Goal: Transaction & Acquisition: Book appointment/travel/reservation

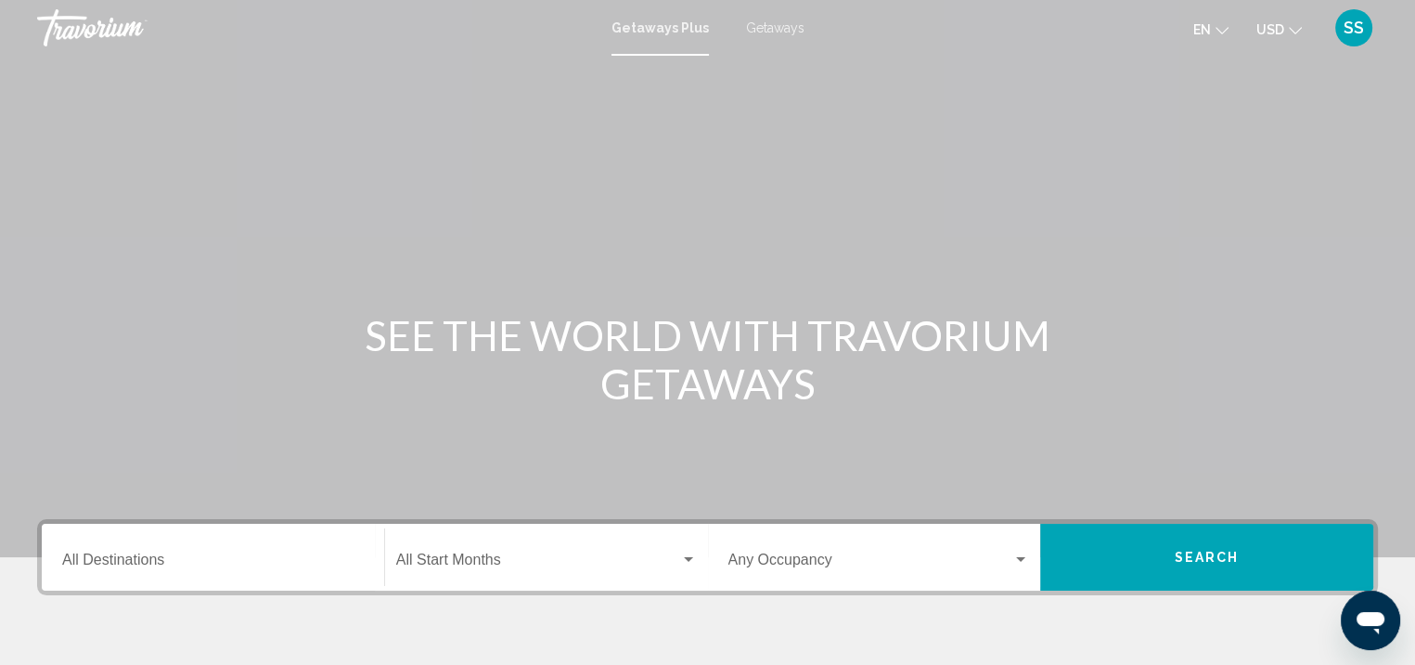
click at [136, 563] on input "Destination All Destinations" at bounding box center [213, 563] width 302 height 17
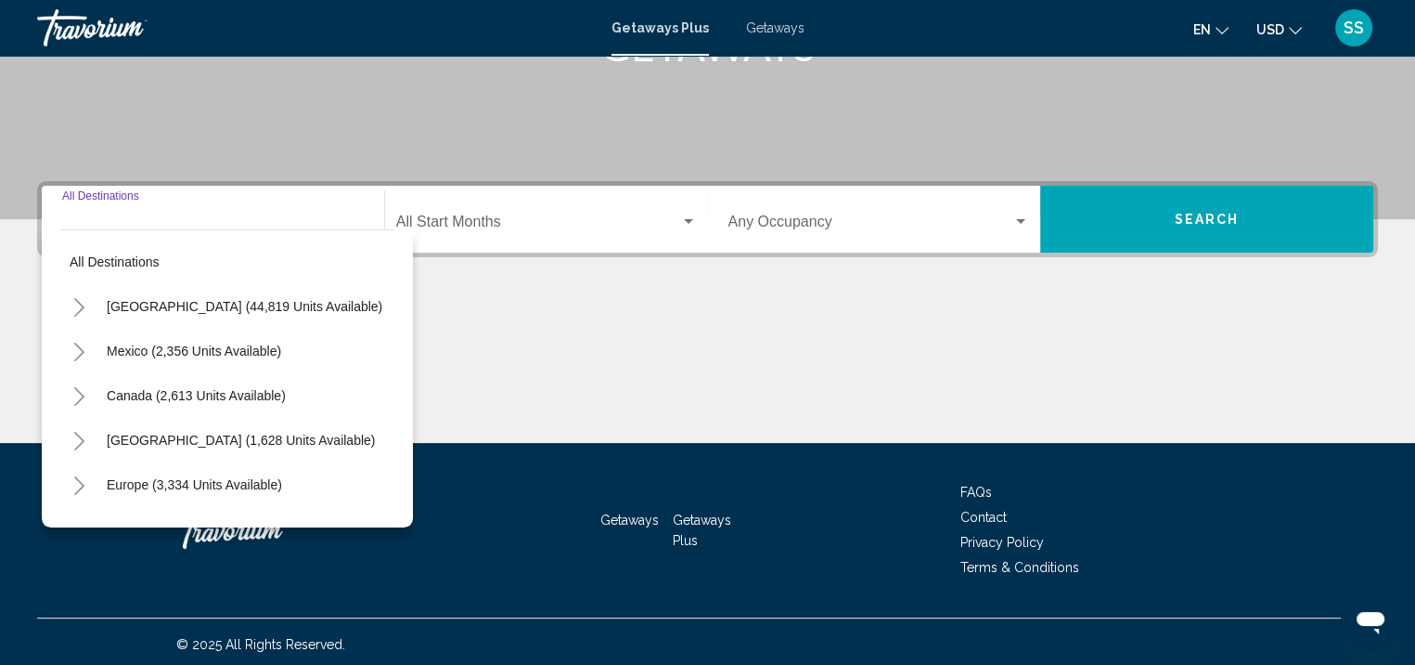
scroll to position [342, 0]
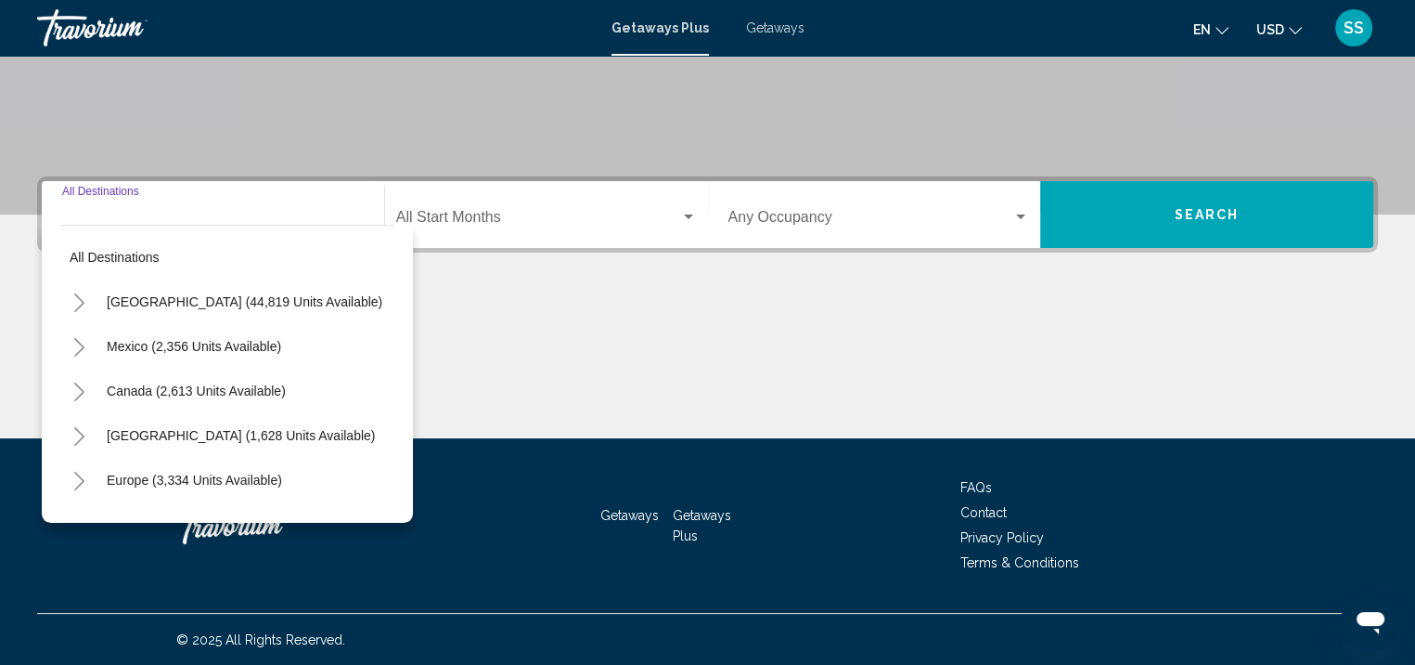
click at [82, 303] on icon "Toggle United States (44,819 units available)" at bounding box center [79, 302] width 14 height 19
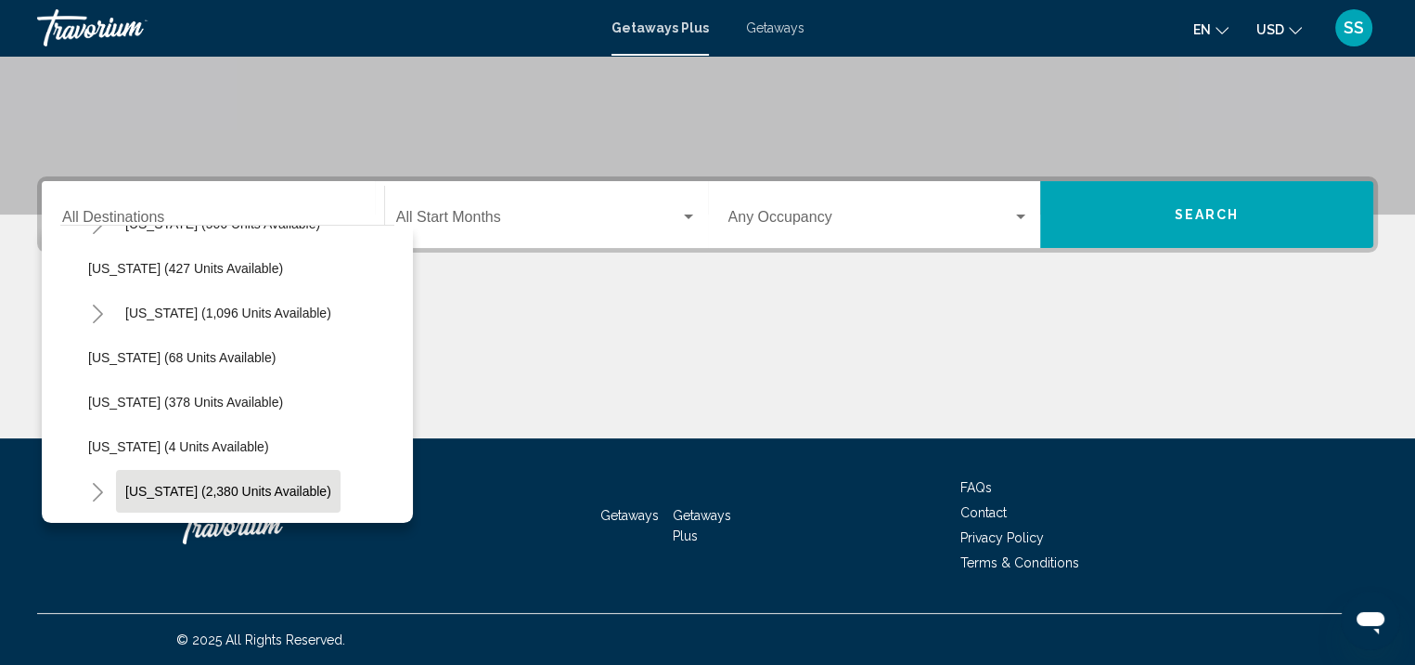
scroll to position [742, 0]
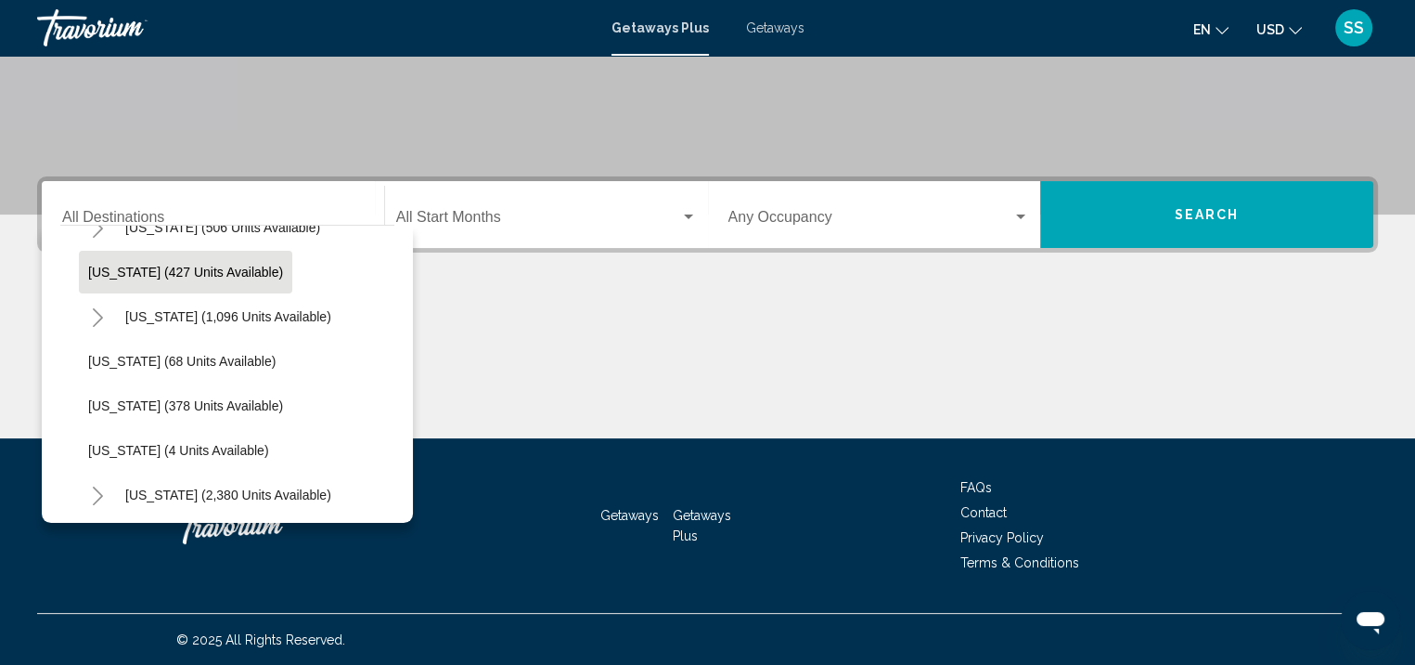
click at [161, 265] on span "[US_STATE] (427 units available)" at bounding box center [185, 272] width 195 height 15
type input "**********"
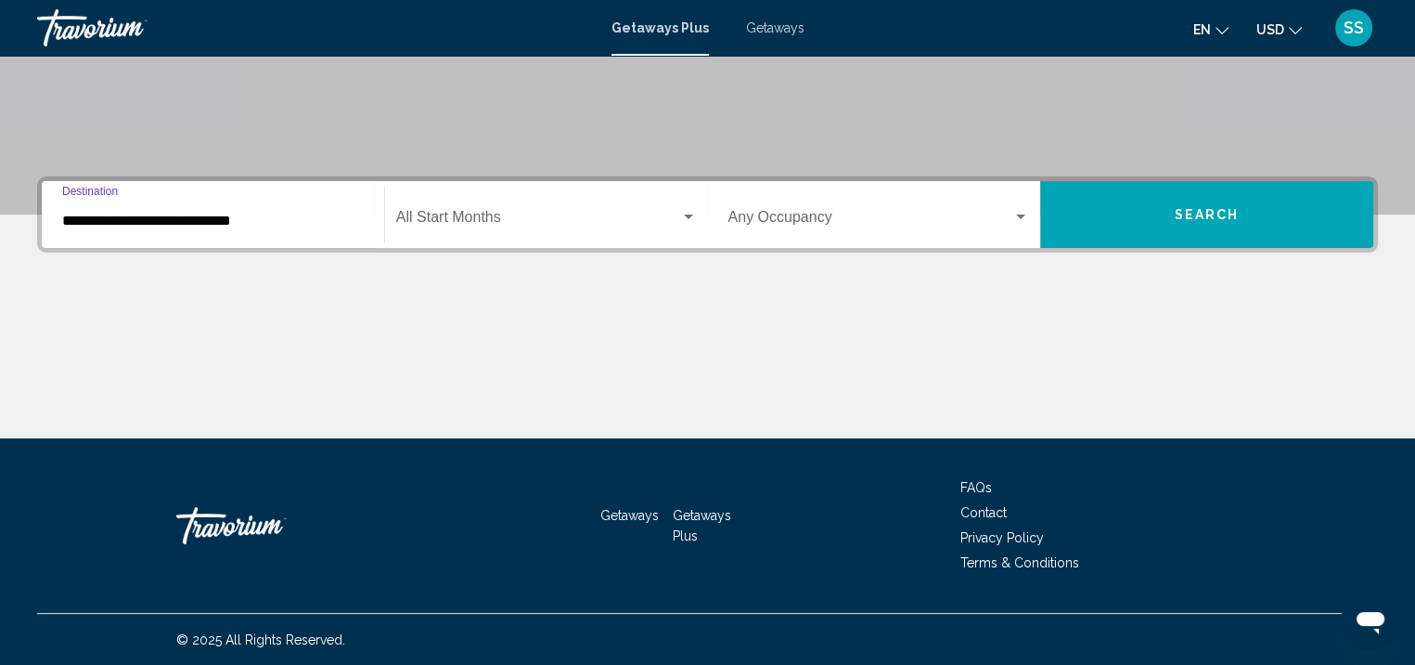
click at [1194, 221] on button "Search" at bounding box center [1206, 214] width 333 height 67
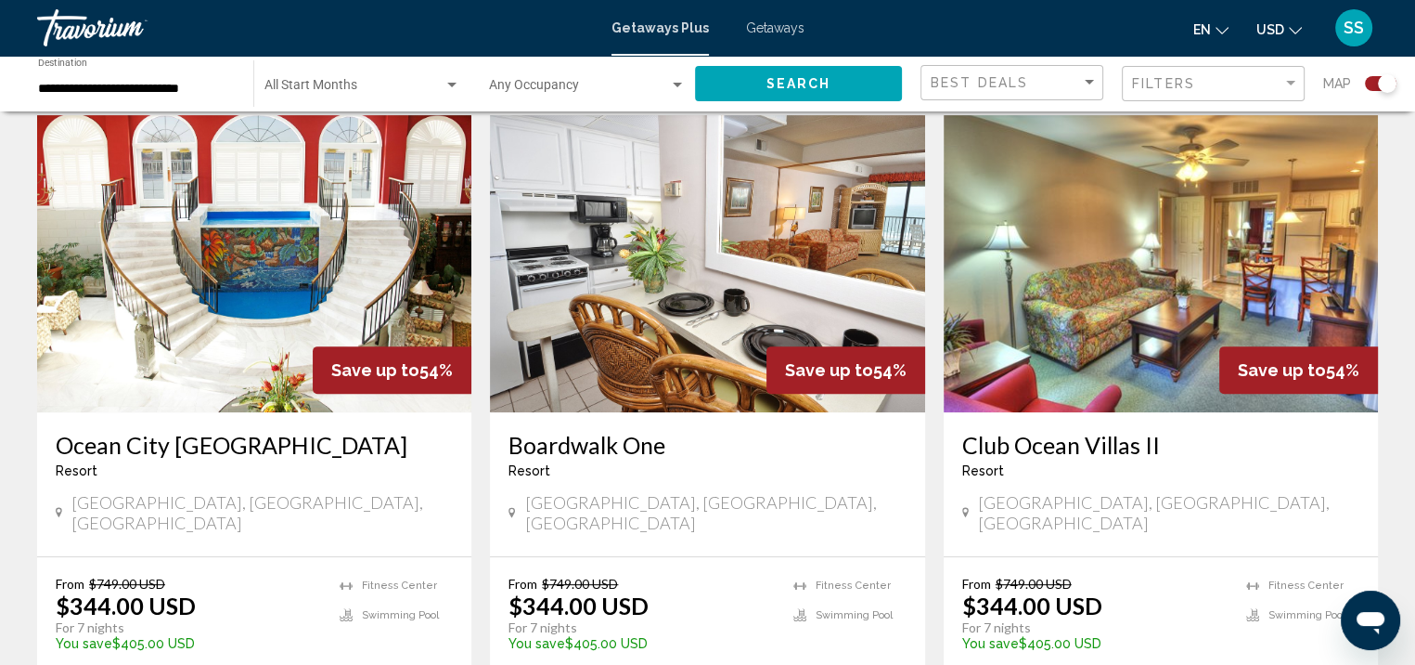
scroll to position [650, 0]
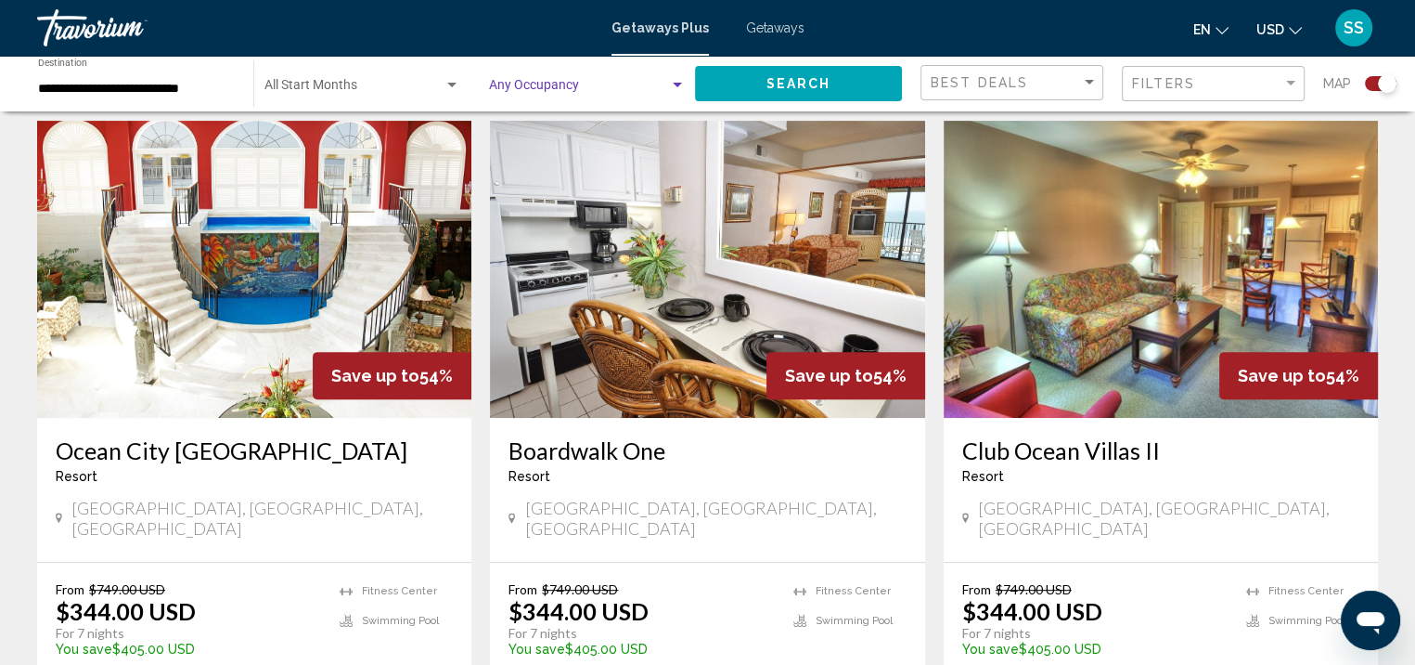
click at [662, 83] on span "Search widget" at bounding box center [579, 89] width 180 height 15
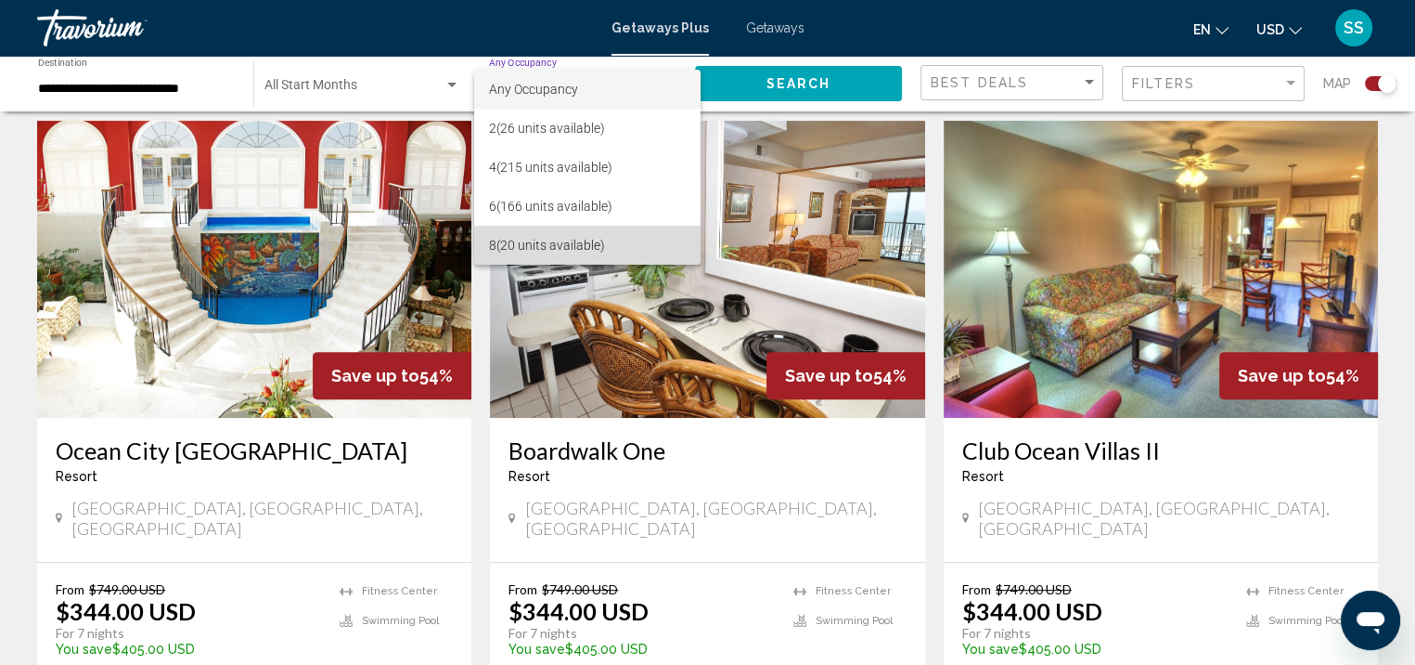
click at [594, 243] on span "8 (20 units available)" at bounding box center [587, 245] width 197 height 39
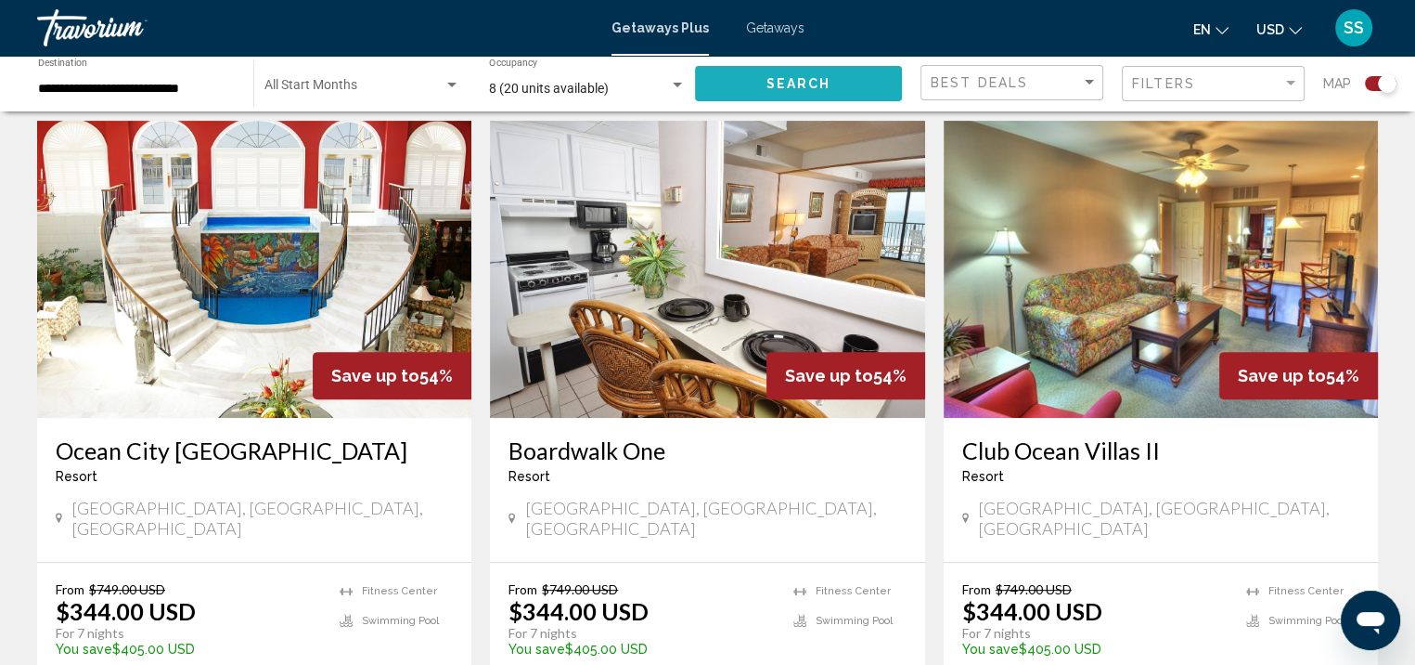
click at [803, 90] on span "Search" at bounding box center [799, 84] width 65 height 15
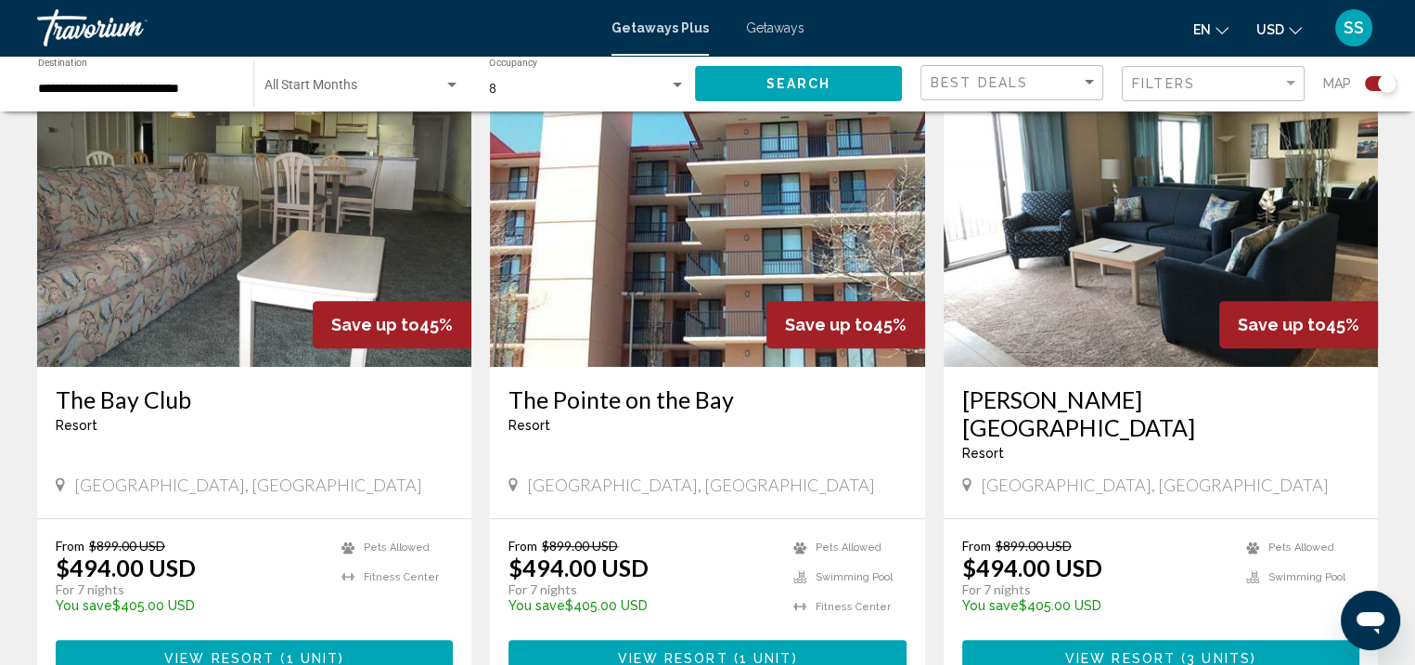
scroll to position [742, 0]
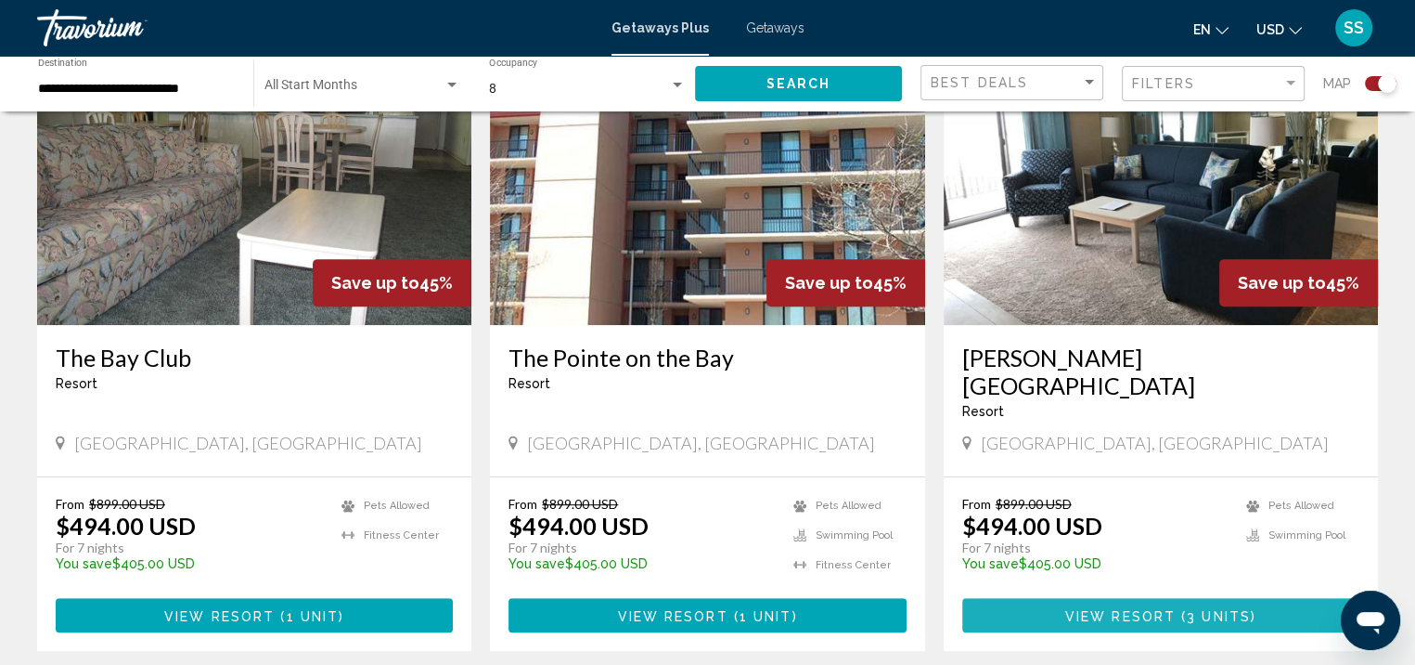
click at [1155, 608] on span "View Resort" at bounding box center [1120, 615] width 110 height 15
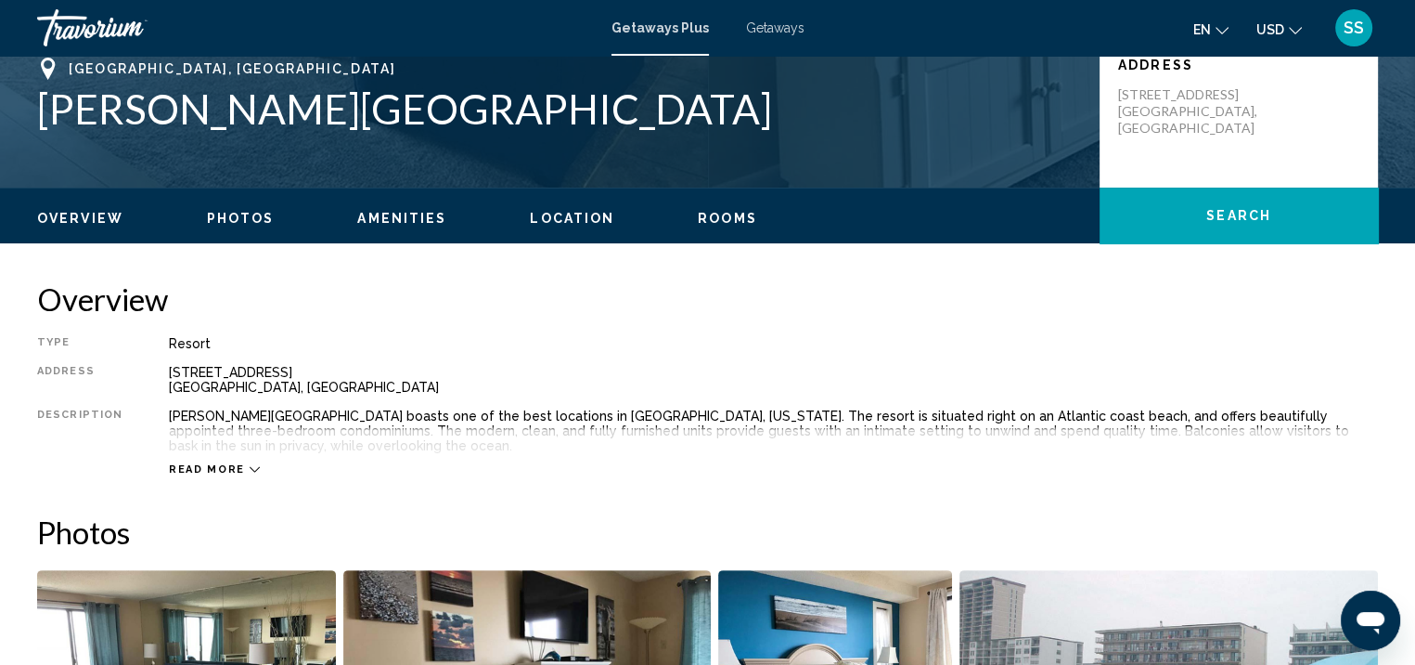
scroll to position [465, 0]
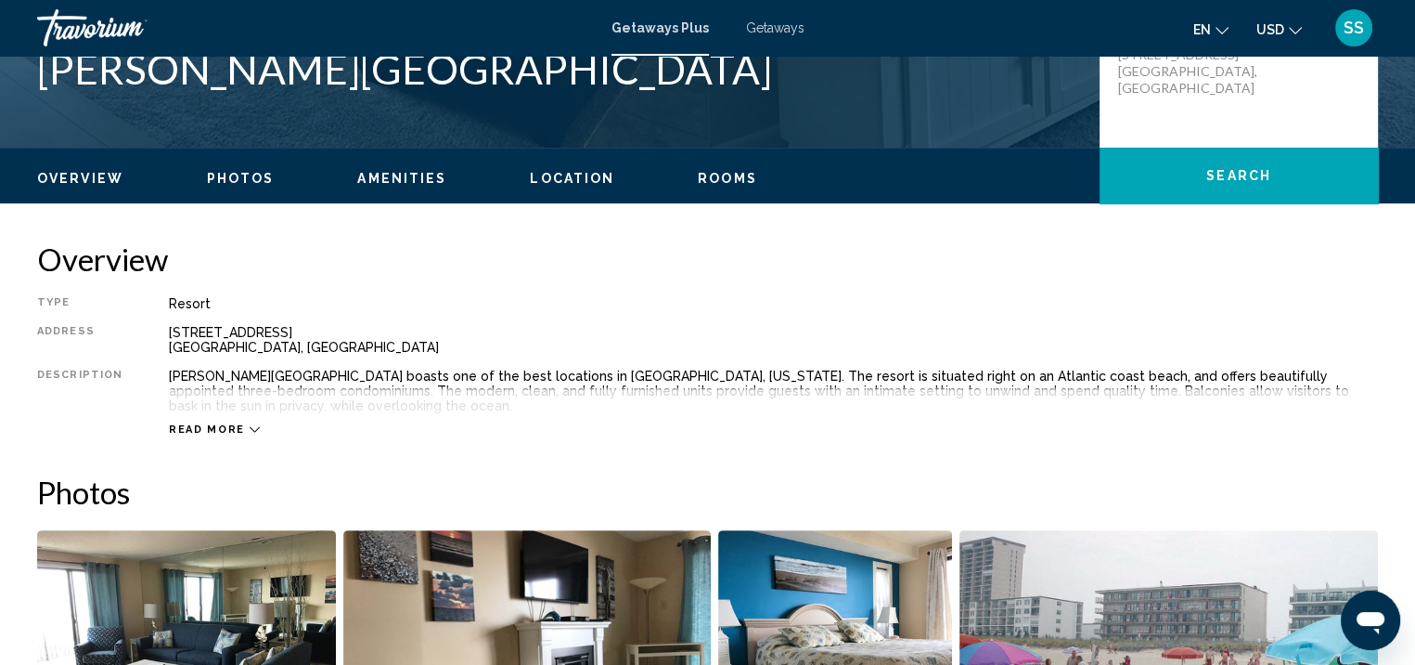
click at [255, 177] on span "Photos" at bounding box center [241, 178] width 68 height 15
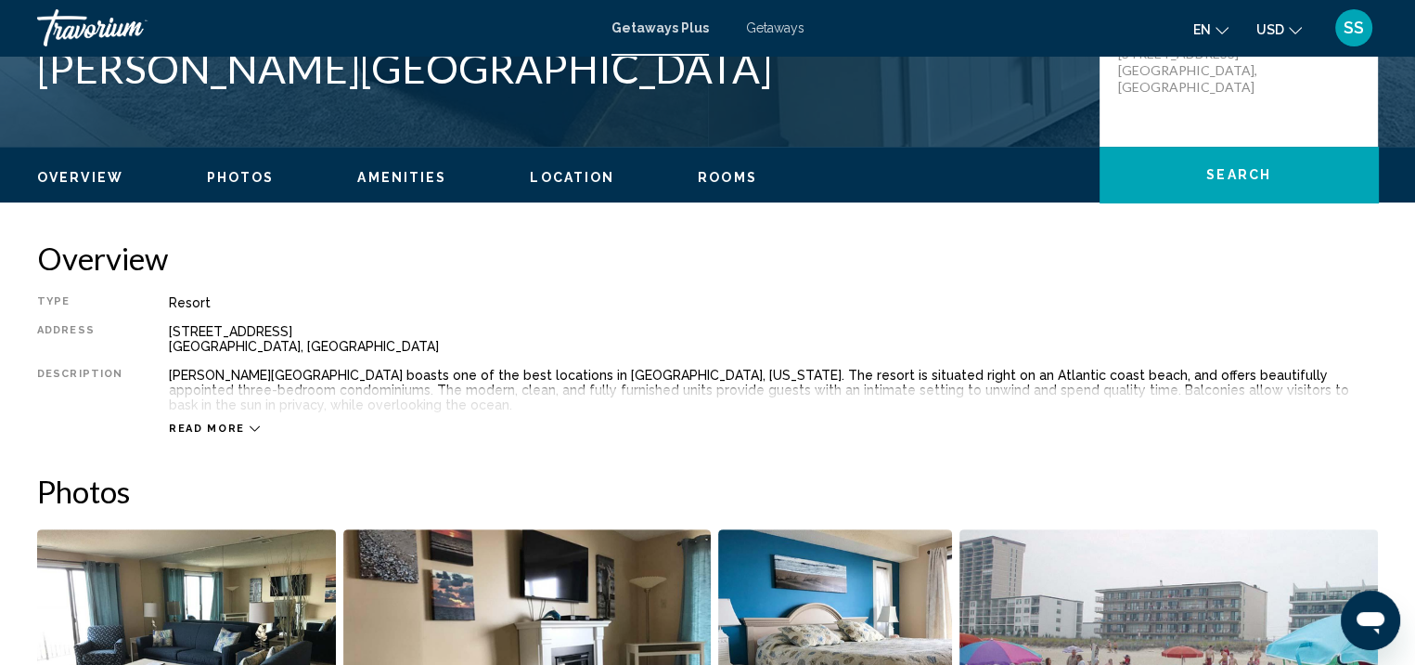
scroll to position [441, 0]
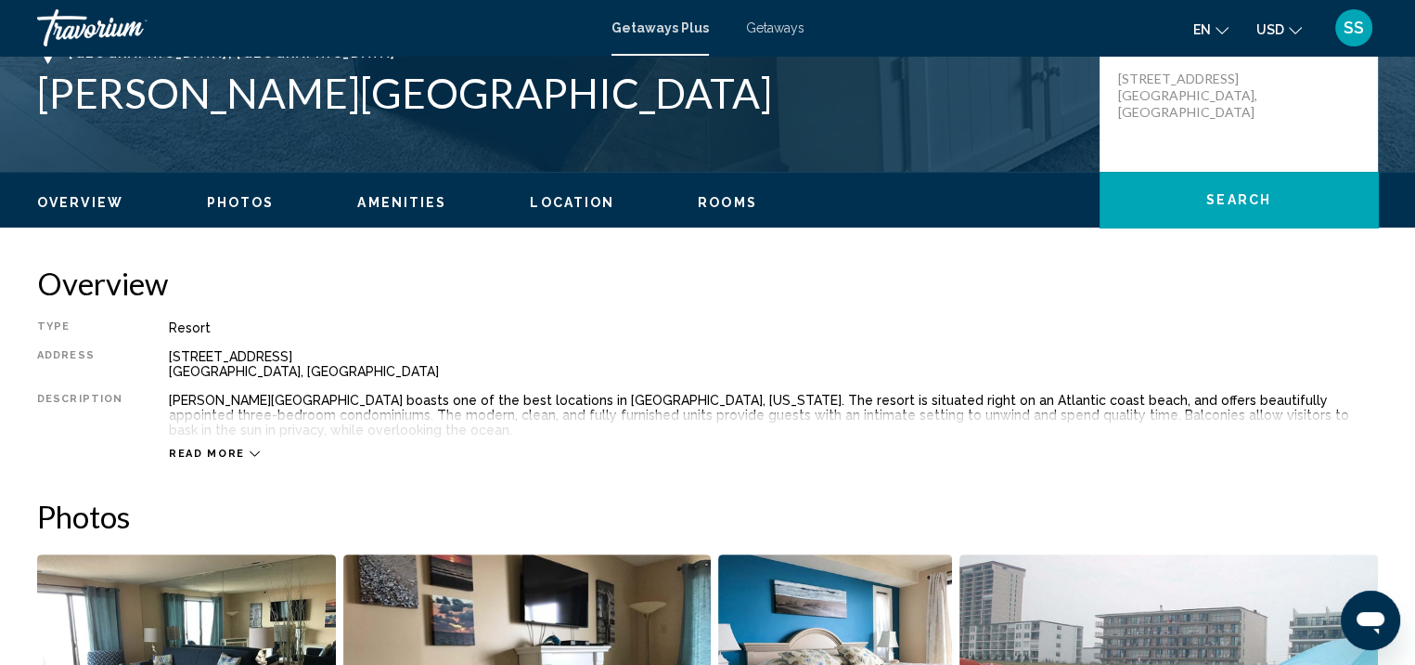
click at [227, 447] on span "Read more" at bounding box center [207, 453] width 76 height 12
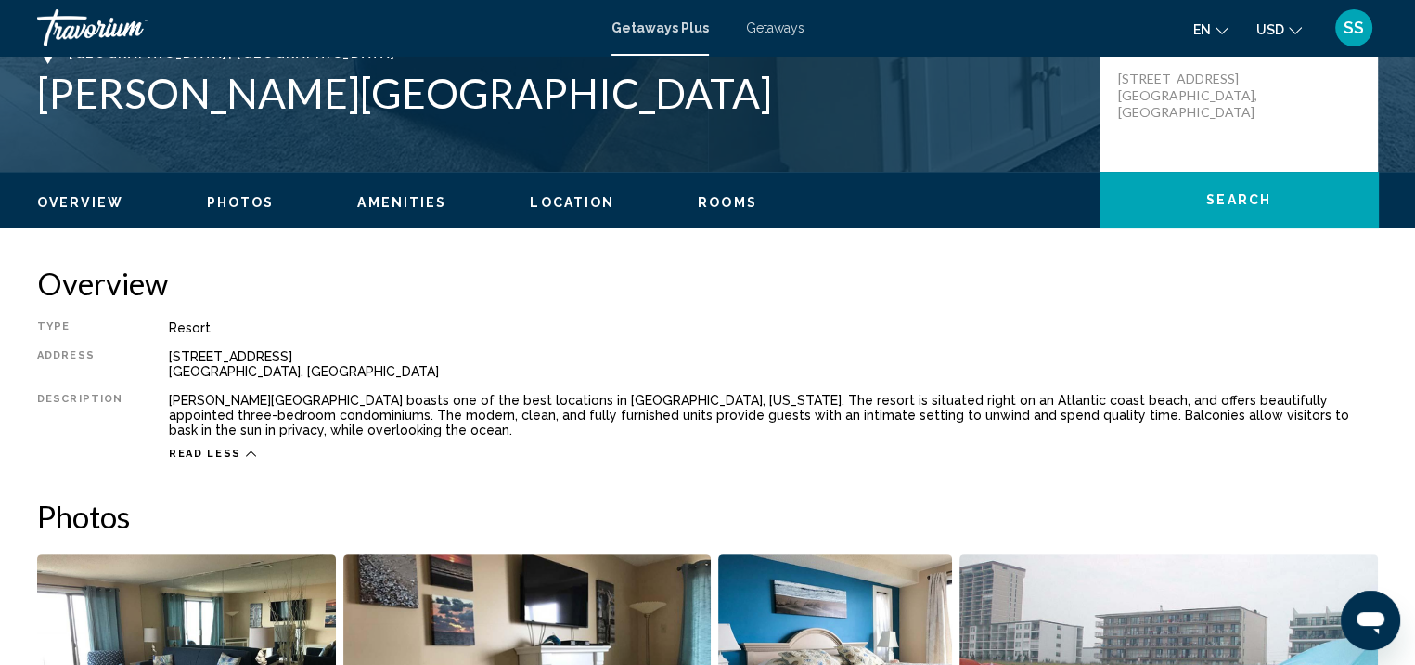
click at [721, 195] on span "Rooms" at bounding box center [727, 202] width 59 height 15
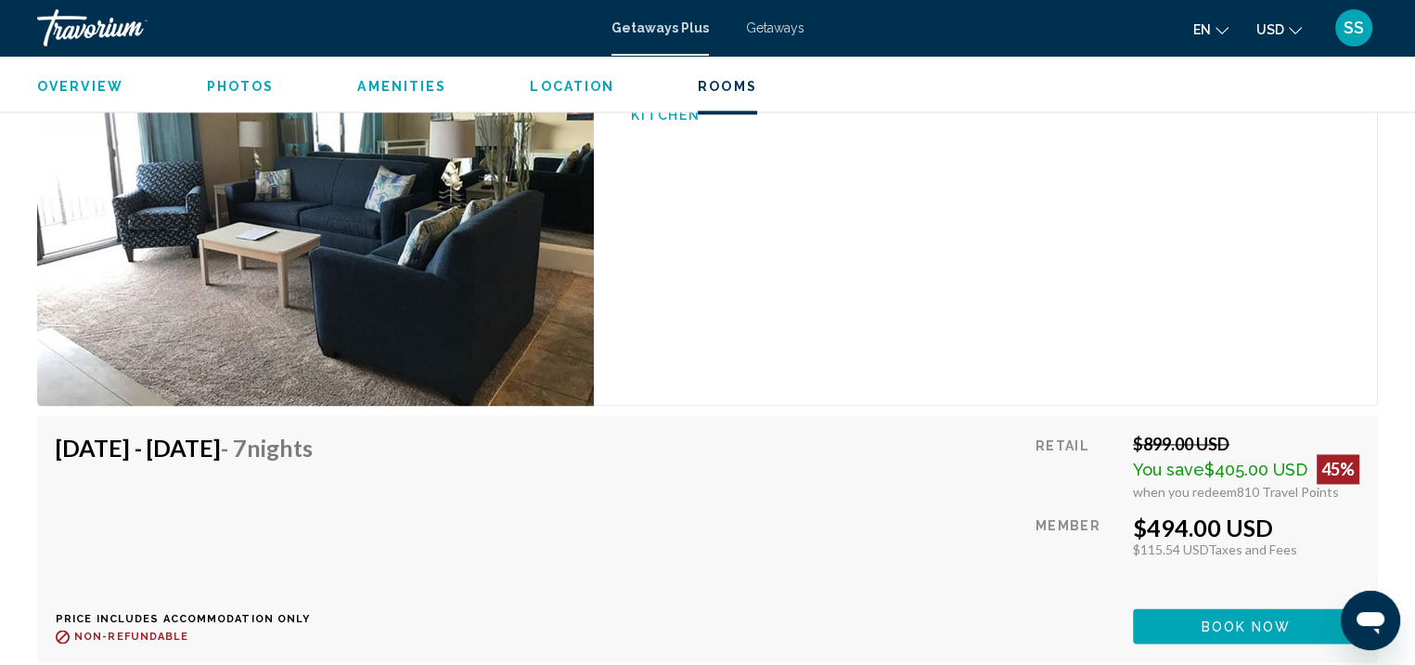
scroll to position [2701, 0]
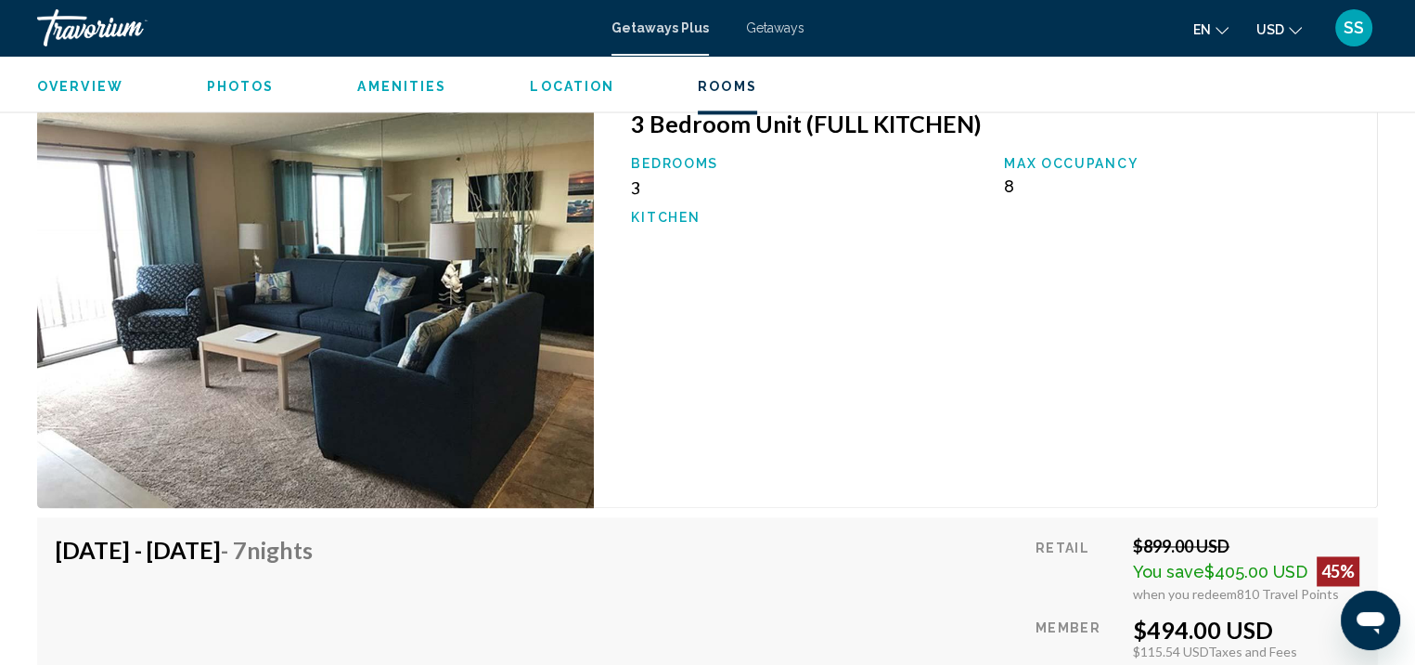
click at [243, 94] on button "Photos" at bounding box center [241, 86] width 68 height 17
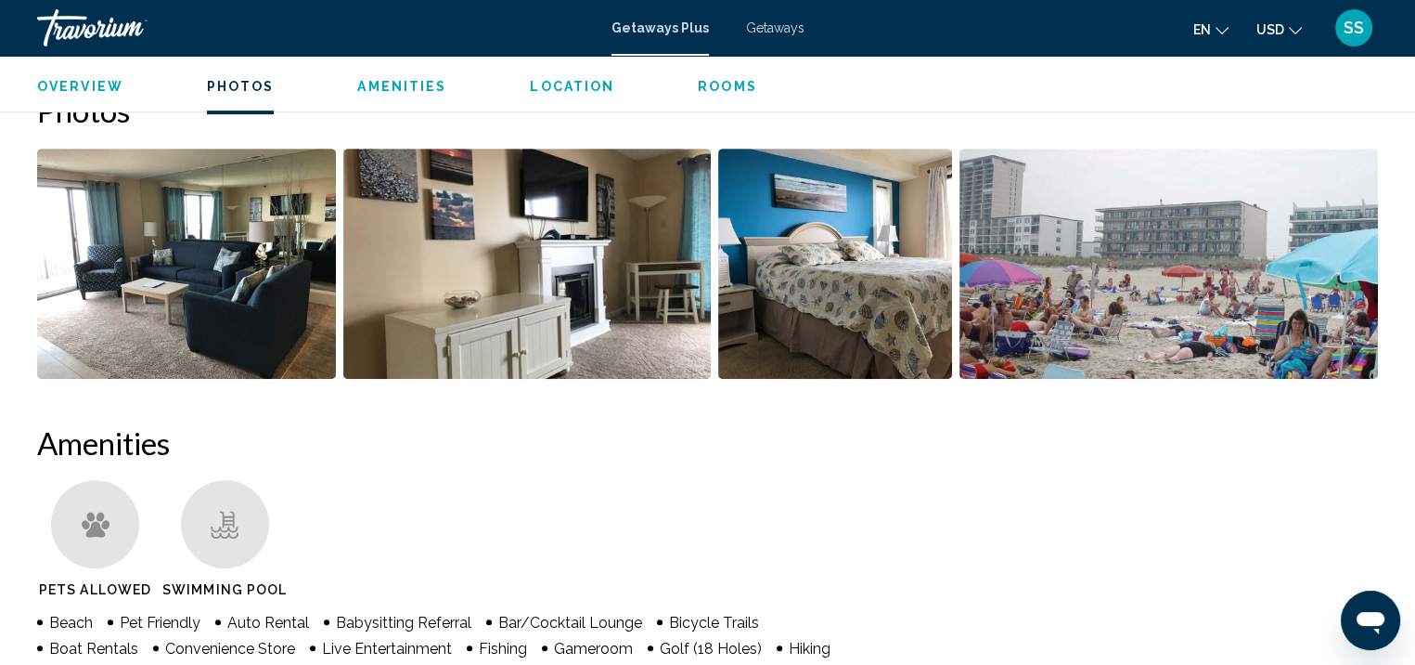
scroll to position [813, 0]
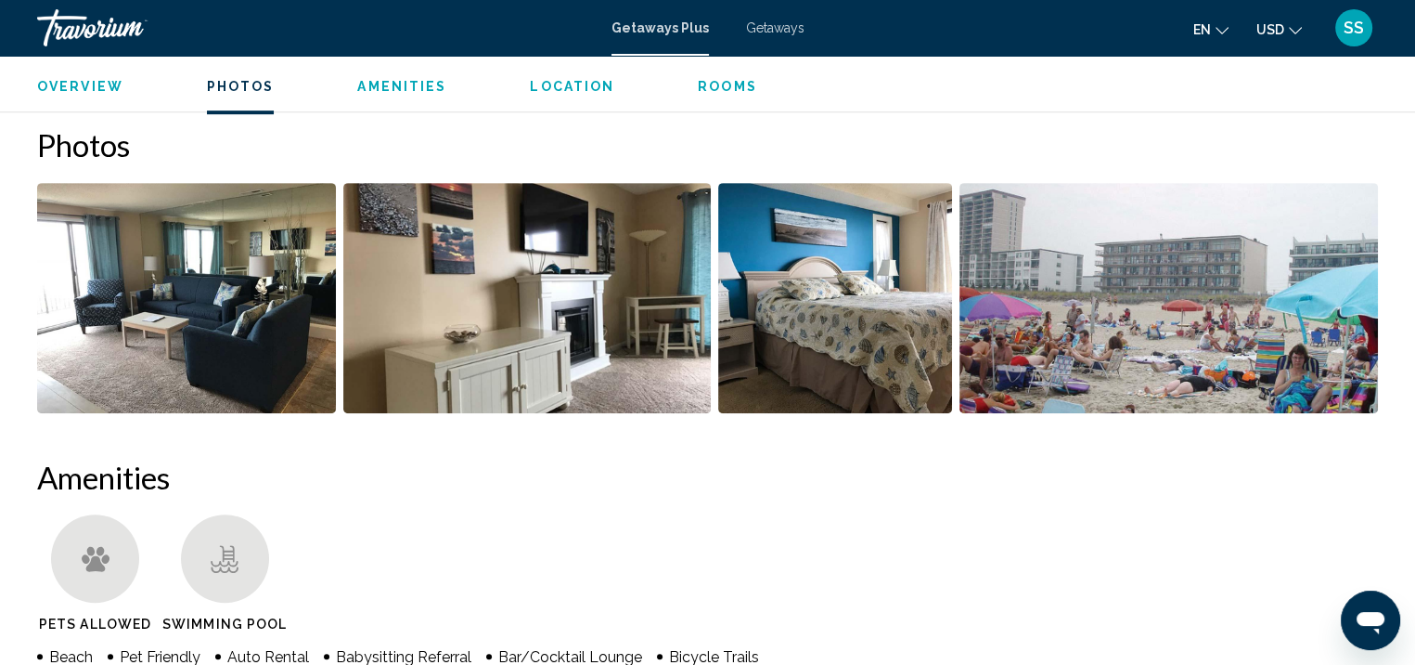
click at [820, 263] on img "Open full-screen image slider" at bounding box center [835, 298] width 234 height 230
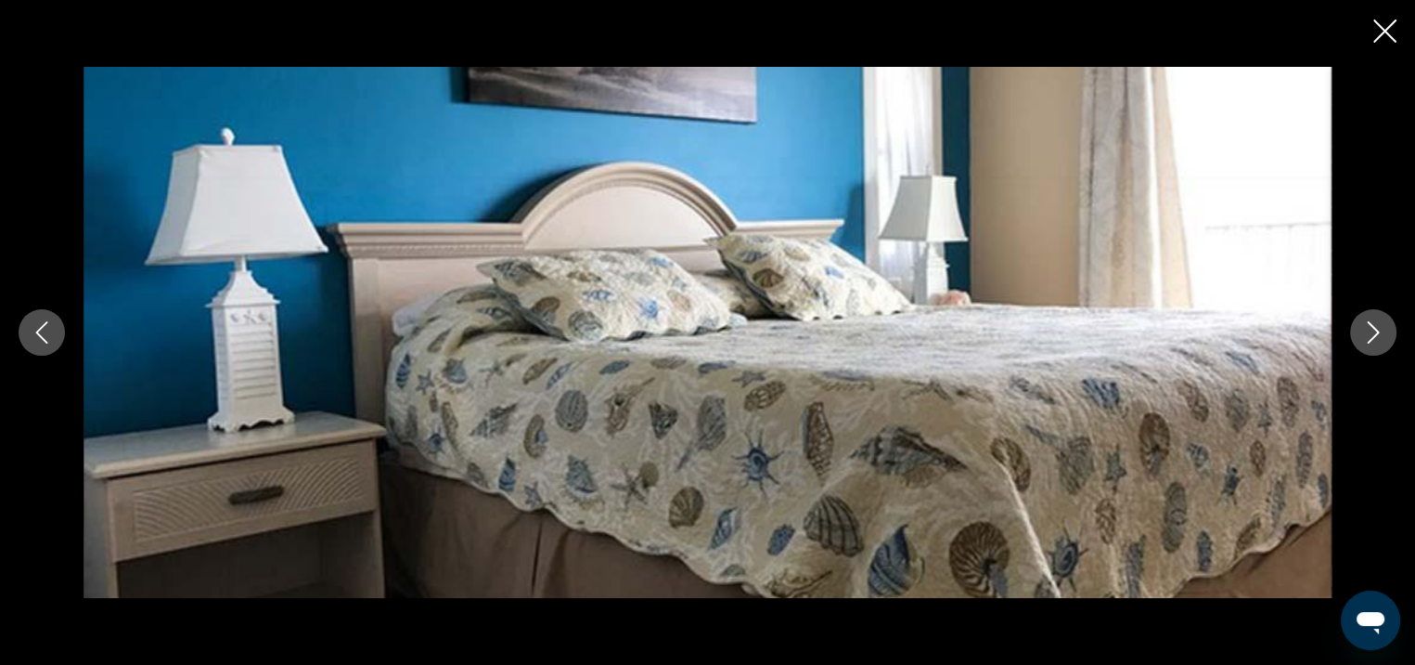
click at [1377, 350] on button "Next image" at bounding box center [1373, 332] width 46 height 46
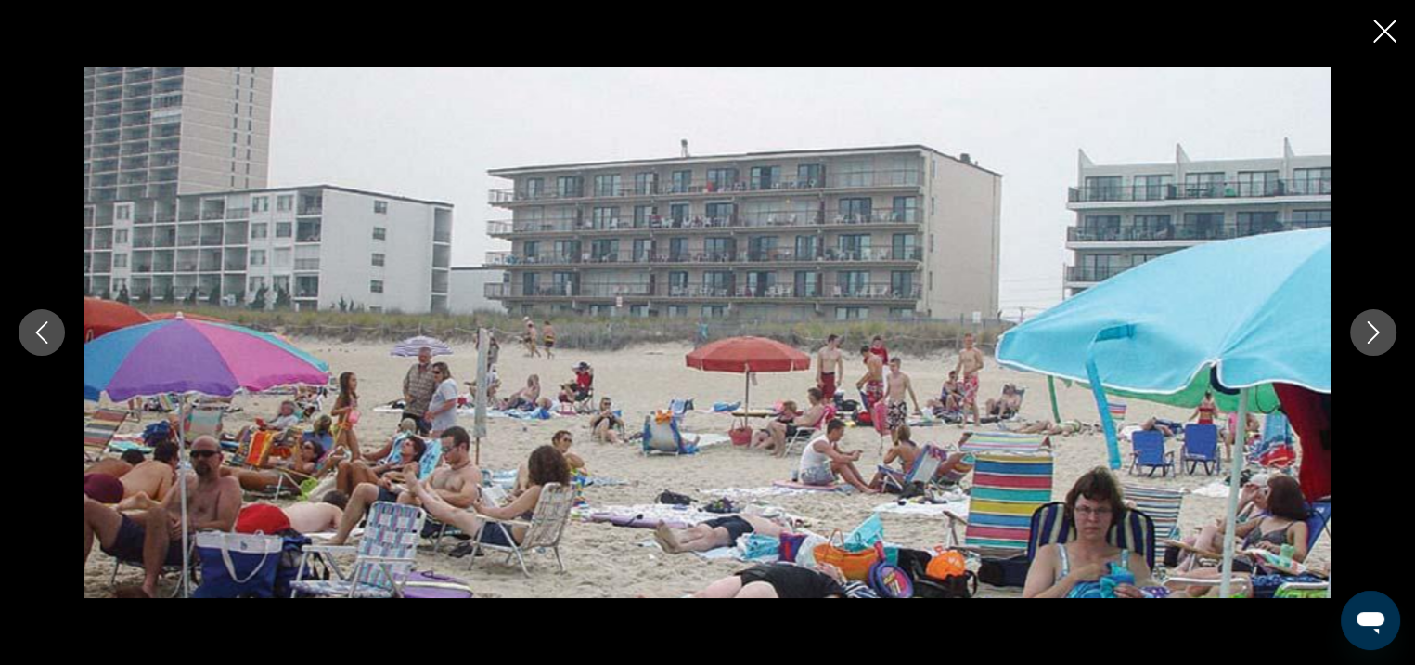
click at [1377, 350] on button "Next image" at bounding box center [1373, 332] width 46 height 46
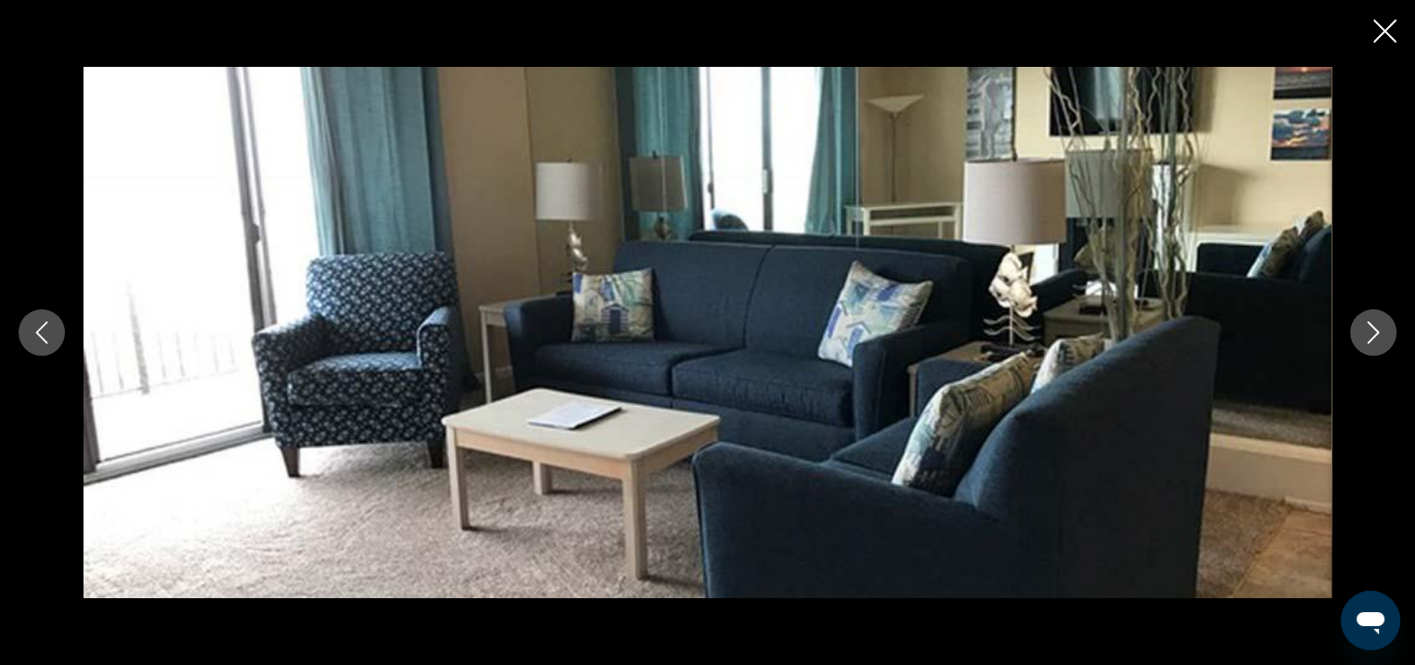
click at [1377, 351] on button "Next image" at bounding box center [1373, 332] width 46 height 46
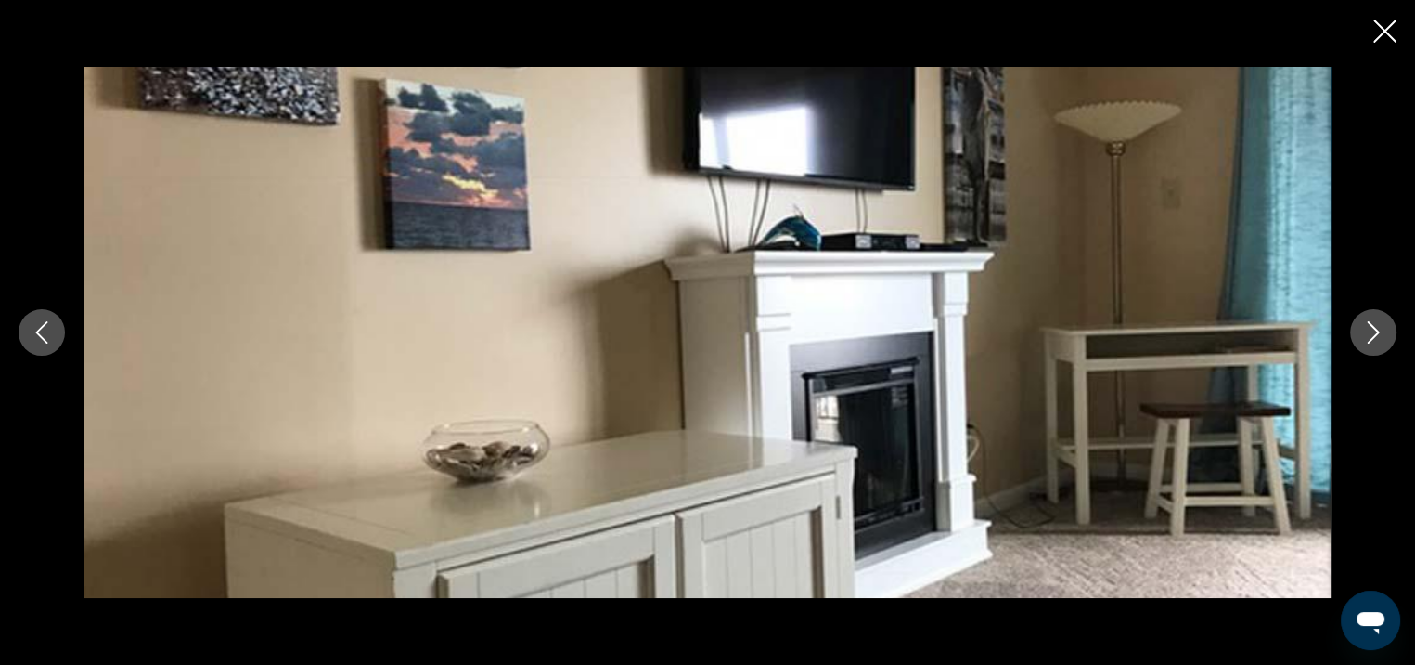
click at [1375, 351] on button "Next image" at bounding box center [1373, 332] width 46 height 46
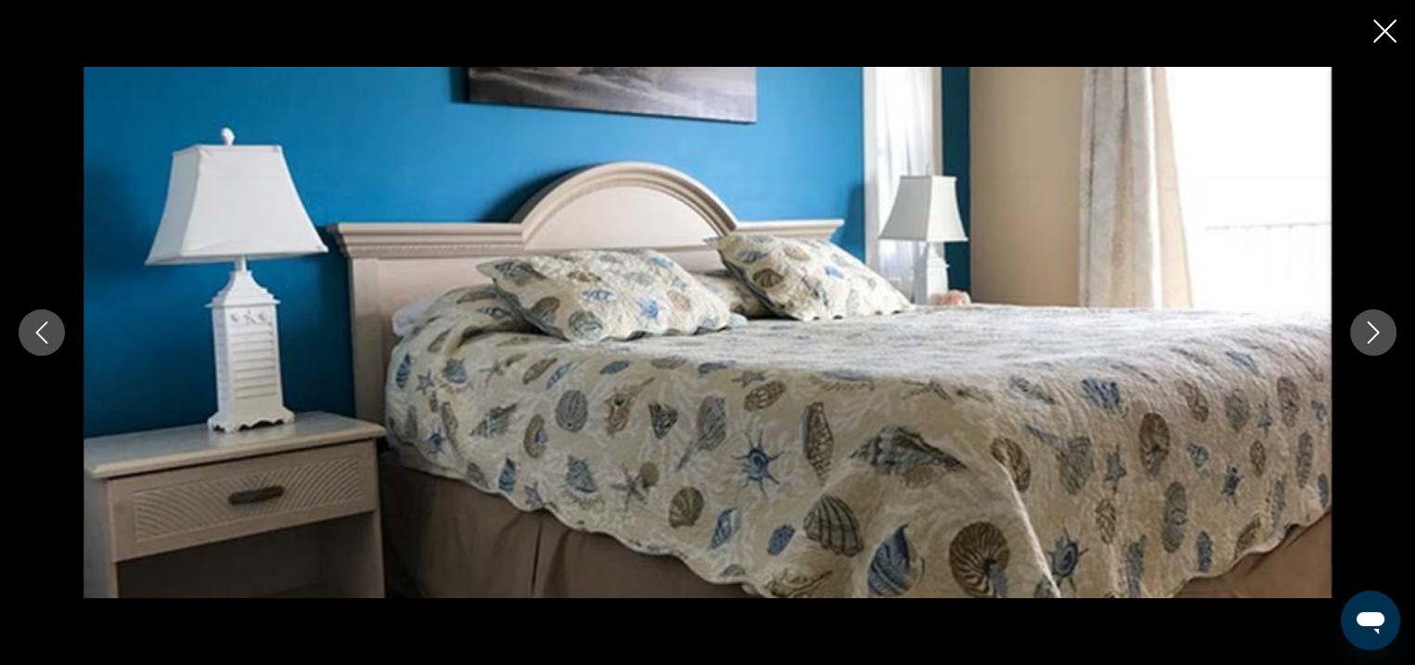
click at [1375, 352] on button "Next image" at bounding box center [1373, 332] width 46 height 46
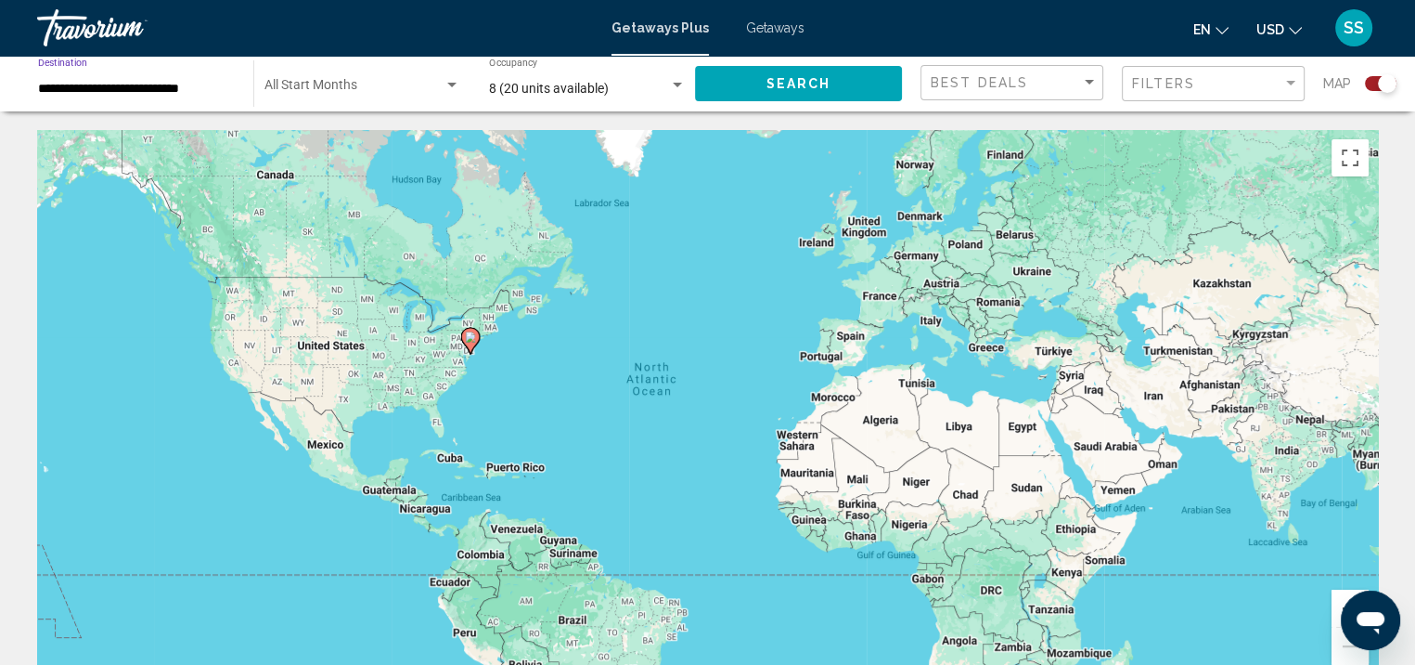
click at [207, 87] on input "**********" at bounding box center [136, 89] width 197 height 15
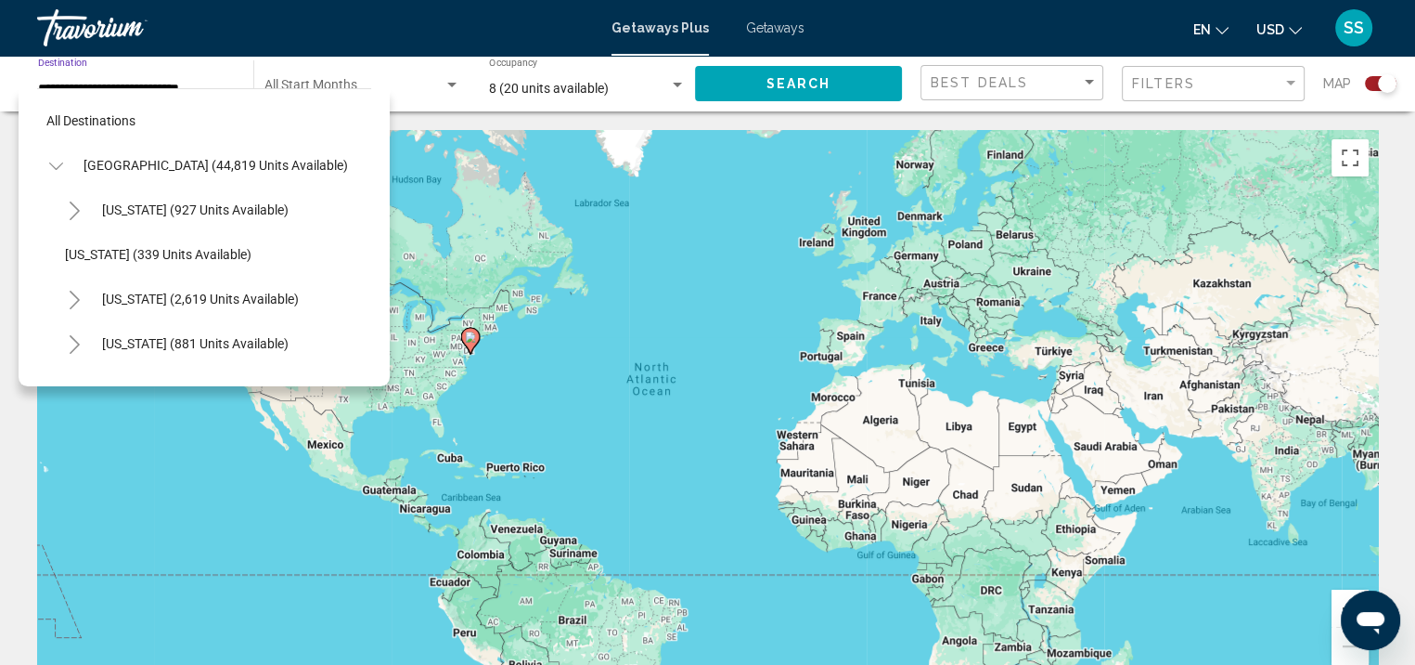
scroll to position [652, 0]
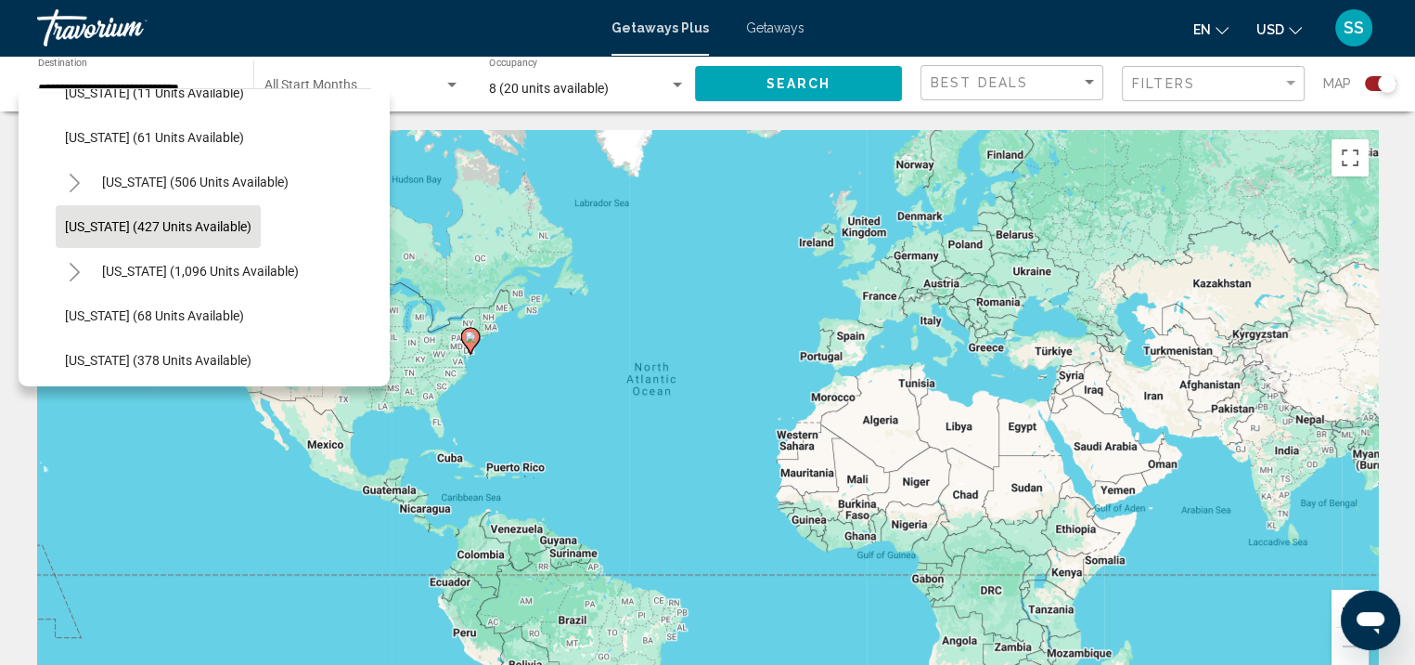
drag, startPoint x: 356, startPoint y: 181, endPoint x: 355, endPoint y: 192, distance: 11.3
click at [353, 219] on ul "[US_STATE] (927 units available) [US_STATE] (339 units available) [US_STATE] (2…" at bounding box center [204, 427] width 334 height 1782
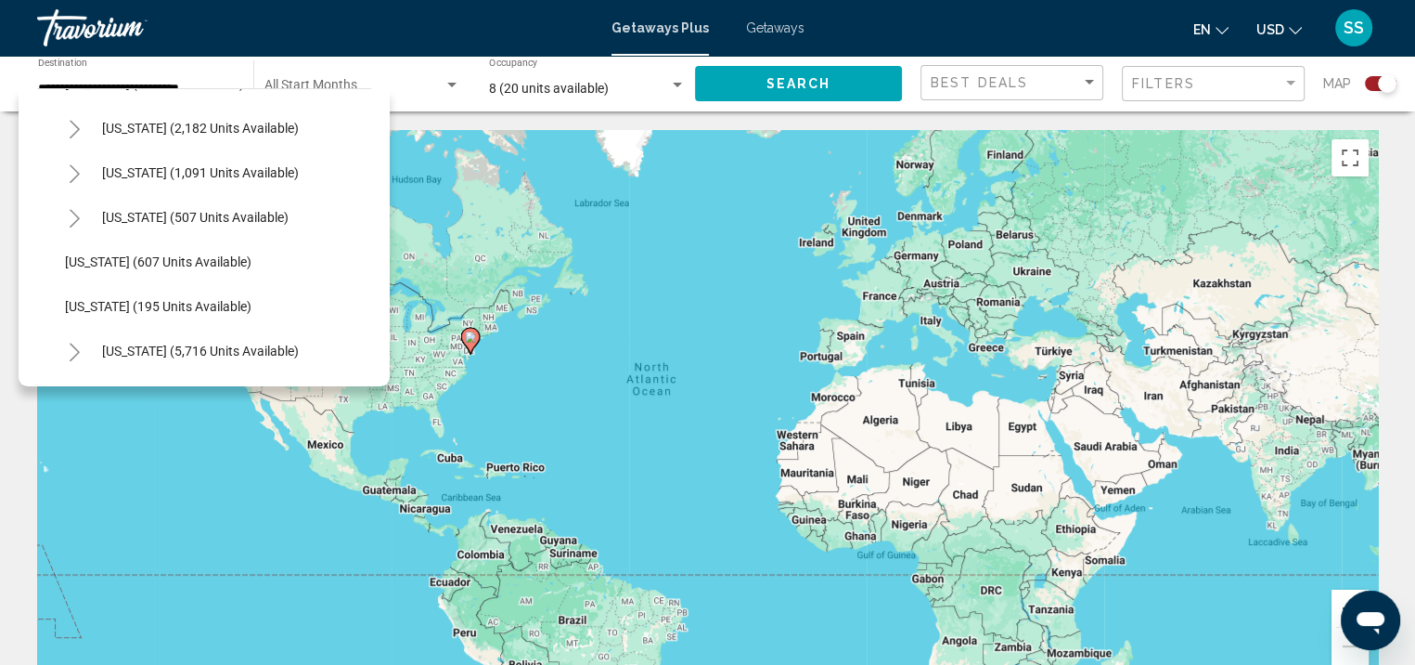
scroll to position [1455, 0]
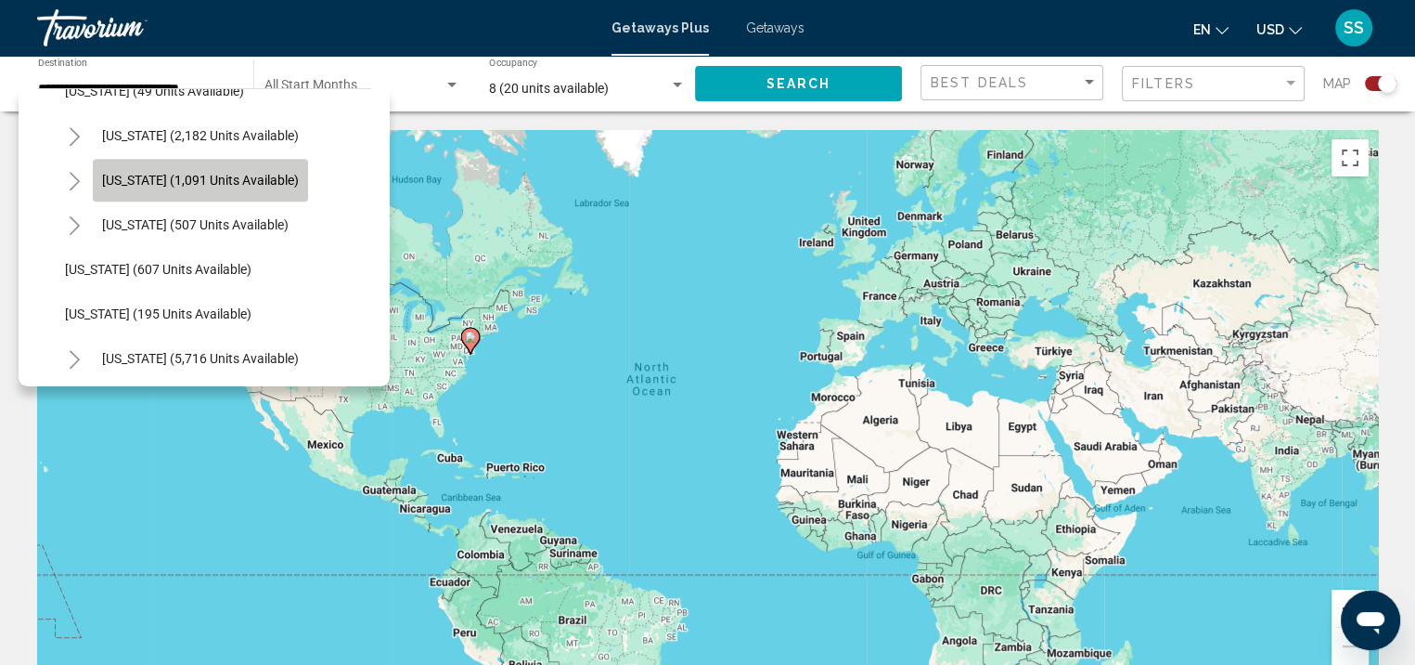
click at [245, 186] on span "[US_STATE] (1,091 units available)" at bounding box center [200, 180] width 197 height 15
type input "**********"
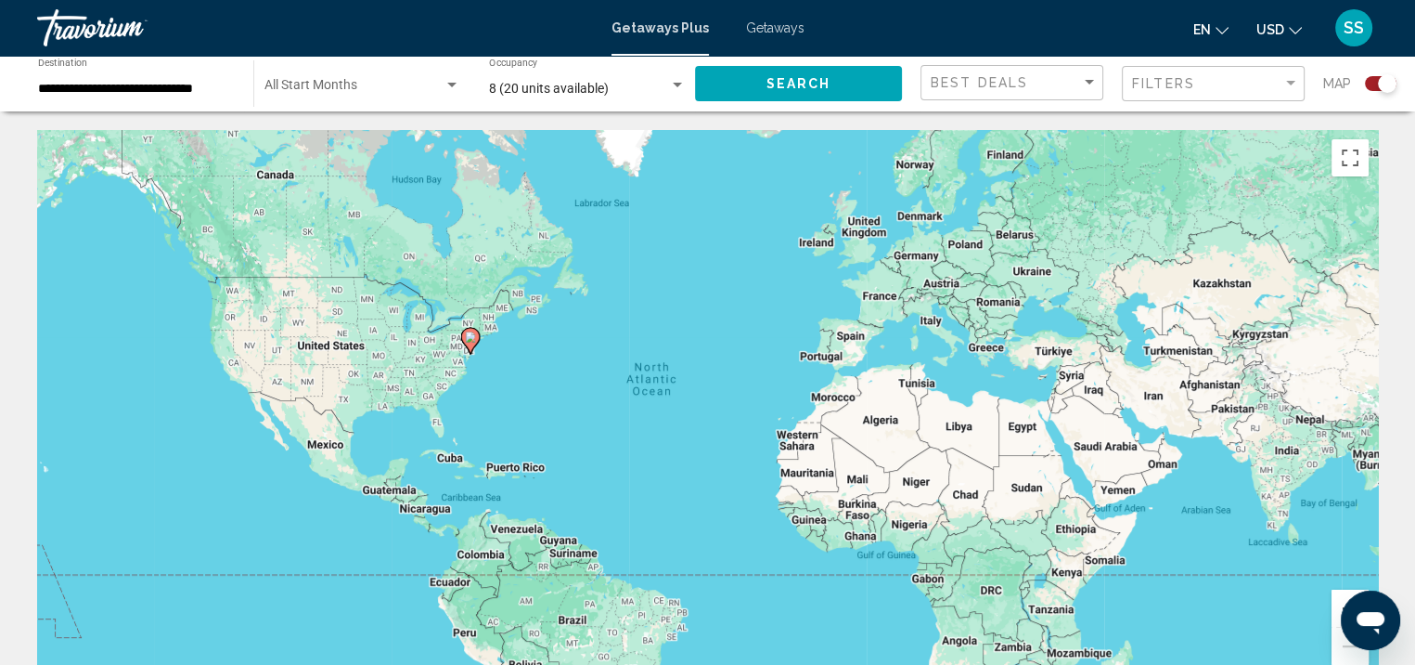
click at [816, 84] on span "Search" at bounding box center [799, 84] width 65 height 15
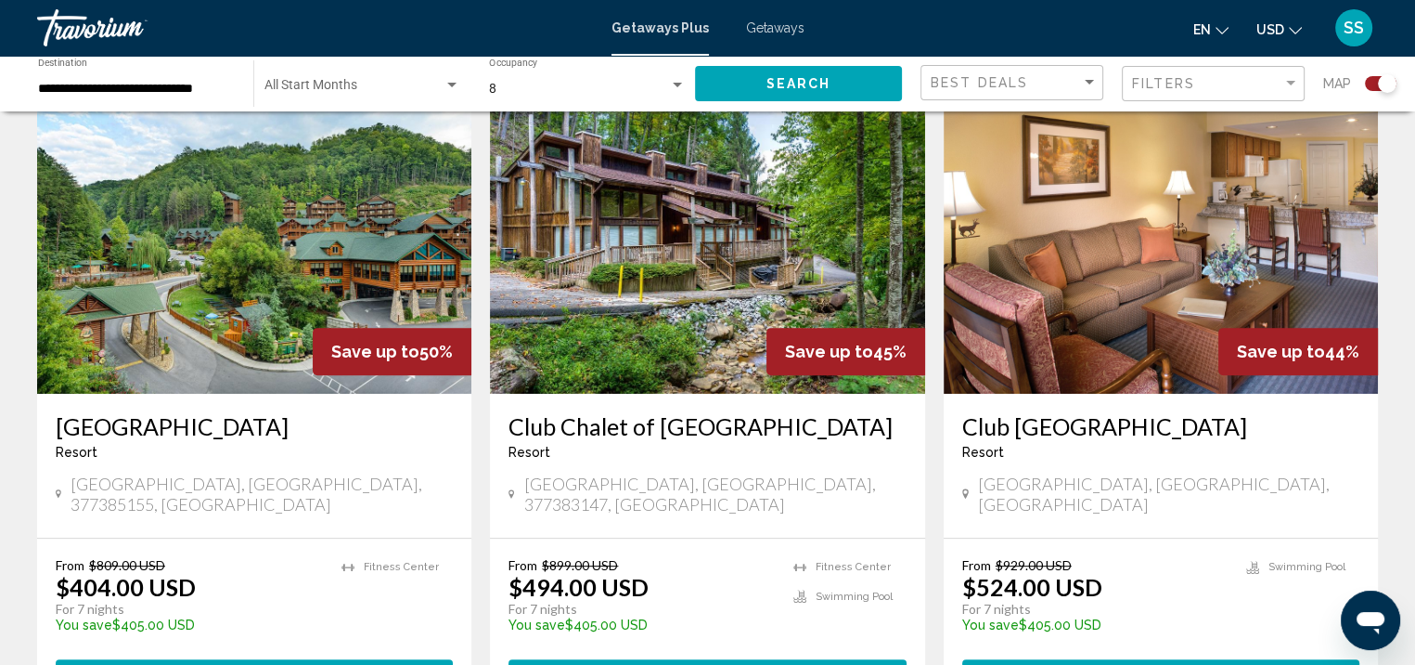
scroll to position [742, 0]
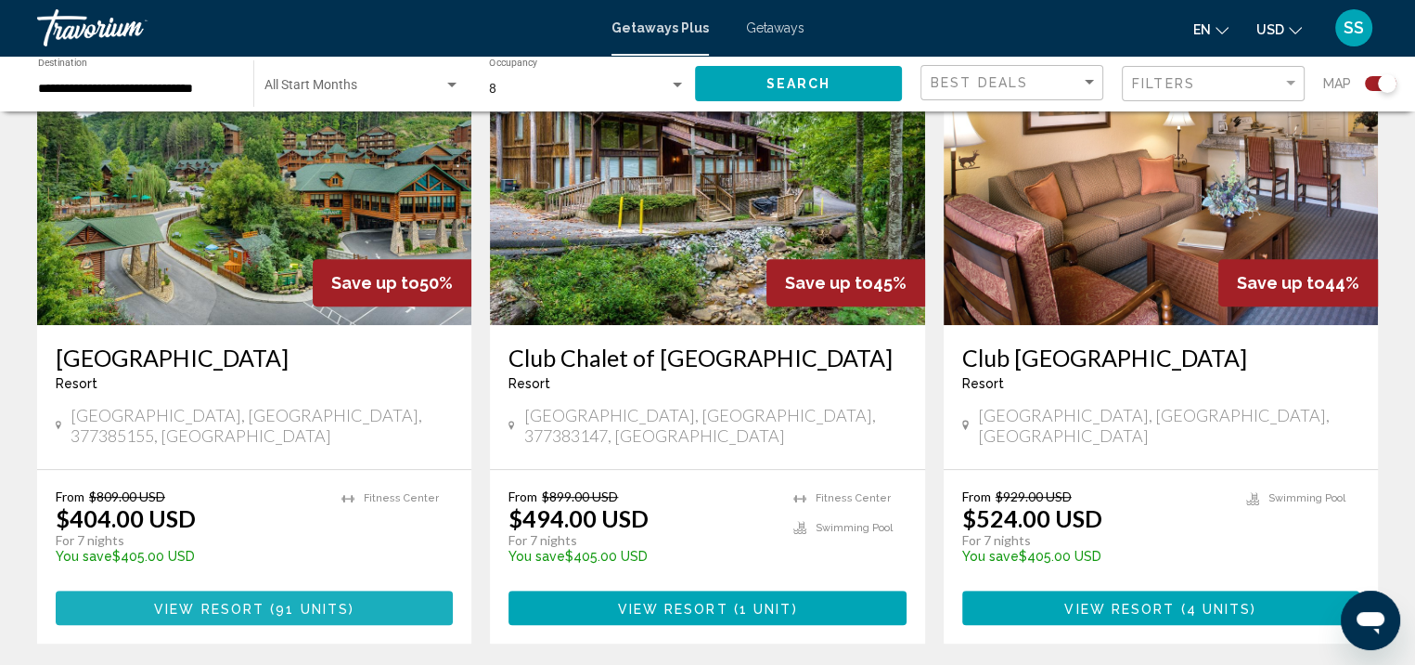
click at [256, 612] on span "View Resort" at bounding box center [209, 607] width 110 height 15
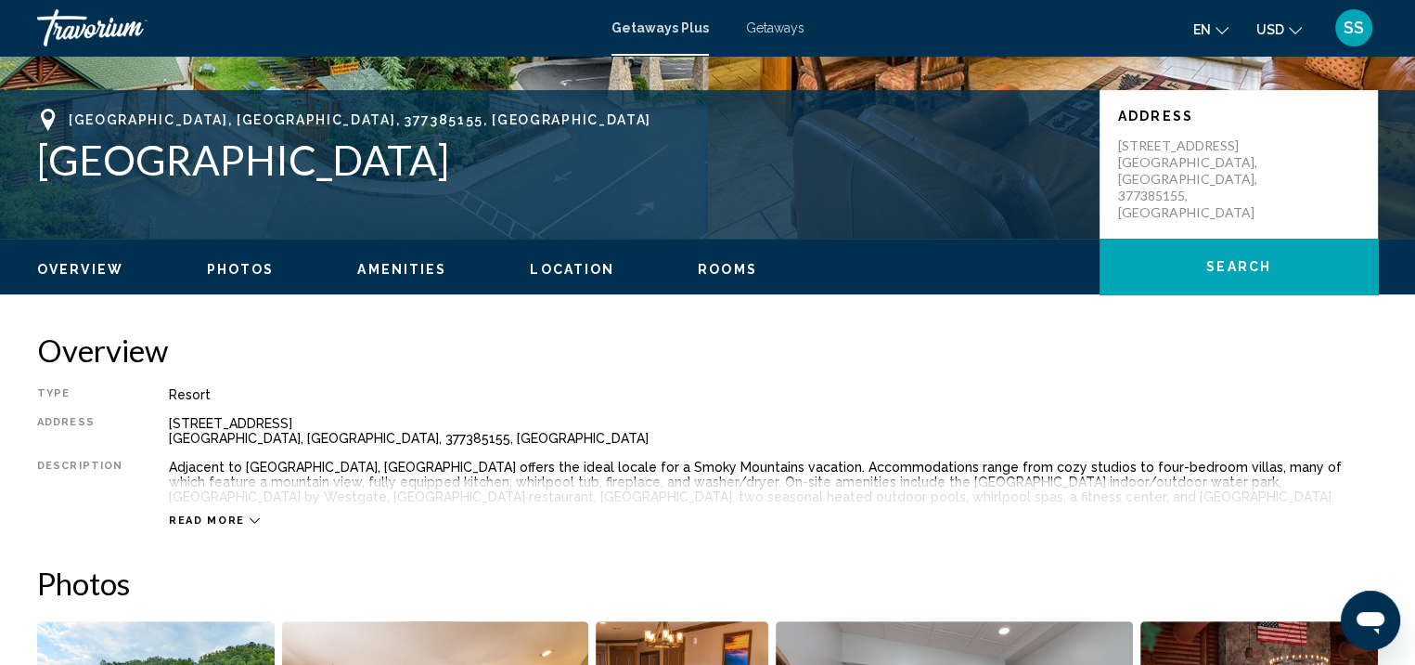
scroll to position [372, 0]
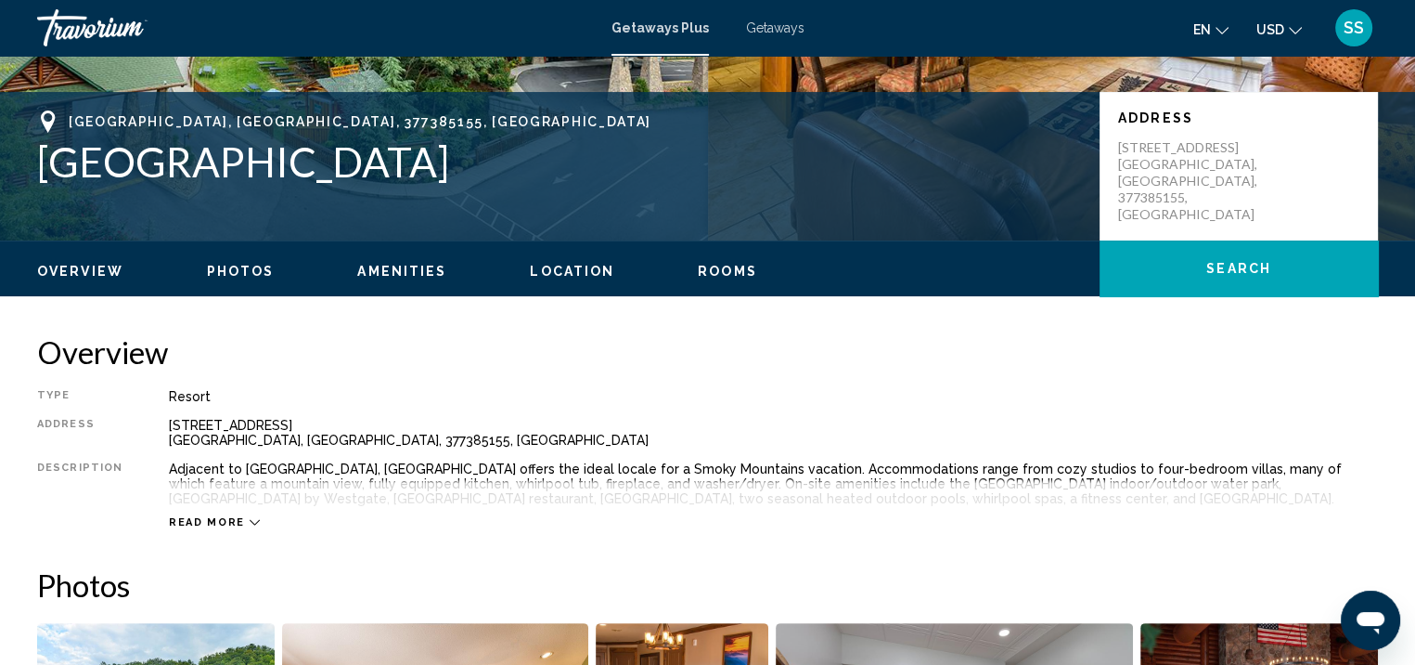
click at [229, 259] on ul "Overview Photos Amenities Location Rooms Search" at bounding box center [707, 269] width 1341 height 20
click at [245, 285] on div "Overview Photos Amenities Location Rooms Search" at bounding box center [707, 269] width 1415 height 58
click at [239, 269] on span "Photos" at bounding box center [241, 271] width 68 height 15
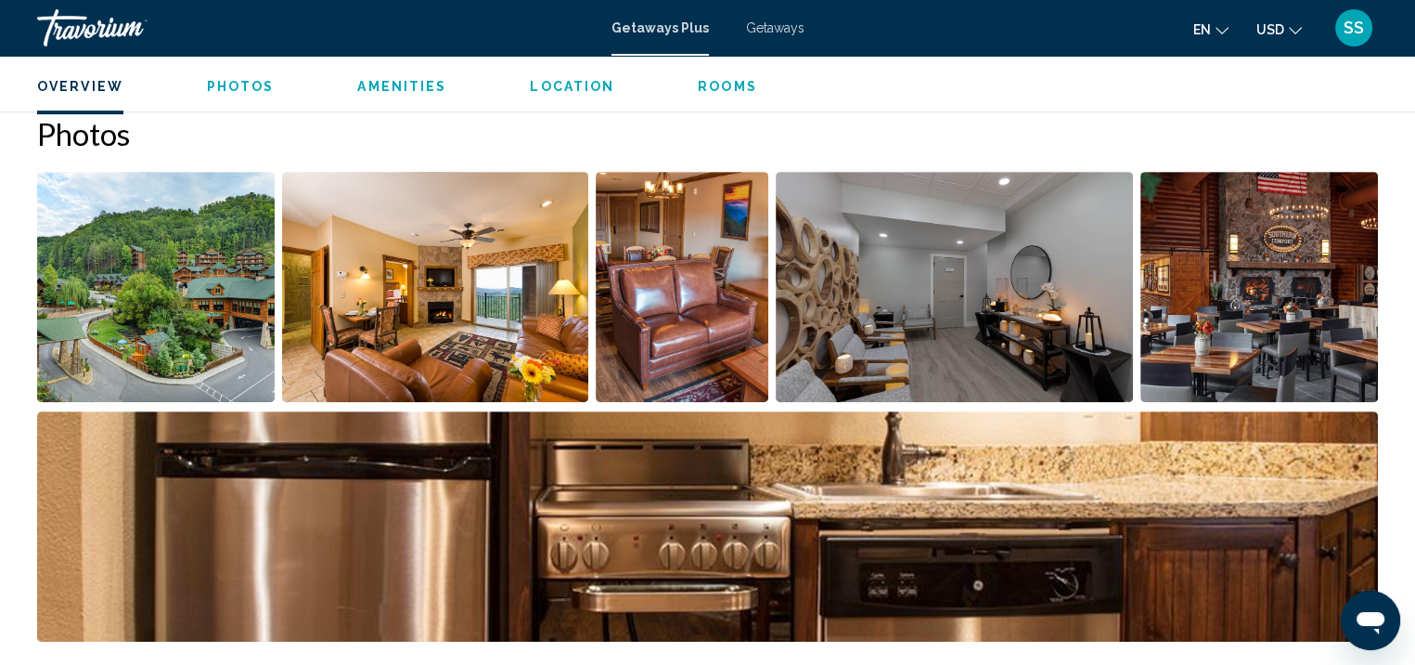
scroll to position [827, 0]
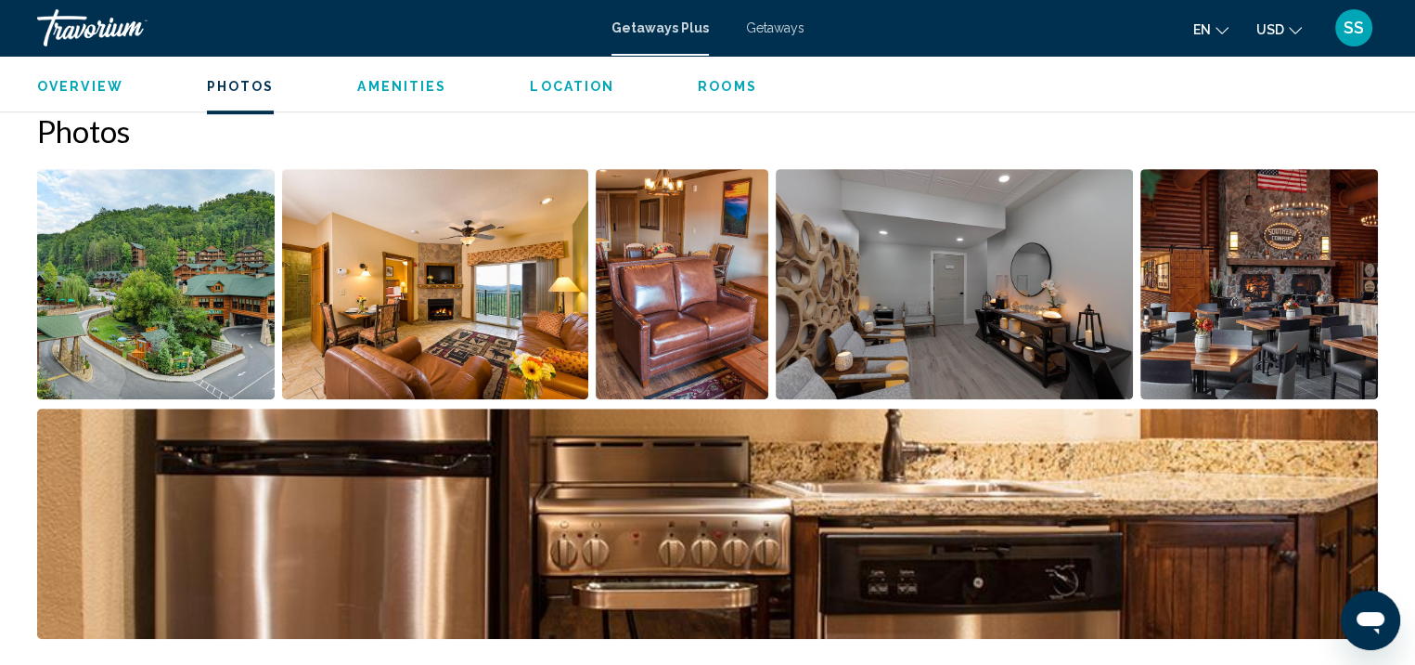
click at [484, 294] on img "Open full-screen image slider" at bounding box center [435, 284] width 307 height 230
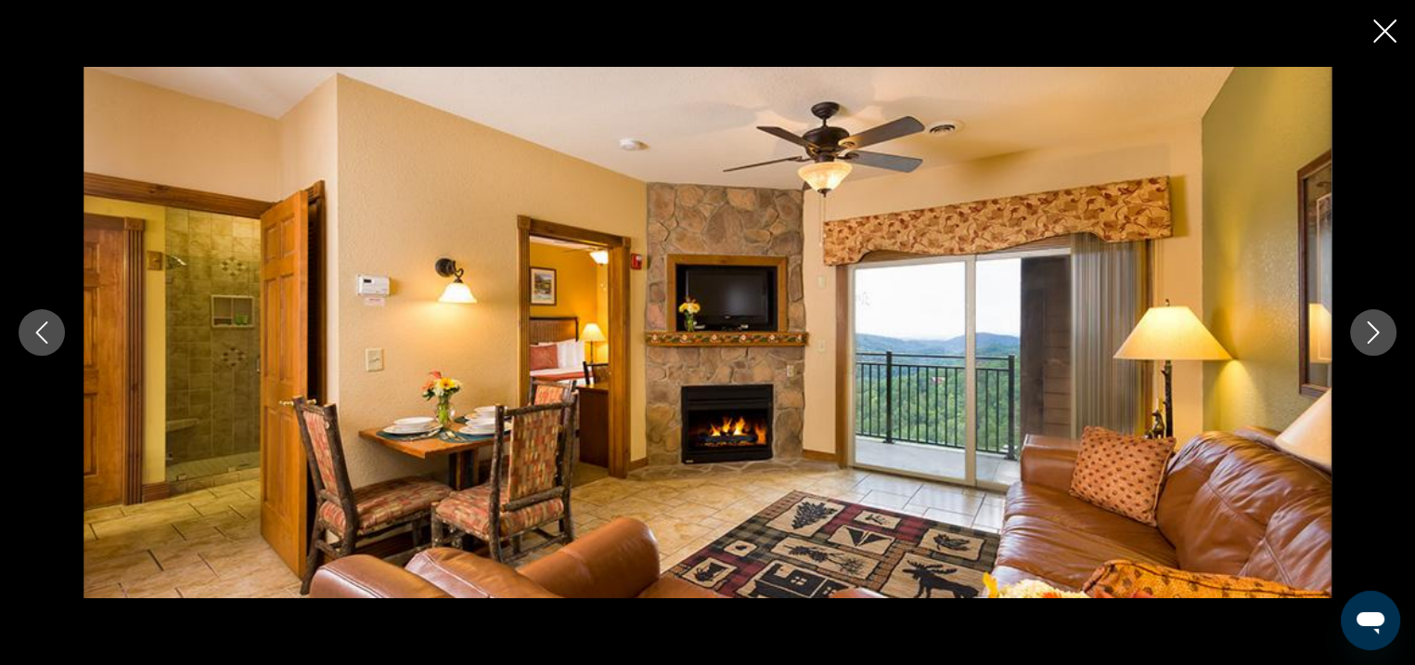
click at [1371, 341] on icon "Next image" at bounding box center [1373, 332] width 22 height 22
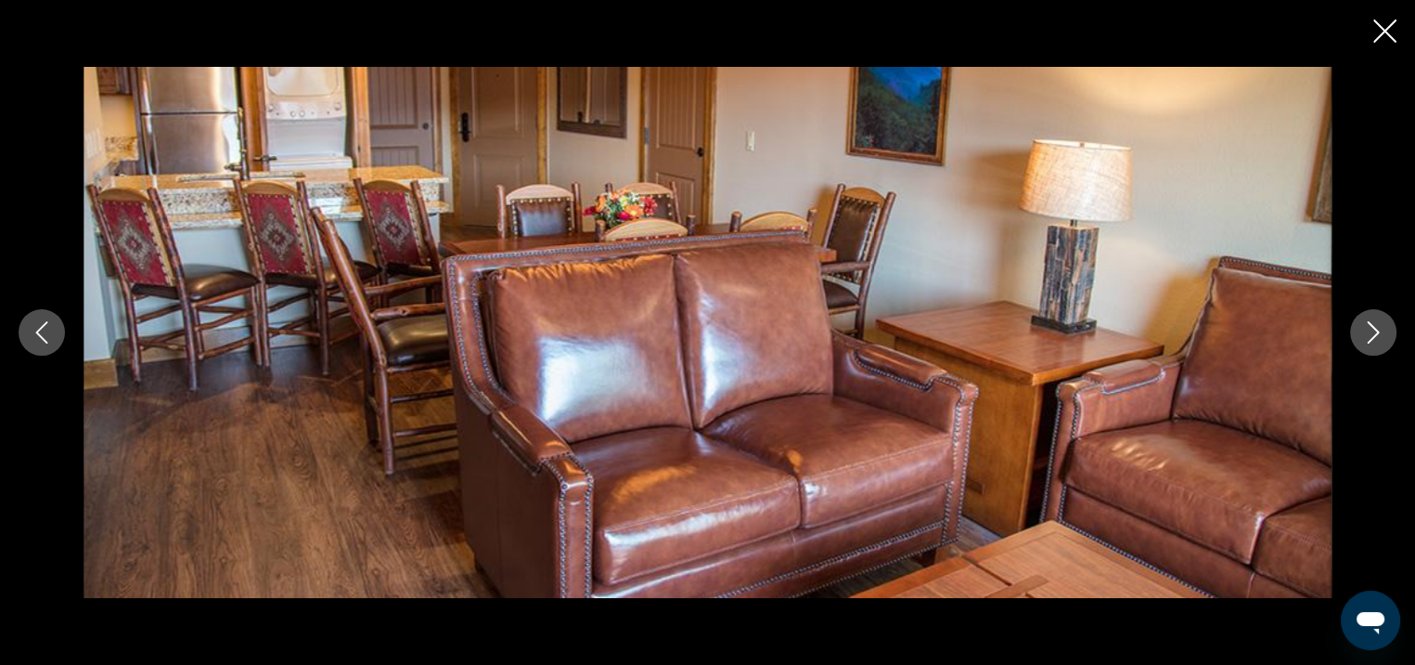
click at [1371, 341] on icon "Next image" at bounding box center [1373, 332] width 22 height 22
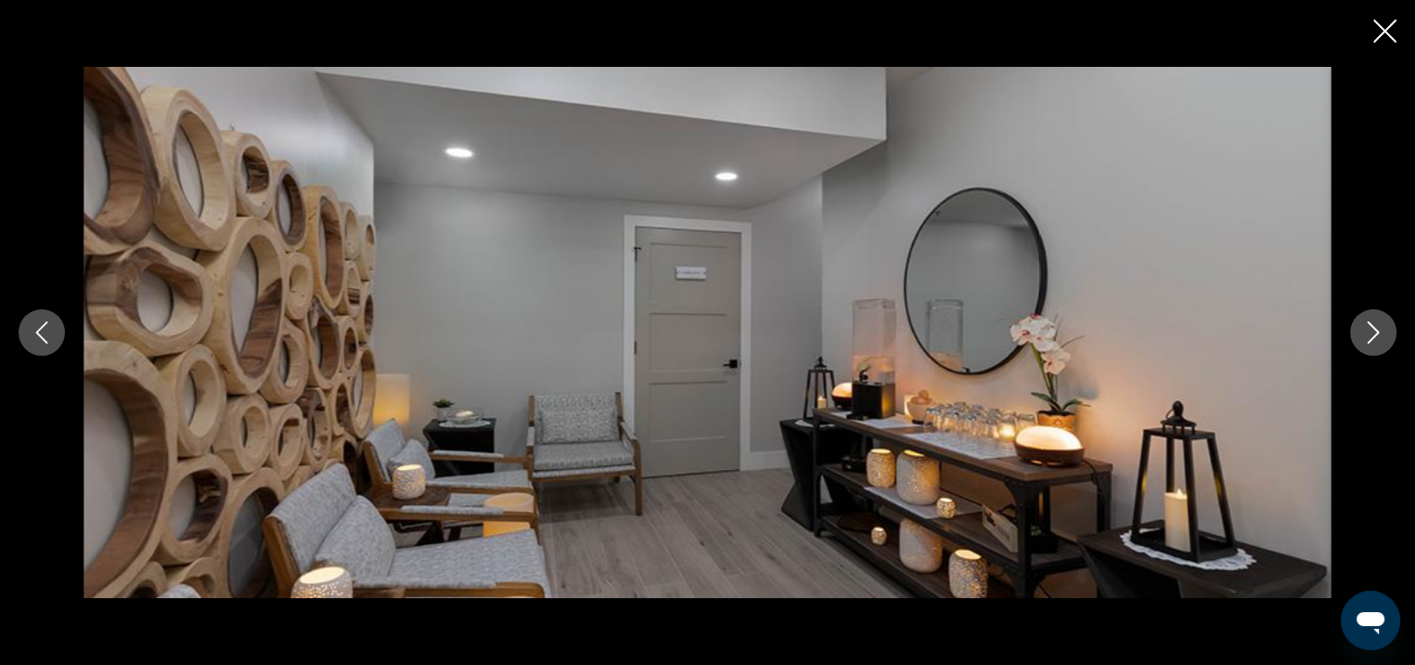
click at [1371, 341] on icon "Next image" at bounding box center [1373, 332] width 22 height 22
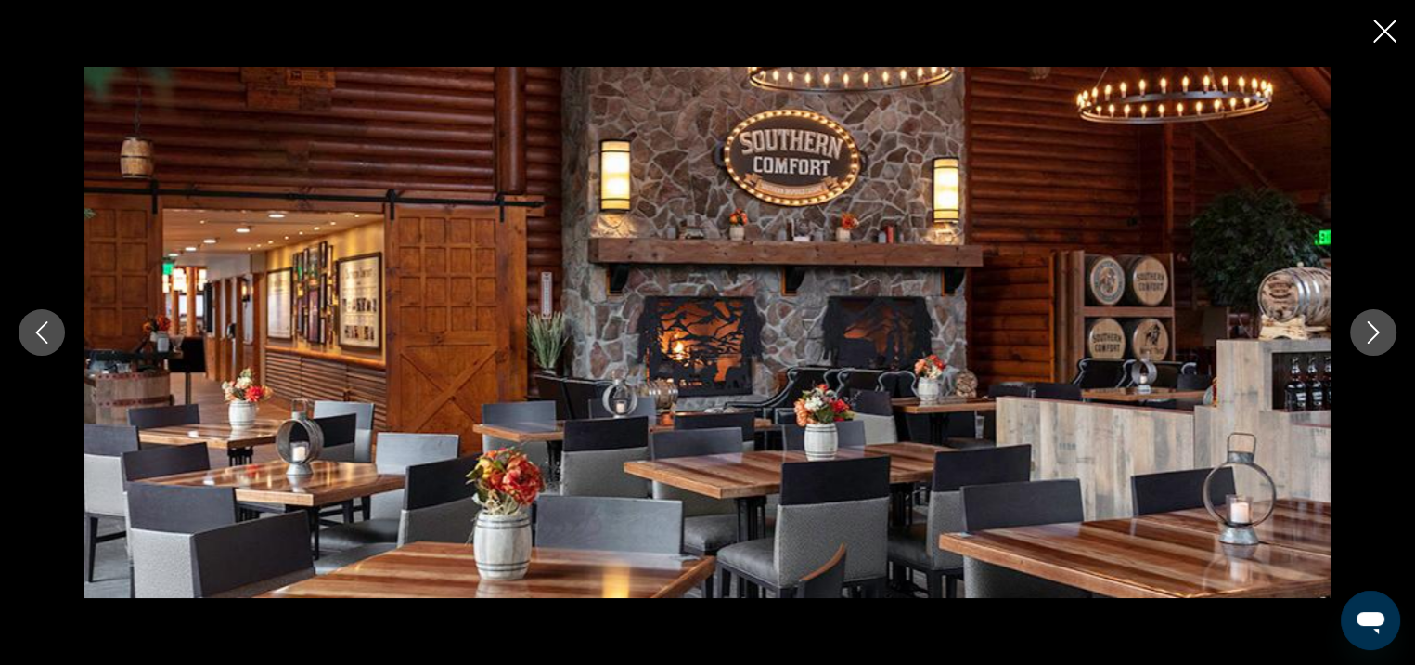
click at [1371, 341] on icon "Next image" at bounding box center [1373, 332] width 22 height 22
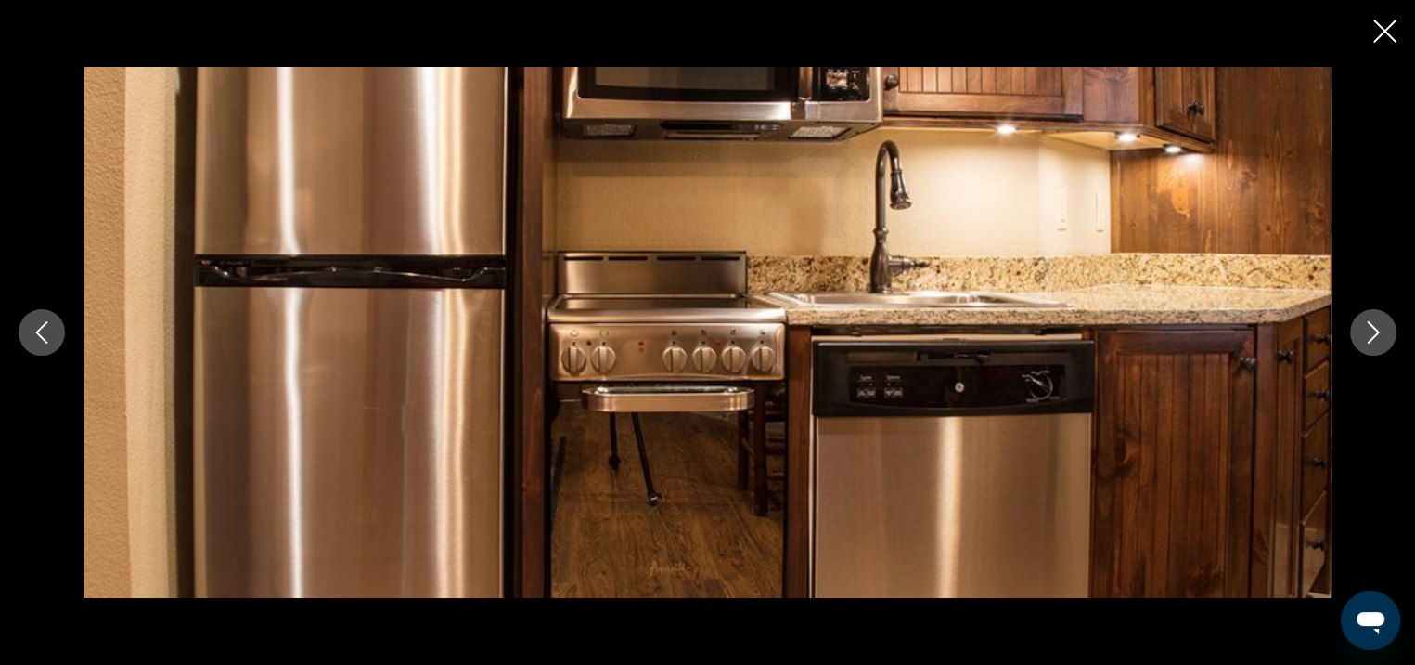
click at [1371, 341] on icon "Next image" at bounding box center [1373, 332] width 22 height 22
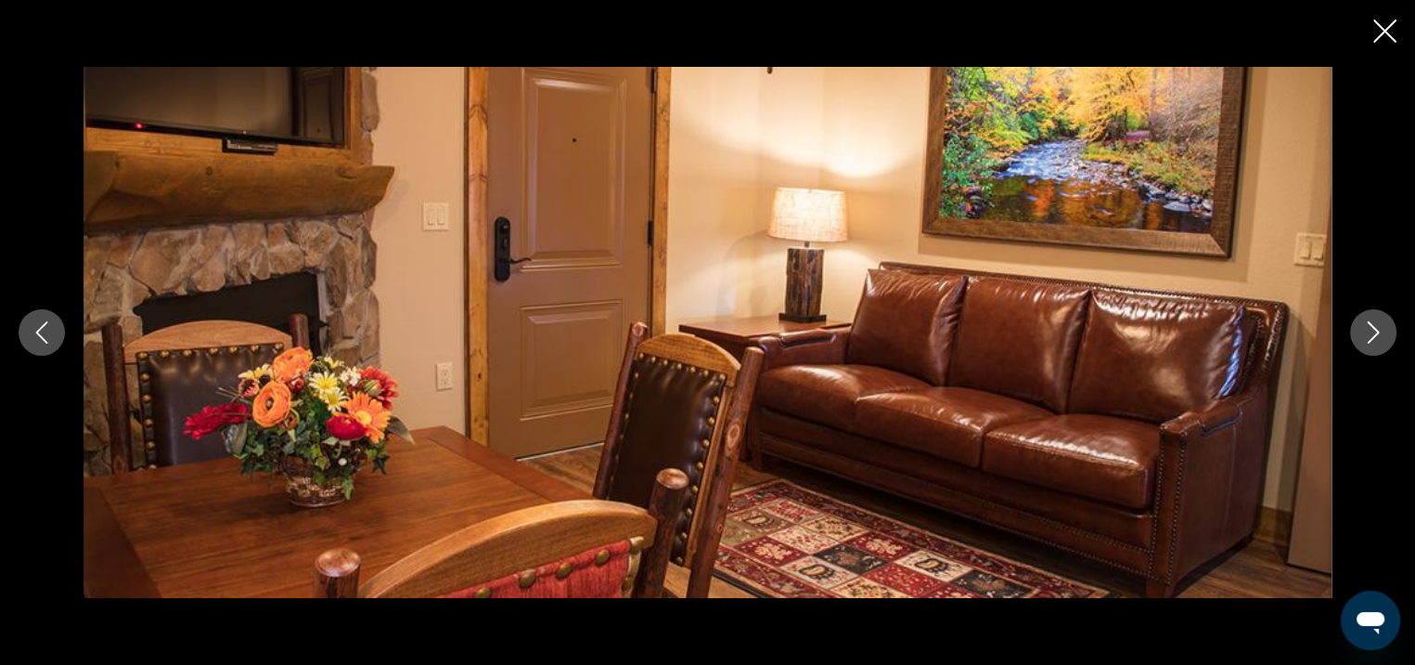
click at [1371, 341] on icon "Next image" at bounding box center [1373, 332] width 22 height 22
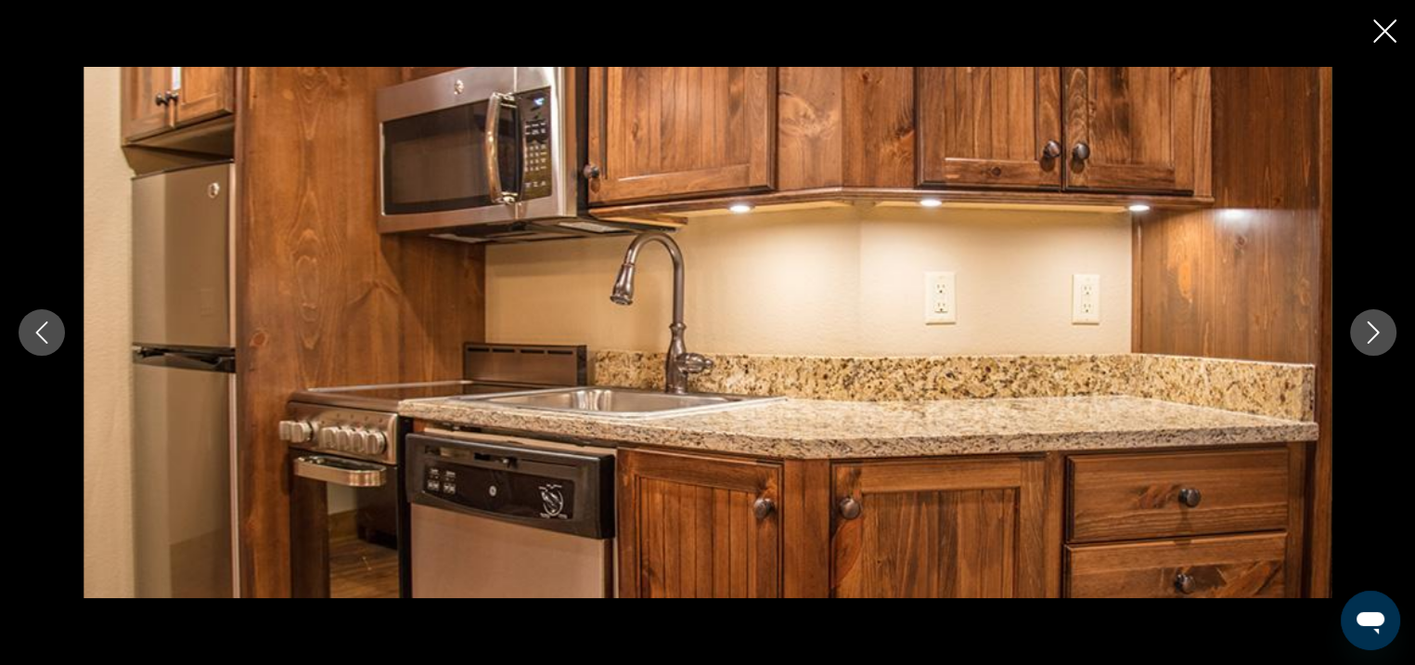
click at [1371, 341] on icon "Next image" at bounding box center [1373, 332] width 22 height 22
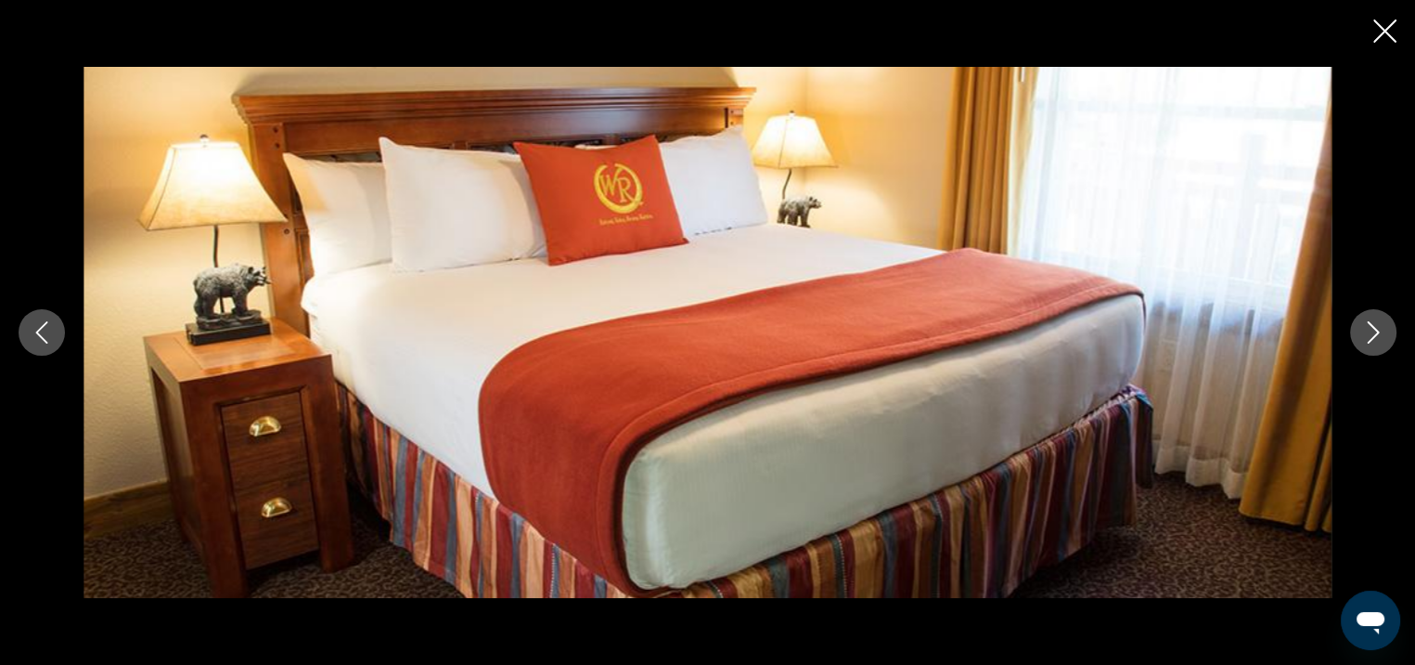
click at [1370, 341] on icon "Next image" at bounding box center [1373, 332] width 22 height 22
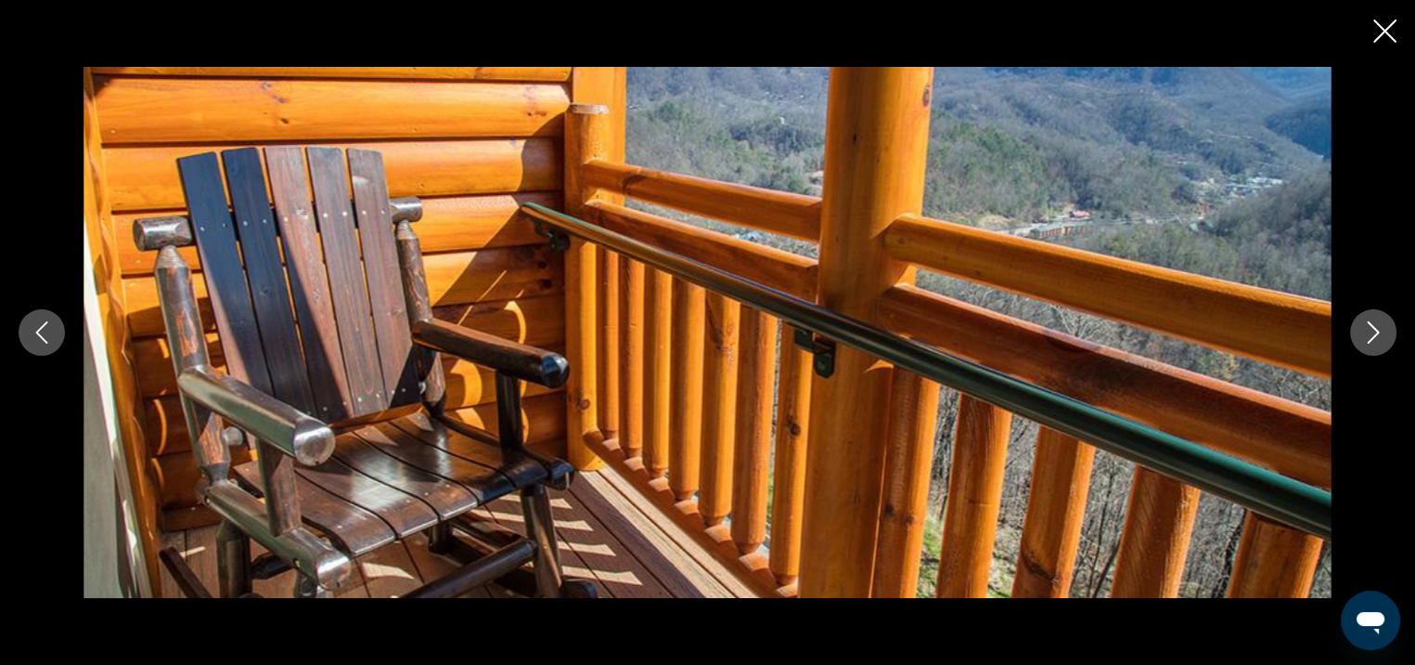
click at [1370, 342] on icon "Next image" at bounding box center [1373, 332] width 22 height 22
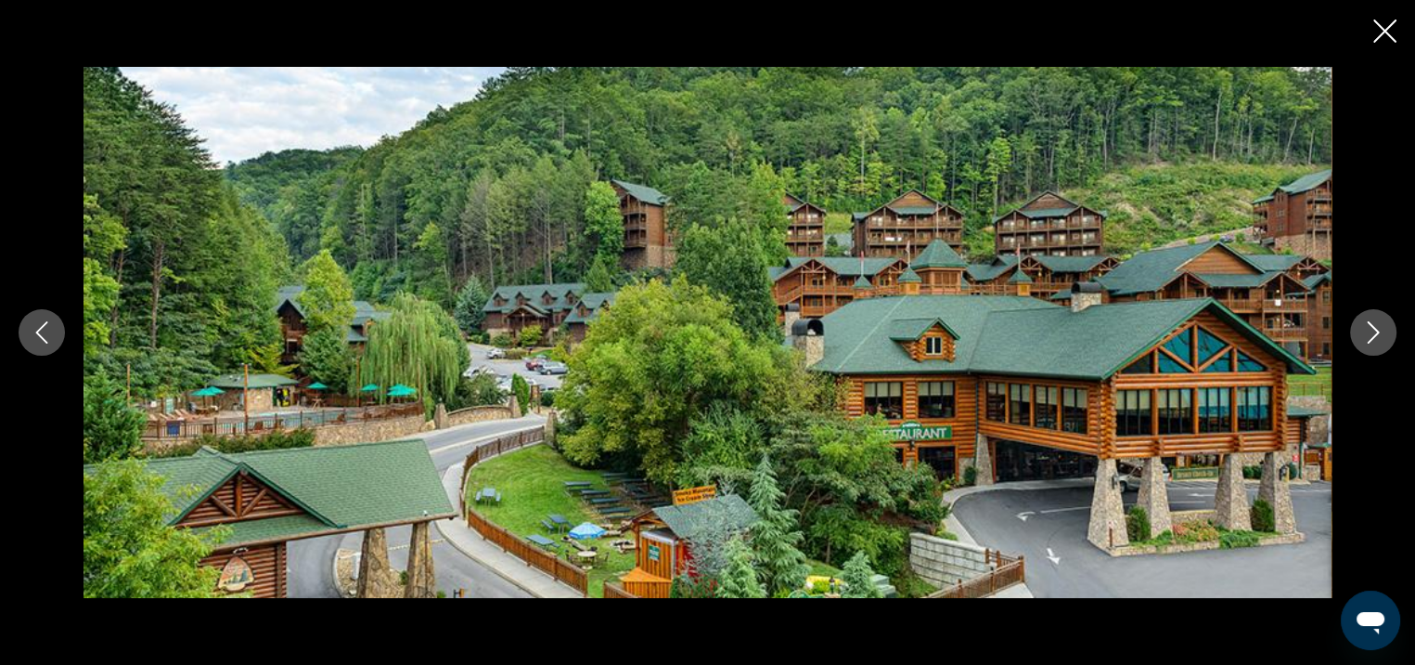
click at [1392, 52] on div "Main content" at bounding box center [707, 332] width 1415 height 665
click at [1385, 38] on icon "Close slideshow" at bounding box center [1385, 30] width 23 height 23
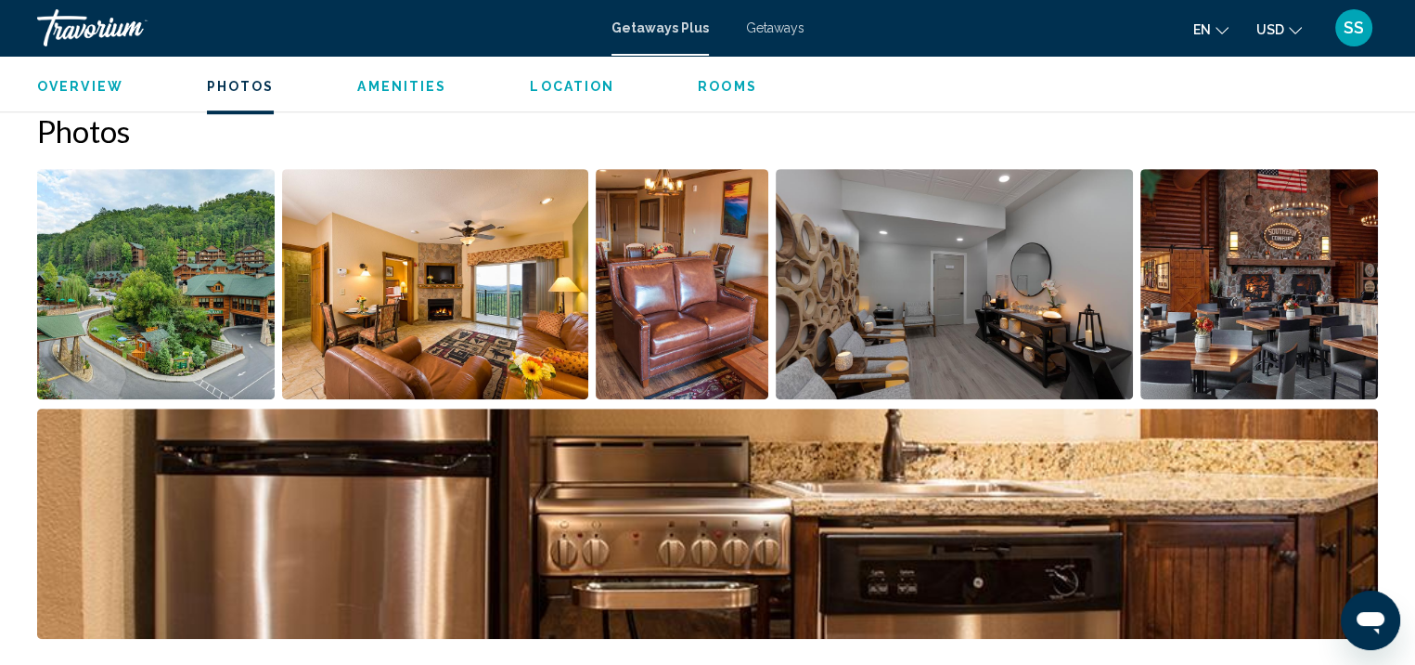
click at [709, 87] on span "Rooms" at bounding box center [727, 86] width 59 height 15
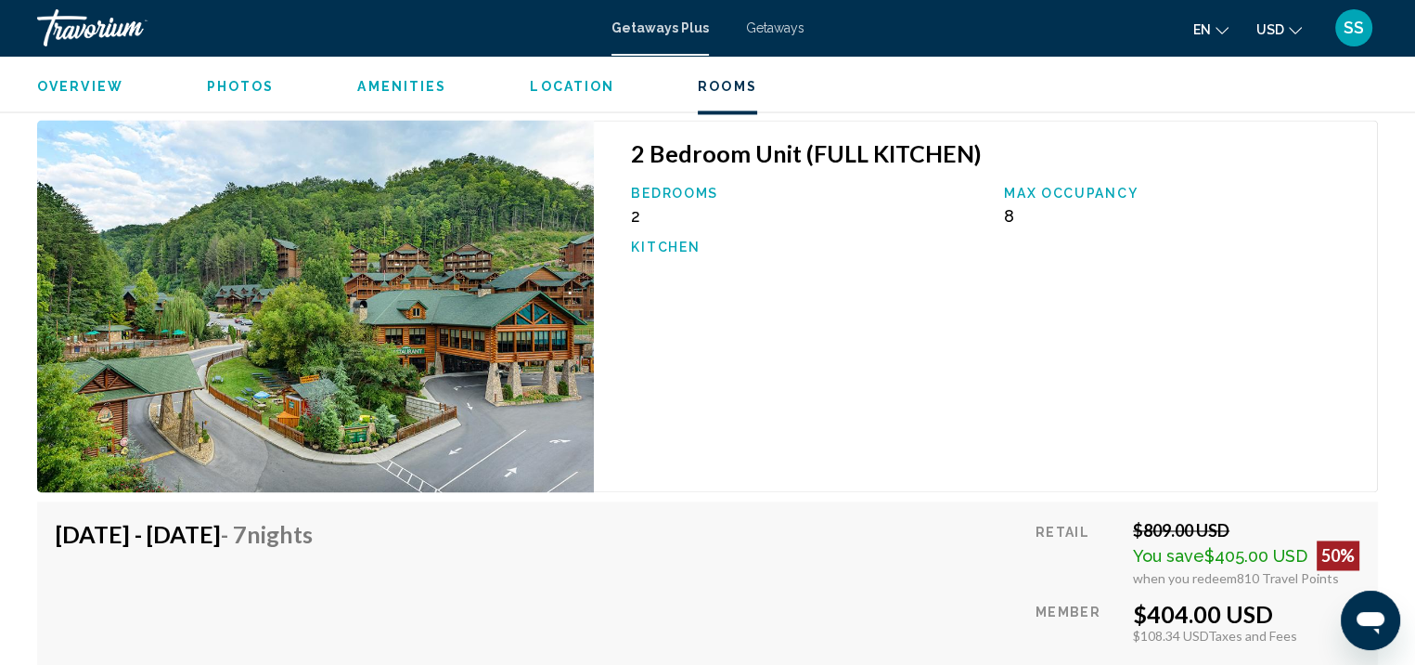
scroll to position [3002, 0]
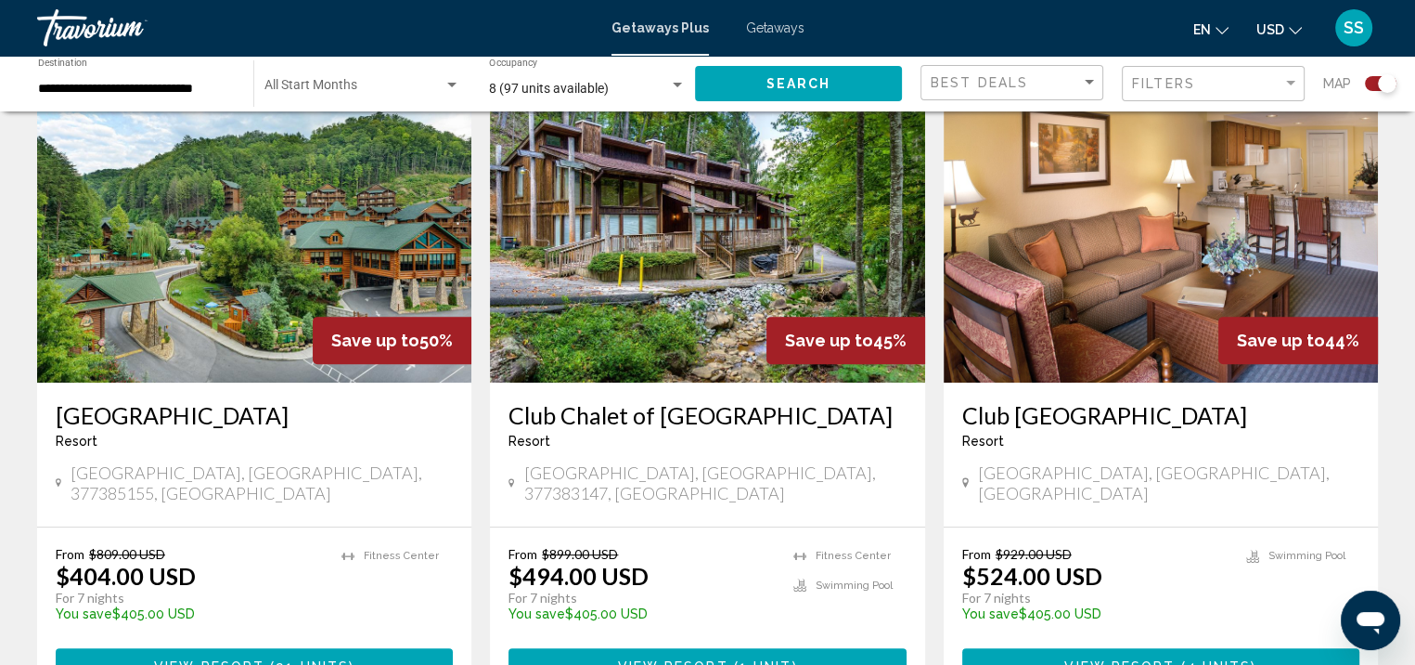
scroll to position [742, 0]
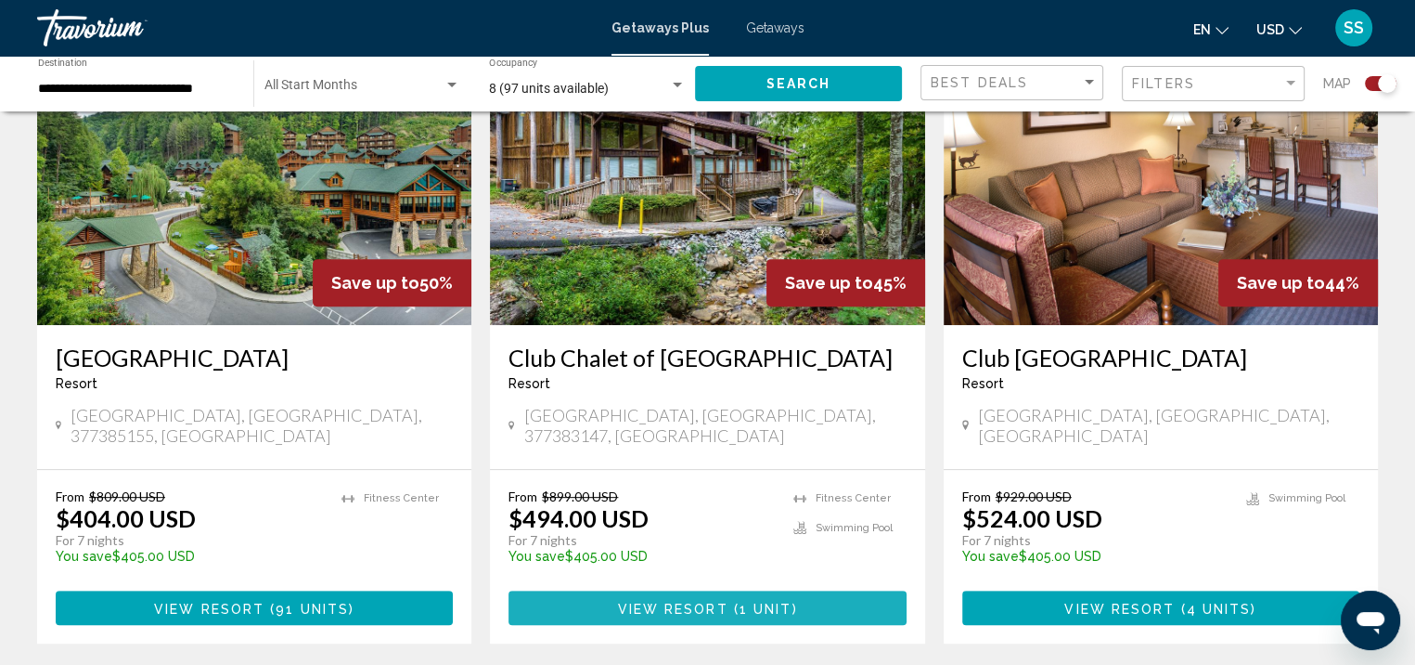
click at [753, 611] on span "1 unit" at bounding box center [766, 607] width 53 height 15
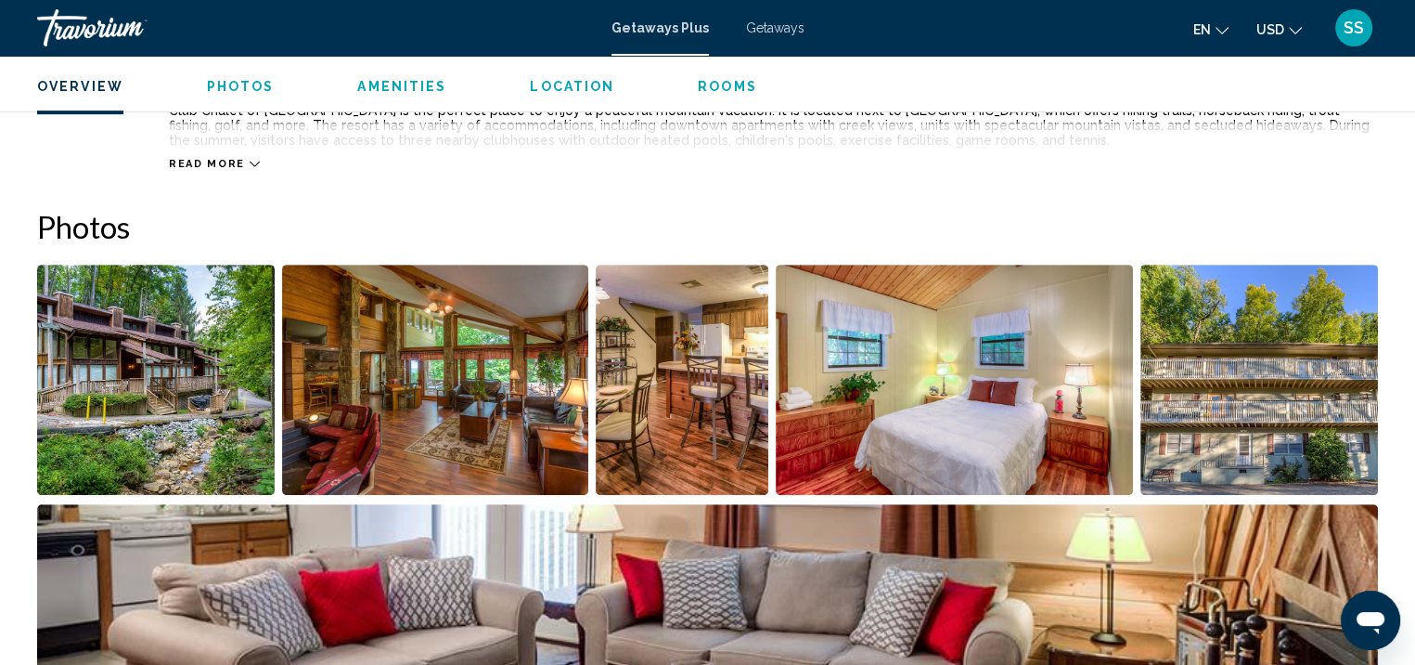
scroll to position [744, 0]
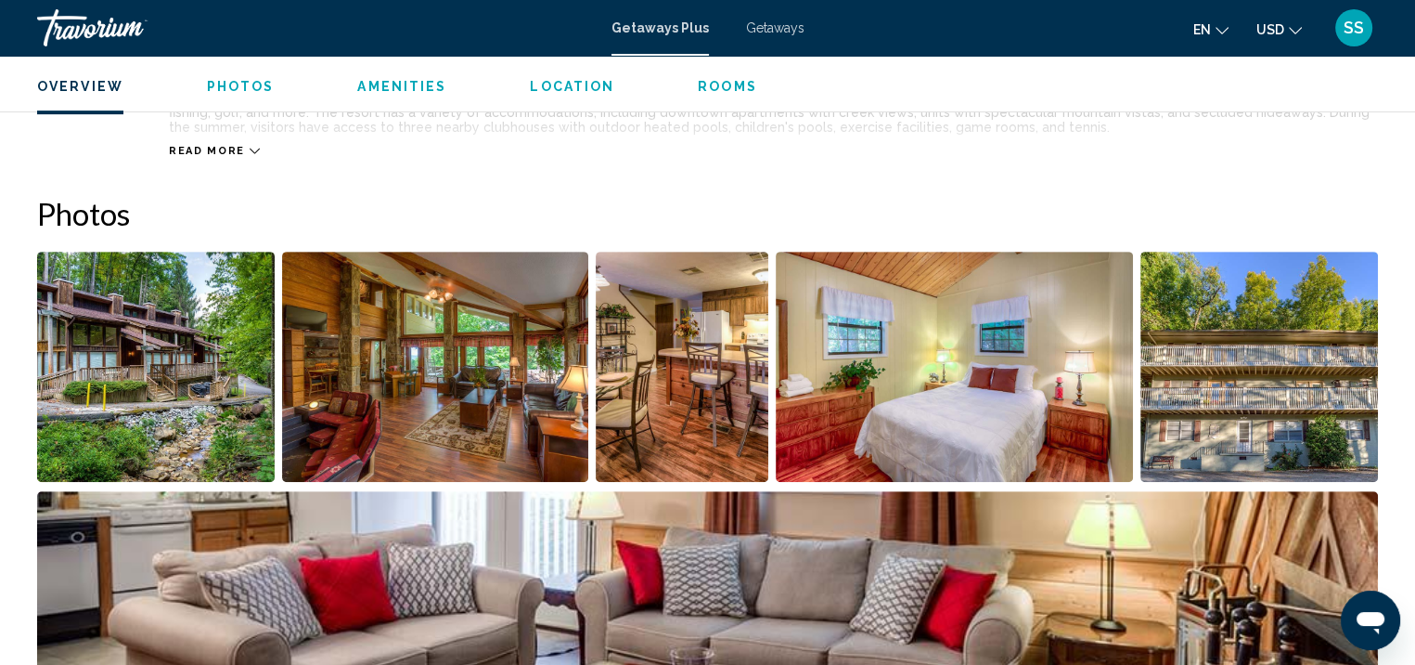
click at [686, 88] on ul "Overview Photos Amenities Location Rooms Search" at bounding box center [707, 84] width 1341 height 20
click at [705, 84] on span "Rooms" at bounding box center [727, 86] width 59 height 15
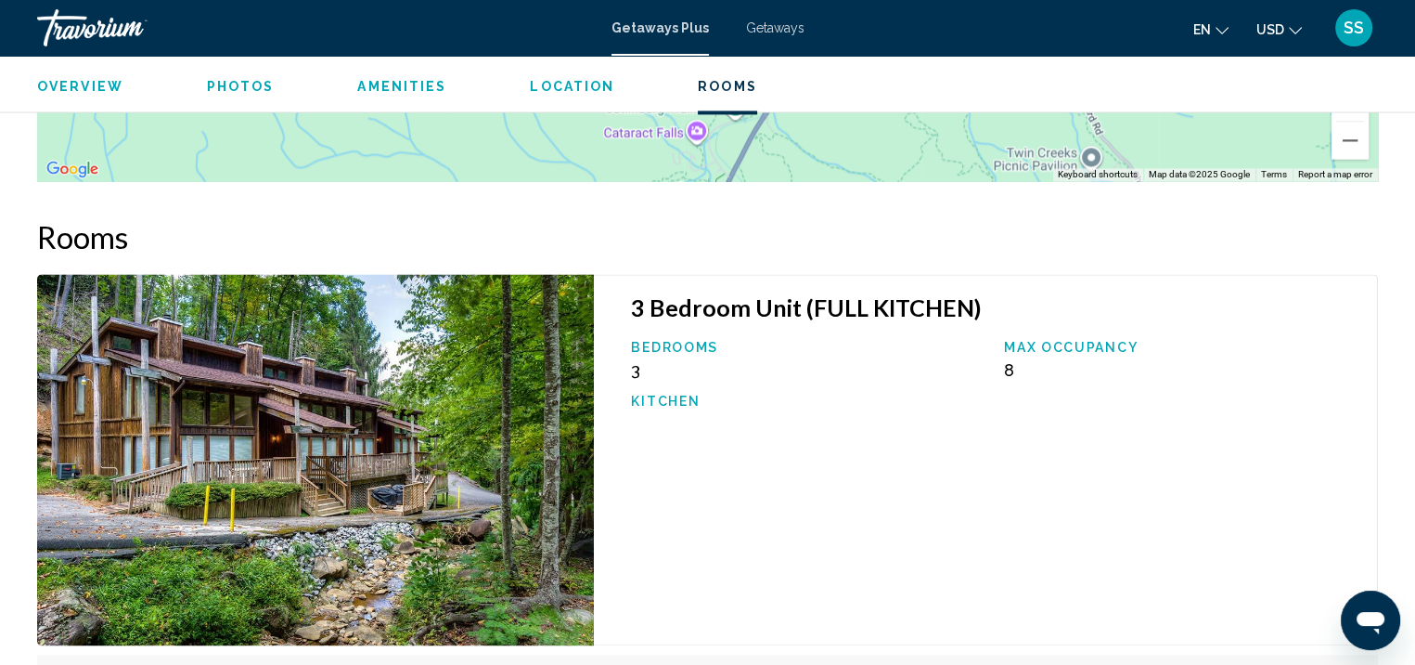
scroll to position [2771, 0]
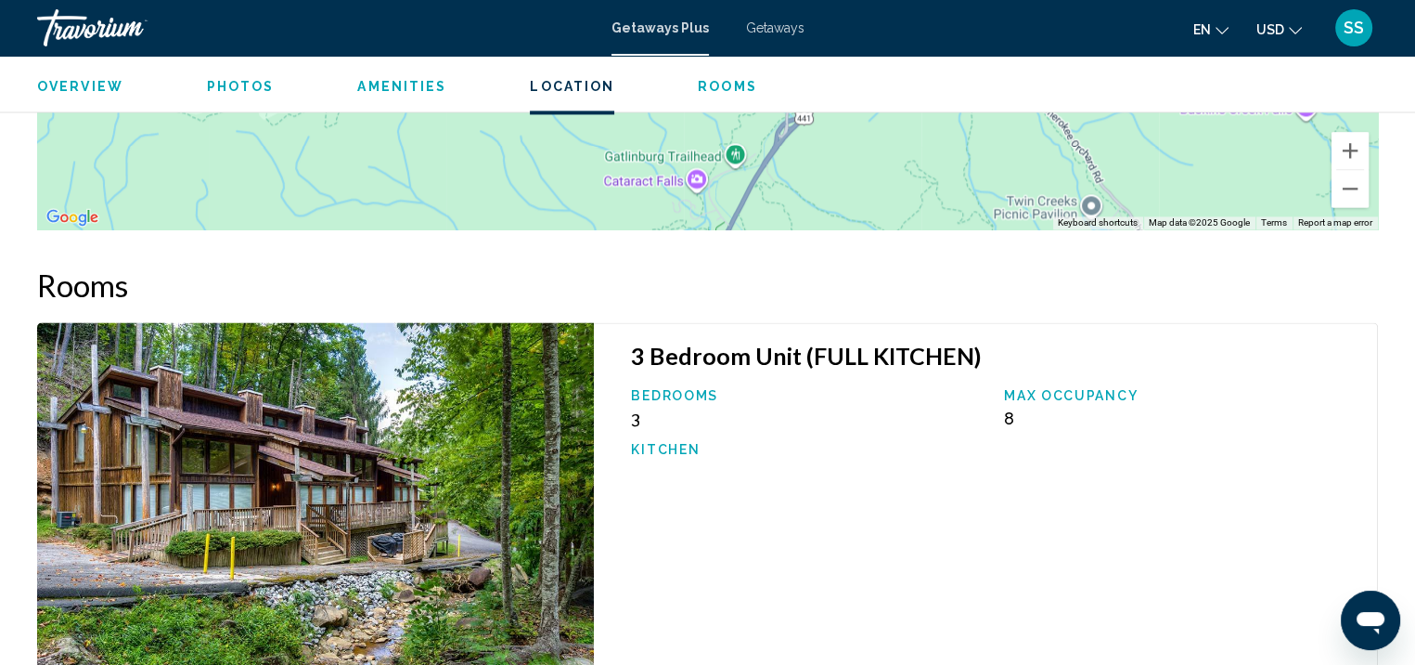
click at [262, 87] on span "Photos" at bounding box center [241, 86] width 68 height 15
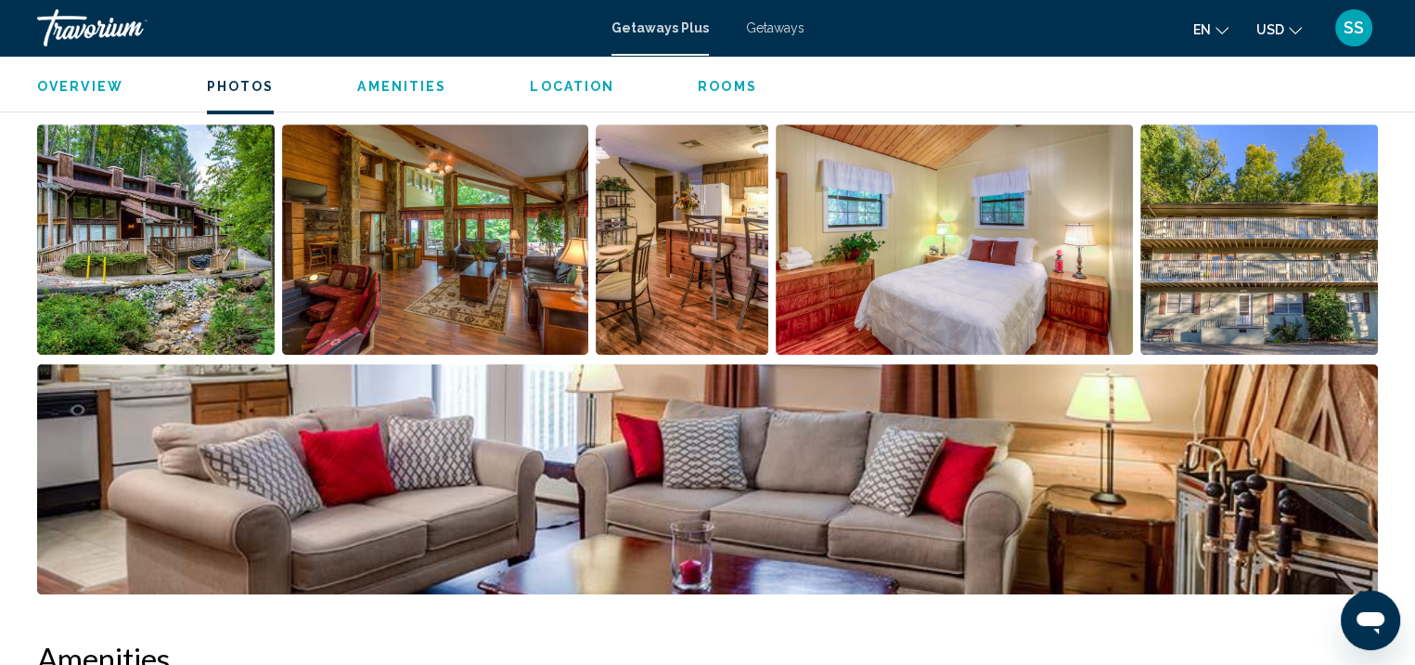
scroll to position [828, 0]
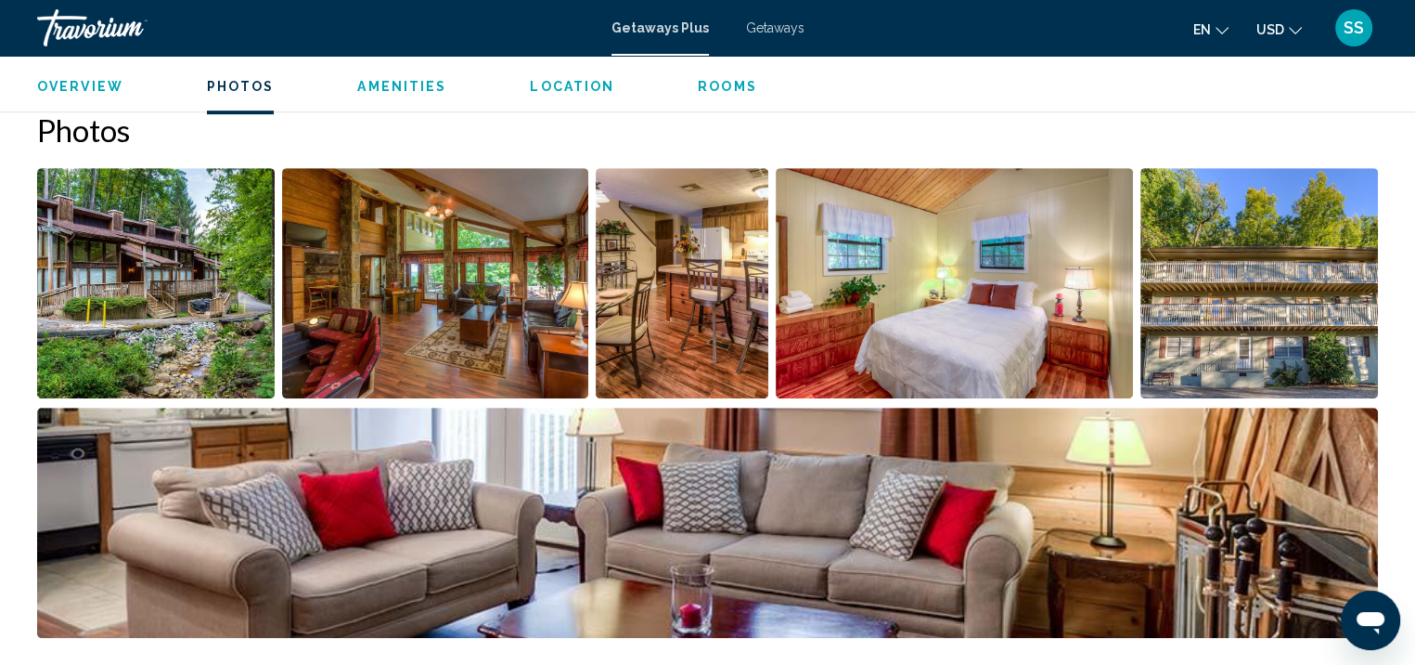
click at [200, 278] on img "Open full-screen image slider" at bounding box center [156, 283] width 238 height 230
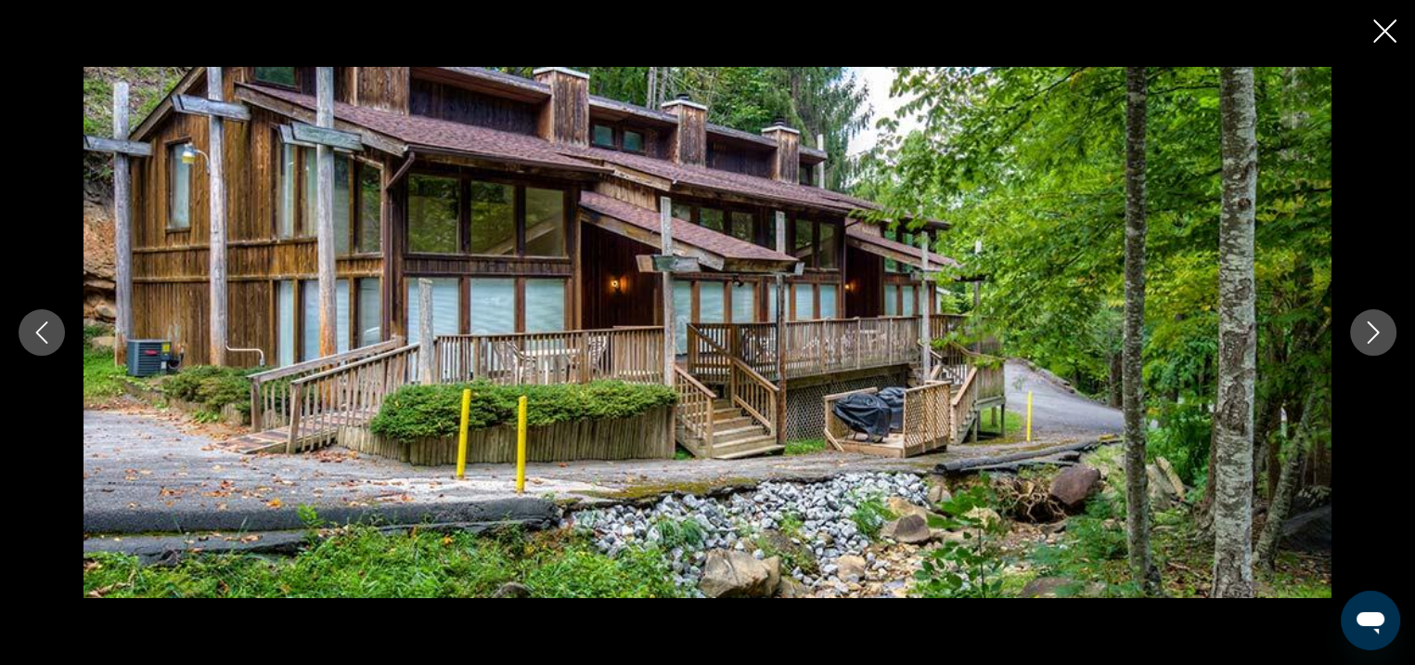
click at [1367, 341] on icon "Next image" at bounding box center [1373, 332] width 22 height 22
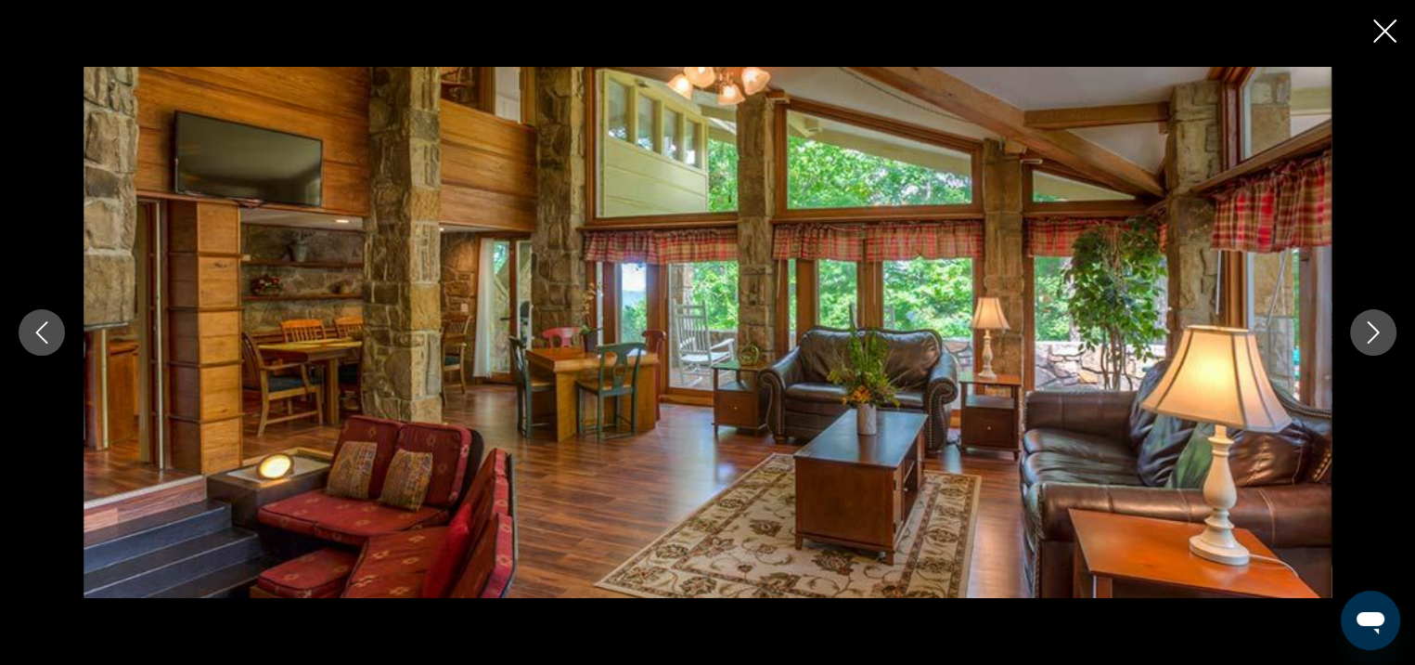
click at [1365, 341] on icon "Next image" at bounding box center [1373, 332] width 22 height 22
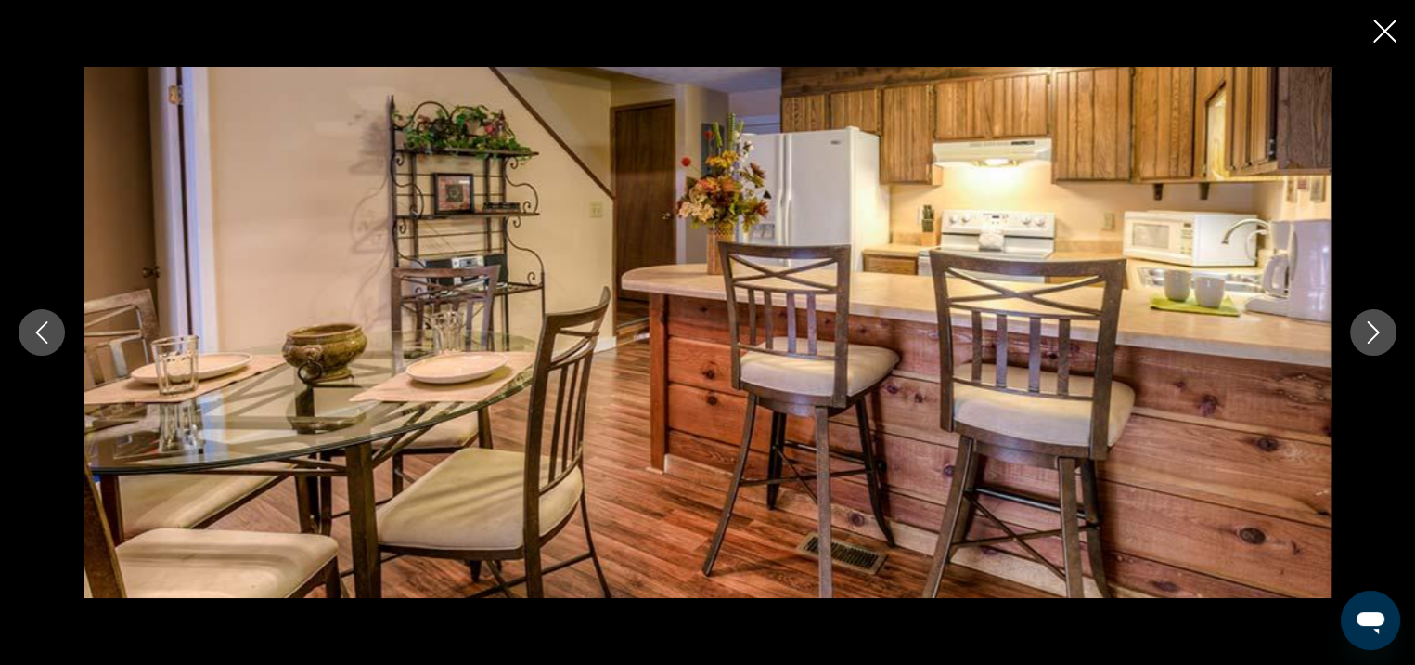
click at [1362, 341] on icon "Next image" at bounding box center [1373, 332] width 22 height 22
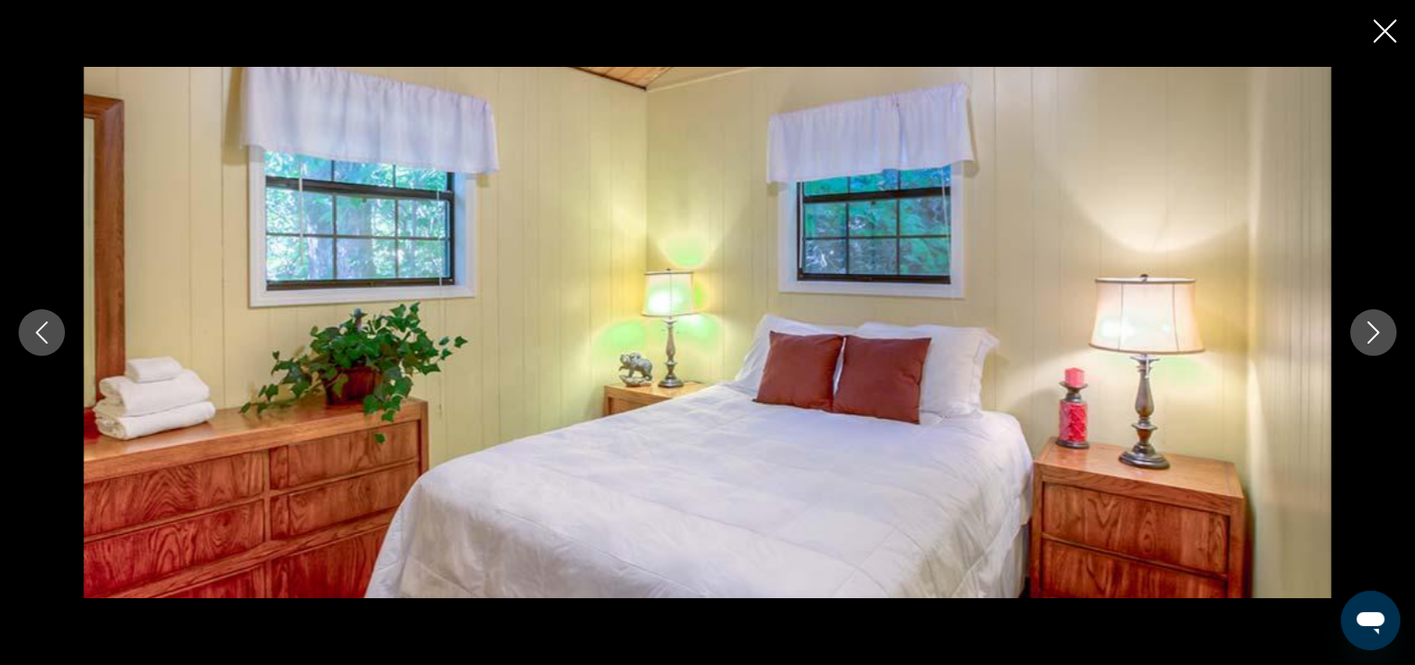
click at [1362, 341] on icon "Next image" at bounding box center [1373, 332] width 22 height 22
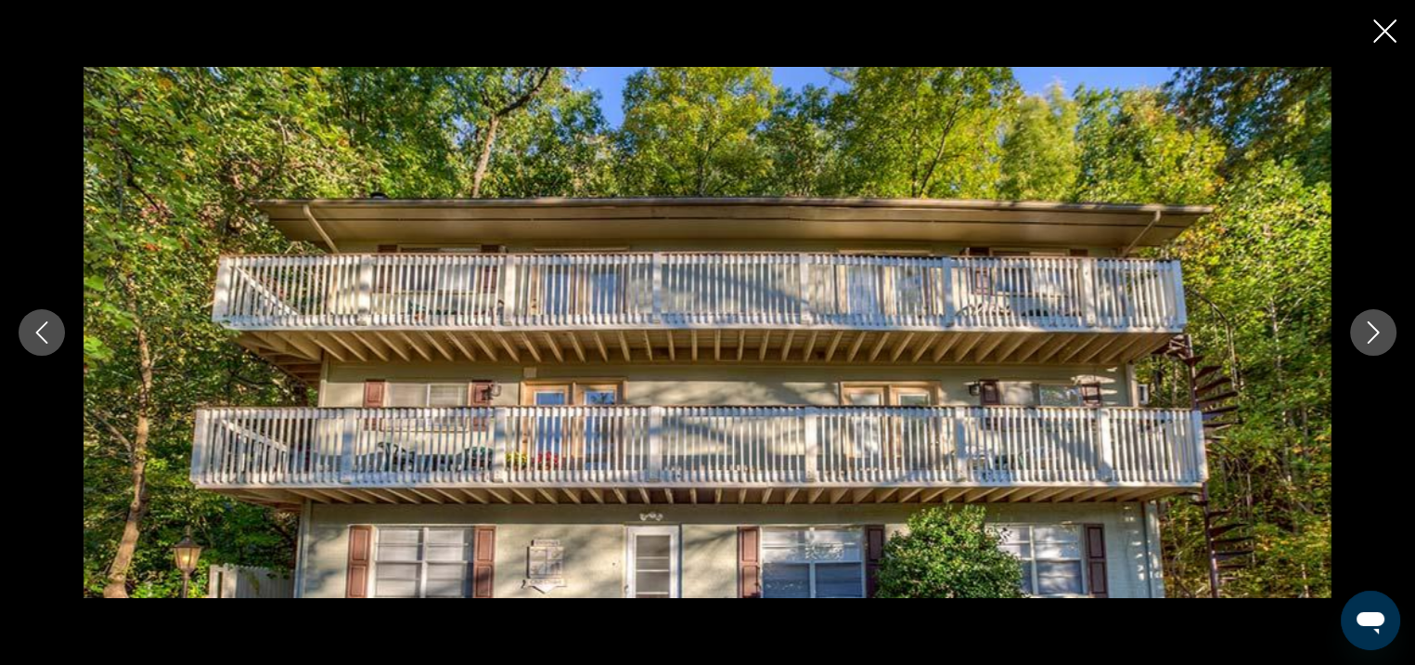
click at [1362, 341] on icon "Next image" at bounding box center [1373, 332] width 22 height 22
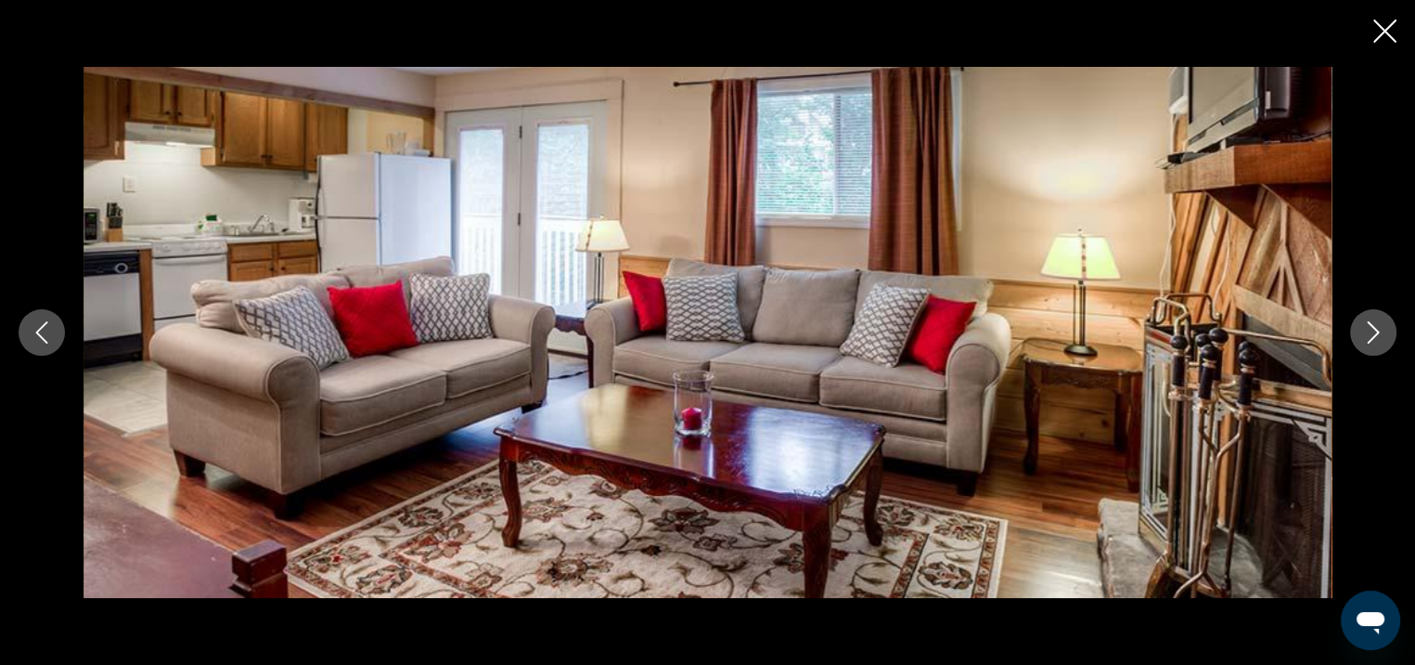
click at [1361, 342] on button "Next image" at bounding box center [1373, 332] width 46 height 46
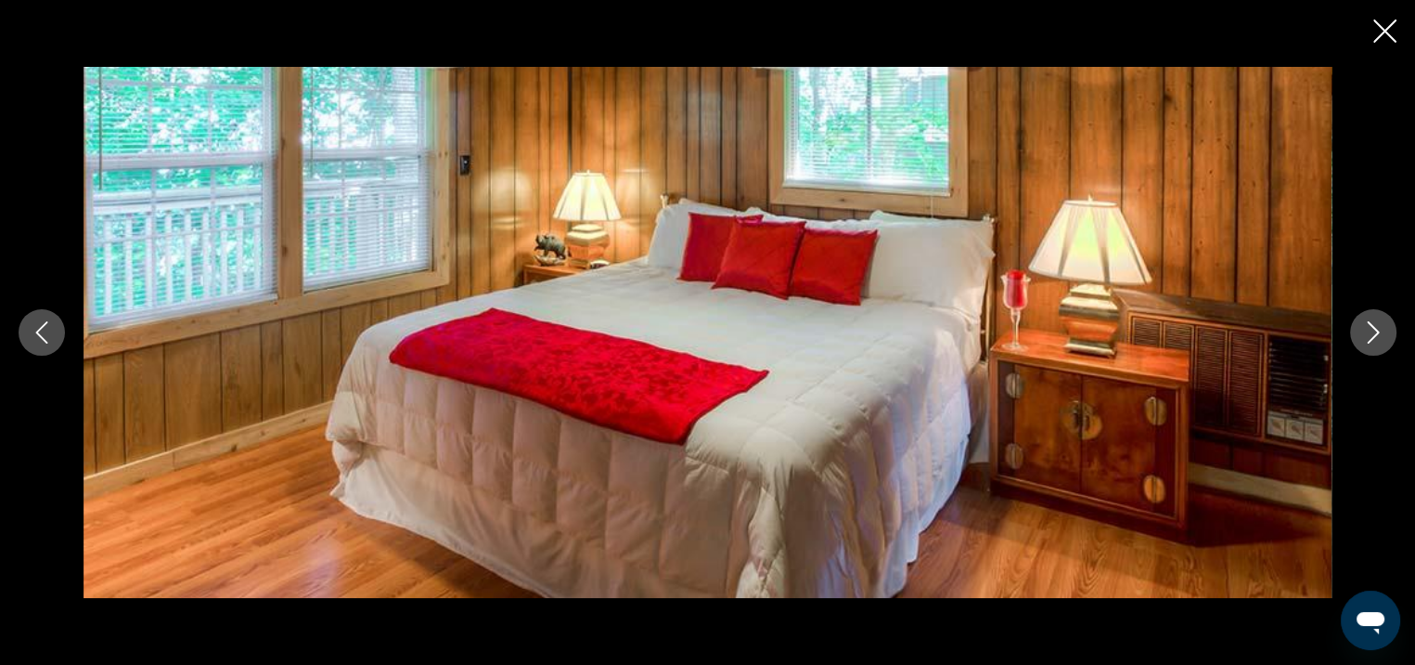
click at [1361, 342] on button "Next image" at bounding box center [1373, 332] width 46 height 46
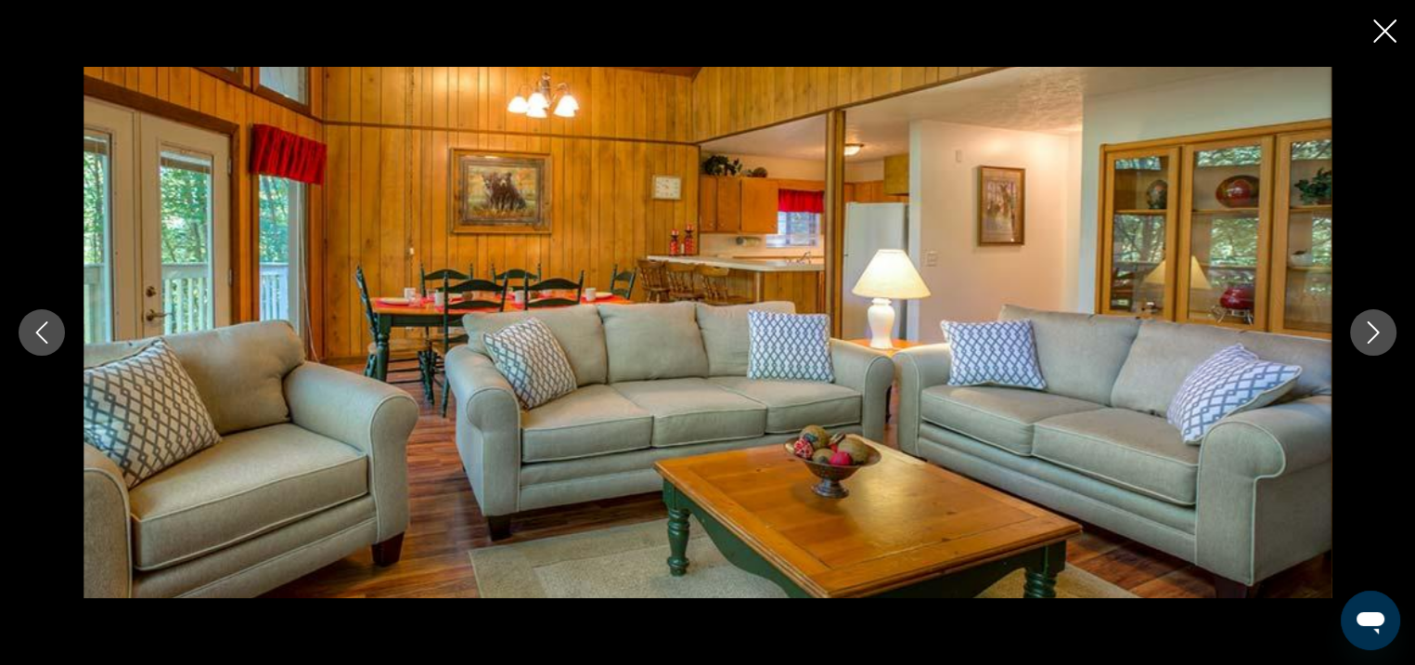
click at [1361, 342] on button "Next image" at bounding box center [1373, 332] width 46 height 46
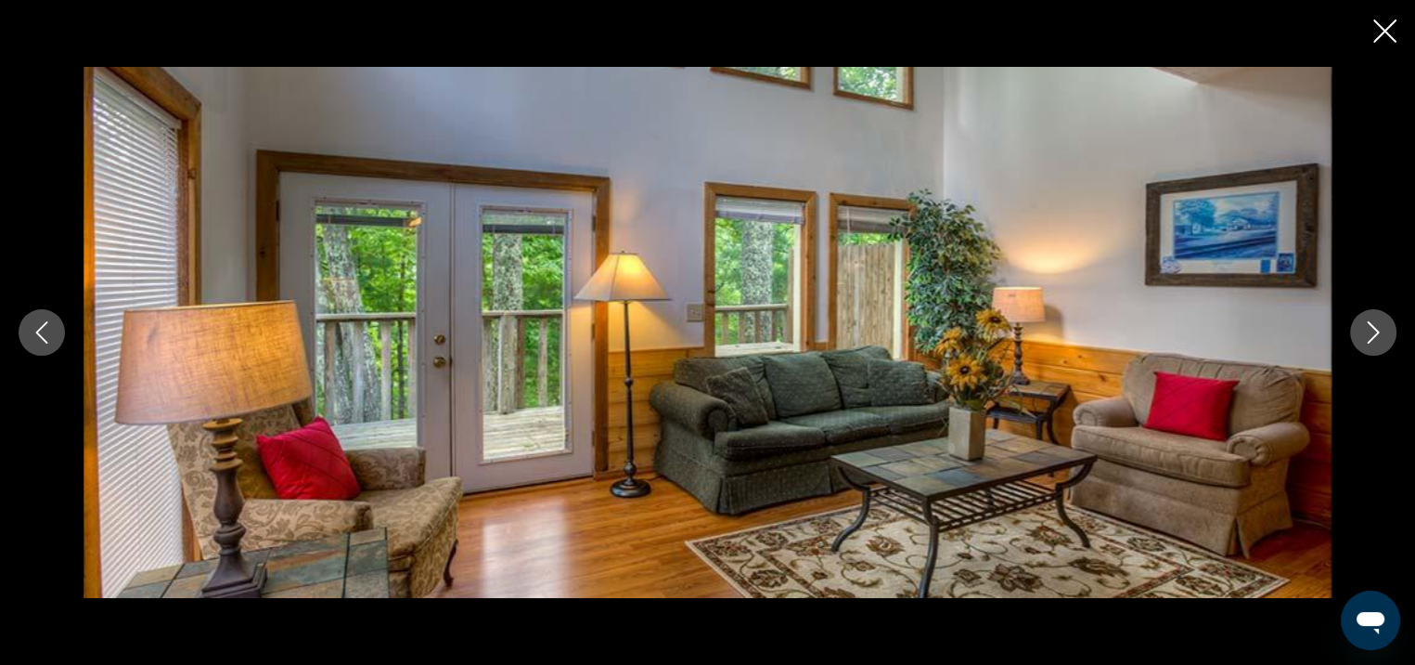
click at [1361, 342] on button "Next image" at bounding box center [1373, 332] width 46 height 46
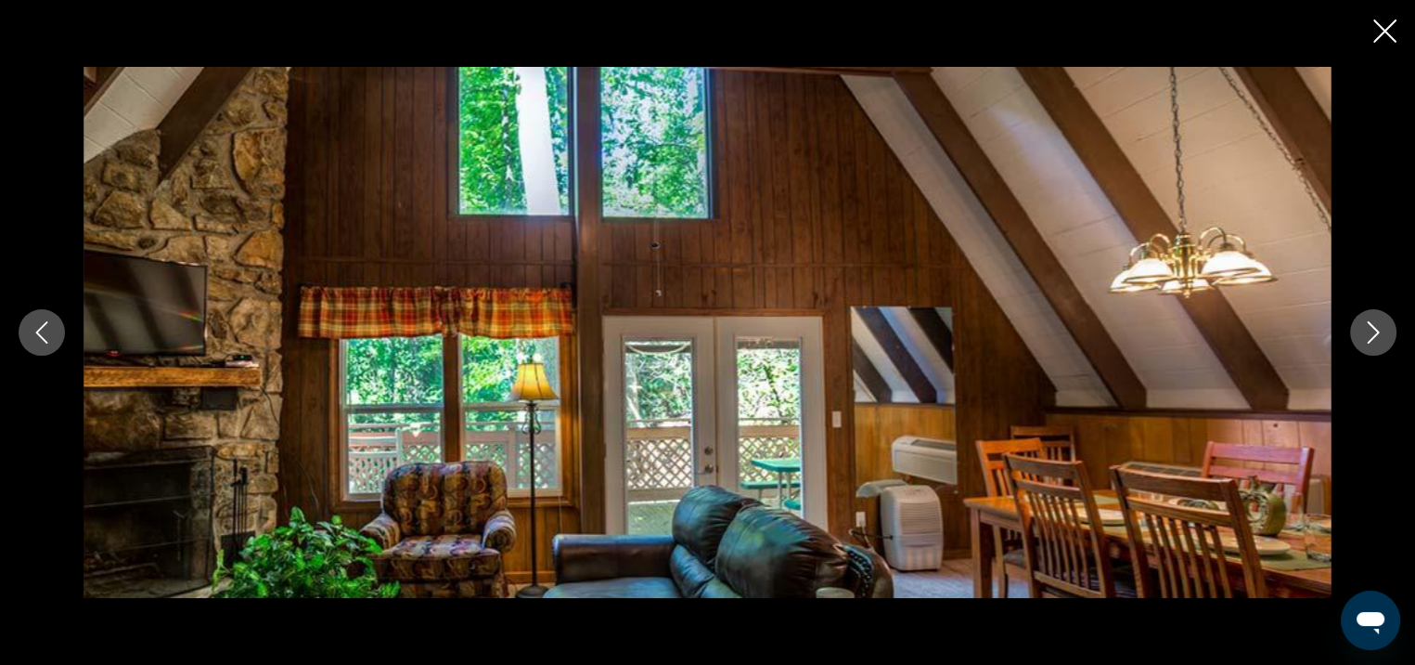
click at [1374, 36] on icon "Close slideshow" at bounding box center [1385, 30] width 23 height 23
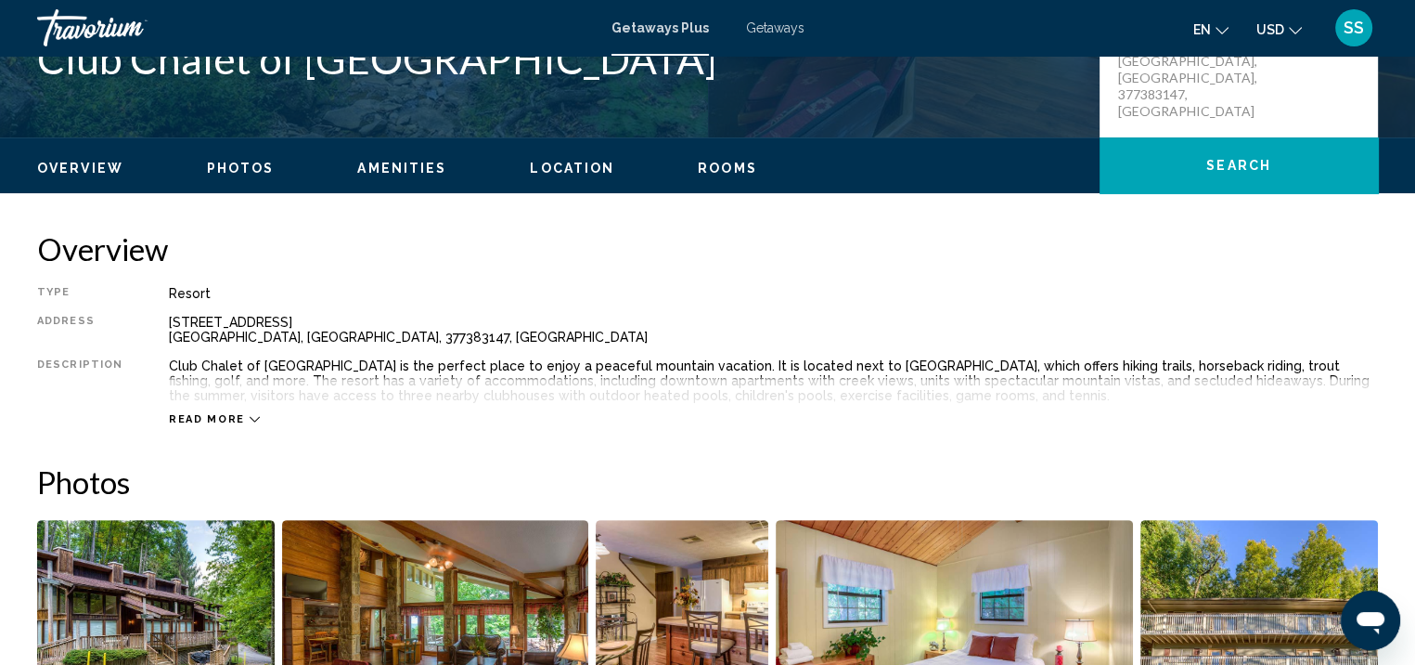
scroll to position [457, 0]
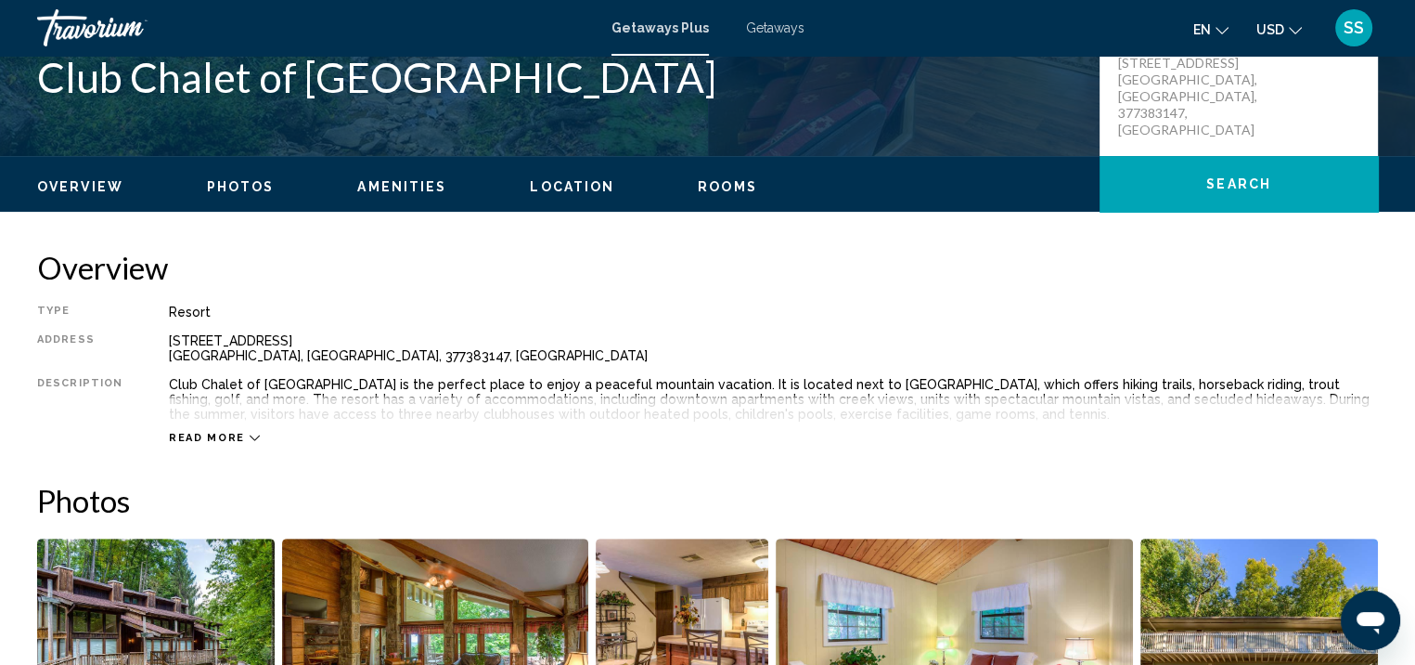
click at [226, 439] on span "Read more" at bounding box center [207, 438] width 76 height 12
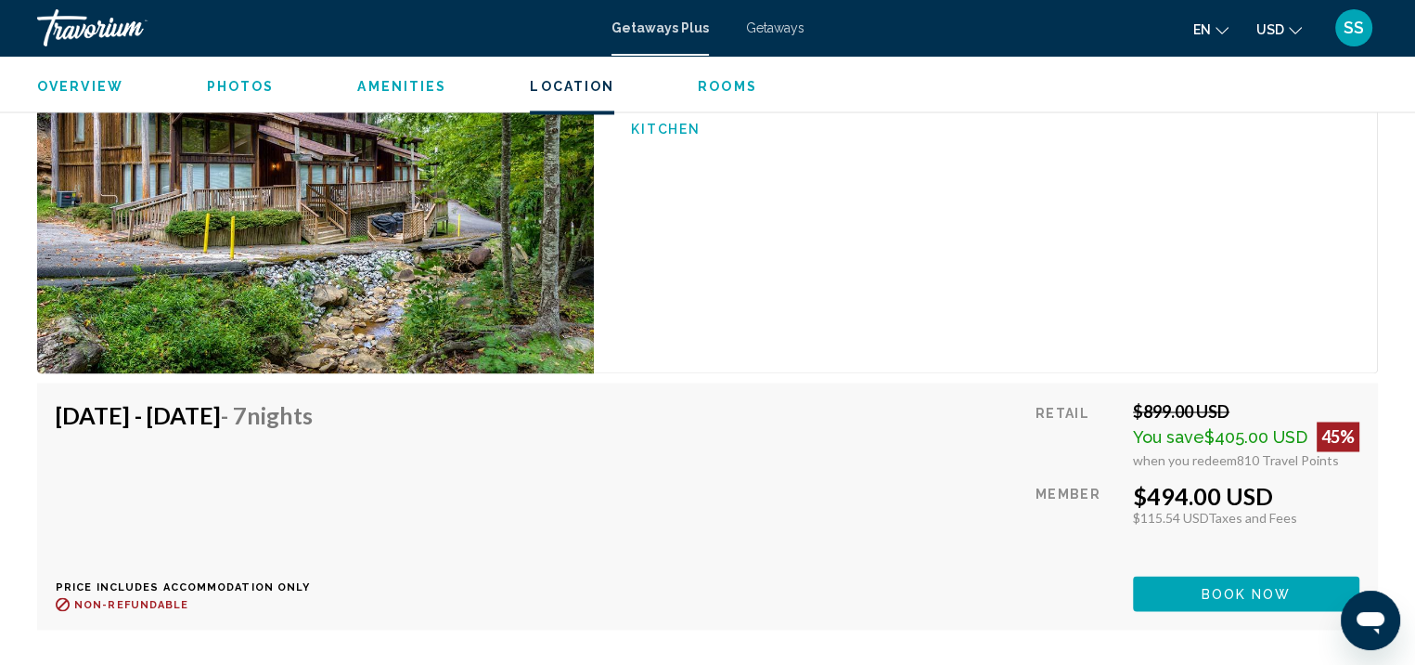
scroll to position [3148, 0]
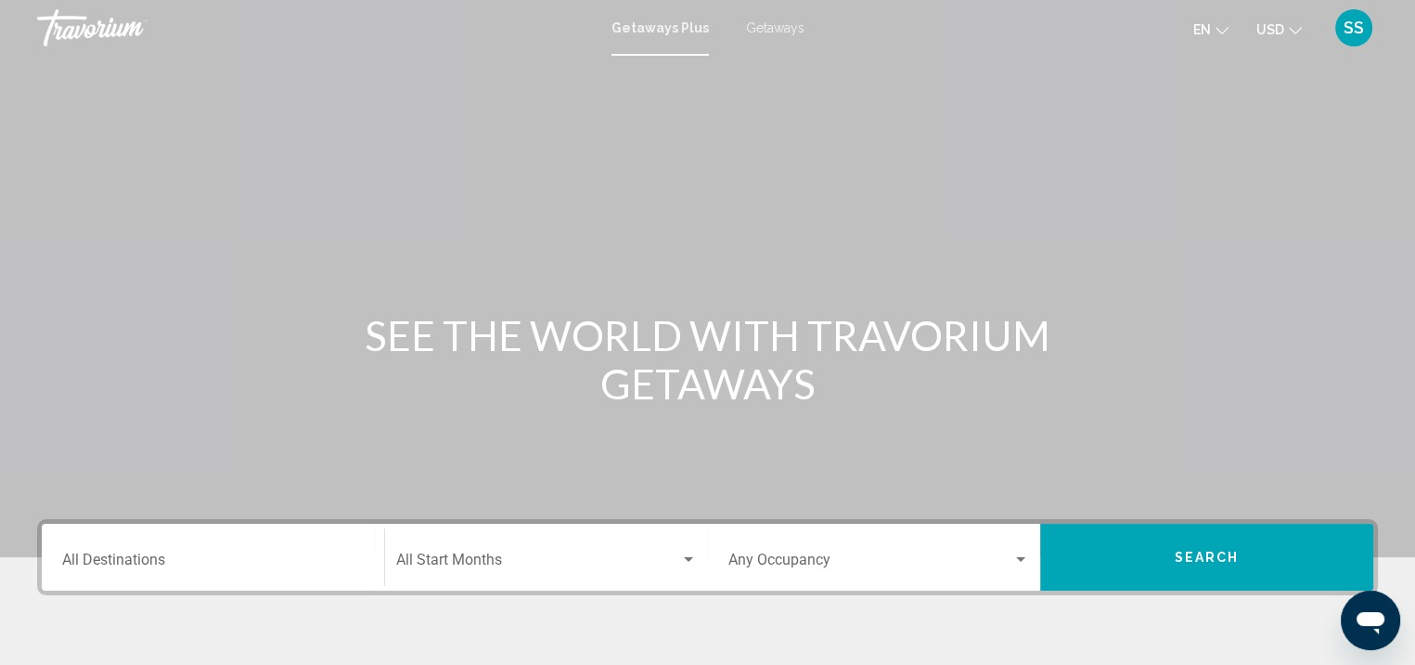
click at [232, 566] on input "Destination All Destinations" at bounding box center [213, 563] width 302 height 17
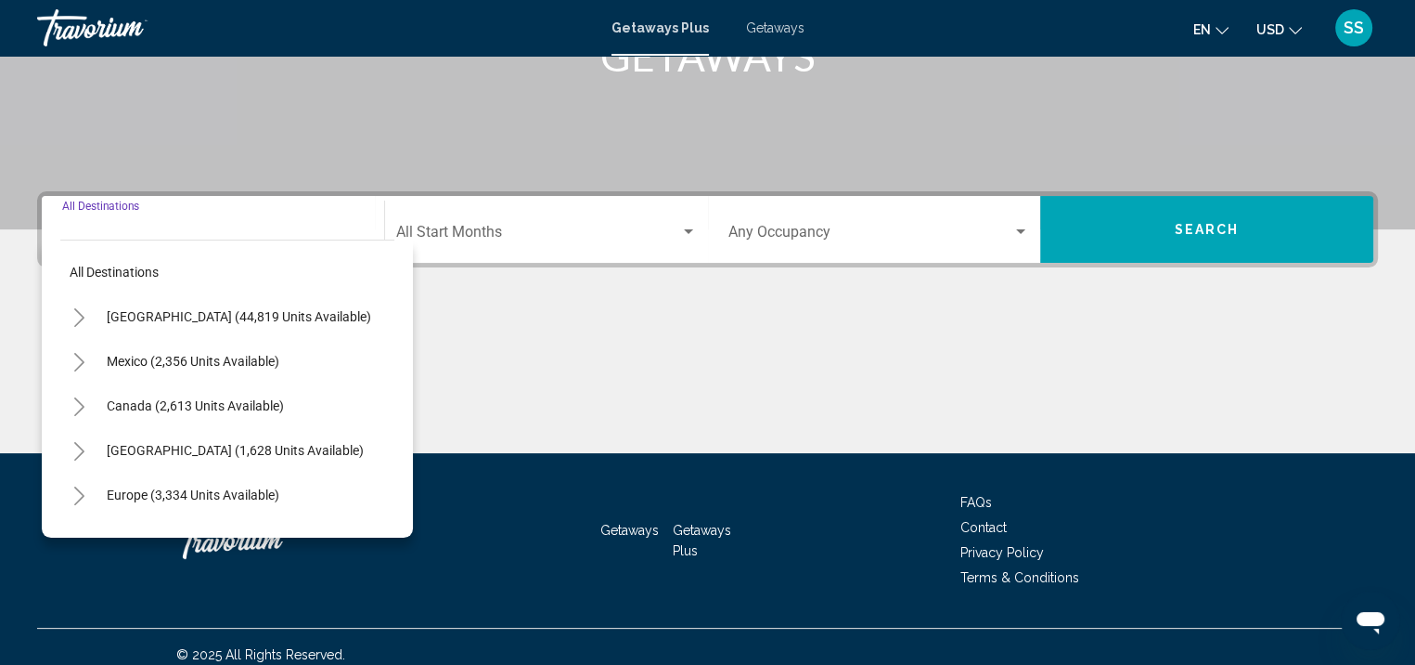
scroll to position [342, 0]
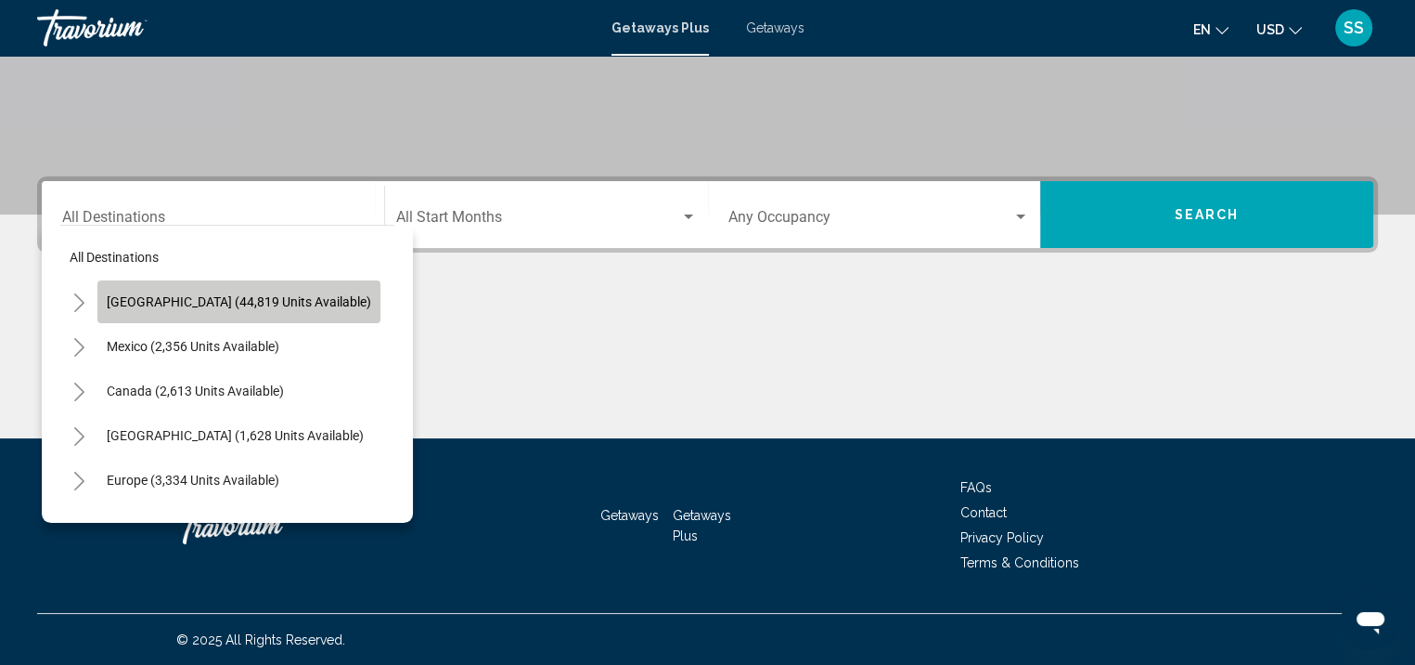
click at [287, 291] on button "[GEOGRAPHIC_DATA] (44,819 units available)" at bounding box center [238, 301] width 283 height 43
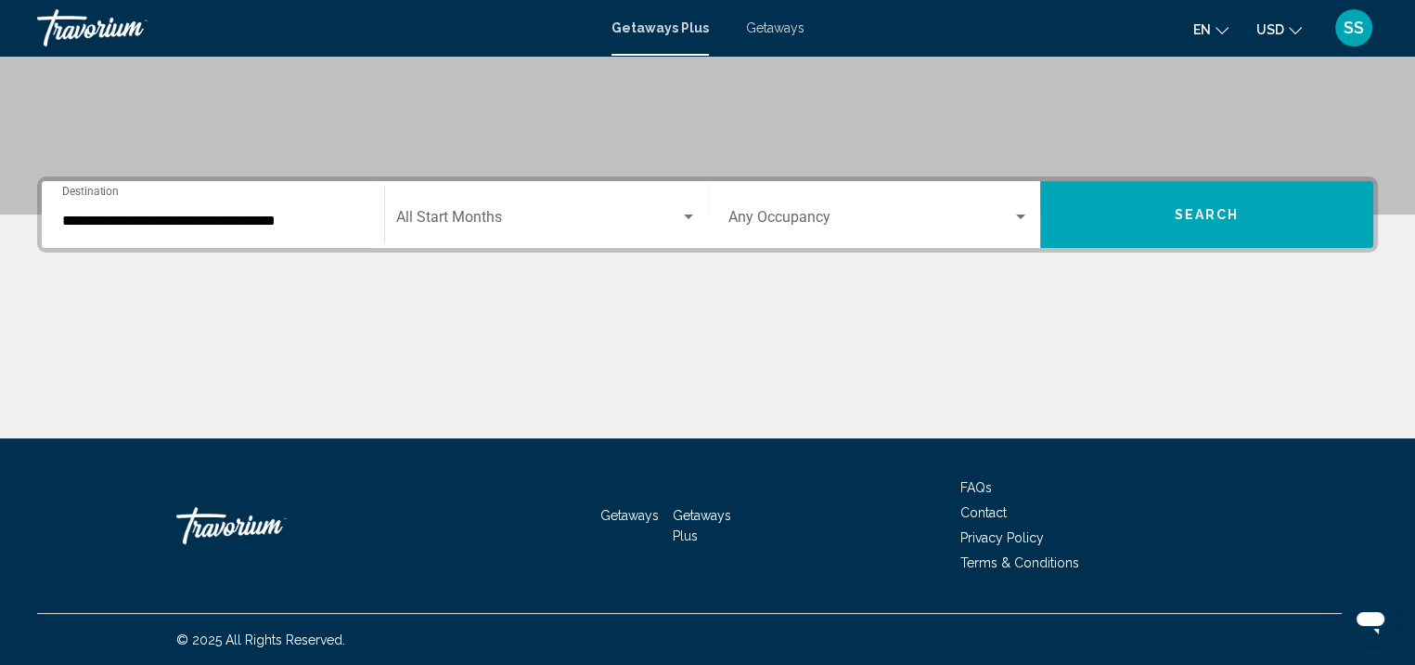
click at [252, 207] on div "**********" at bounding box center [213, 215] width 302 height 58
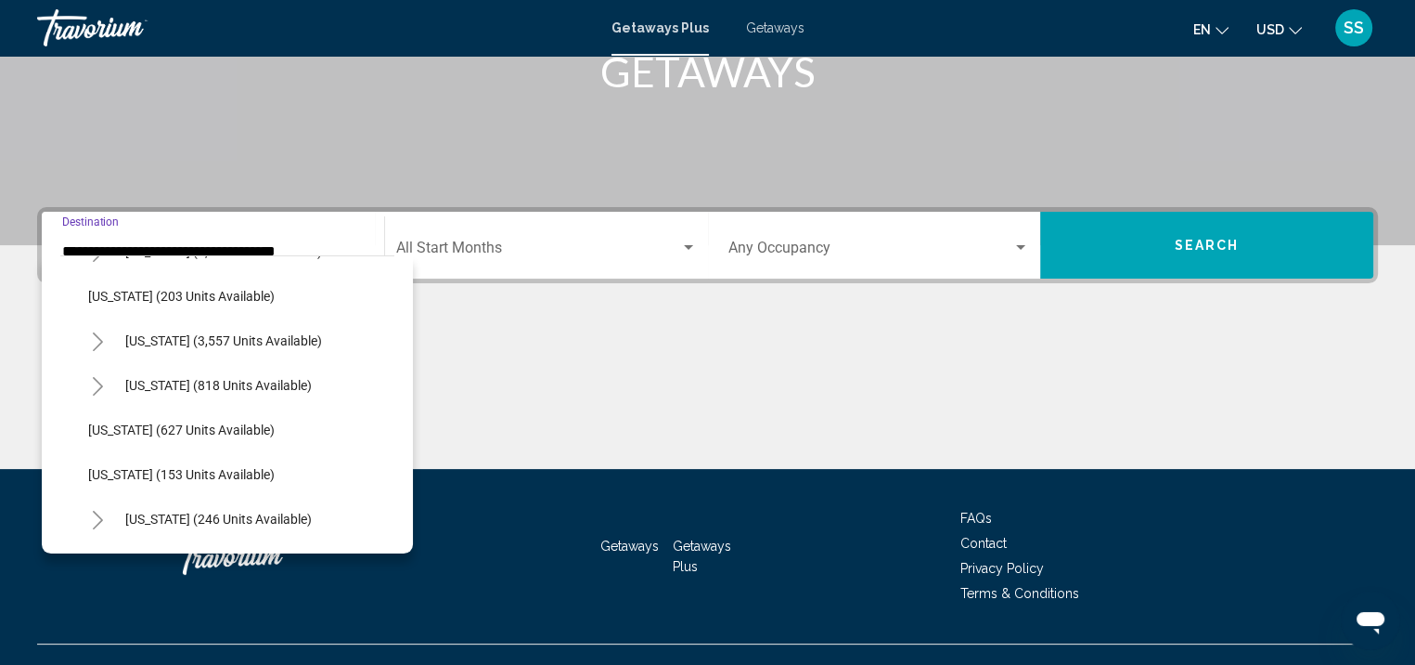
scroll to position [1021, 0]
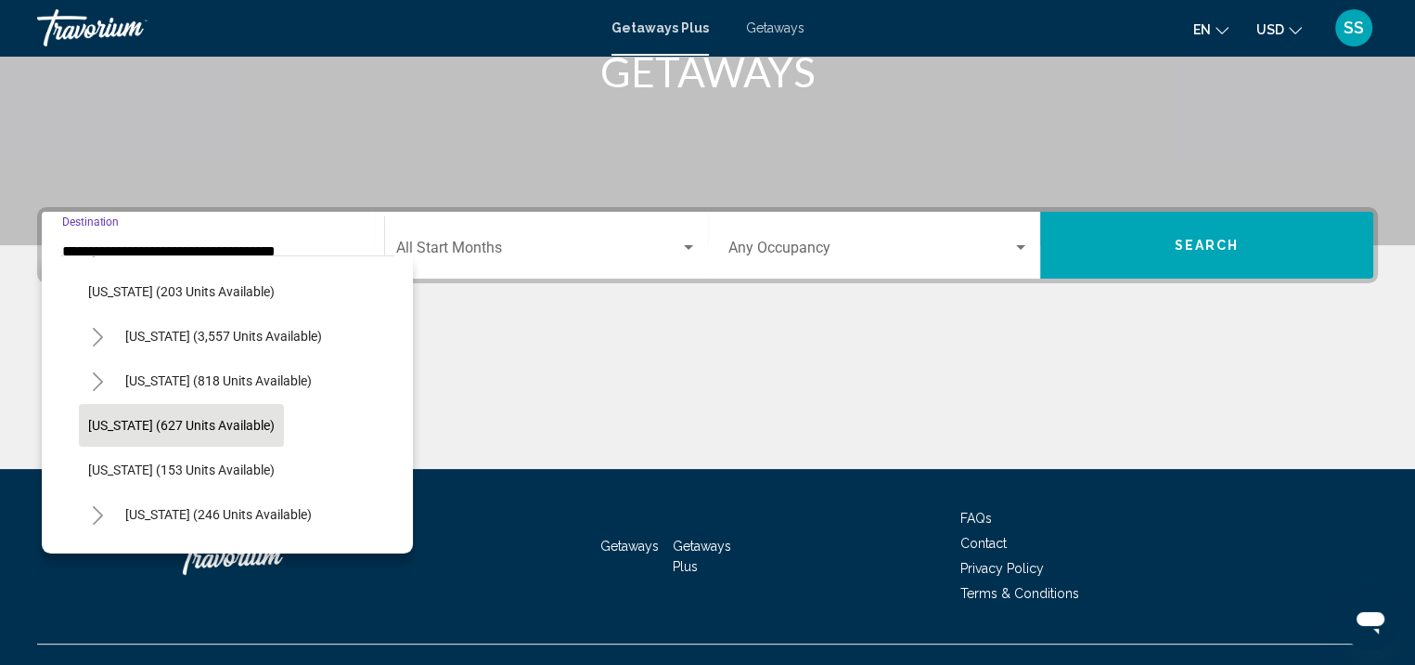
click at [246, 419] on span "[US_STATE] (627 units available)" at bounding box center [181, 425] width 187 height 15
type input "**********"
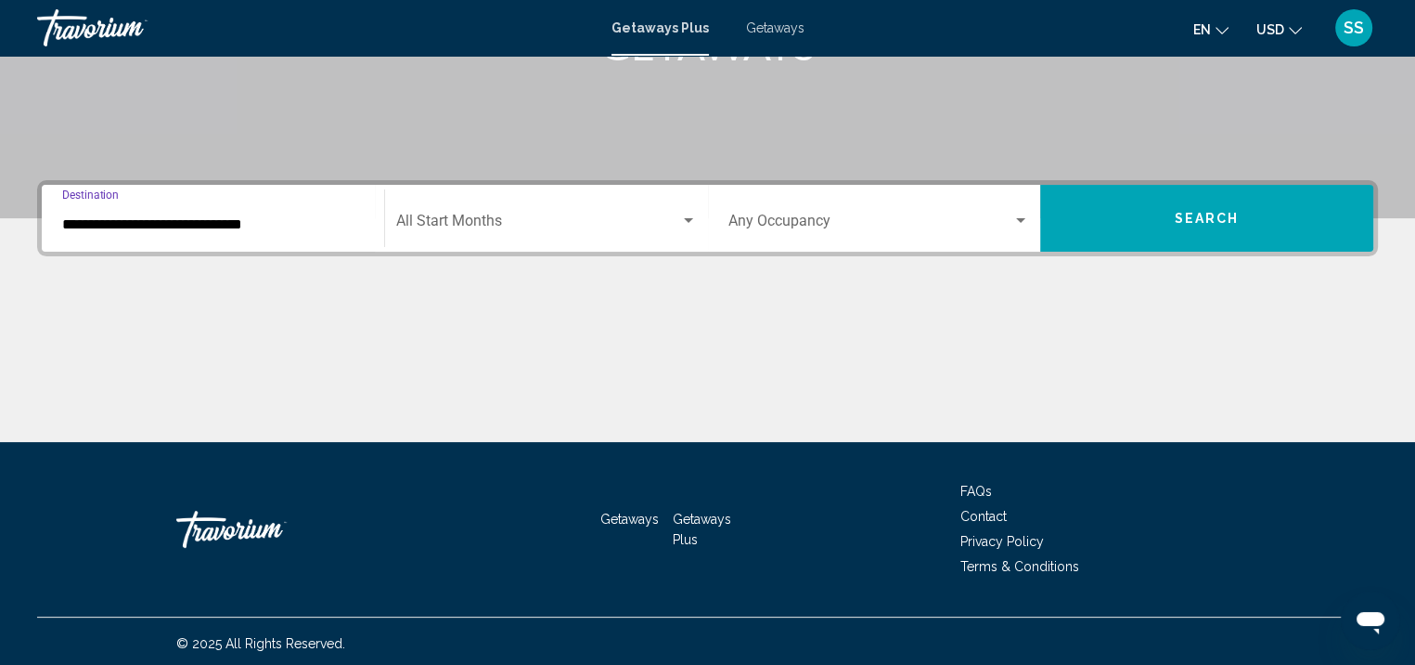
scroll to position [342, 0]
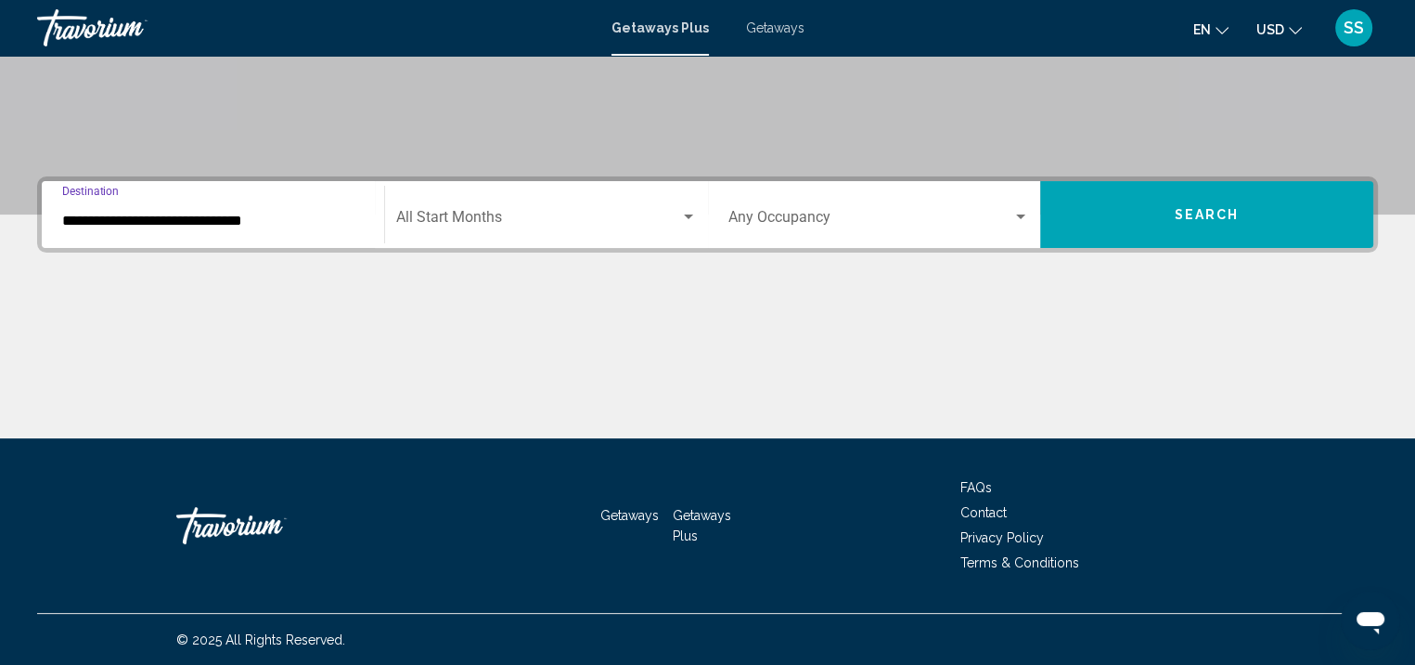
click at [1230, 203] on button "Search" at bounding box center [1206, 214] width 333 height 67
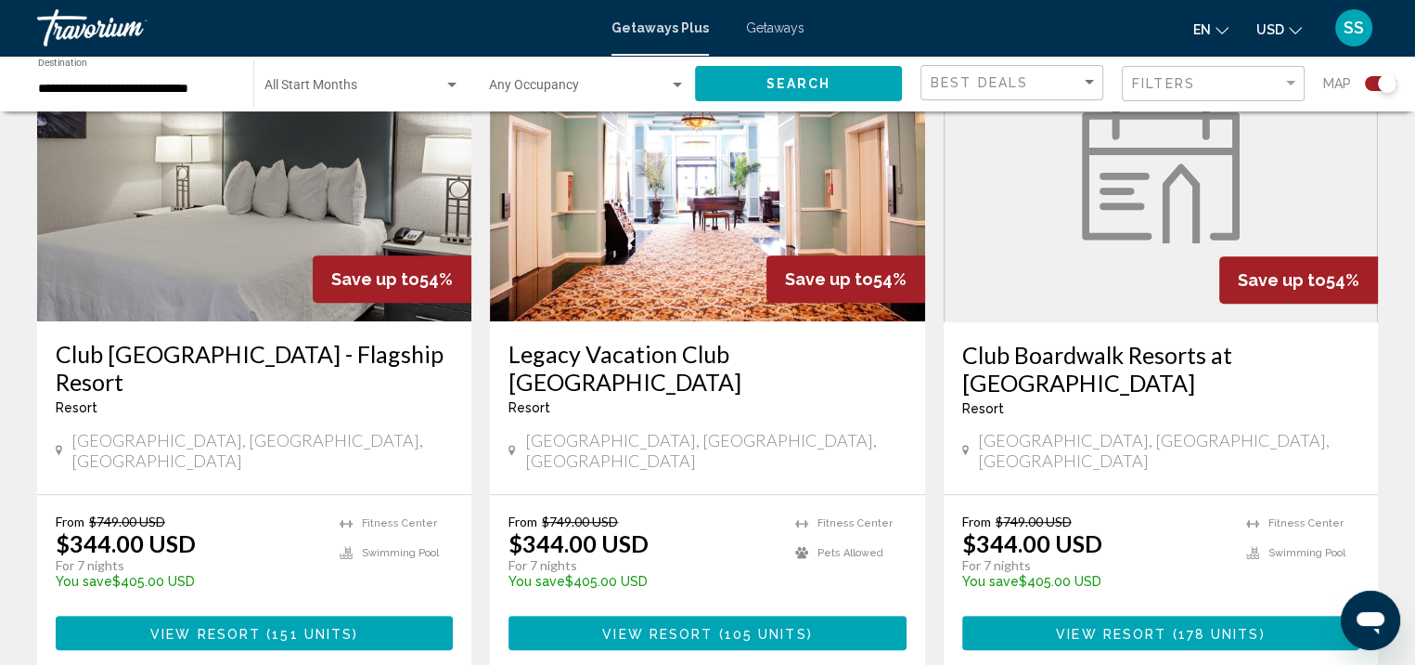
scroll to position [742, 0]
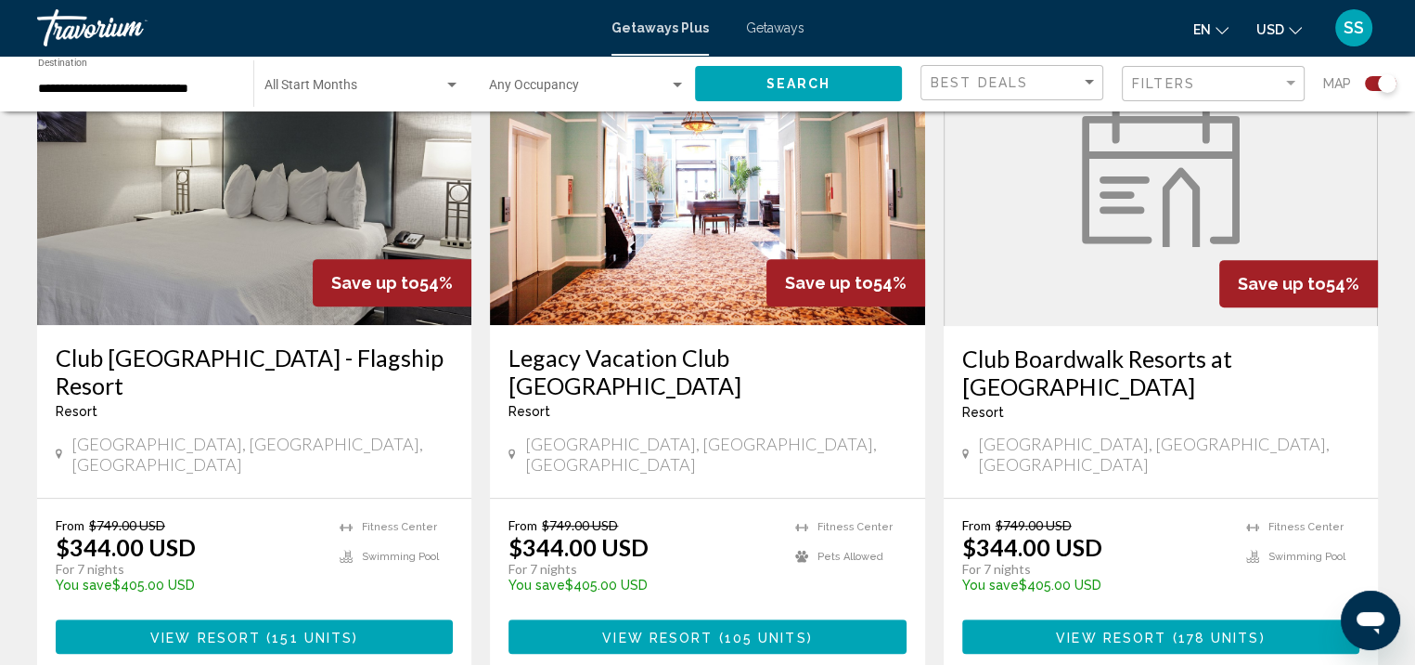
click at [732, 629] on span "105 units" at bounding box center [766, 636] width 83 height 15
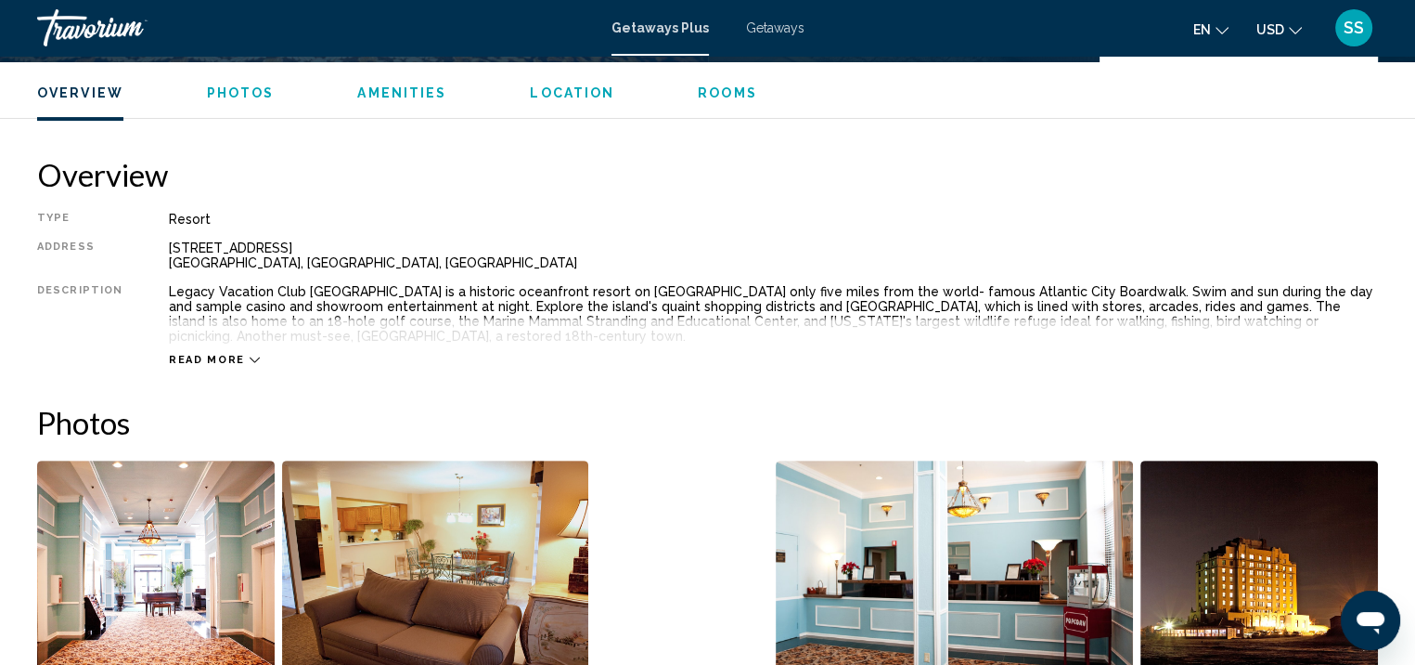
scroll to position [559, 0]
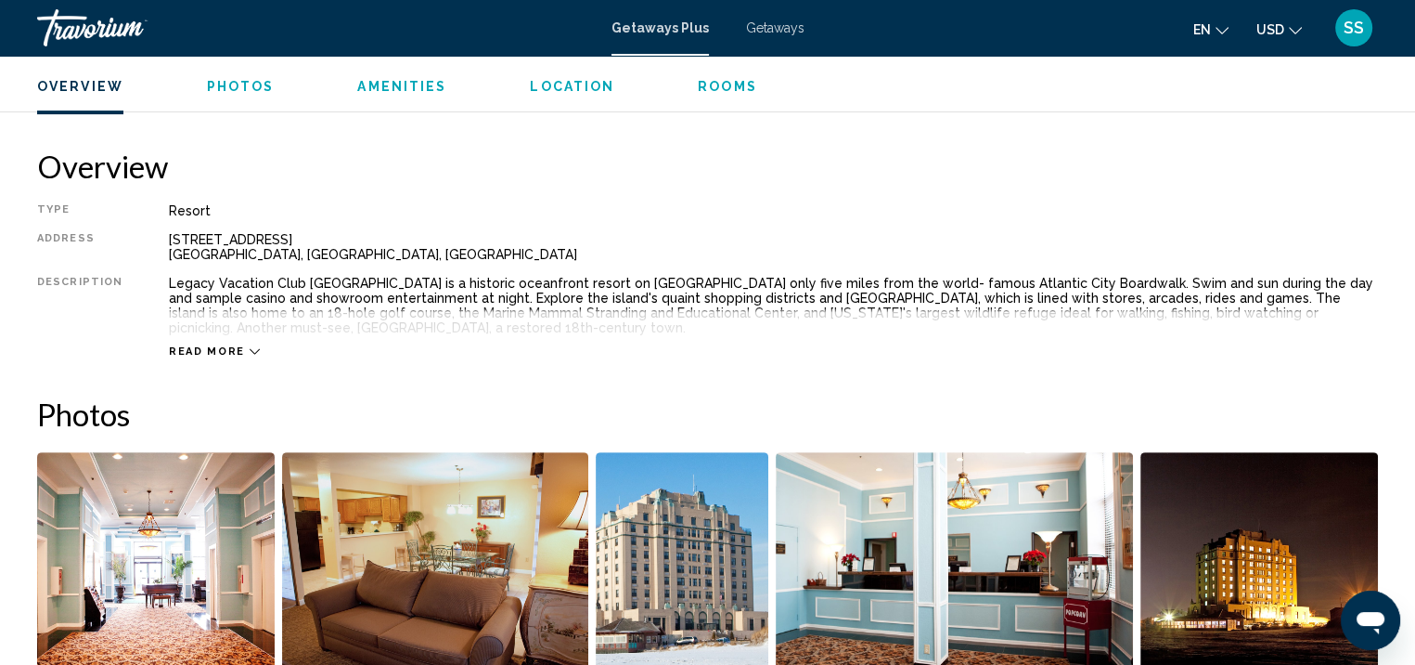
click at [209, 345] on span "Read more" at bounding box center [207, 351] width 76 height 12
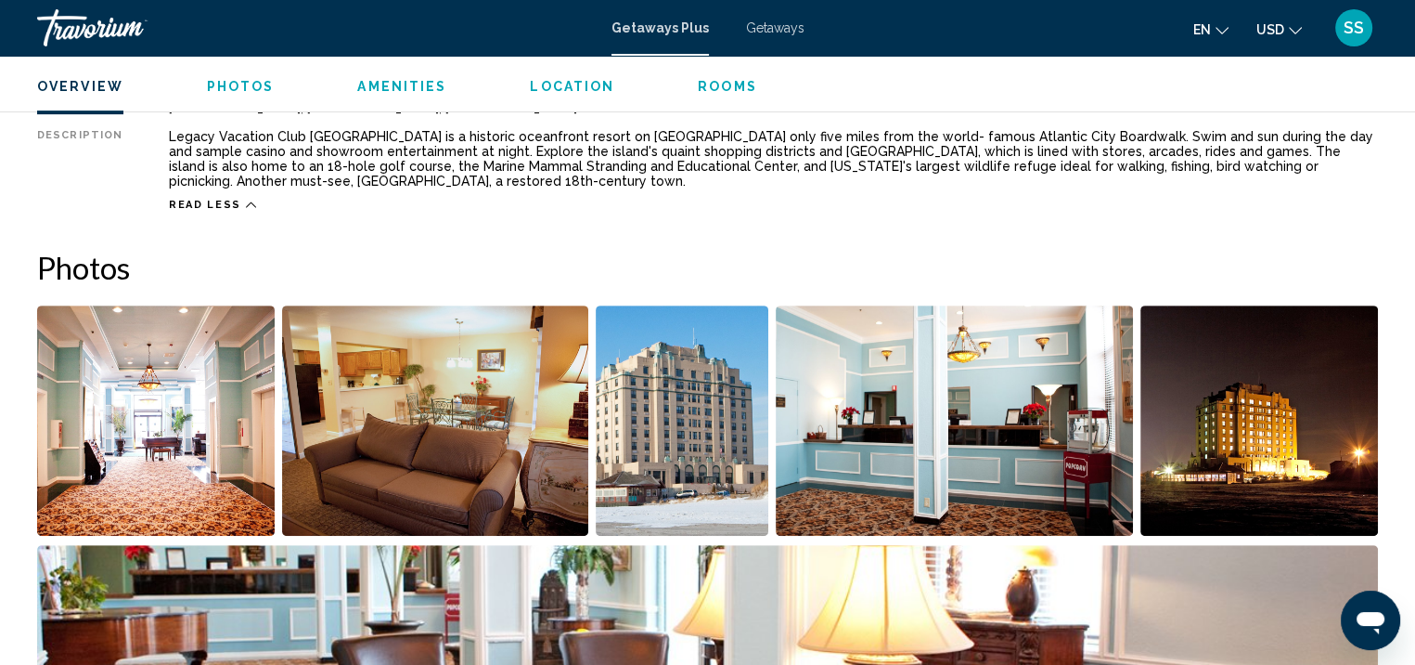
scroll to position [744, 0]
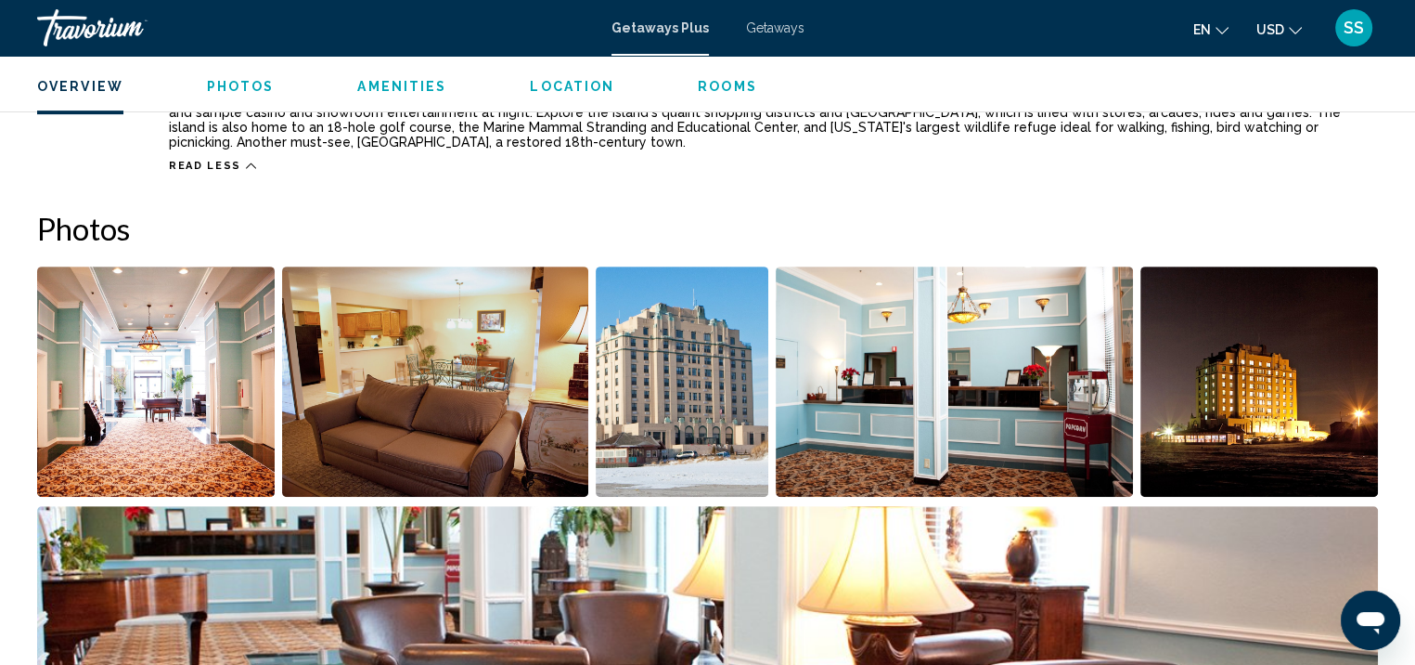
click at [125, 394] on img "Open full-screen image slider" at bounding box center [156, 381] width 238 height 230
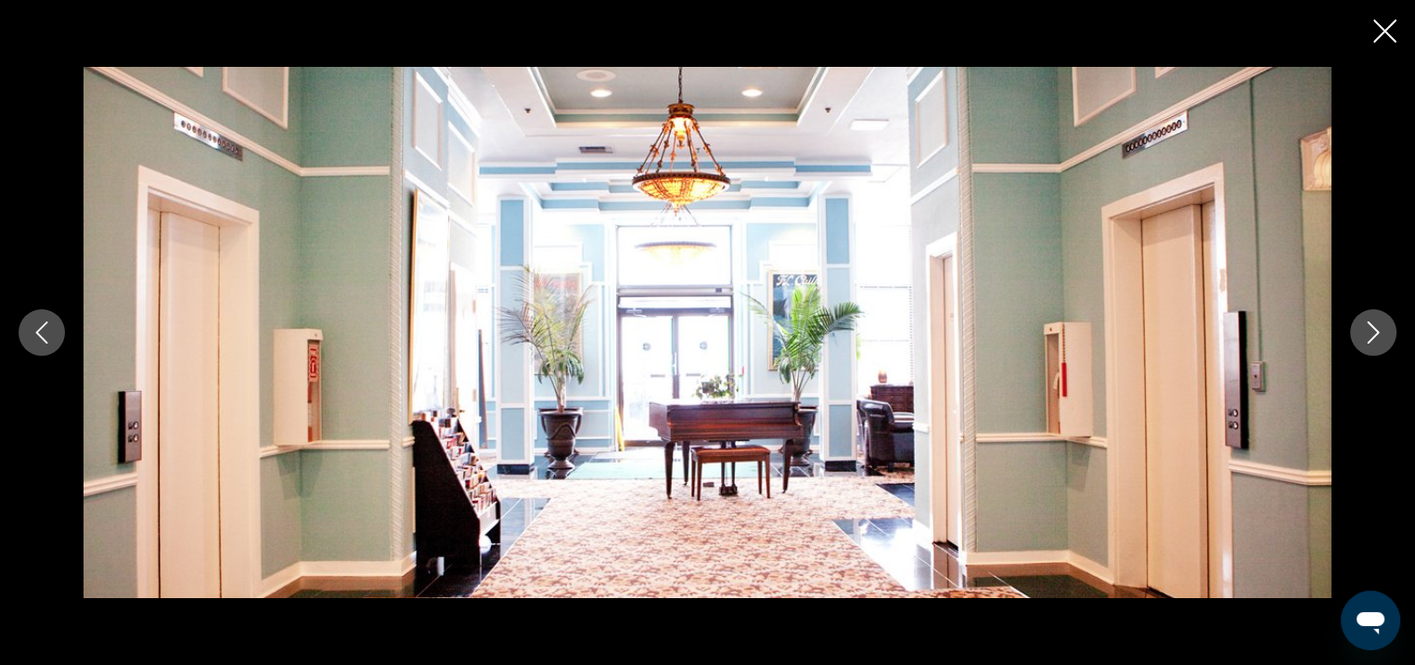
click at [1383, 333] on icon "Next image" at bounding box center [1373, 332] width 22 height 22
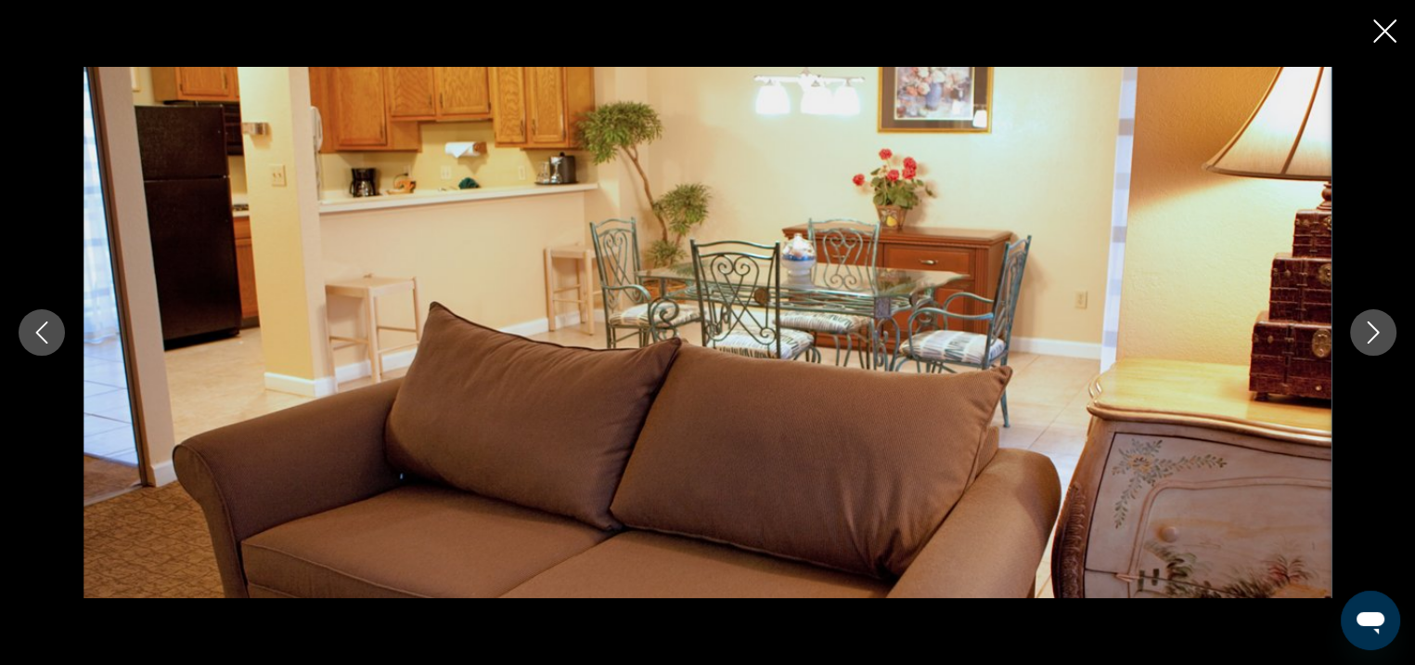
click at [1382, 333] on icon "Next image" at bounding box center [1373, 332] width 22 height 22
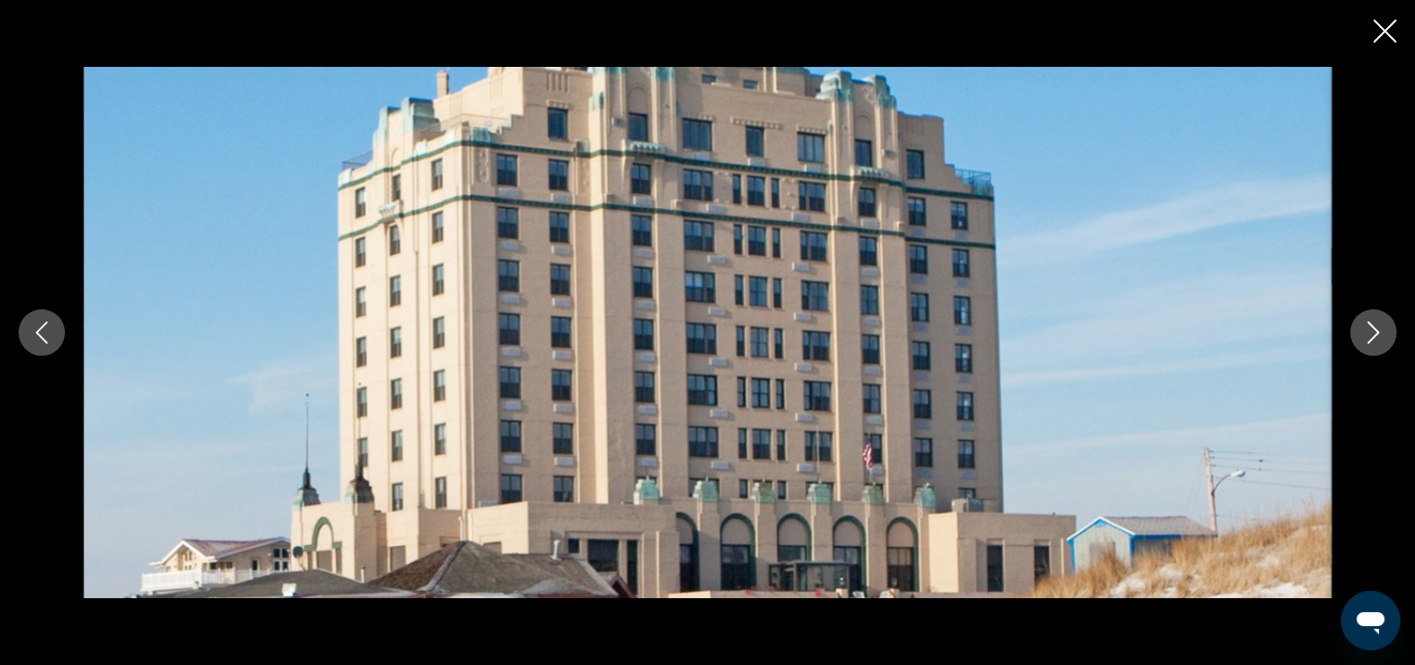
click at [1382, 333] on icon "Next image" at bounding box center [1373, 332] width 22 height 22
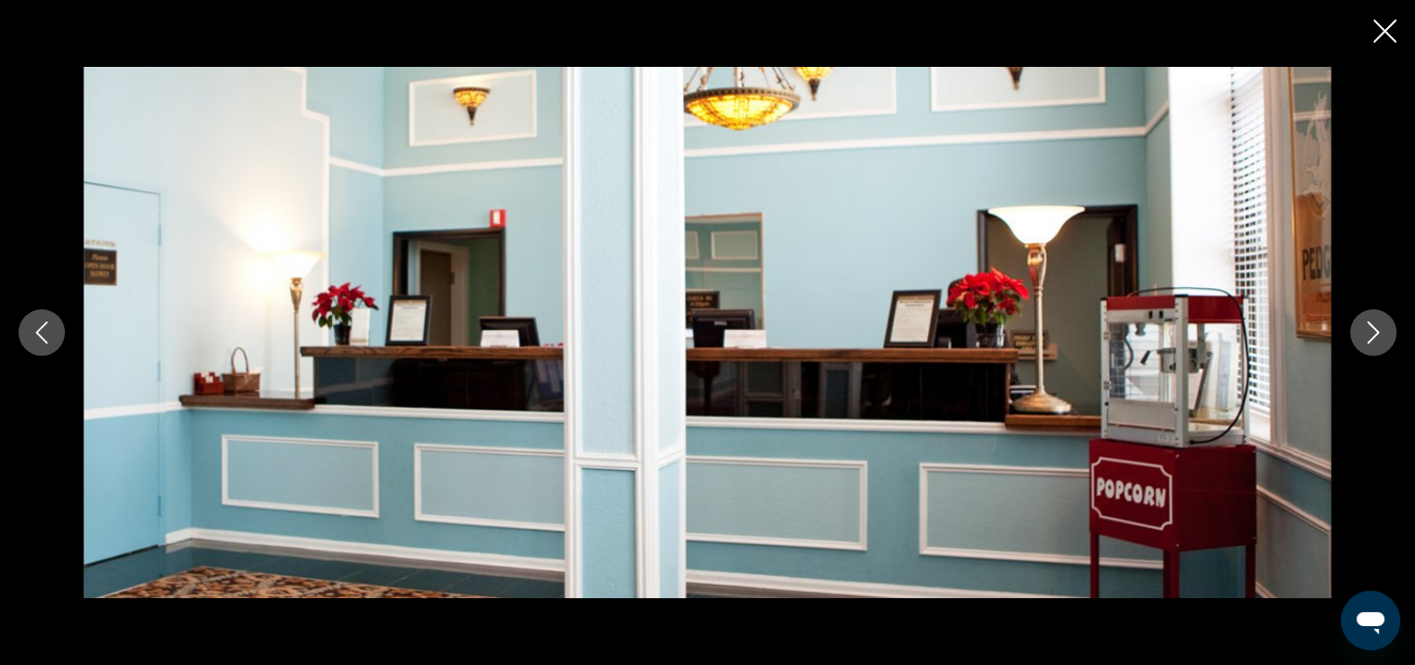
click at [1382, 333] on icon "Next image" at bounding box center [1373, 332] width 22 height 22
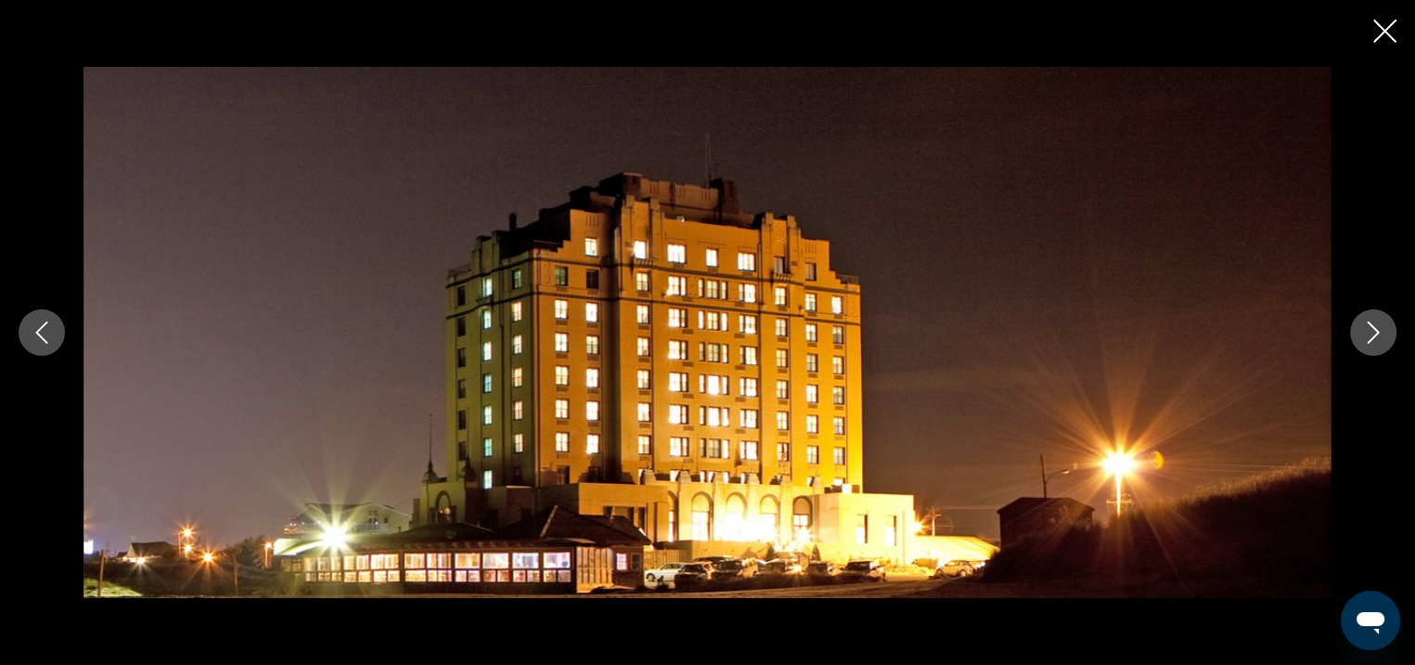
click at [1381, 333] on icon "Next image" at bounding box center [1373, 332] width 22 height 22
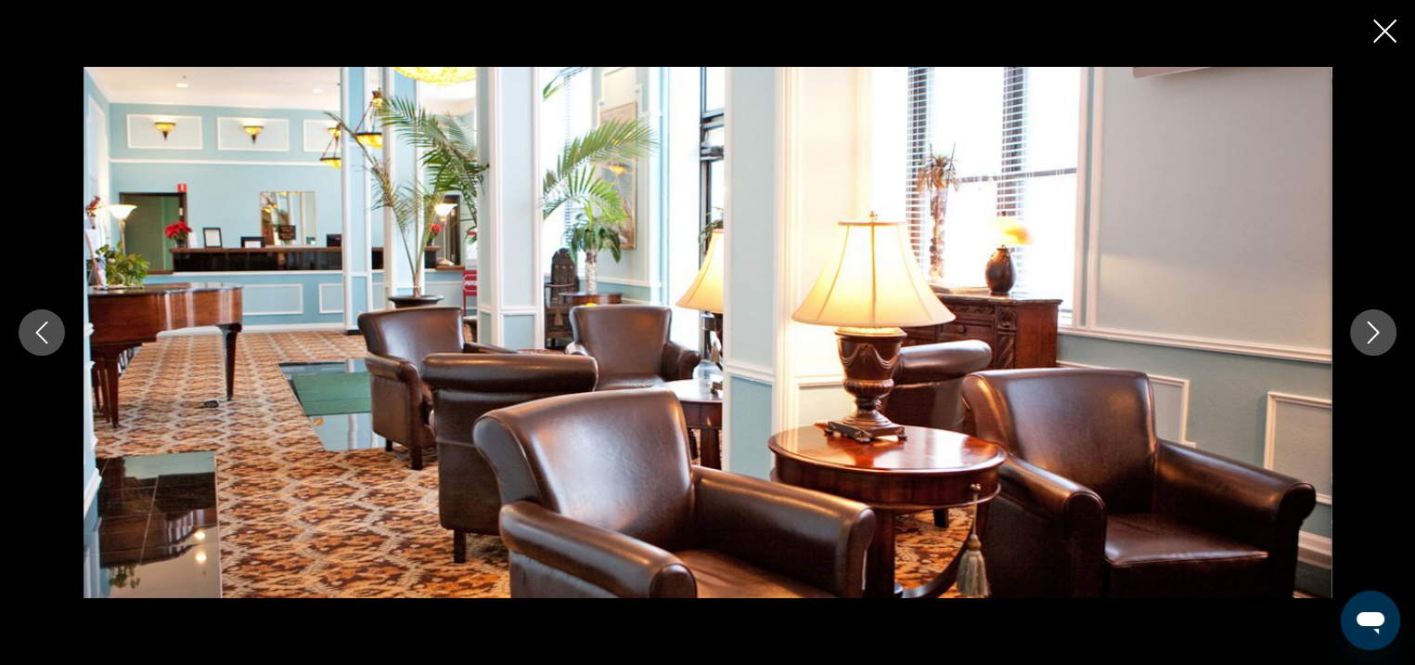
click at [1381, 333] on icon "Next image" at bounding box center [1373, 332] width 22 height 22
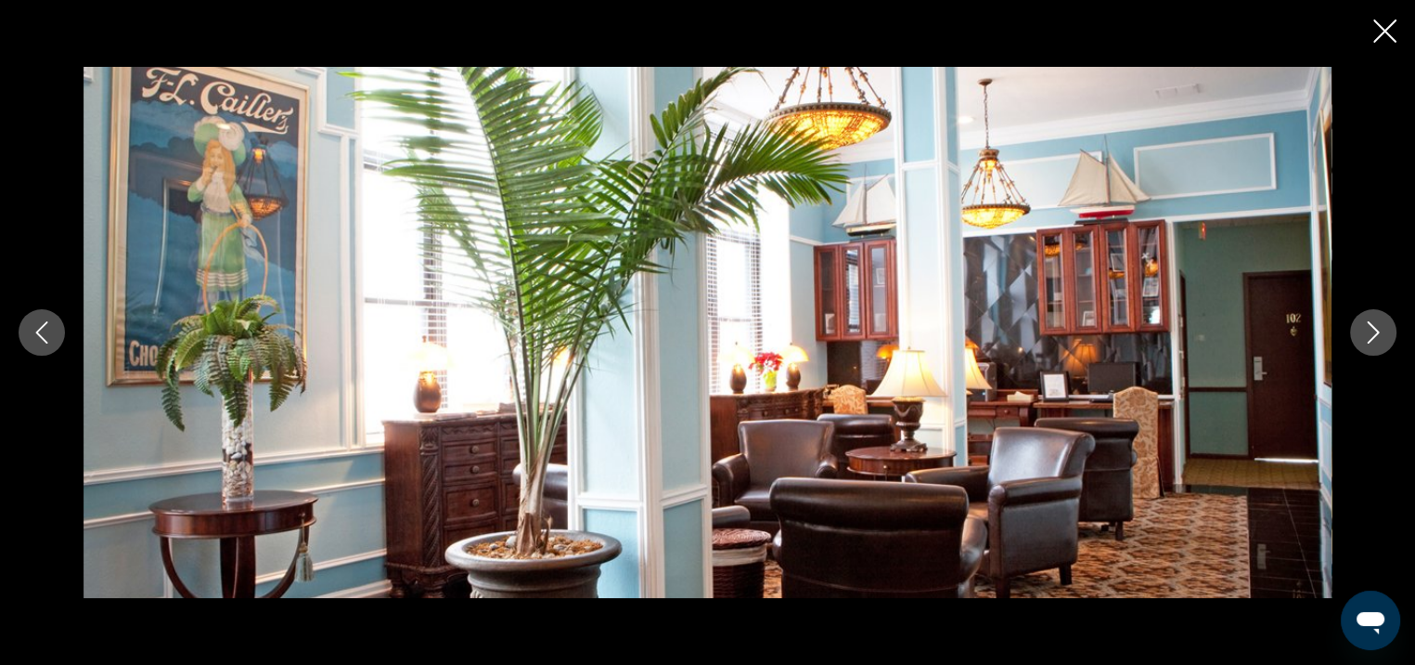
click at [1381, 333] on icon "Next image" at bounding box center [1373, 332] width 22 height 22
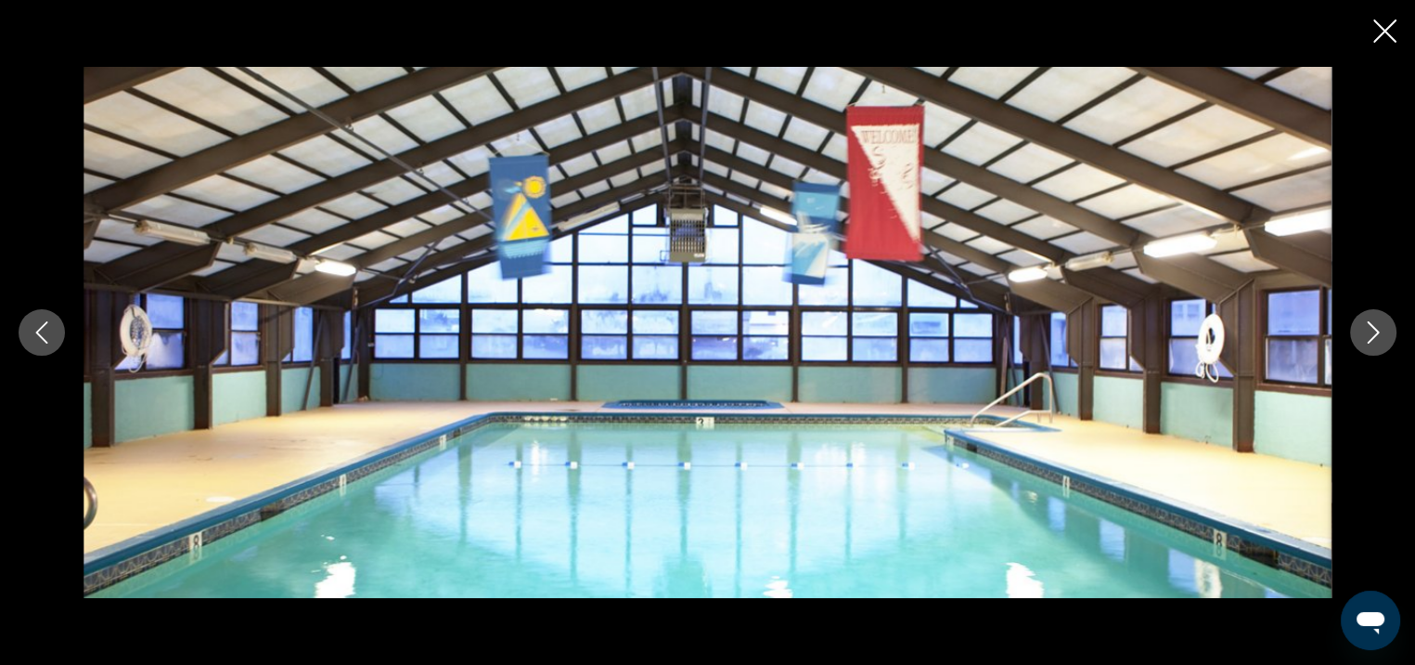
click at [1381, 334] on icon "Next image" at bounding box center [1373, 332] width 22 height 22
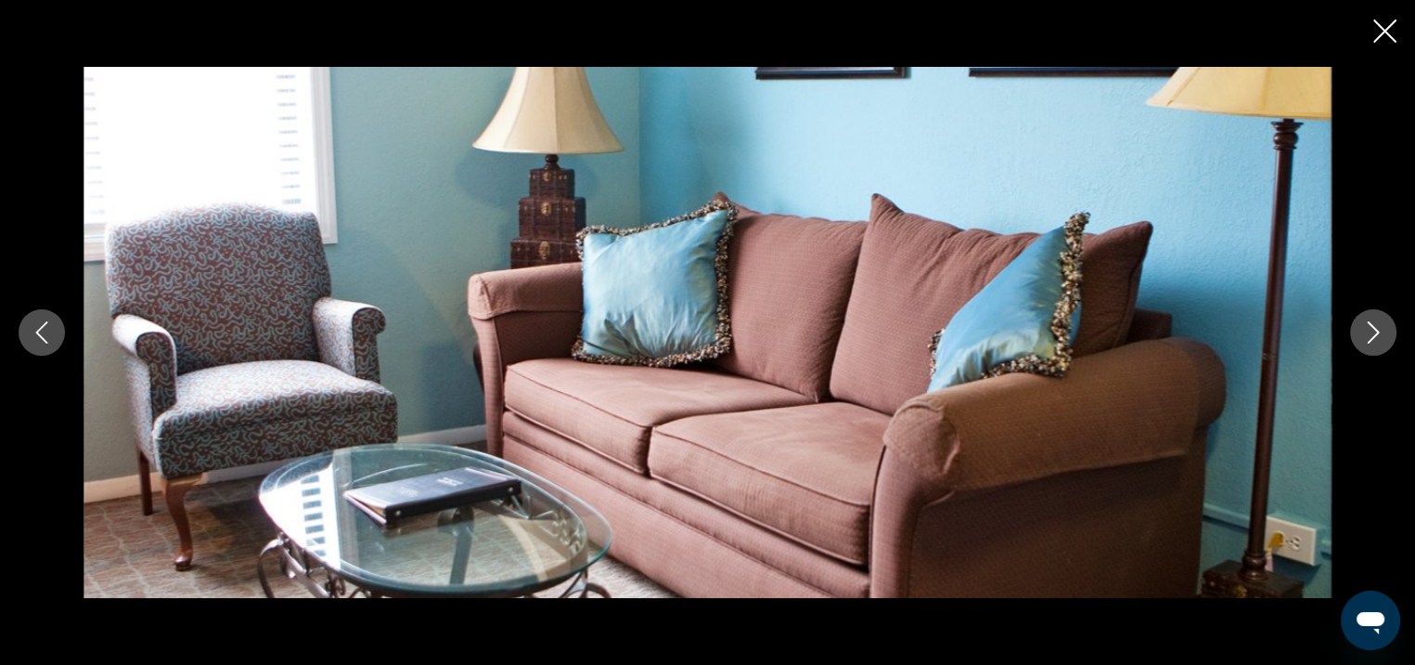
click at [1381, 334] on icon "Next image" at bounding box center [1373, 332] width 22 height 22
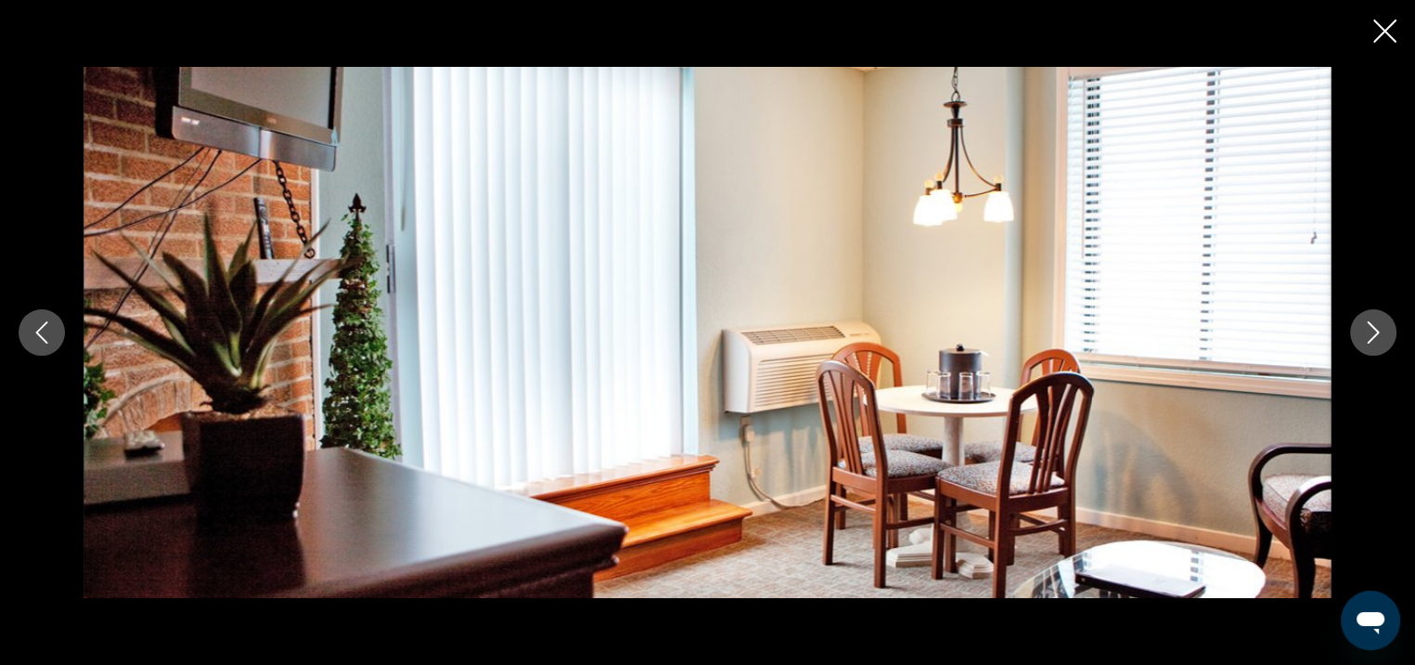
click at [1381, 334] on icon "Next image" at bounding box center [1373, 332] width 22 height 22
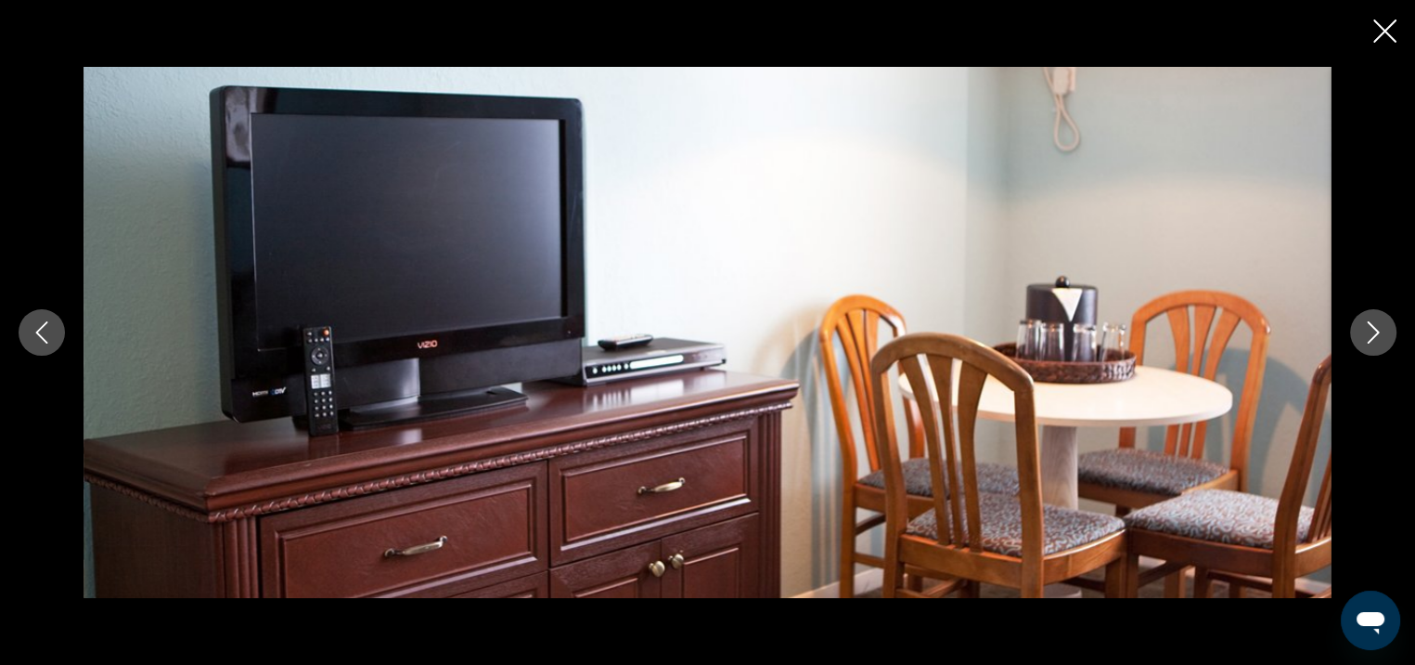
click at [1381, 334] on icon "Next image" at bounding box center [1373, 332] width 22 height 22
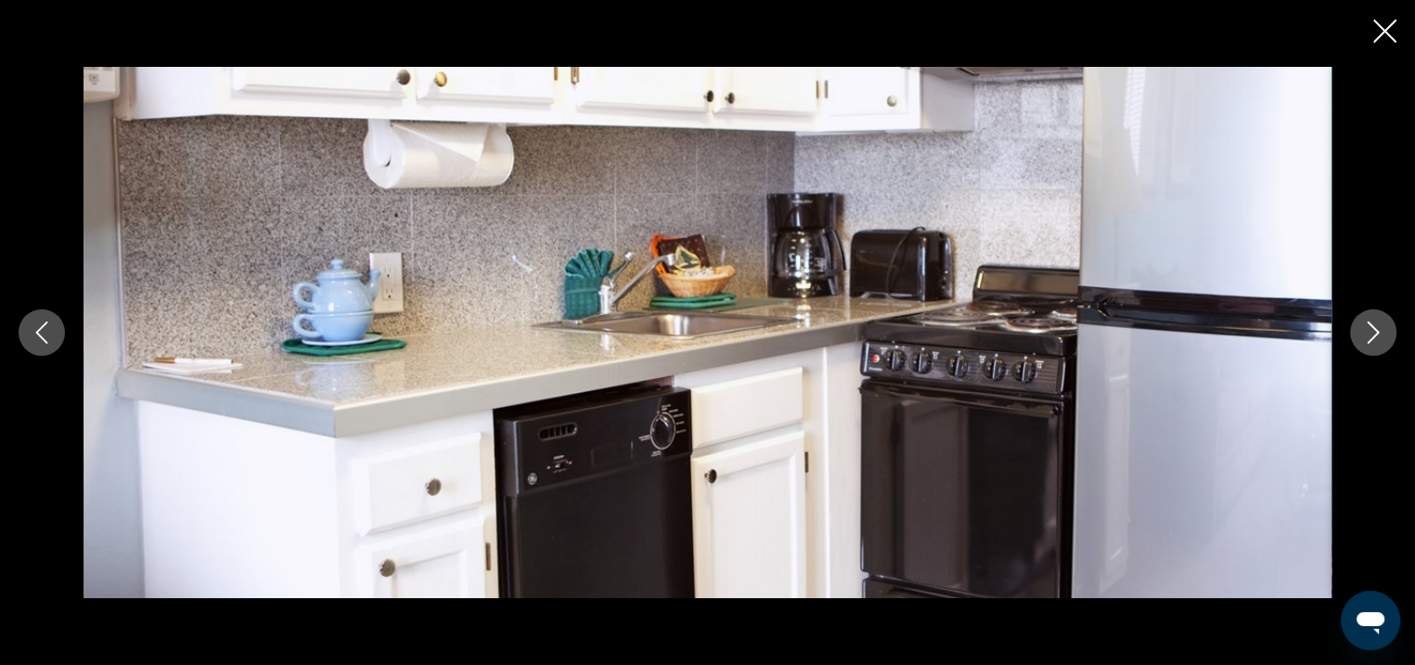
click at [1381, 334] on icon "Next image" at bounding box center [1373, 332] width 22 height 22
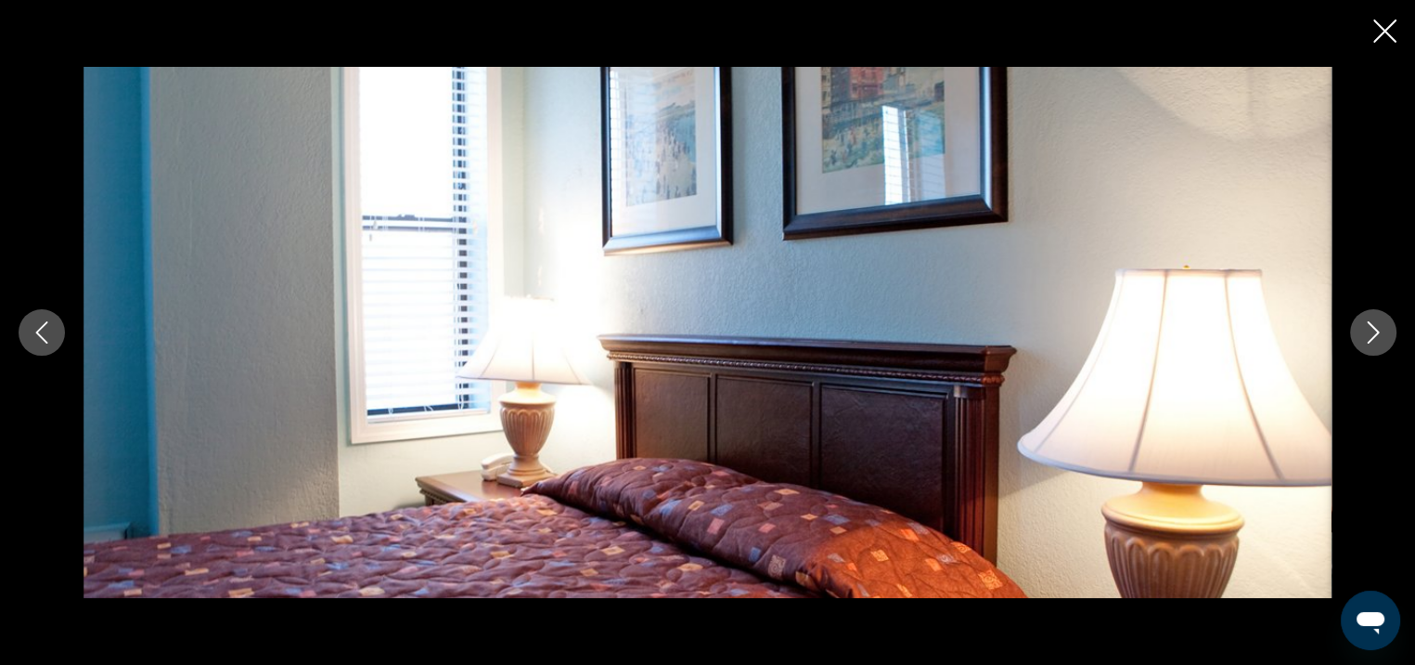
click at [1381, 334] on icon "Next image" at bounding box center [1373, 332] width 22 height 22
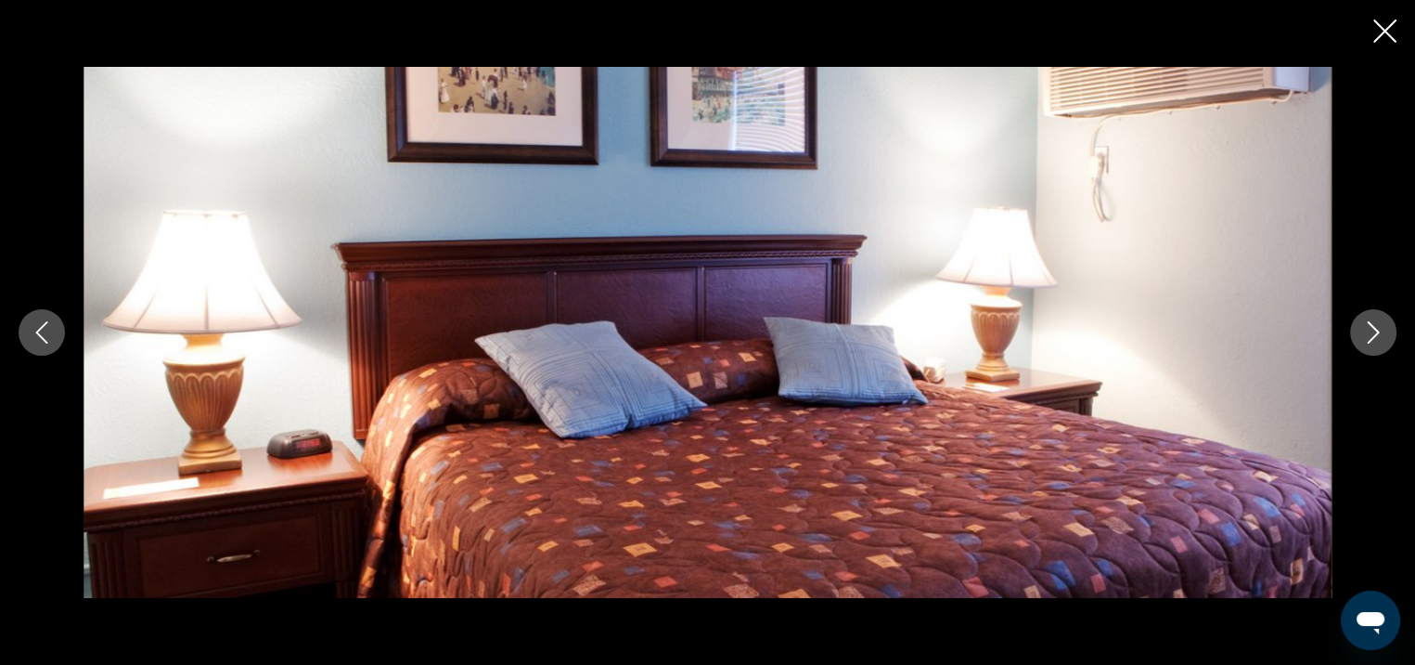
click at [1381, 334] on icon "Next image" at bounding box center [1373, 332] width 22 height 22
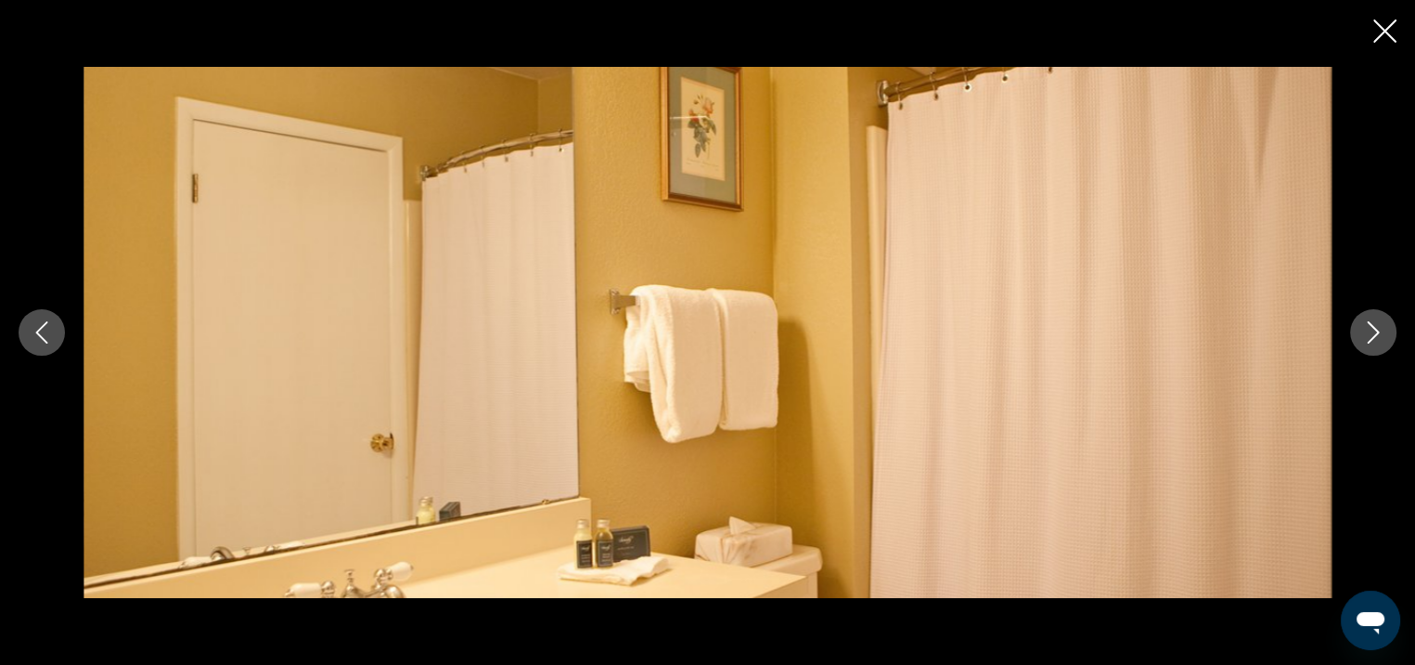
click at [1381, 335] on icon "Next image" at bounding box center [1373, 332] width 22 height 22
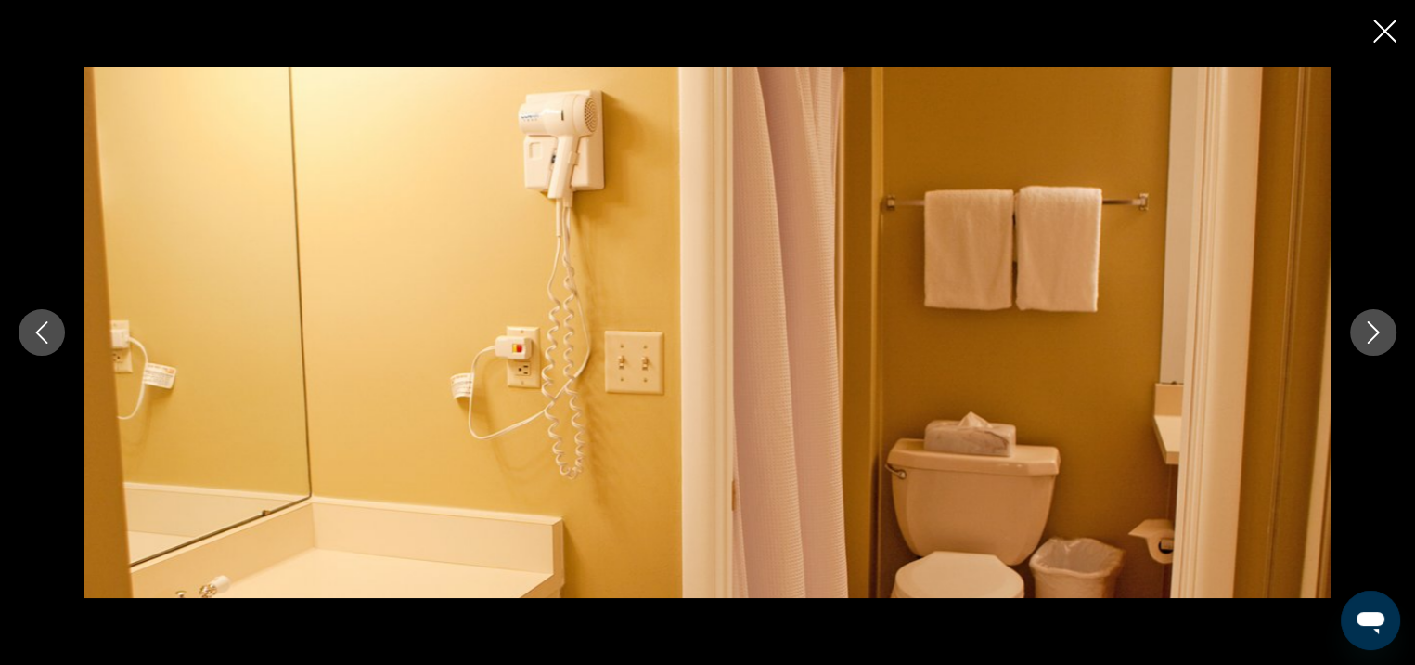
click at [1381, 335] on icon "Next image" at bounding box center [1373, 332] width 22 height 22
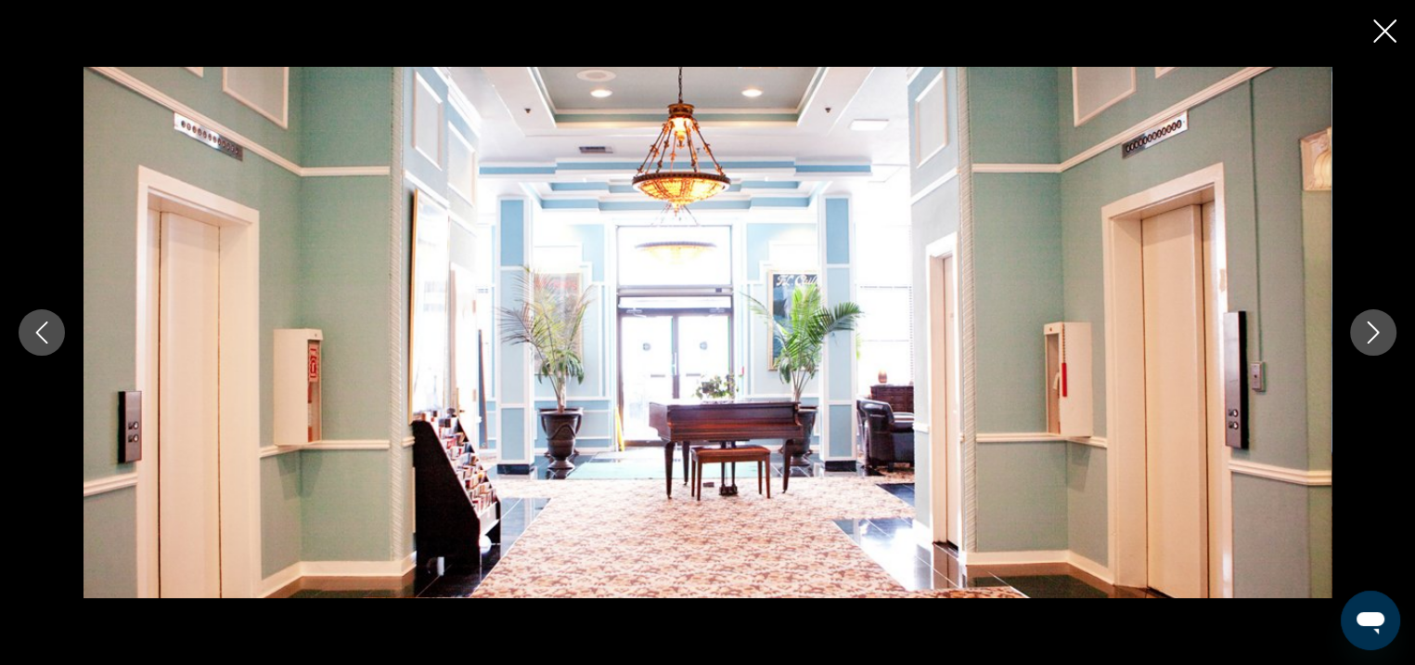
click at [1374, 32] on icon "Close slideshow" at bounding box center [1385, 30] width 23 height 23
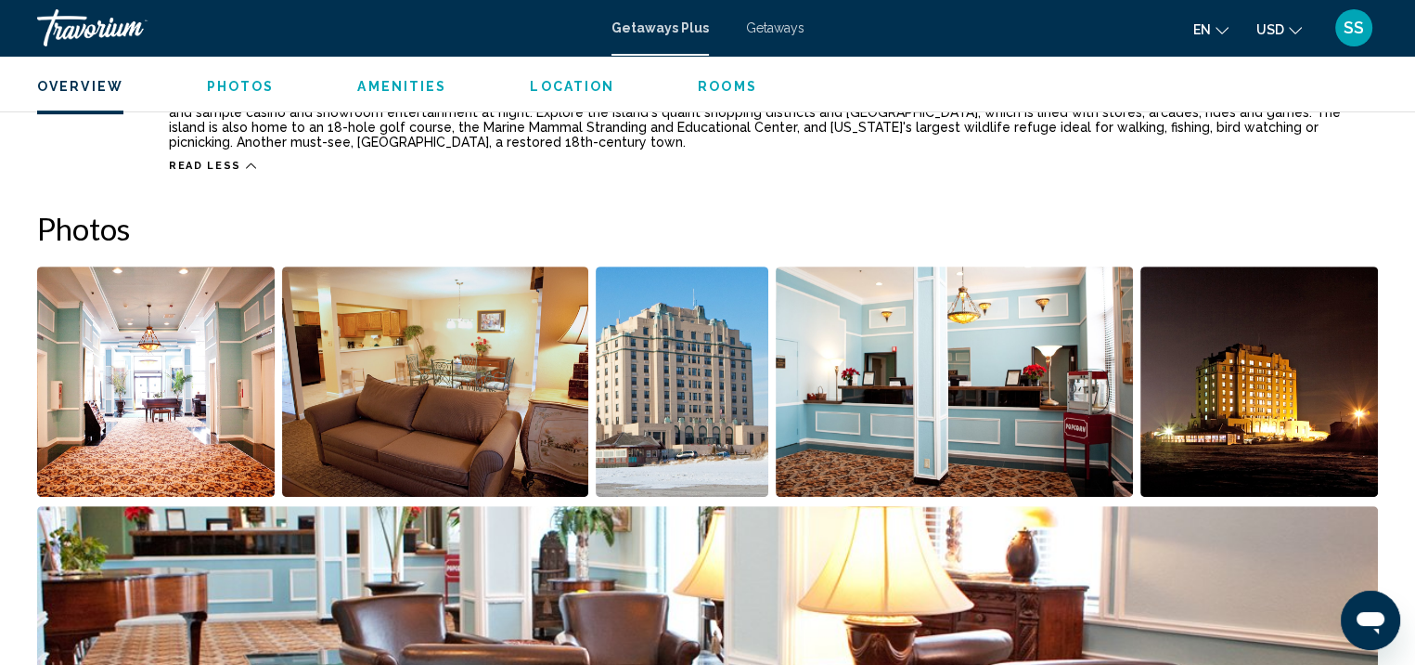
click at [706, 83] on span "Rooms" at bounding box center [727, 86] width 59 height 15
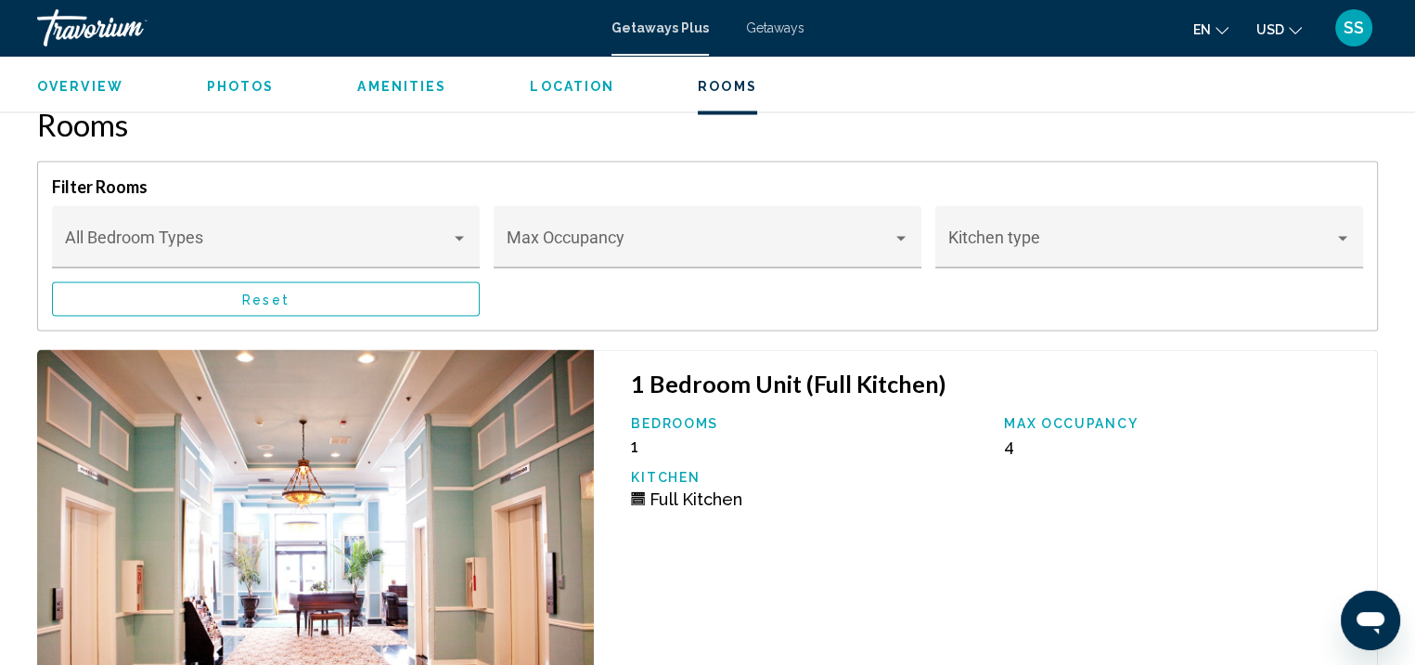
scroll to position [3428, 0]
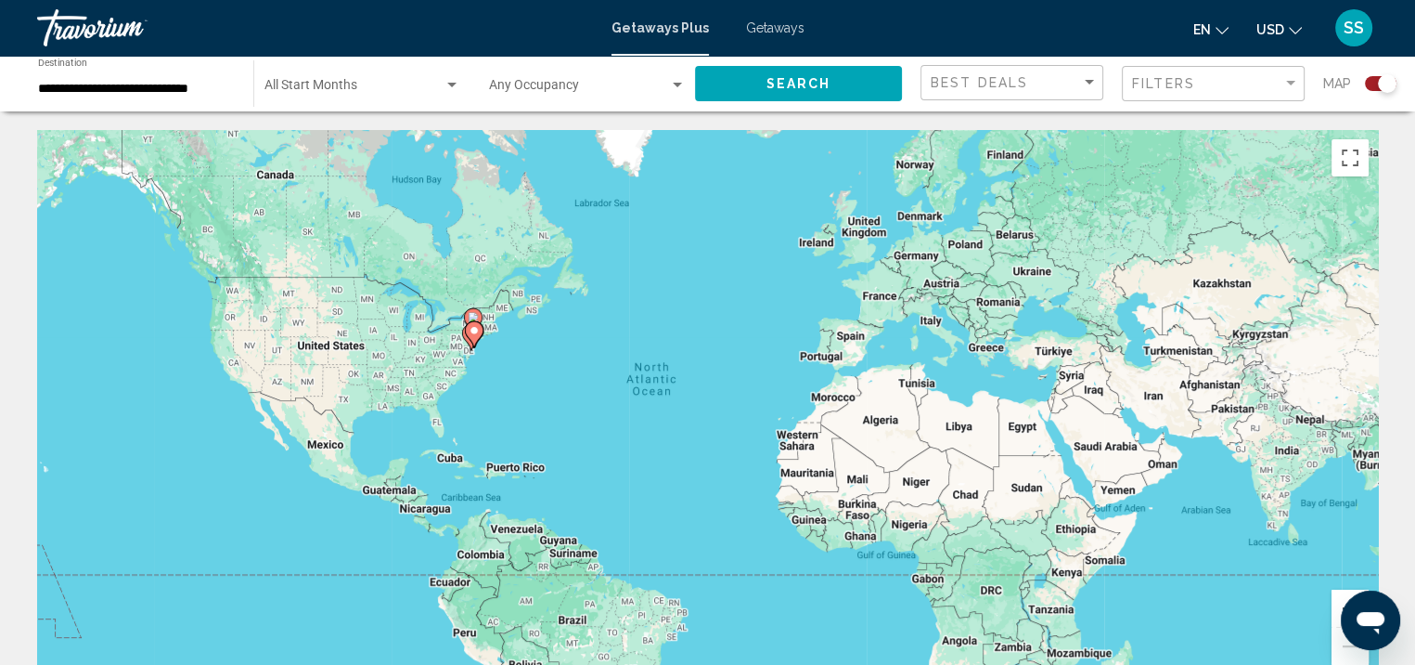
click at [676, 80] on div "Search widget" at bounding box center [677, 85] width 17 height 15
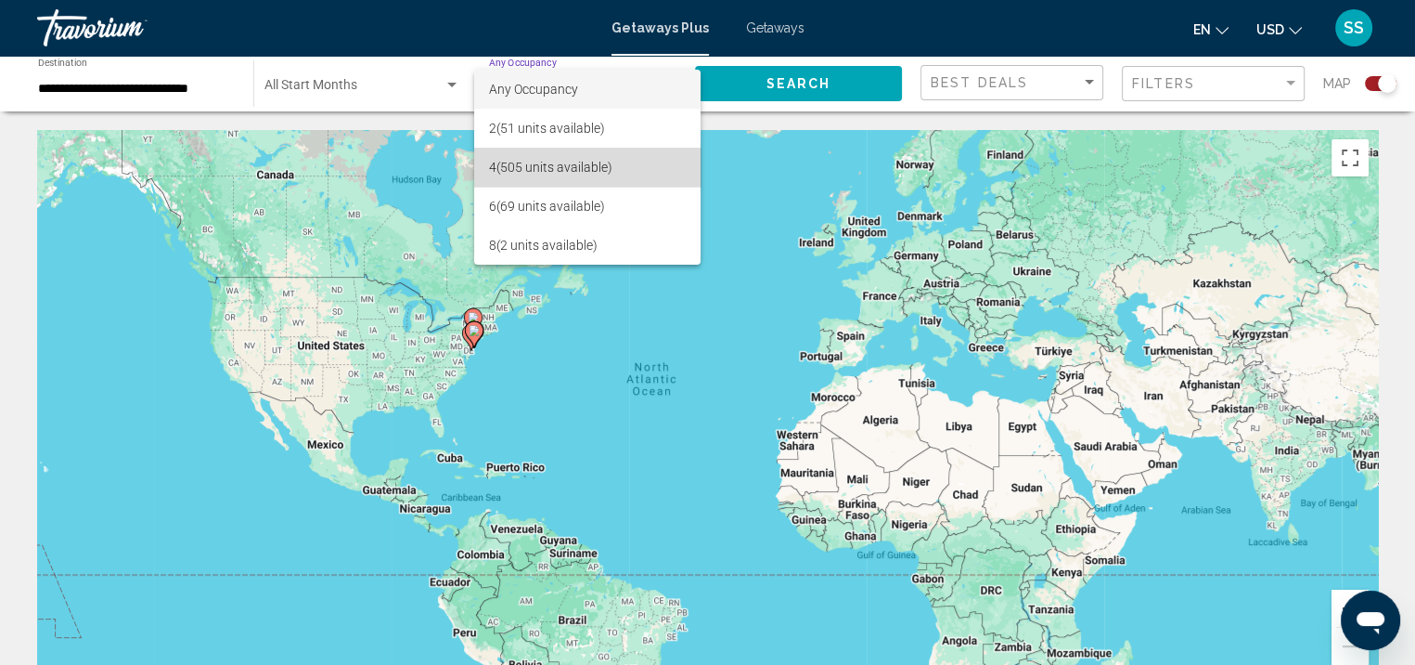
click at [631, 165] on span "4 (505 units available)" at bounding box center [587, 167] width 197 height 39
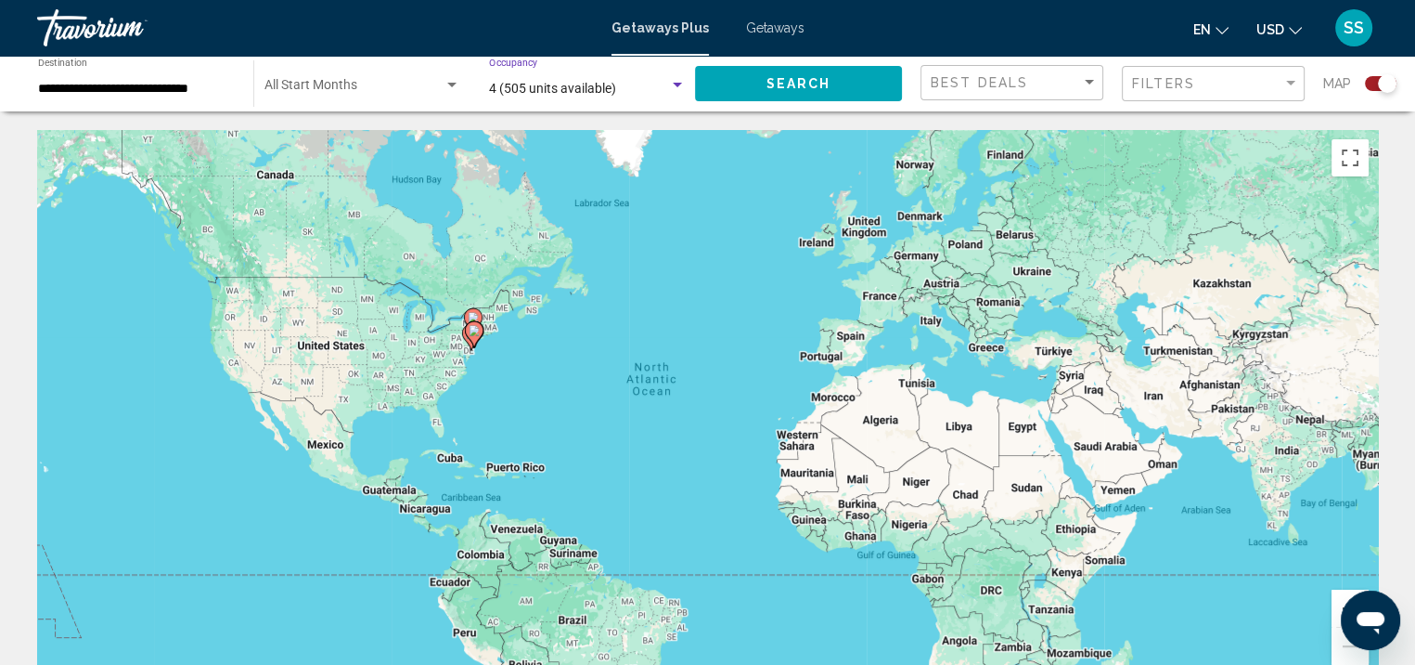
click at [817, 68] on button "Search" at bounding box center [798, 83] width 207 height 34
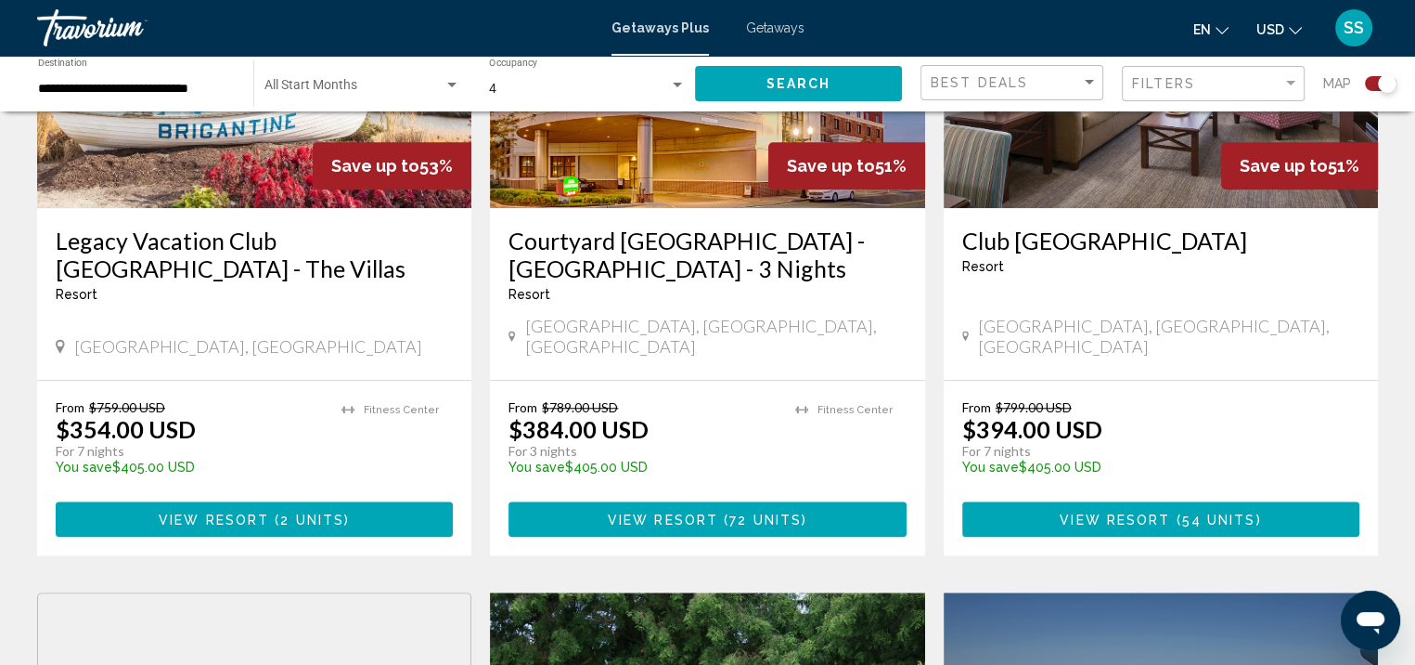
scroll to position [1578, 0]
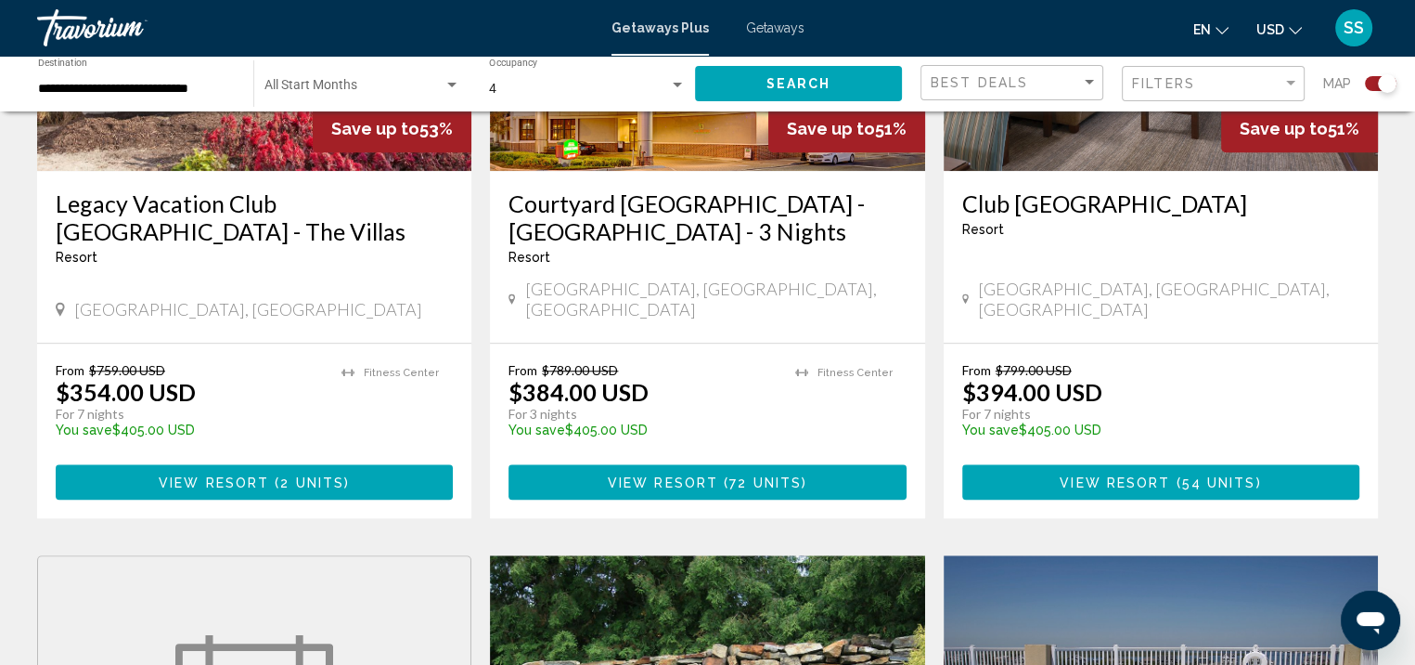
click at [1146, 464] on button "View Resort ( 54 units )" at bounding box center [1160, 481] width 397 height 34
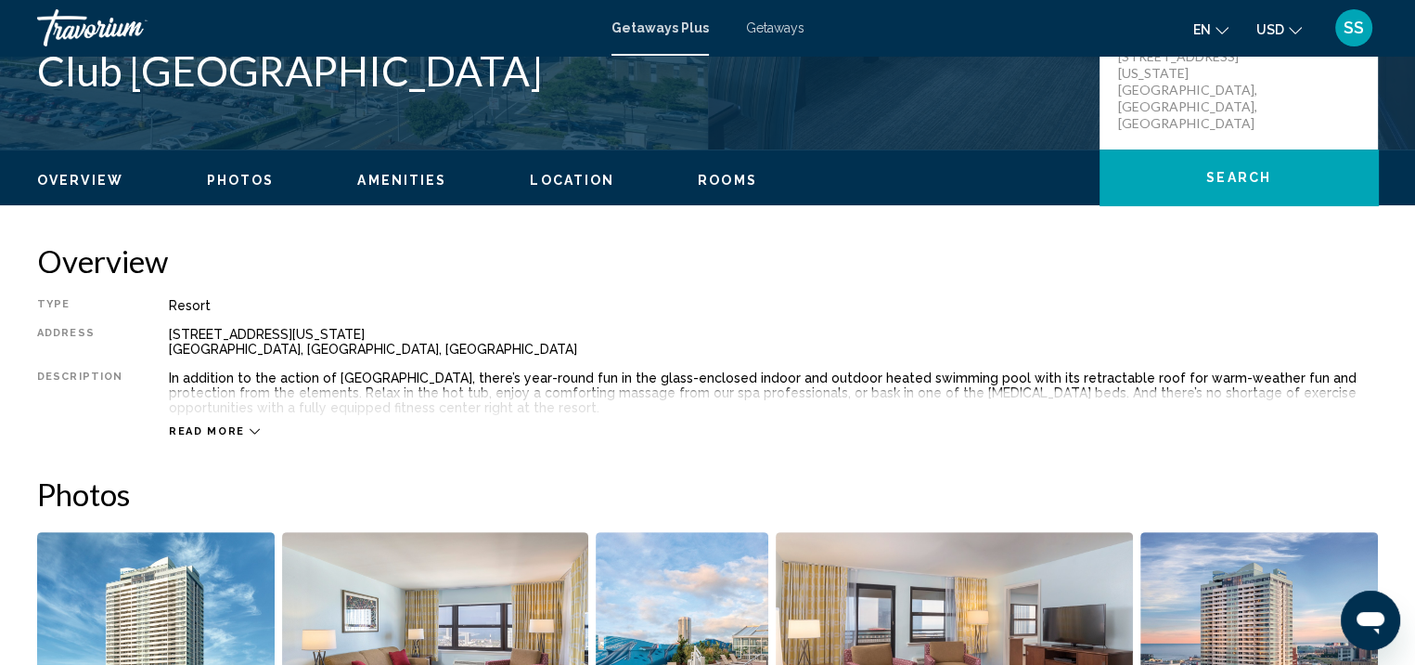
scroll to position [466, 0]
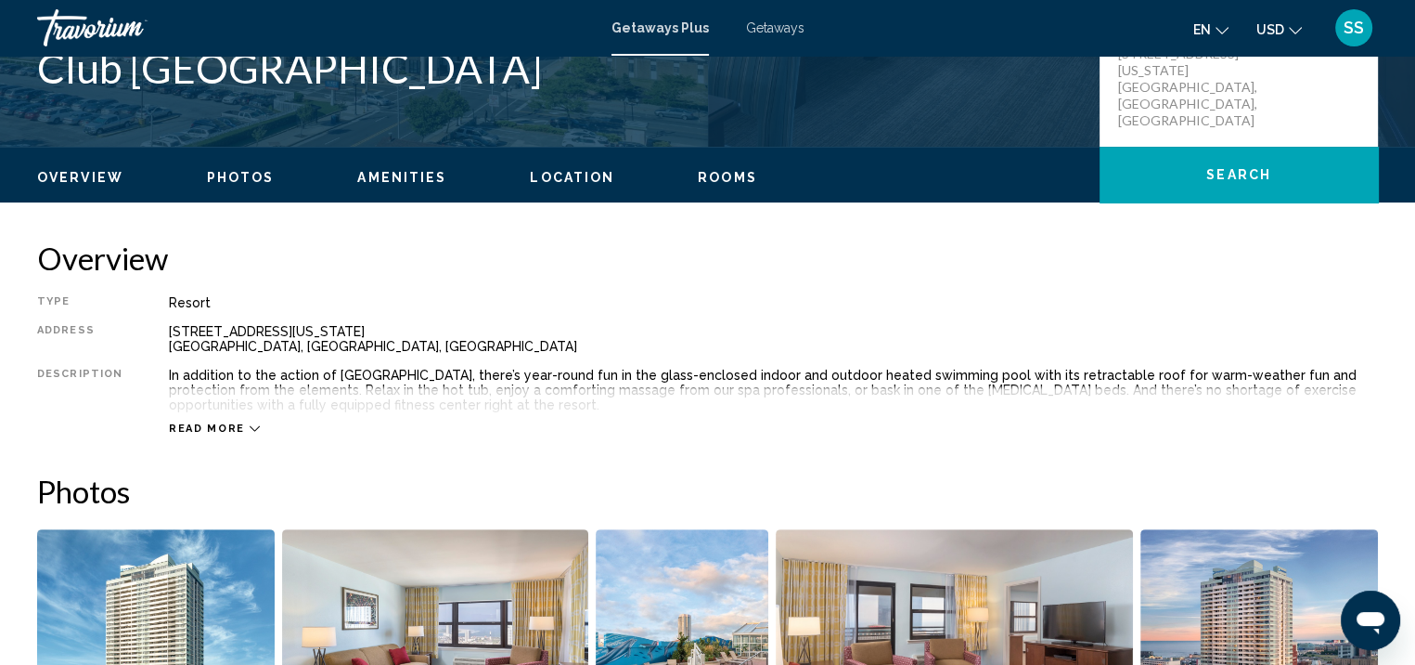
click at [724, 163] on div "Overview Photos Amenities Location Rooms Search" at bounding box center [707, 176] width 1415 height 58
click at [724, 173] on span "Rooms" at bounding box center [727, 177] width 59 height 15
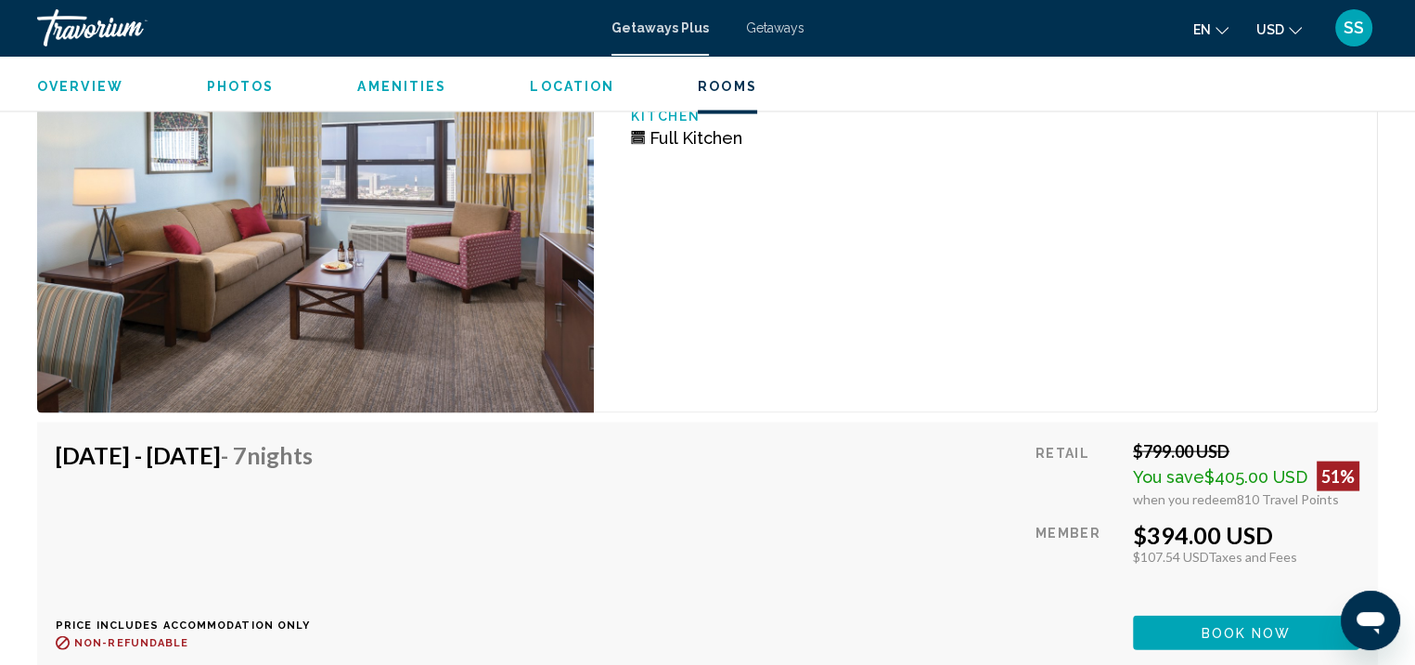
scroll to position [3918, 0]
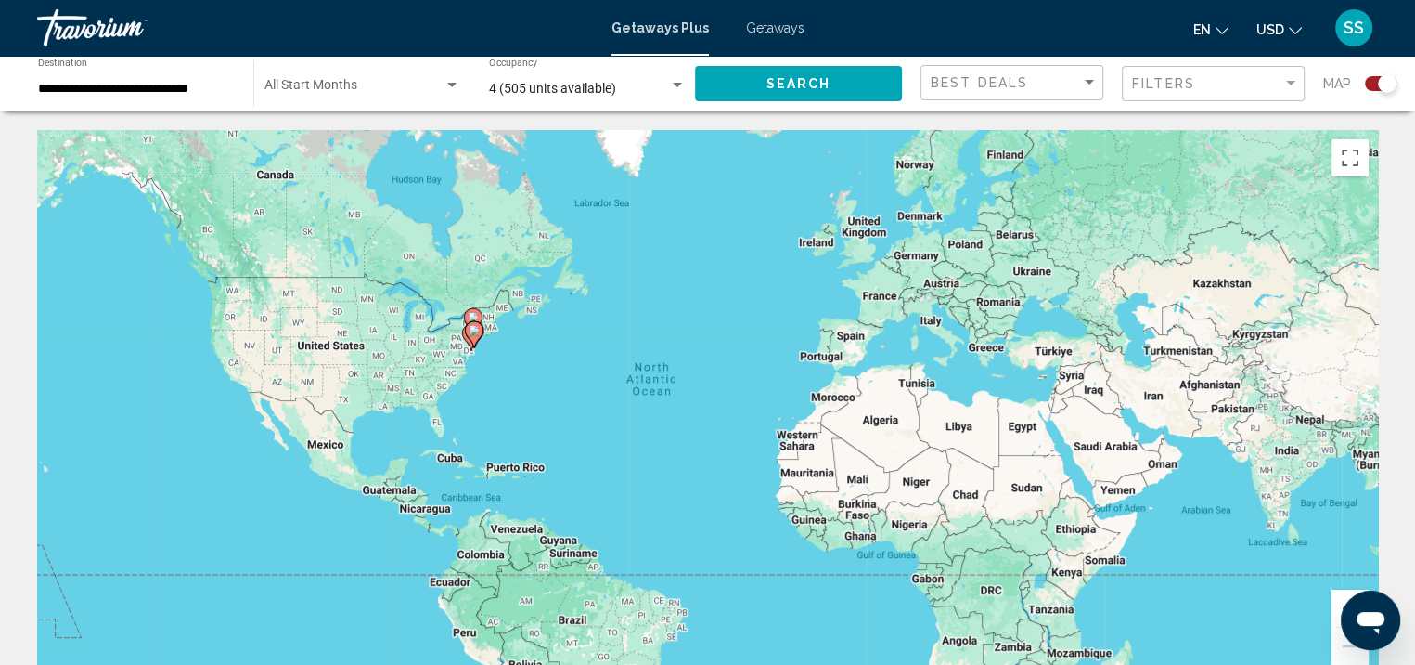
click at [679, 80] on div "Search widget" at bounding box center [677, 85] width 17 height 15
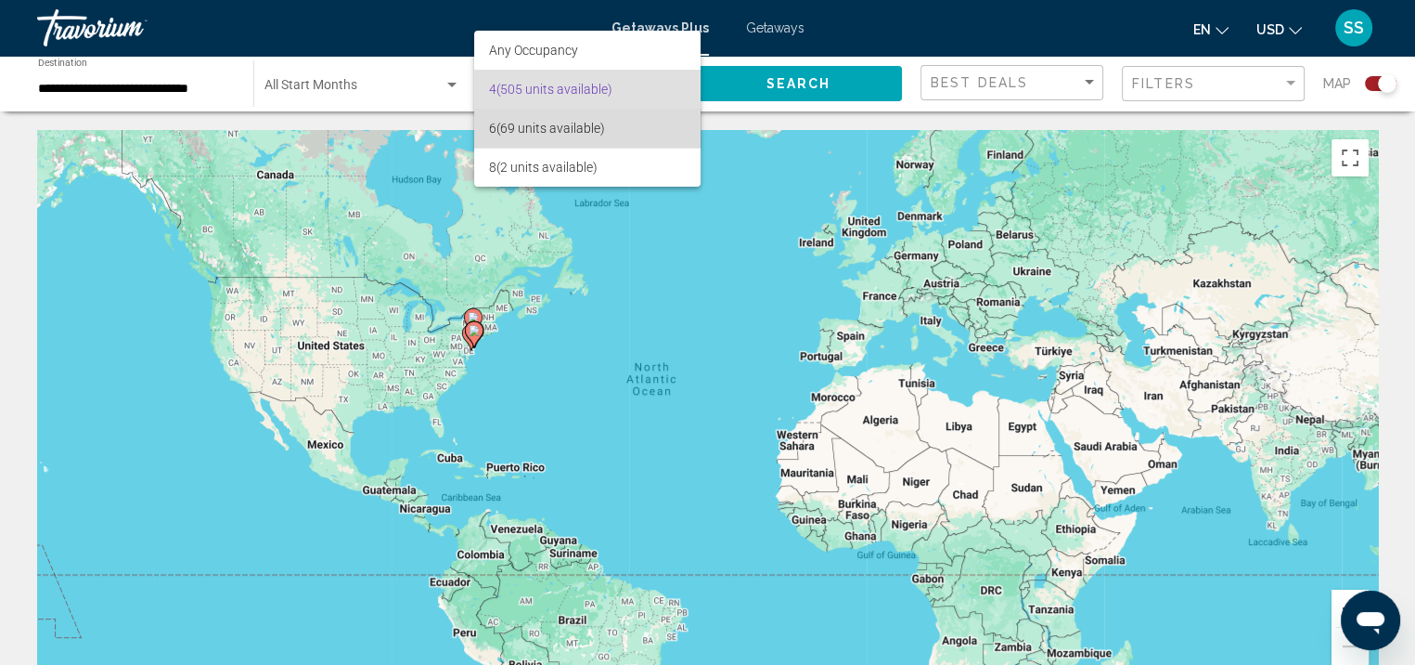
click at [657, 129] on span "6 (69 units available)" at bounding box center [587, 128] width 197 height 39
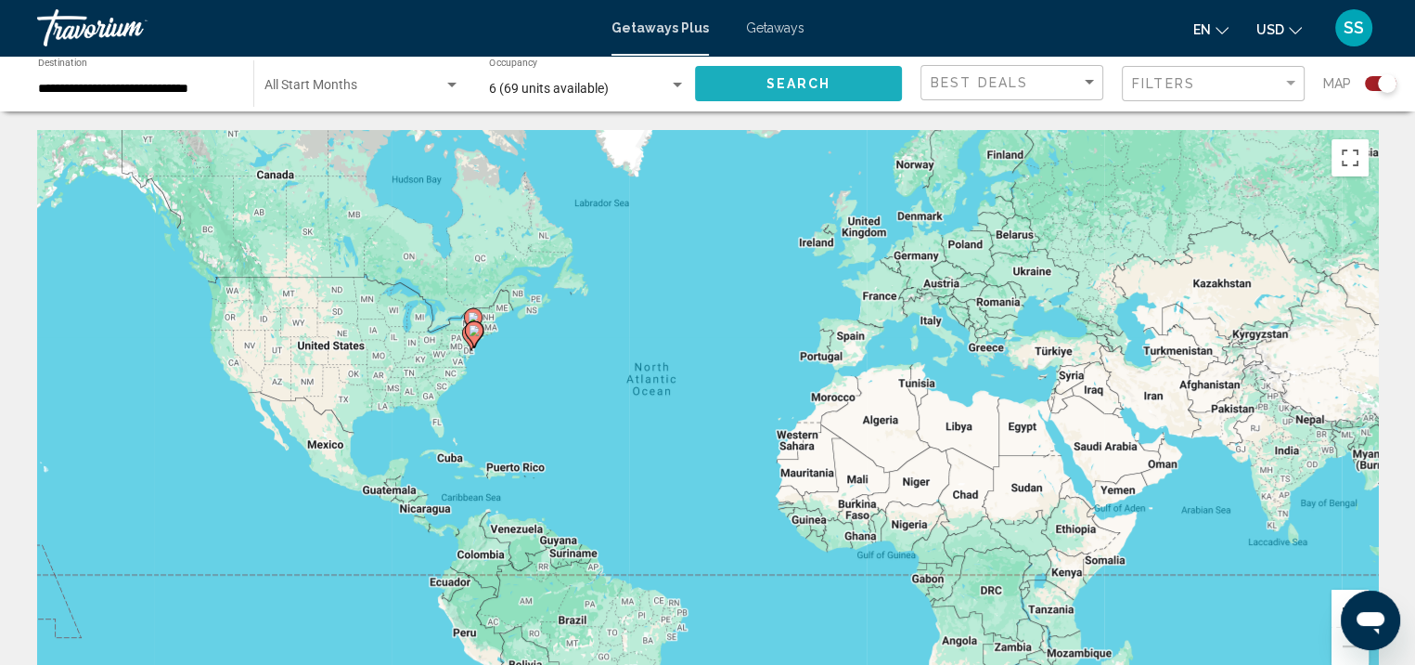
click at [807, 81] on span "Search" at bounding box center [799, 84] width 65 height 15
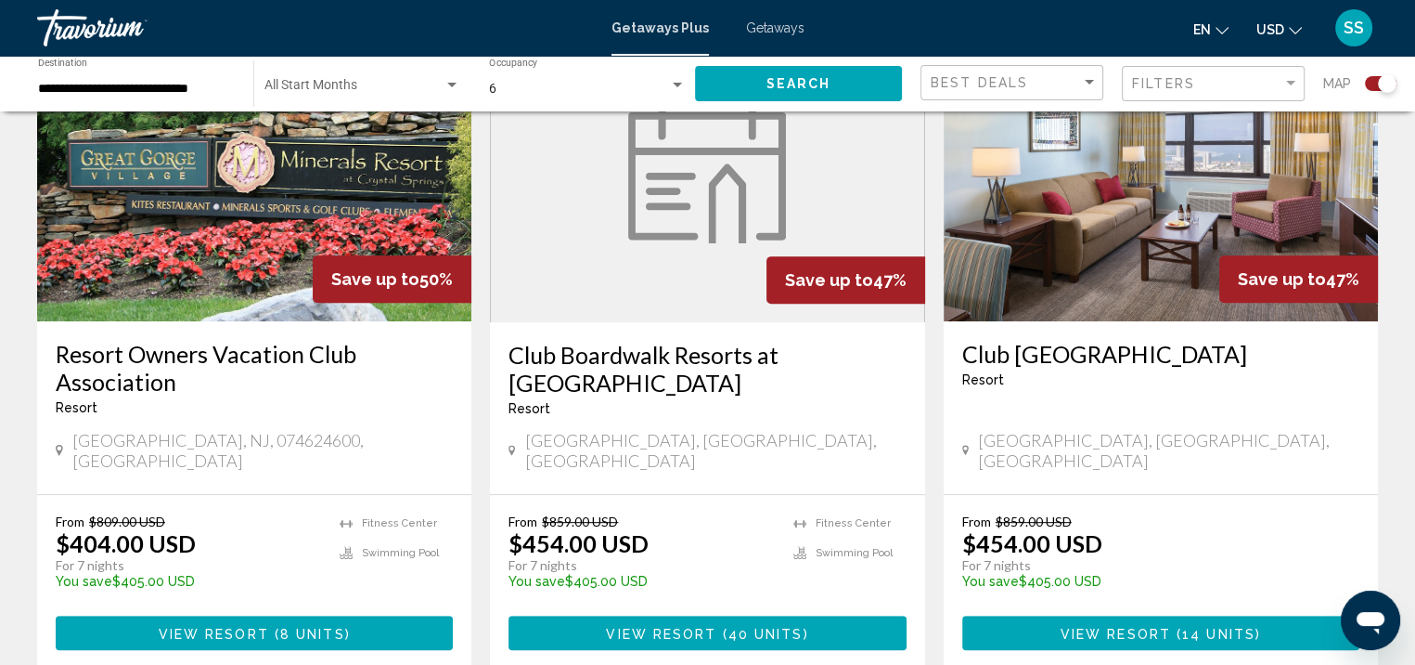
scroll to position [742, 0]
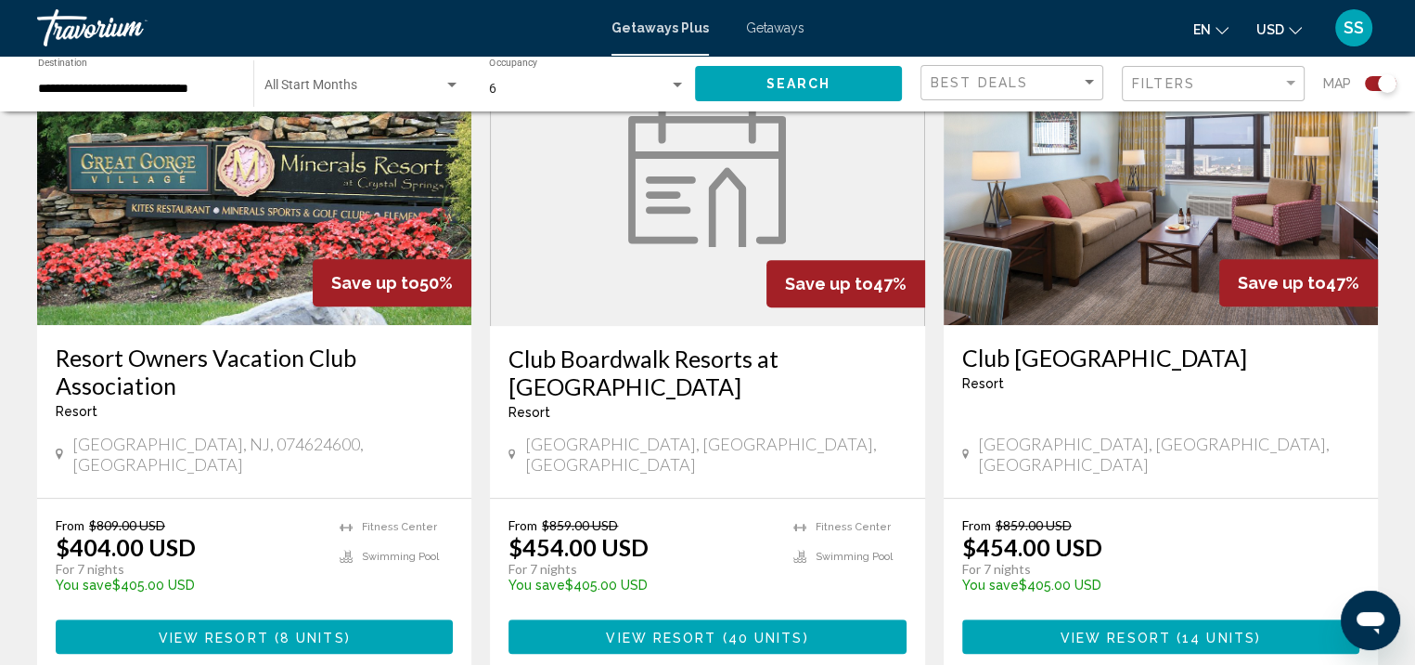
click at [399, 619] on button "View Resort ( 8 units )" at bounding box center [254, 636] width 397 height 34
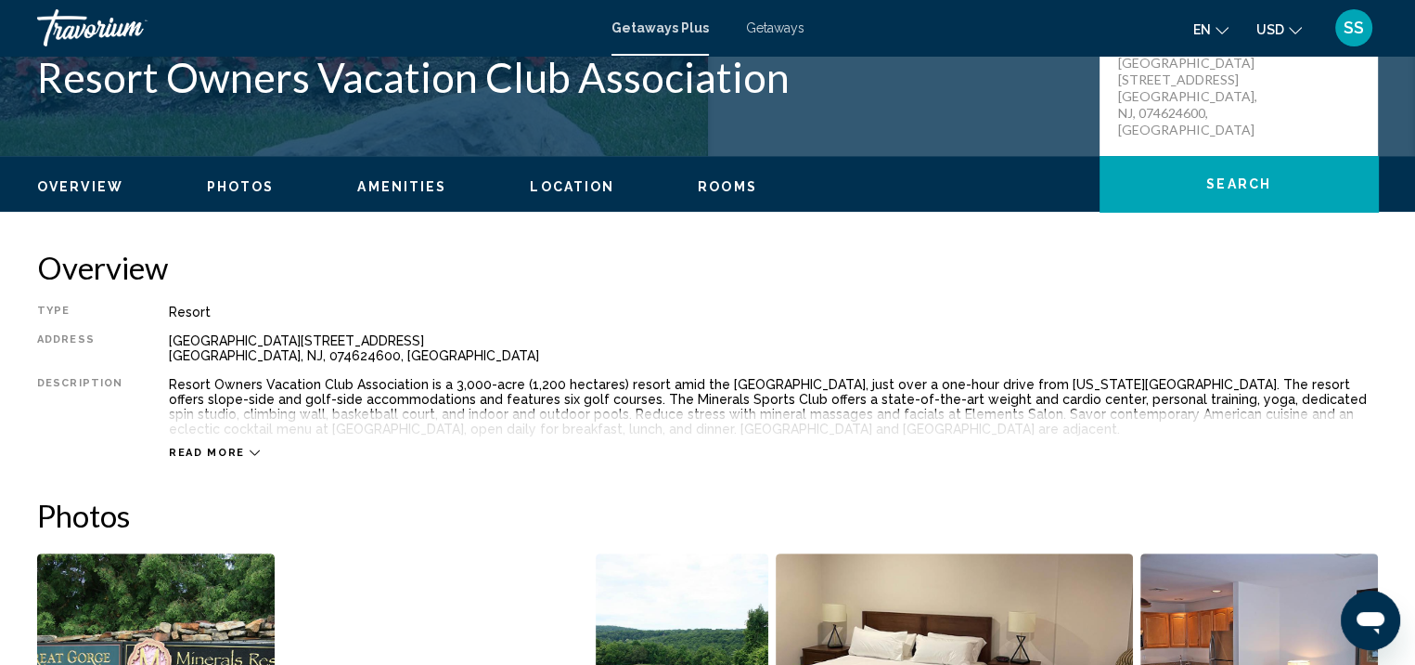
scroll to position [464, 0]
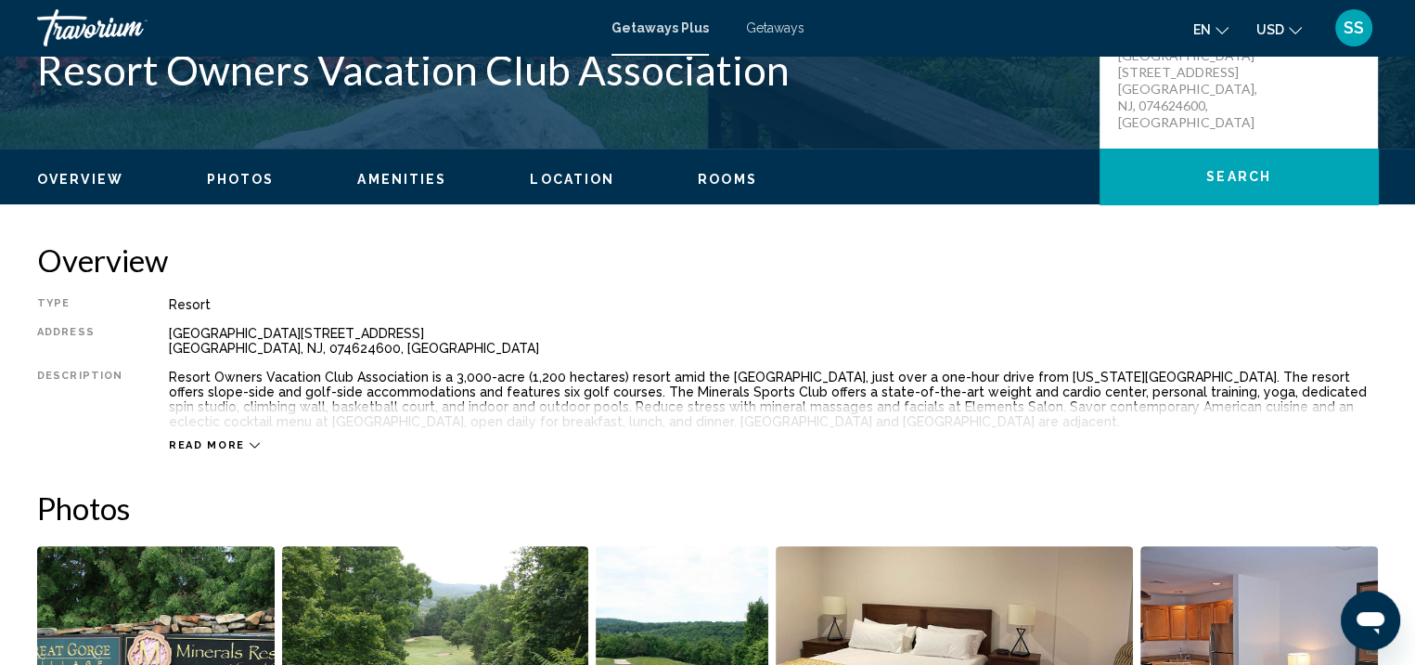
click at [698, 167] on ul "Overview Photos Amenities Location Rooms Search" at bounding box center [707, 177] width 1341 height 20
click at [698, 172] on span "Rooms" at bounding box center [727, 179] width 59 height 15
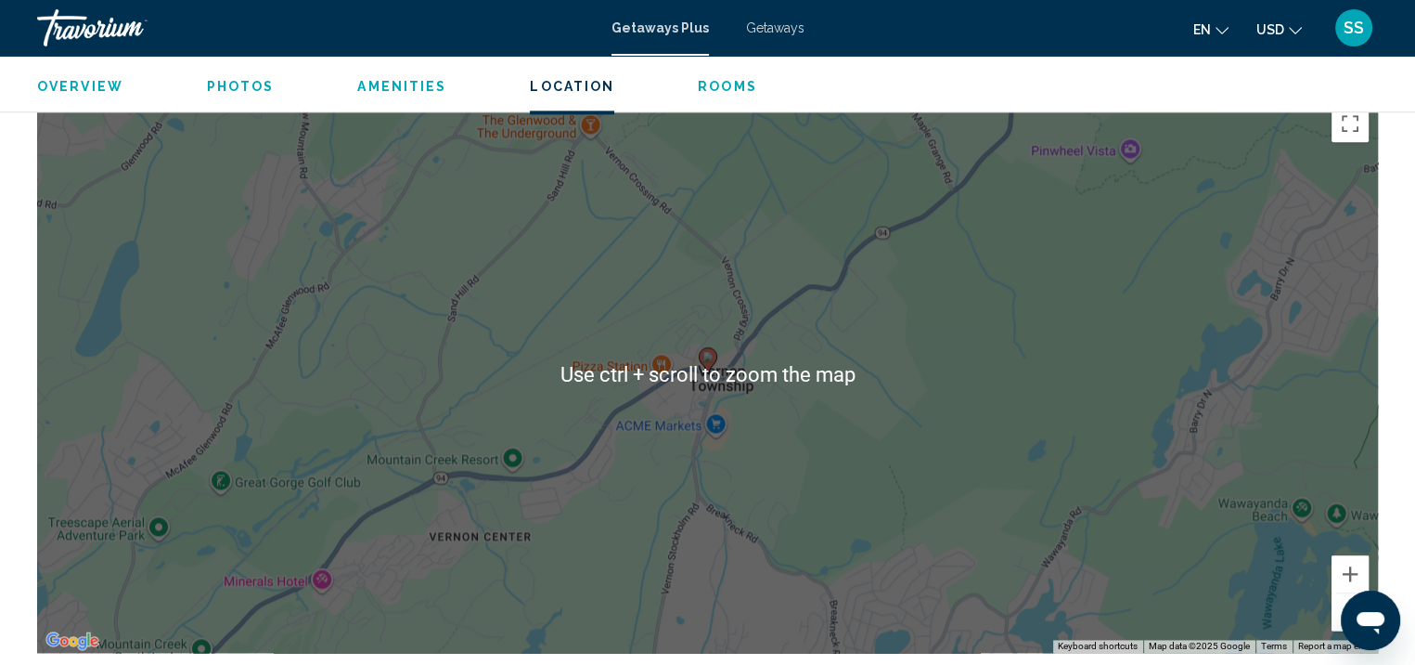
scroll to position [2393, 0]
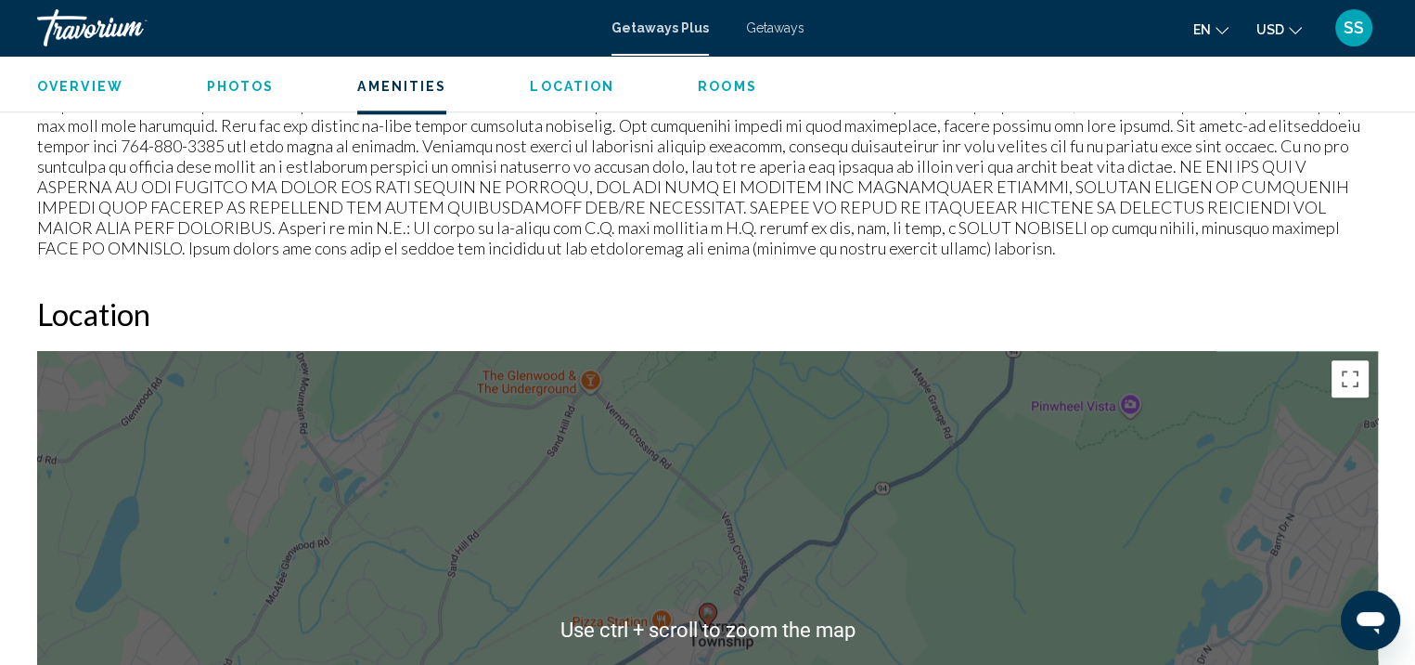
scroll to position [2114, 0]
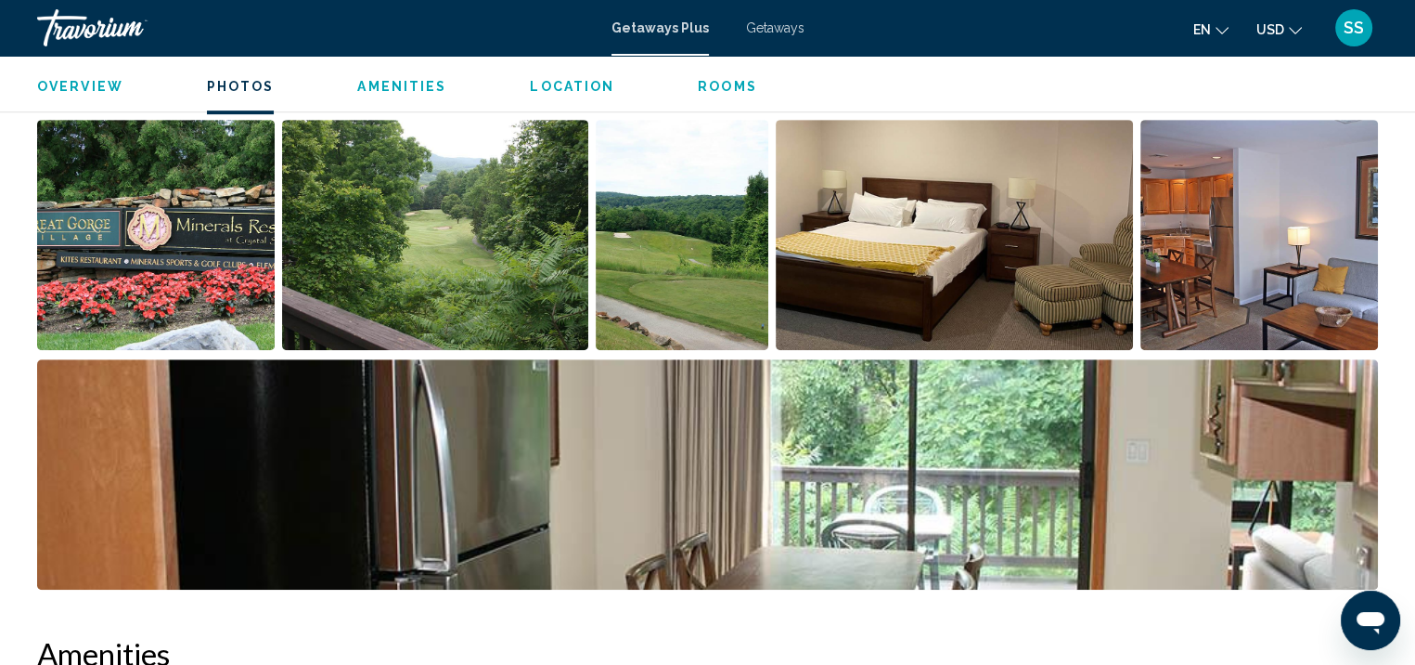
scroll to position [629, 0]
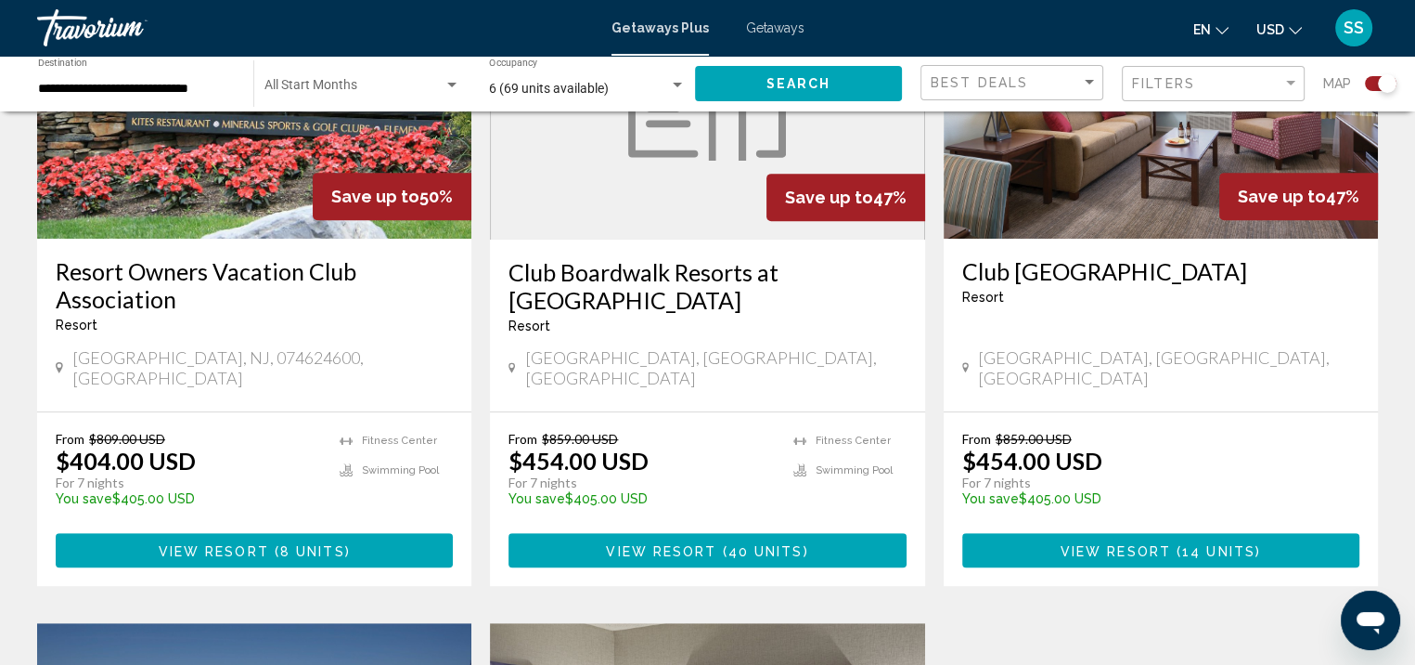
scroll to position [835, 0]
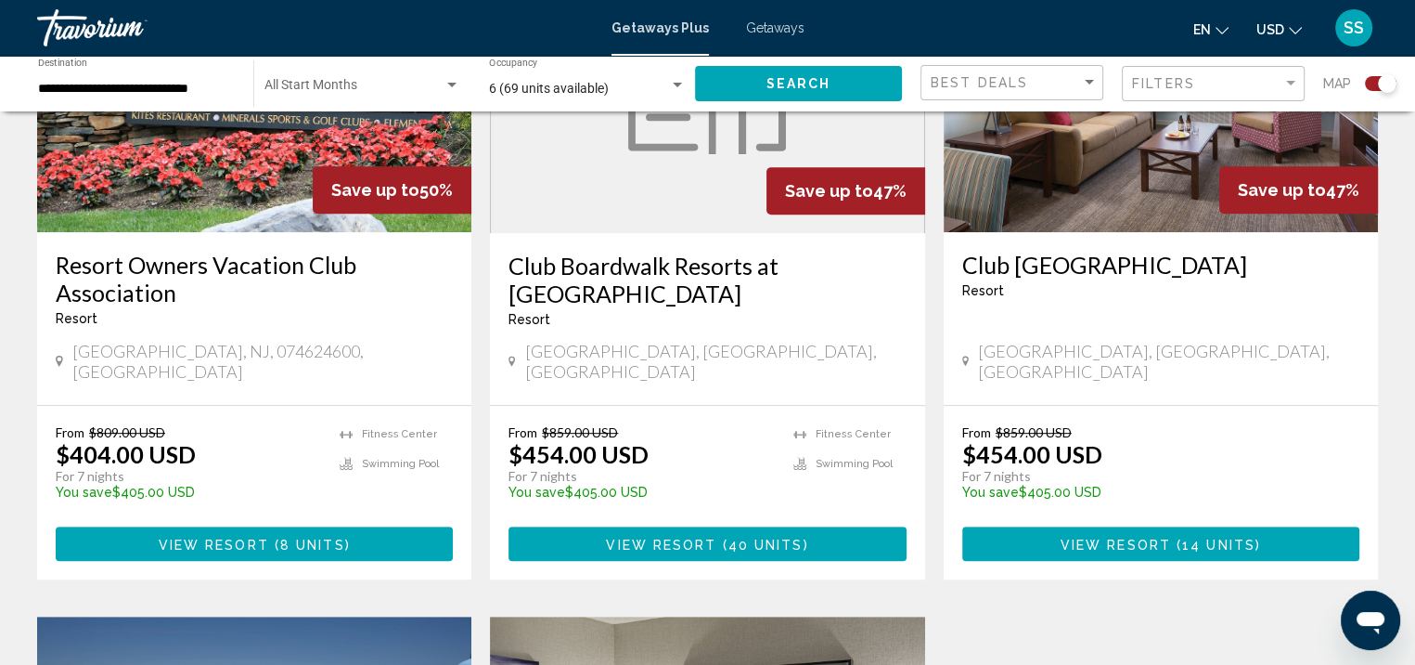
click at [1137, 536] on span "View Resort" at bounding box center [1116, 543] width 110 height 15
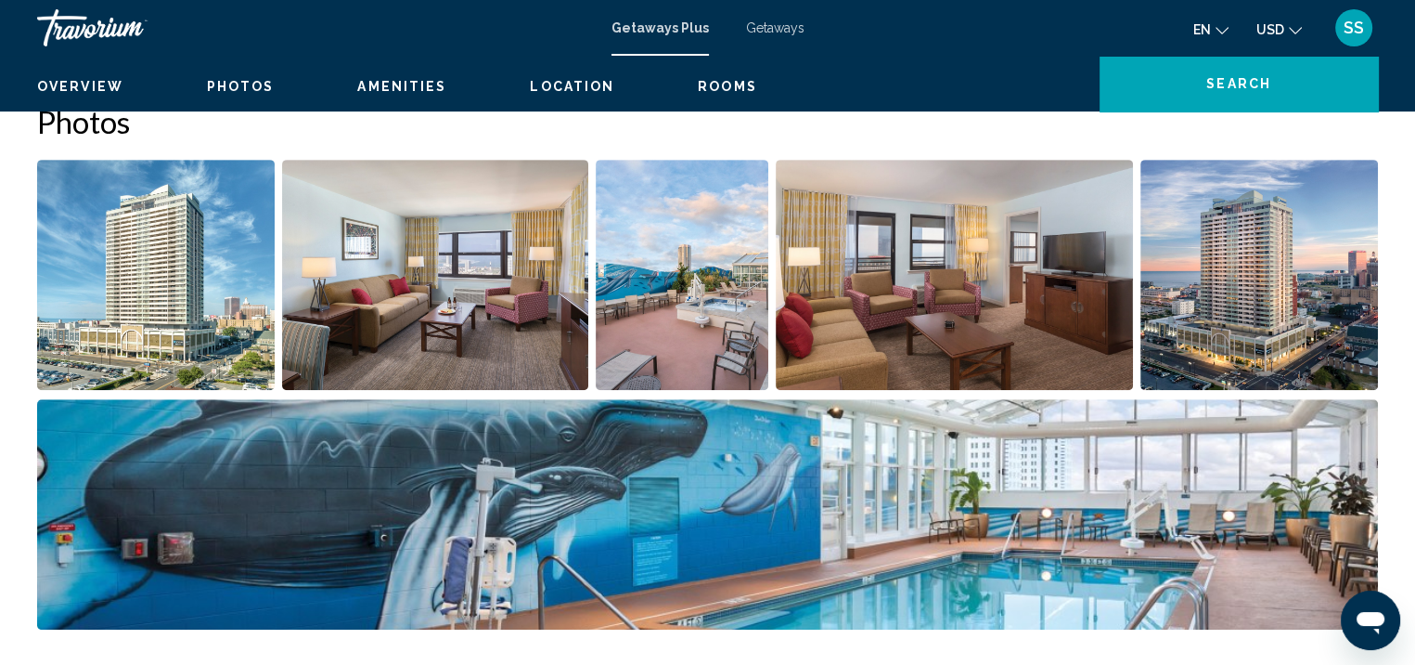
scroll to position [2, 0]
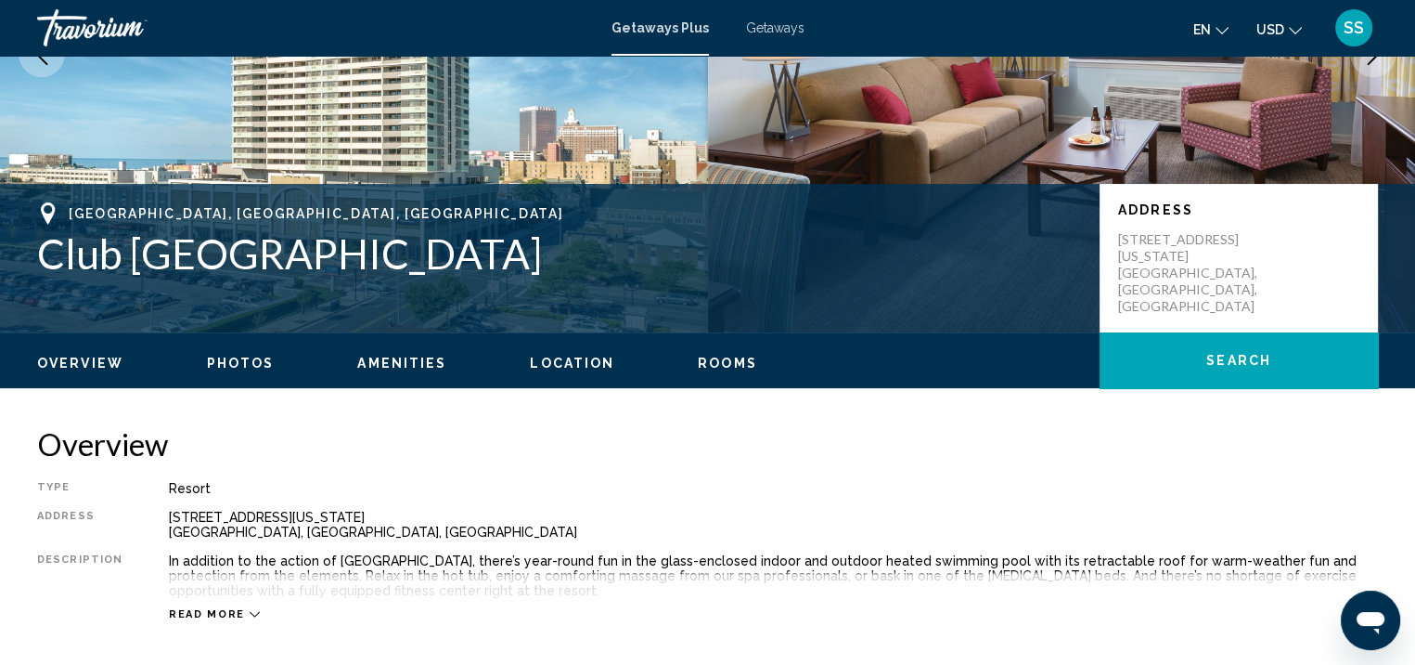
click at [729, 364] on span "Rooms" at bounding box center [727, 362] width 59 height 15
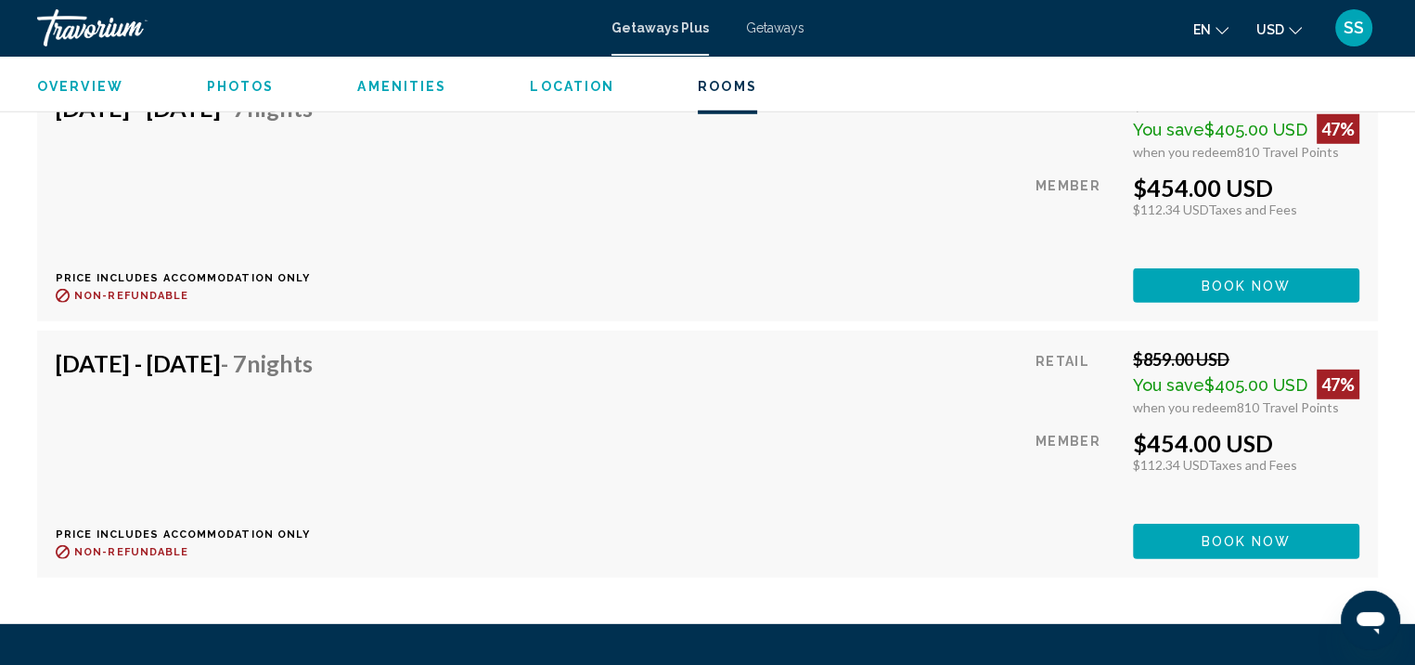
scroll to position [5394, 0]
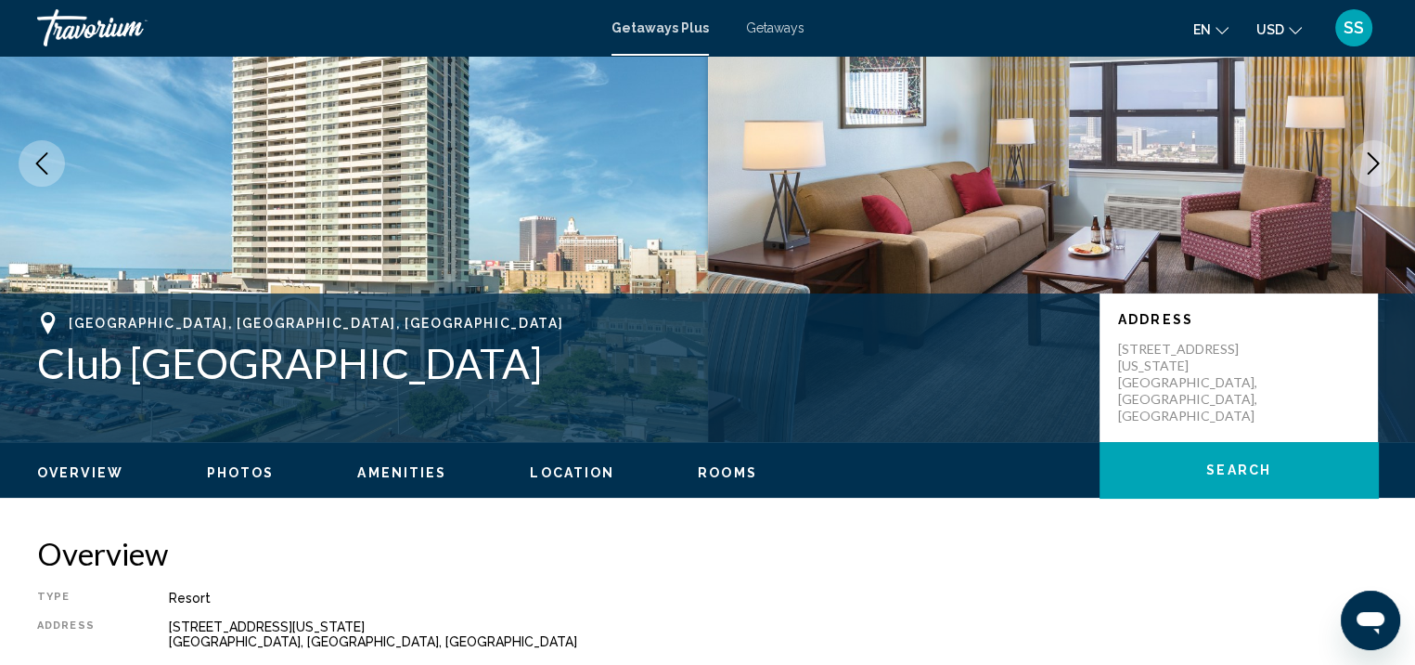
scroll to position [187, 0]
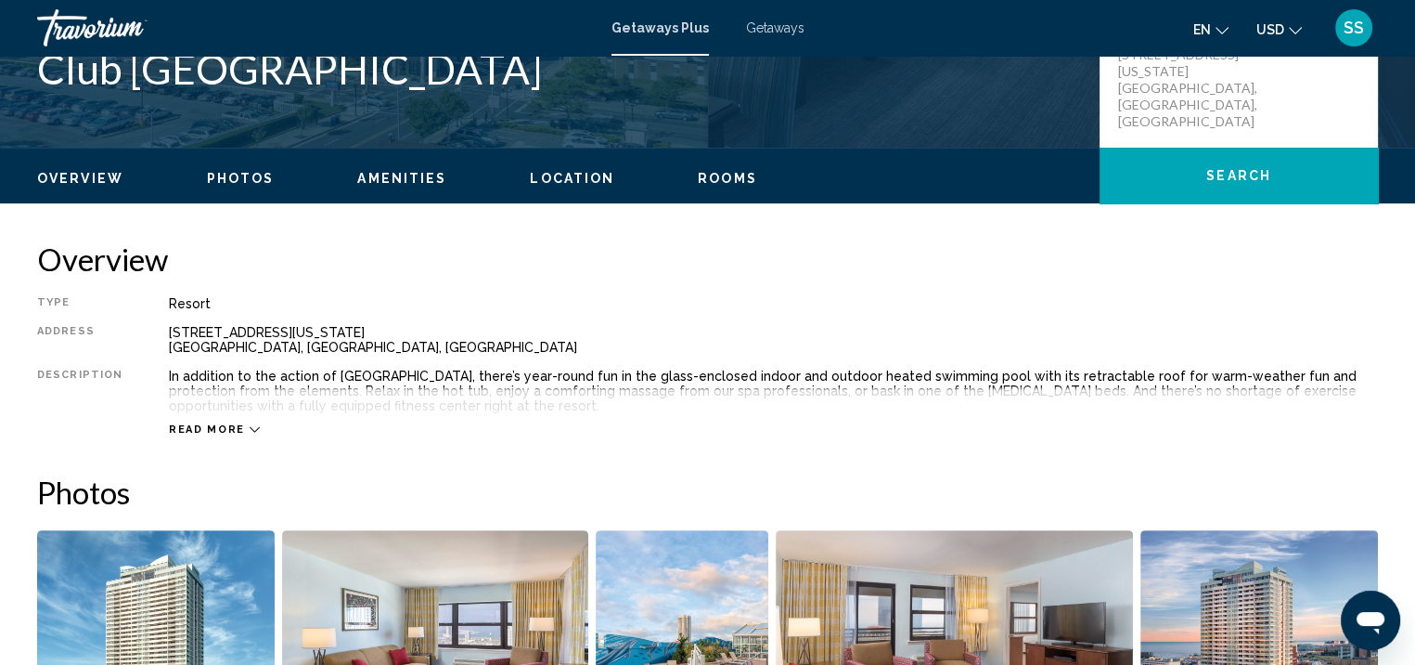
click at [420, 174] on span "Amenities" at bounding box center [401, 178] width 89 height 15
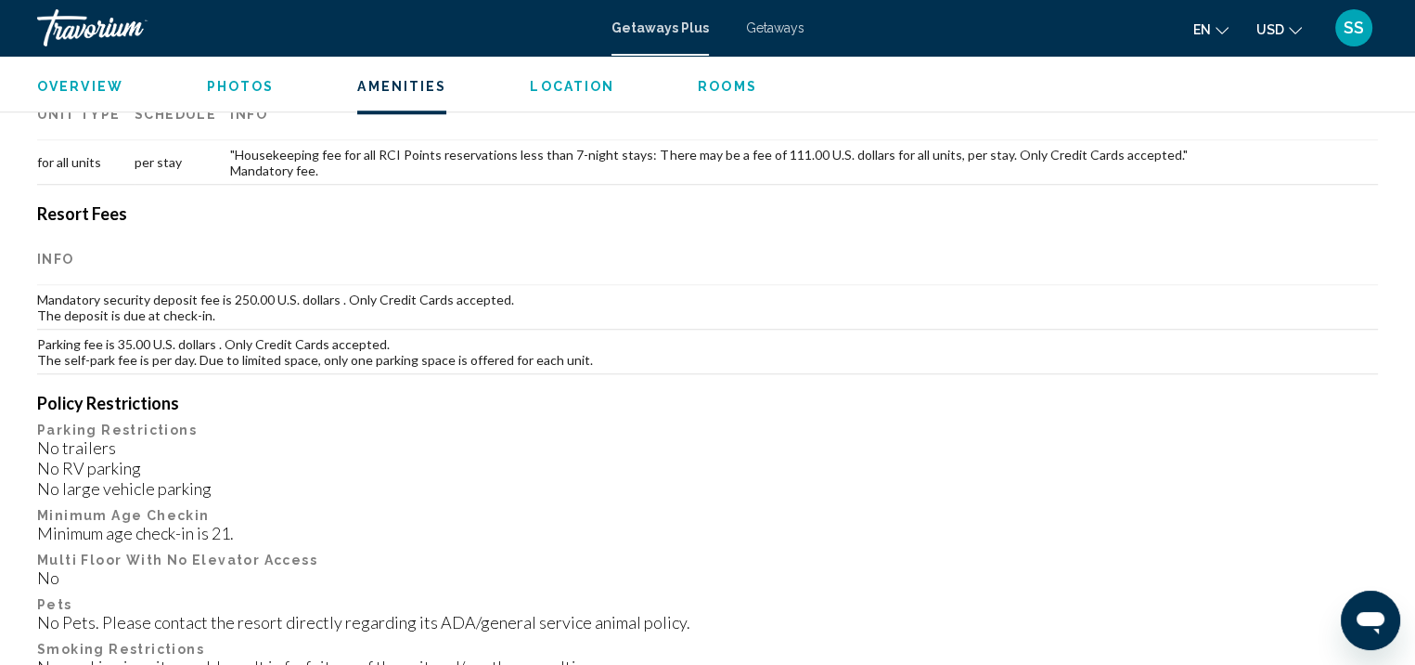
scroll to position [1584, 0]
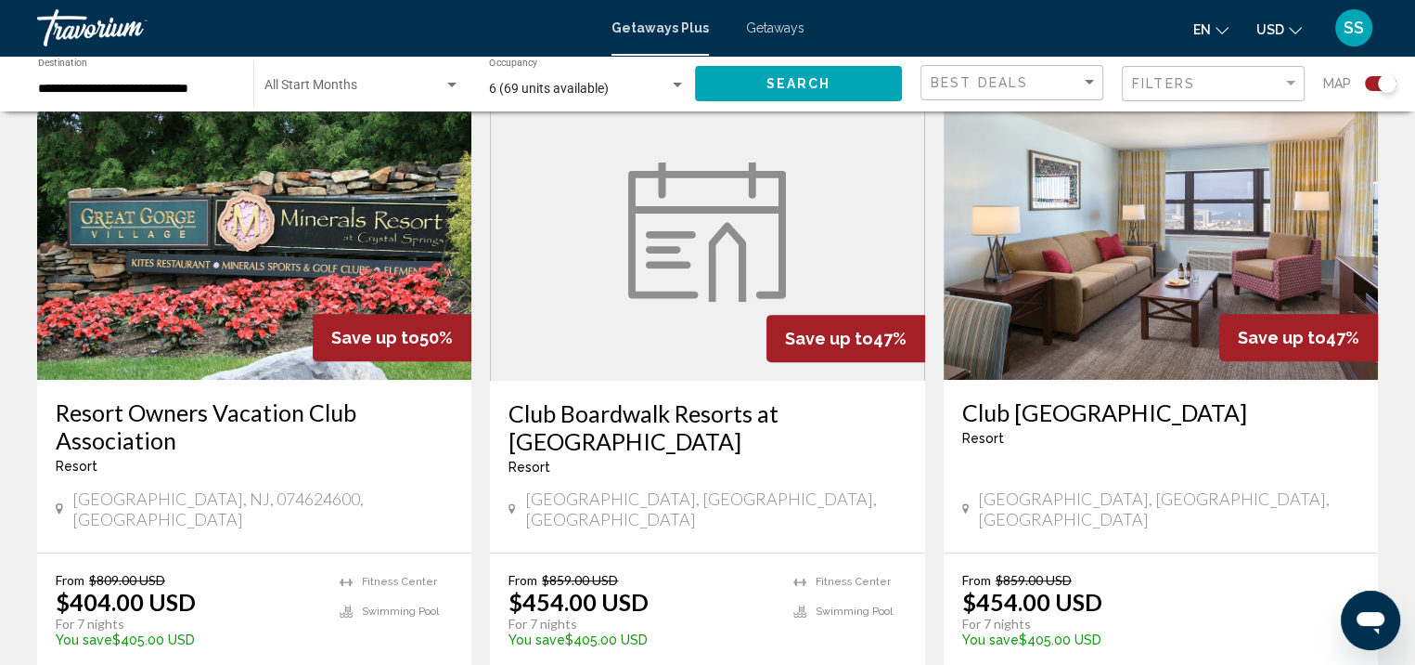
scroll to position [835, 0]
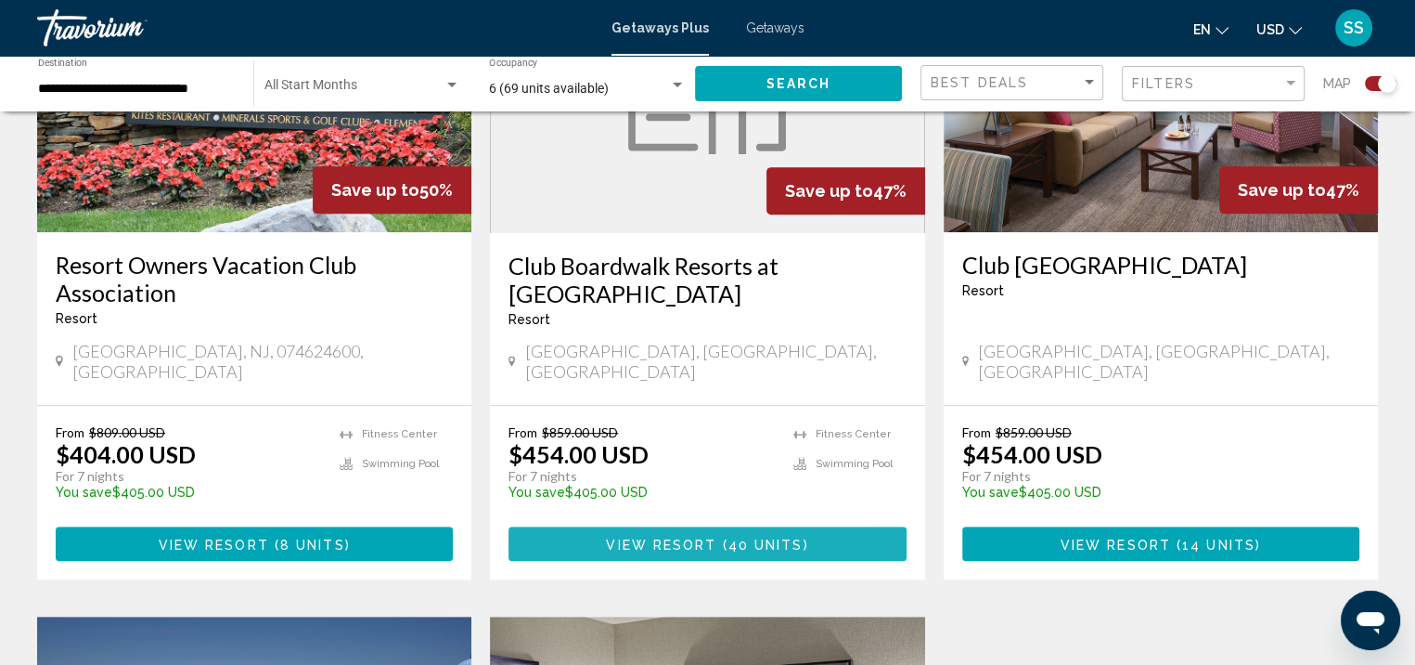
click at [657, 536] on span "View Resort" at bounding box center [661, 543] width 110 height 15
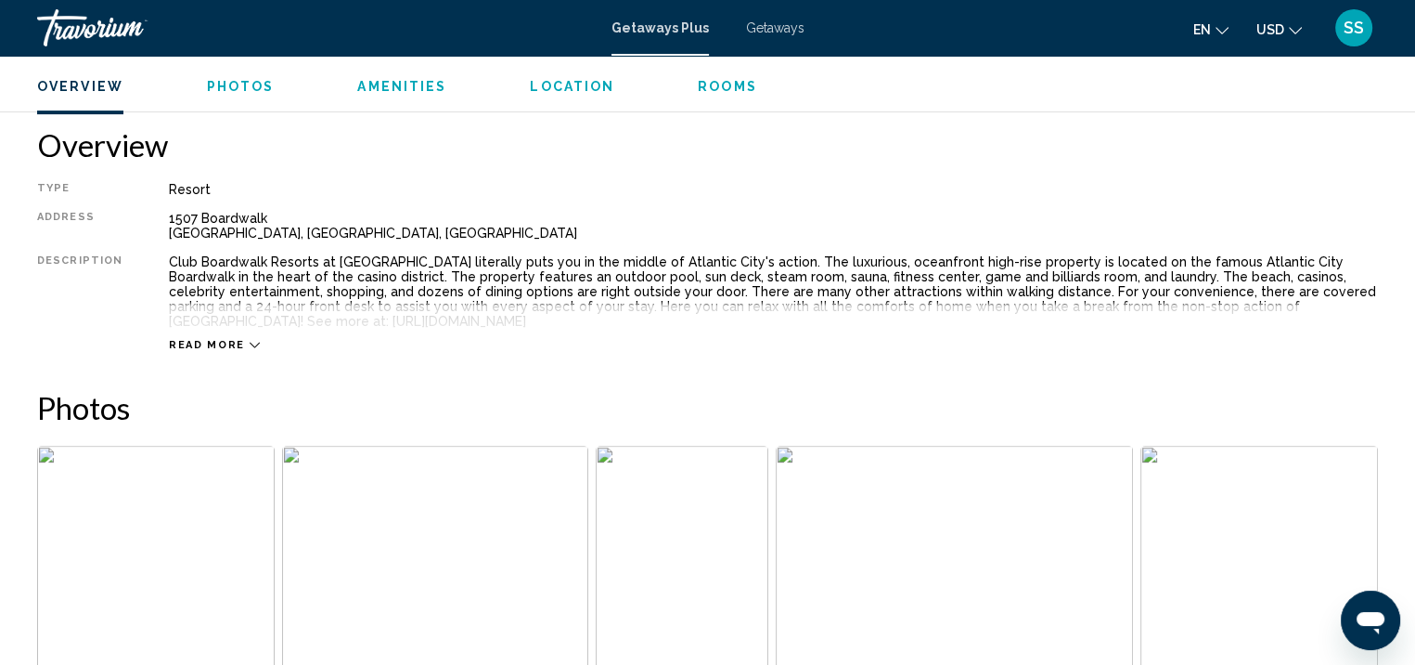
scroll to position [559, 0]
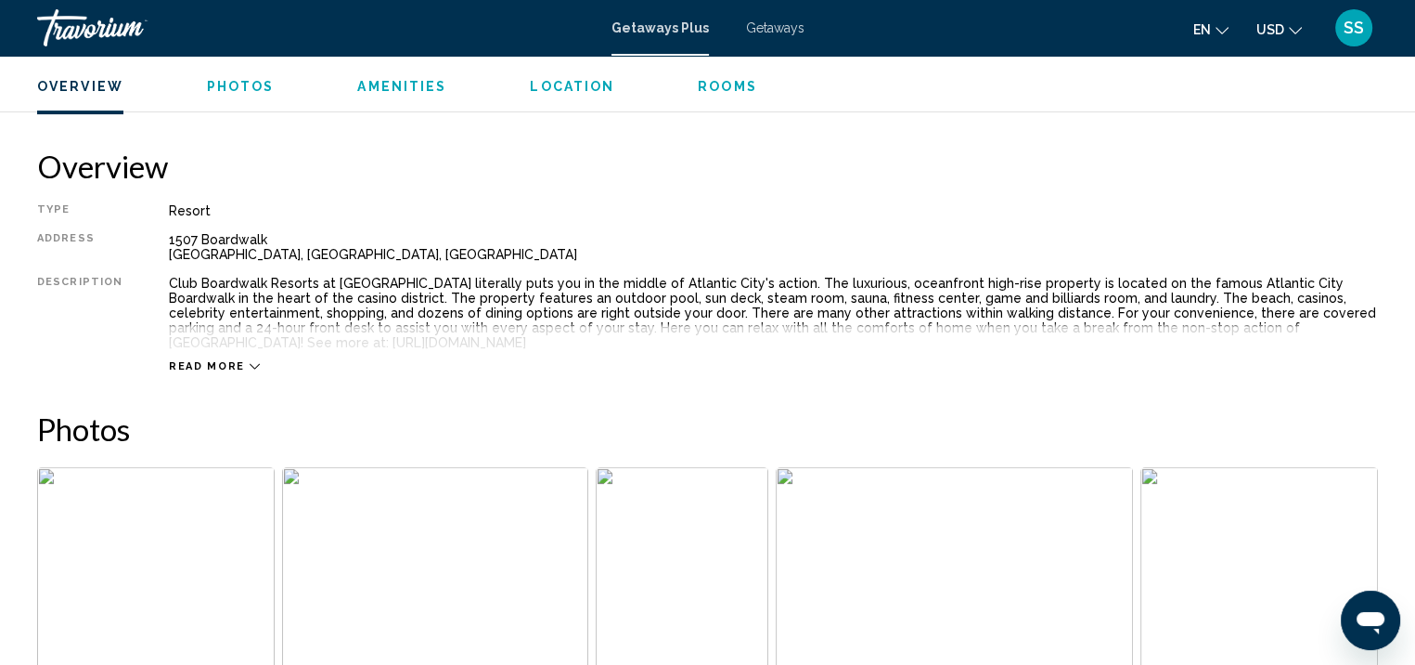
click at [735, 79] on span "Rooms" at bounding box center [727, 86] width 59 height 15
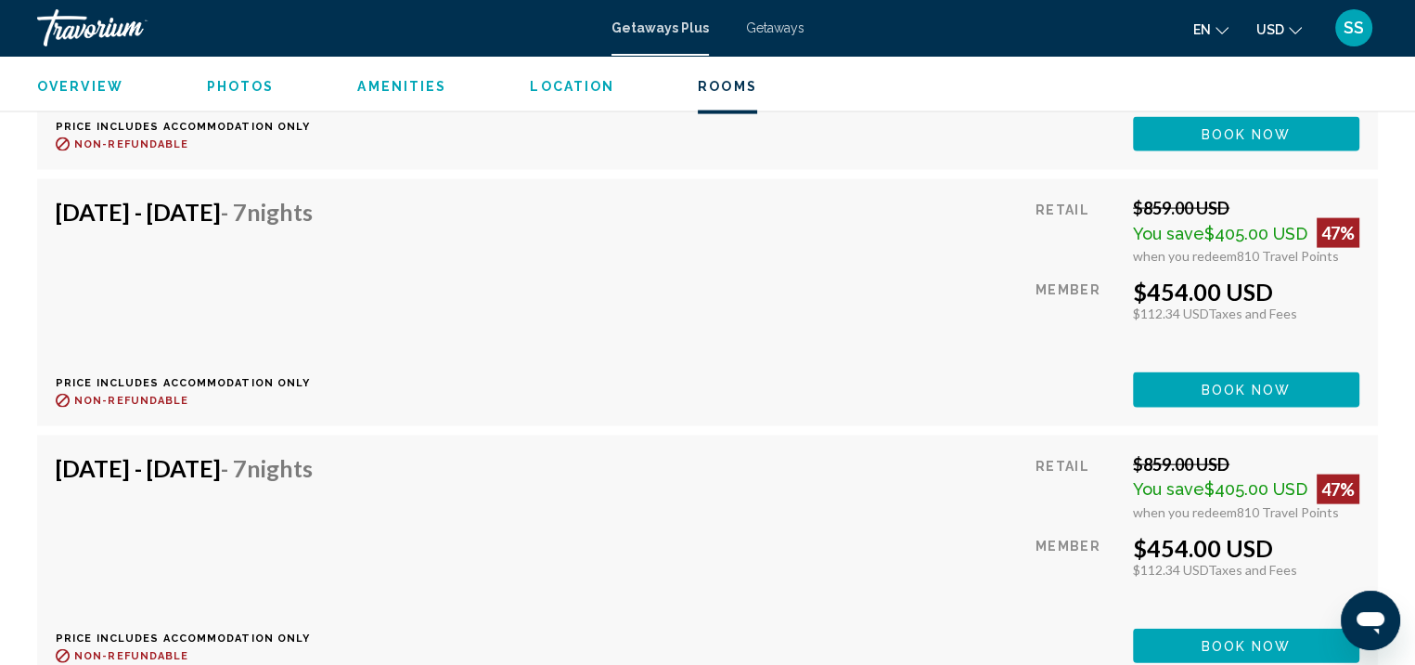
scroll to position [3970, 0]
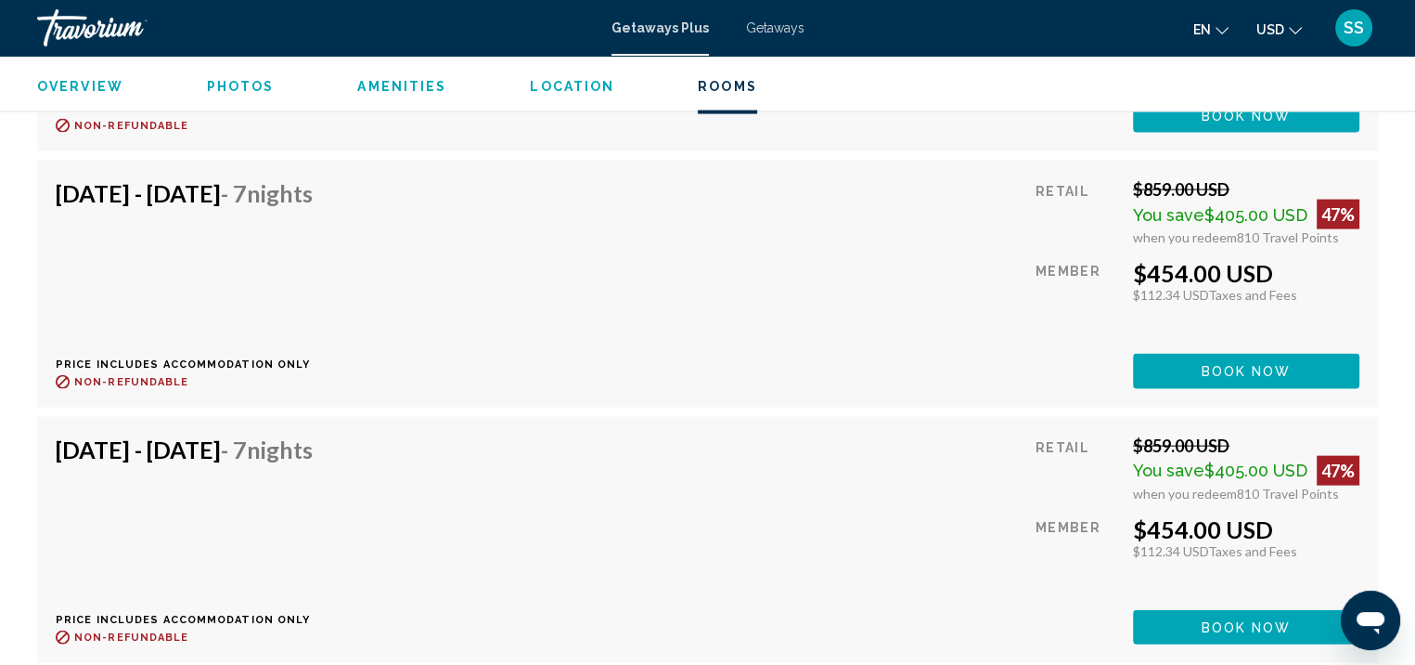
click at [227, 84] on span "Photos" at bounding box center [241, 86] width 68 height 15
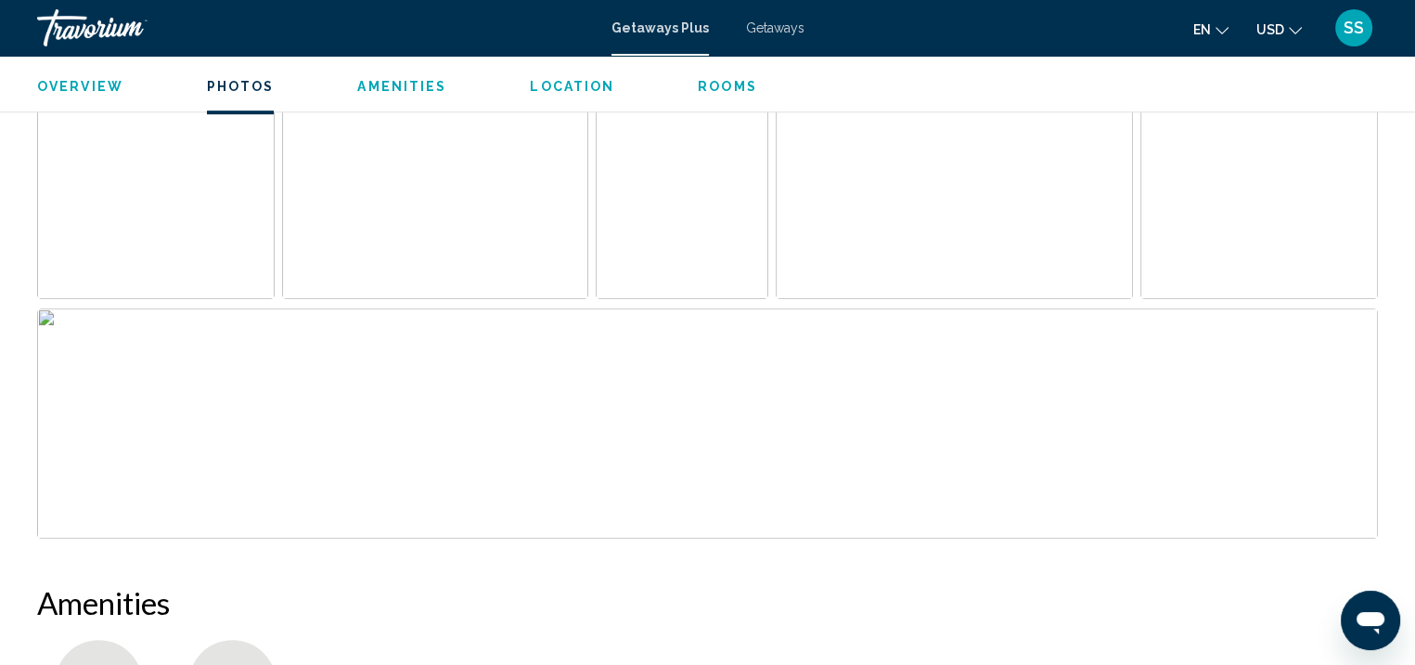
scroll to position [858, 0]
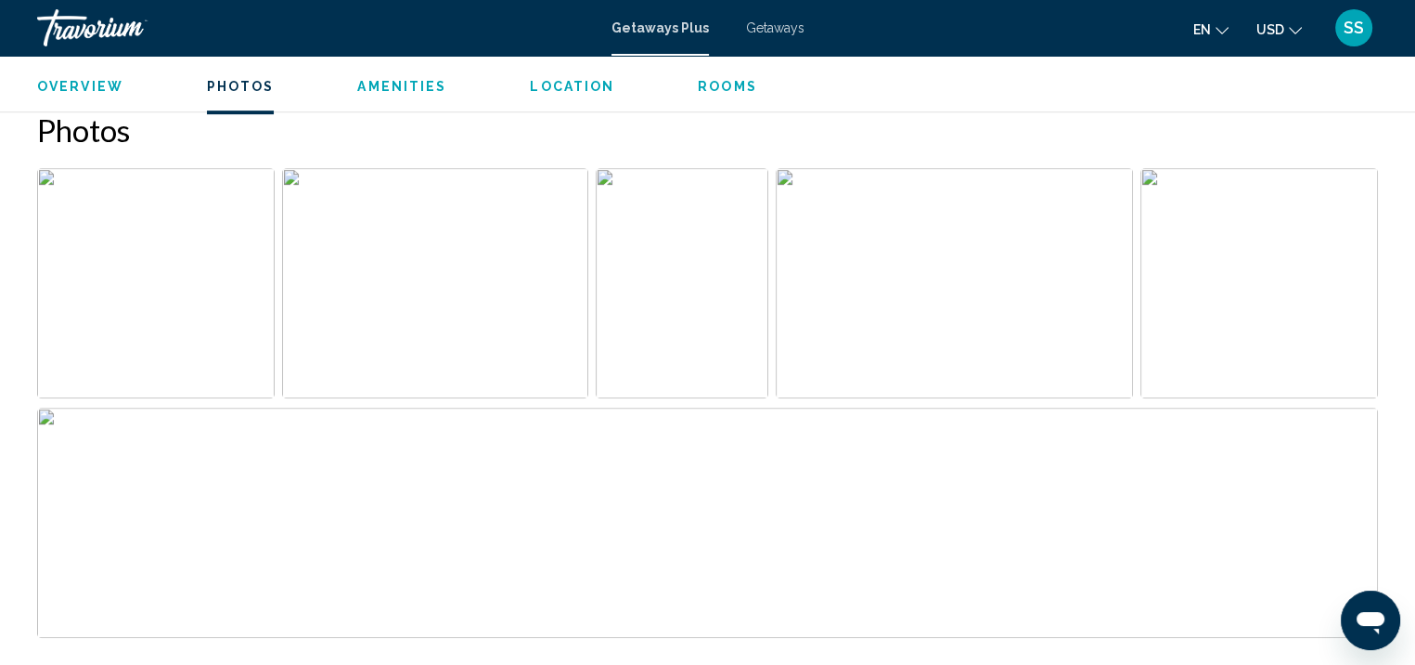
click at [234, 188] on img "Open full-screen image slider" at bounding box center [156, 283] width 238 height 230
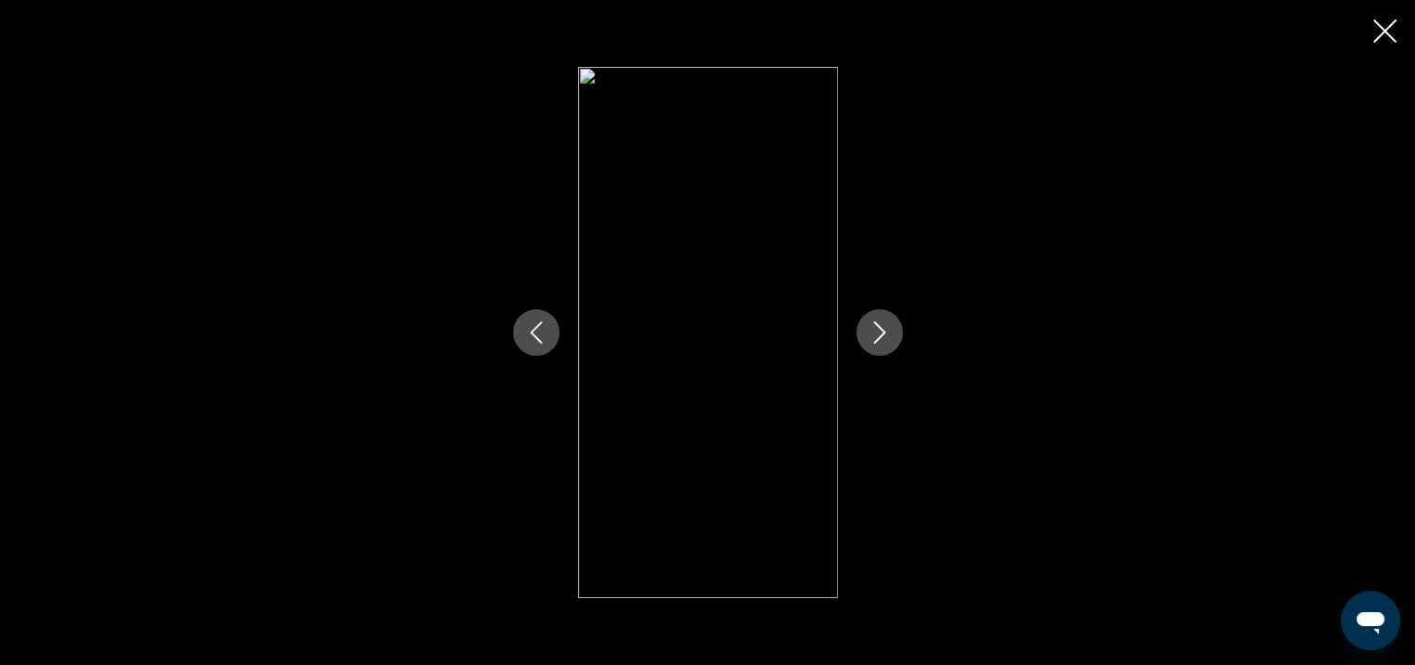
click at [875, 329] on icon "Next image" at bounding box center [880, 332] width 22 height 22
click at [869, 330] on icon "Next image" at bounding box center [880, 332] width 22 height 22
click at [869, 331] on icon "Next image" at bounding box center [880, 332] width 22 height 22
click at [869, 332] on icon "Next image" at bounding box center [880, 332] width 22 height 22
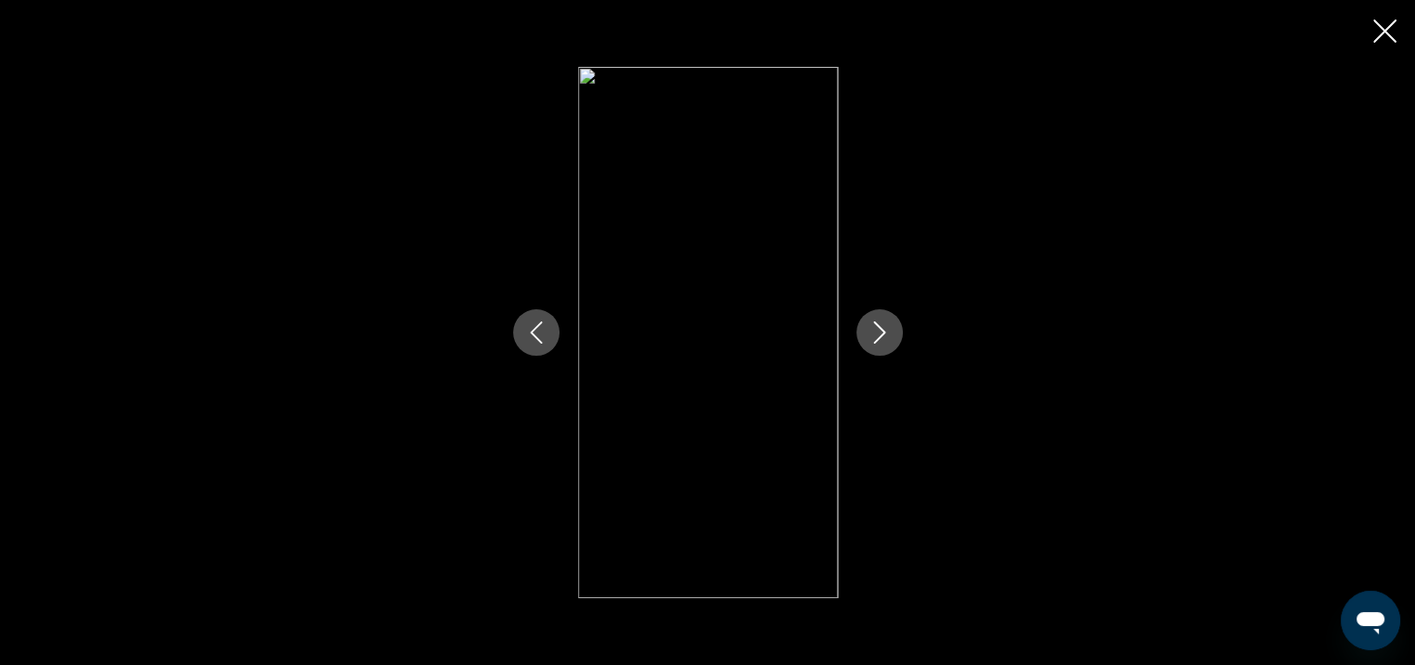
click at [869, 333] on icon "Next image" at bounding box center [880, 332] width 22 height 22
click at [1384, 31] on icon "Close slideshow" at bounding box center [1385, 30] width 23 height 23
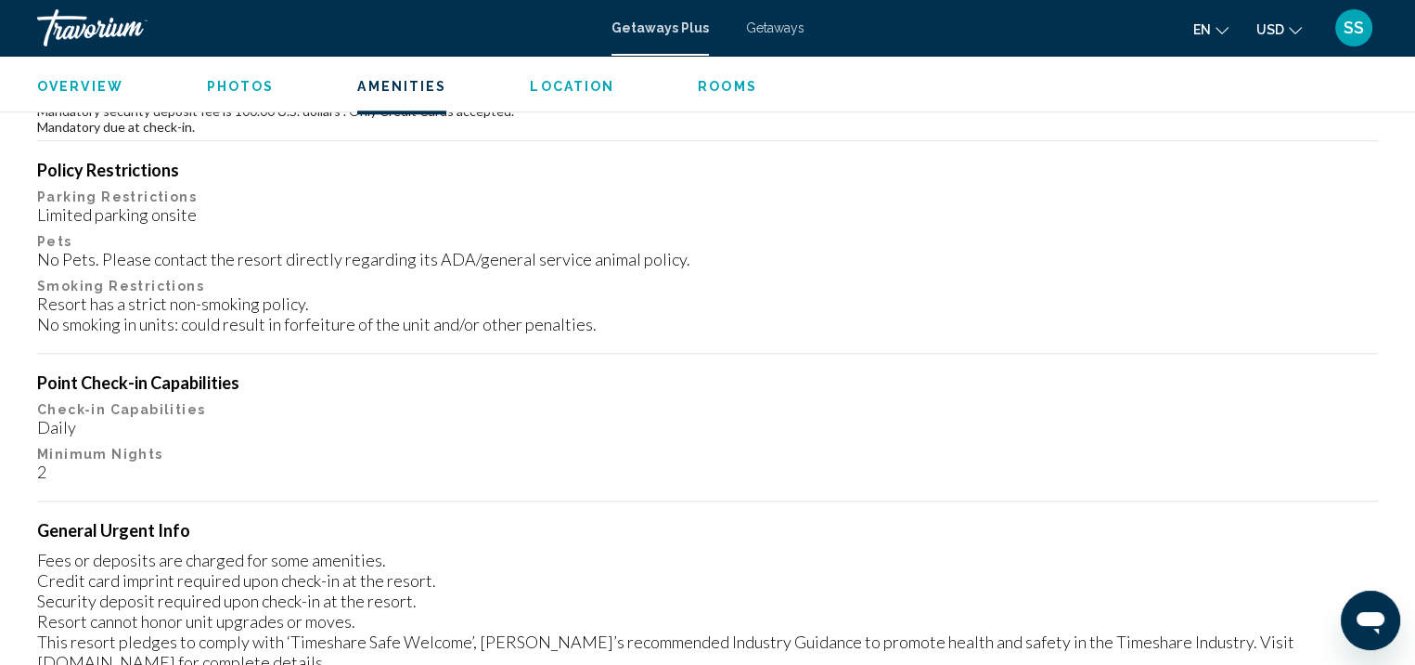
scroll to position [2064, 0]
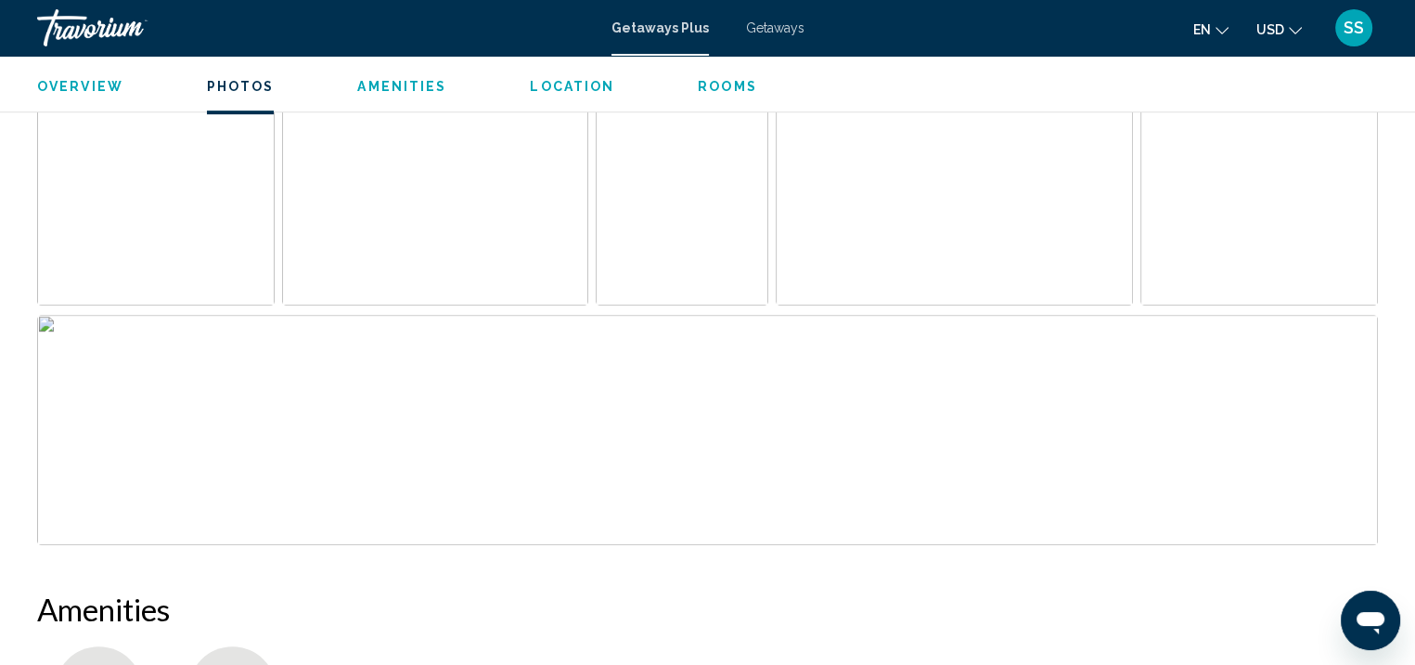
click at [246, 92] on span "Photos" at bounding box center [241, 86] width 68 height 15
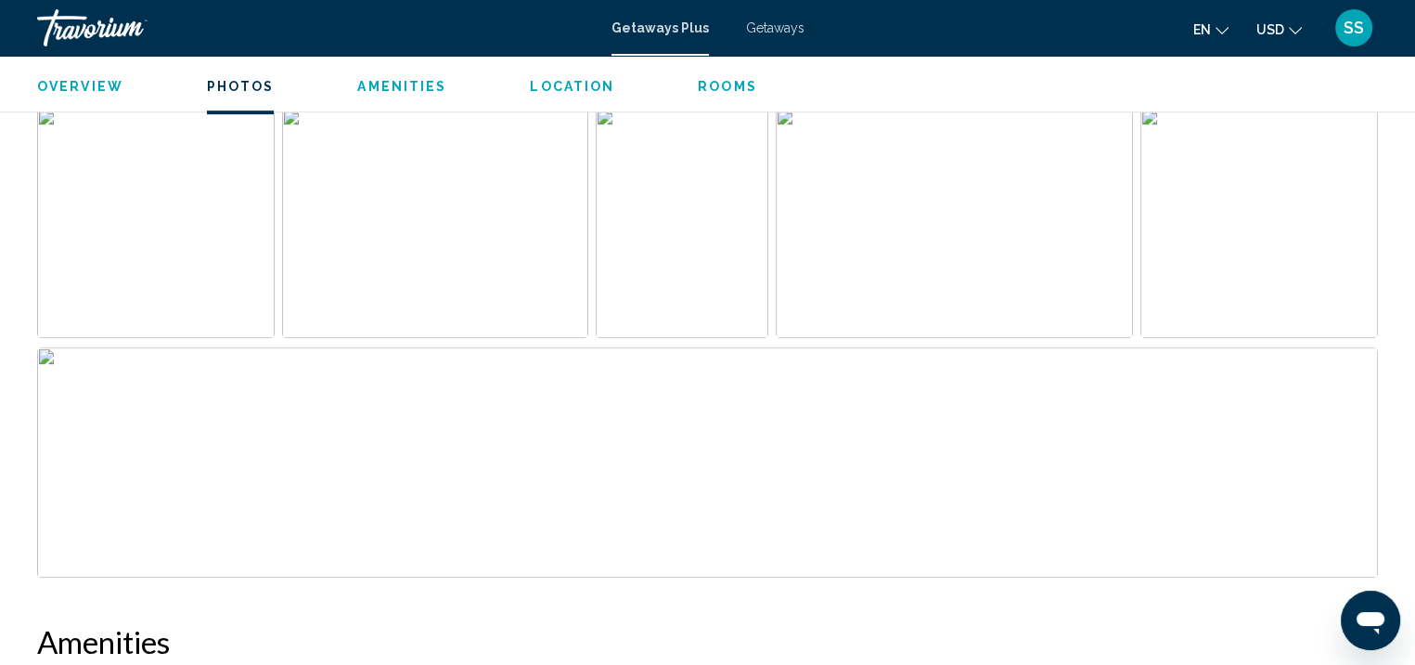
scroll to position [858, 0]
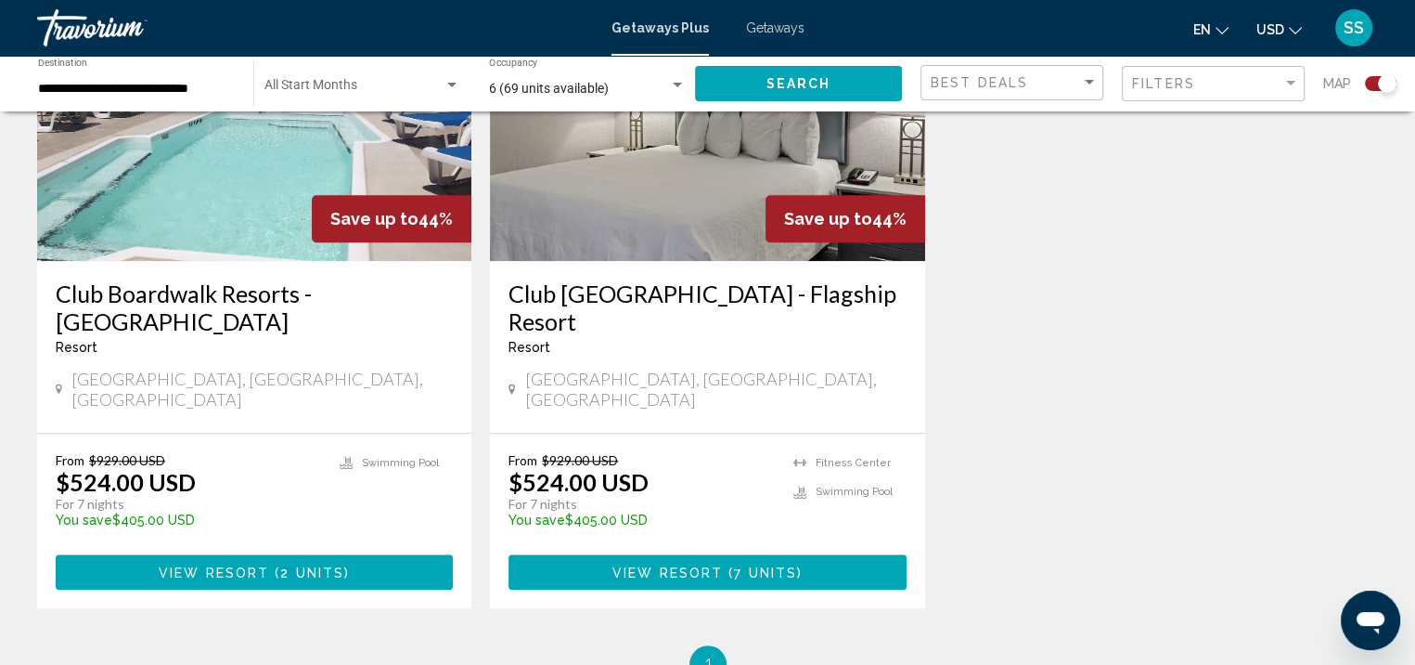
scroll to position [1485, 0]
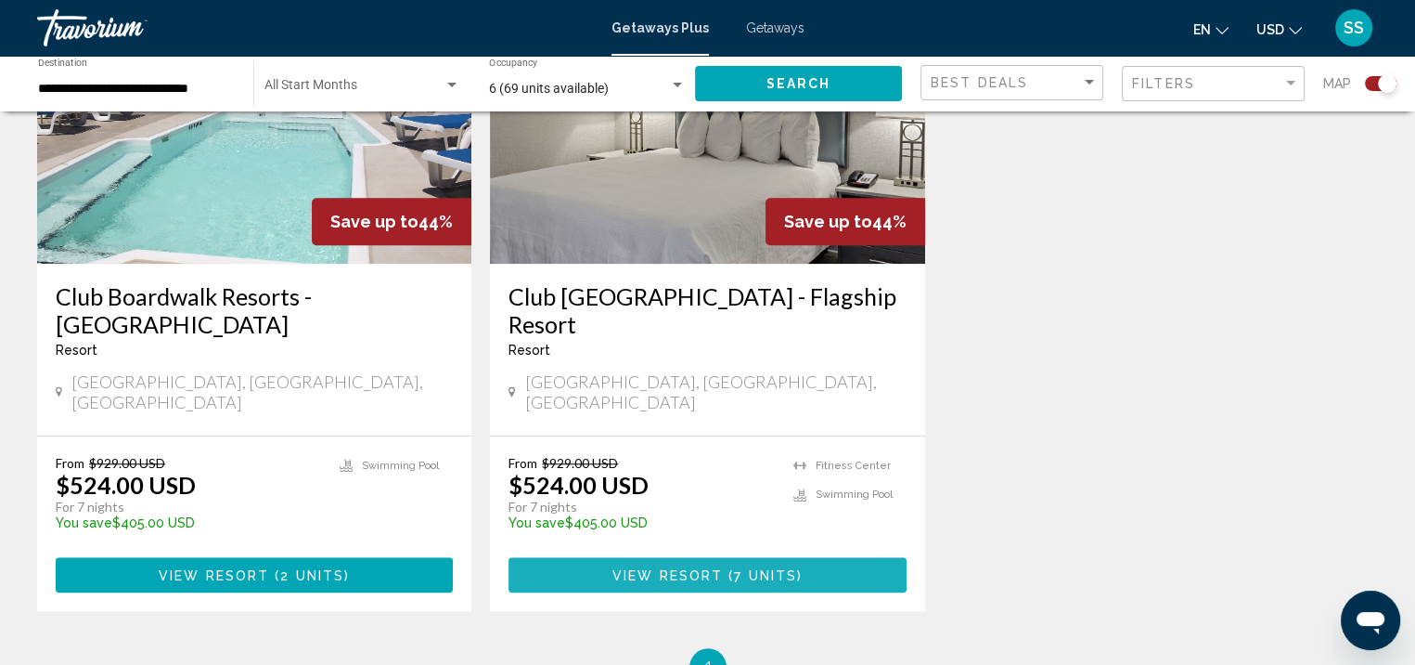
click at [652, 557] on button "View Resort ( 7 units )" at bounding box center [707, 574] width 397 height 34
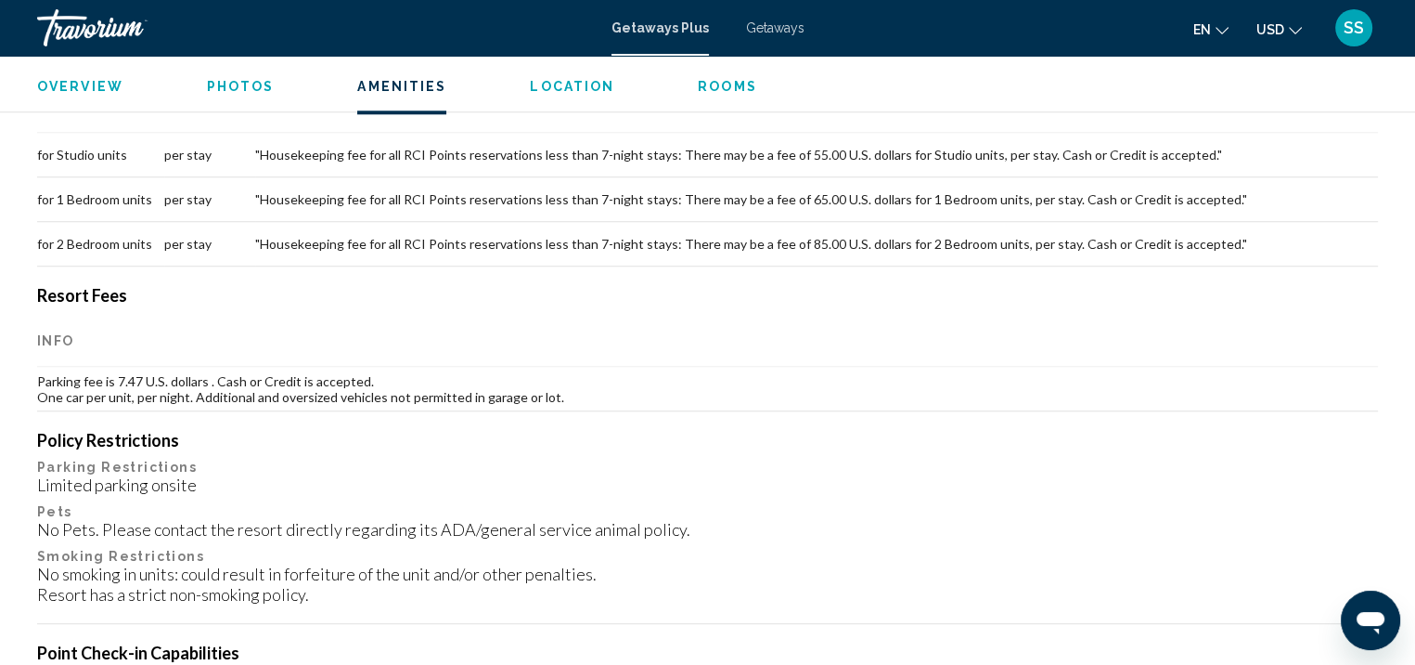
scroll to position [1857, 0]
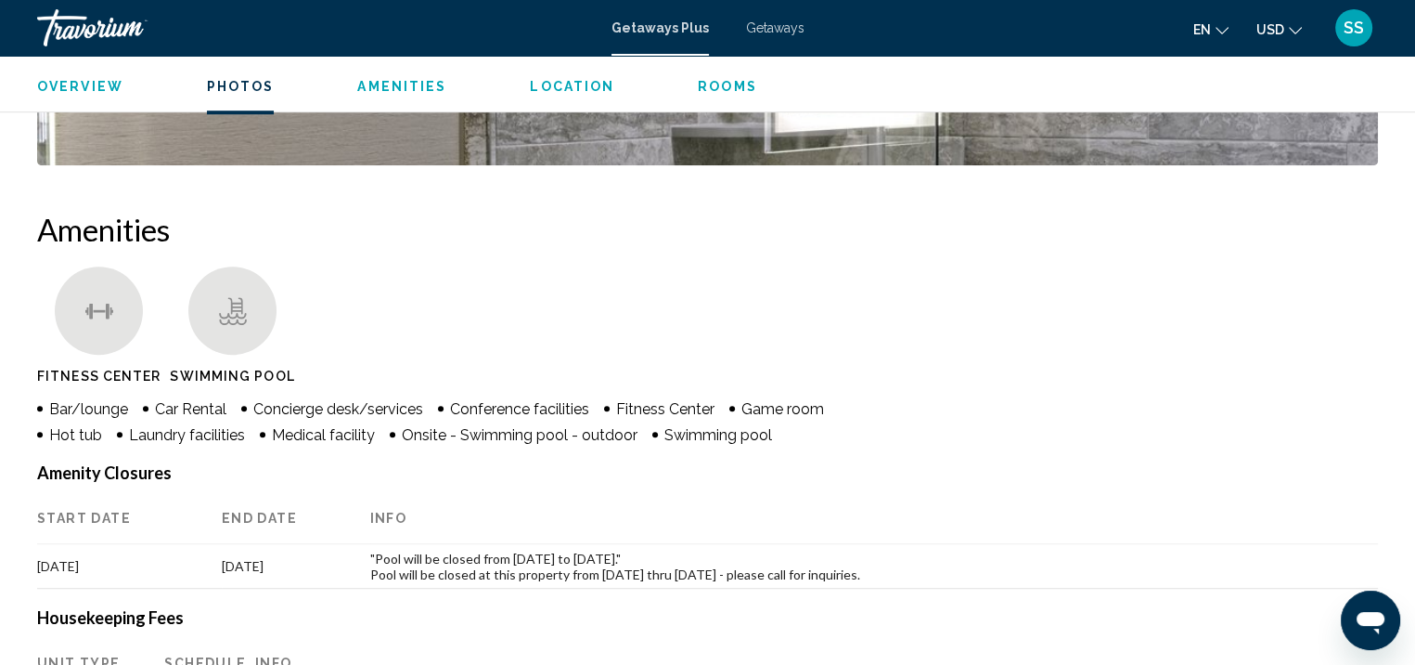
click at [245, 88] on span "Photos" at bounding box center [241, 86] width 68 height 15
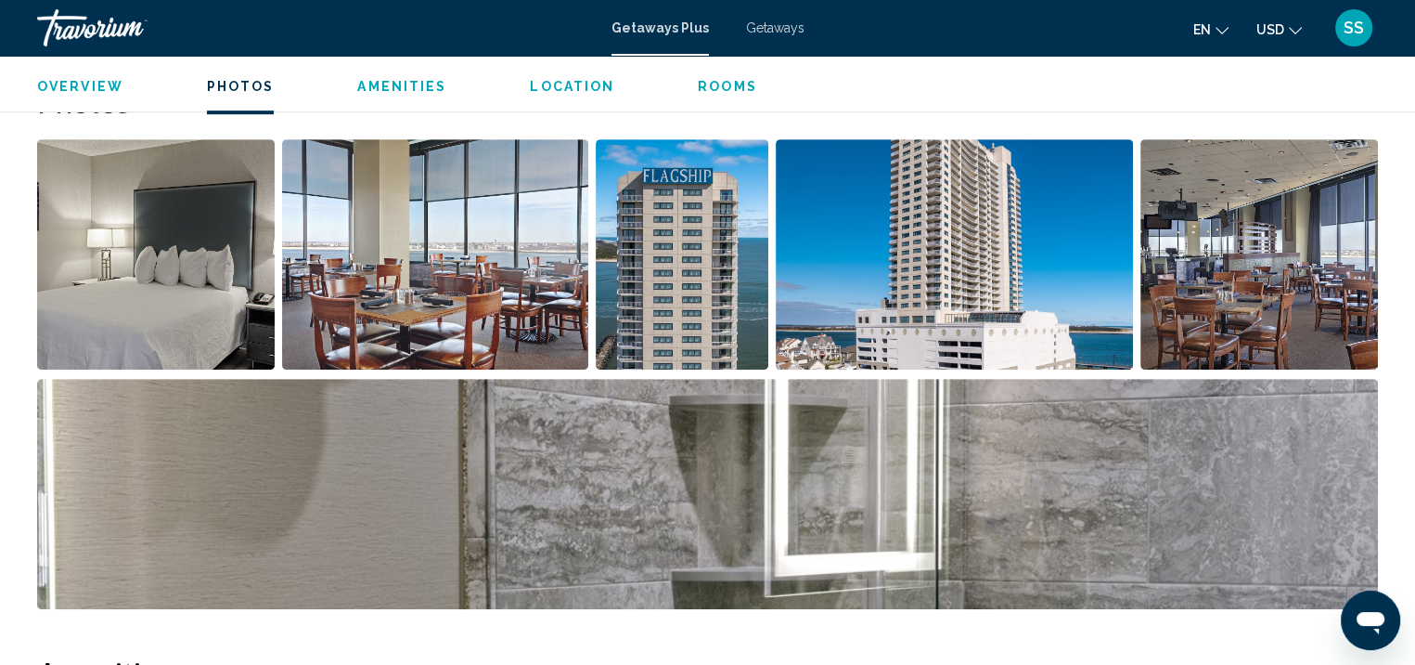
scroll to position [828, 0]
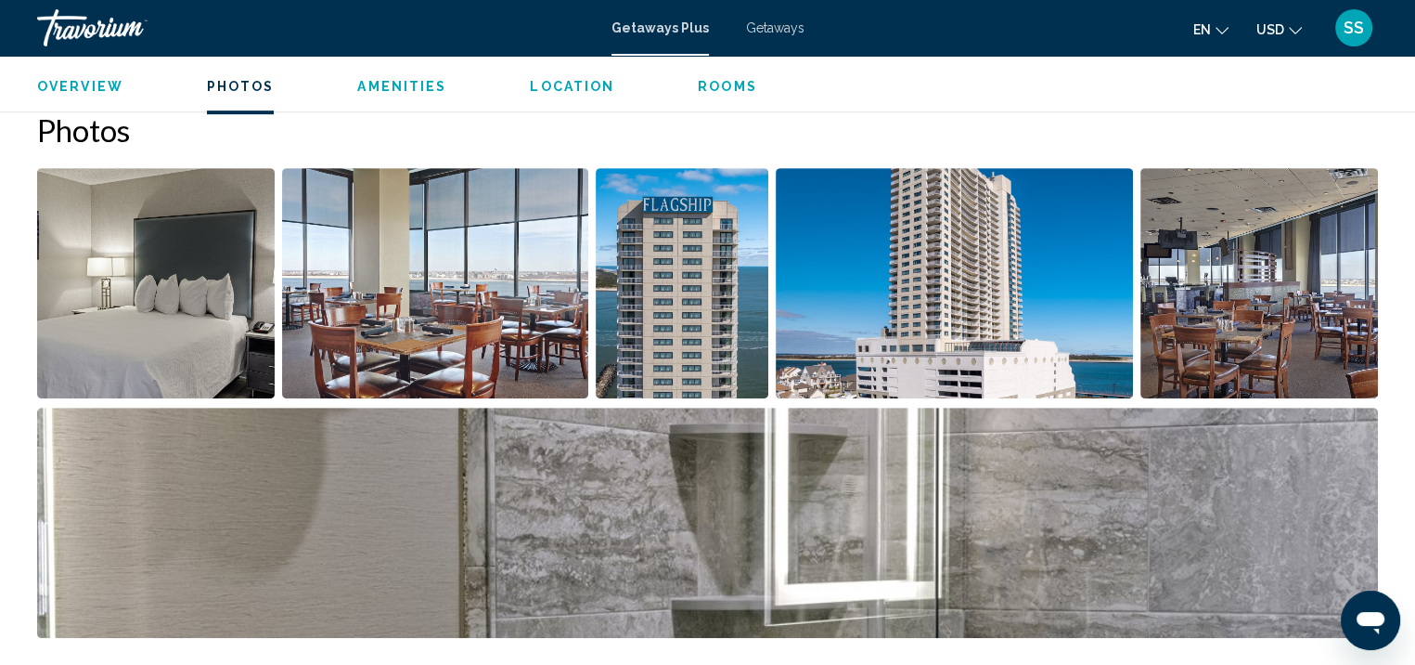
click at [160, 290] on img "Open full-screen image slider" at bounding box center [156, 283] width 238 height 230
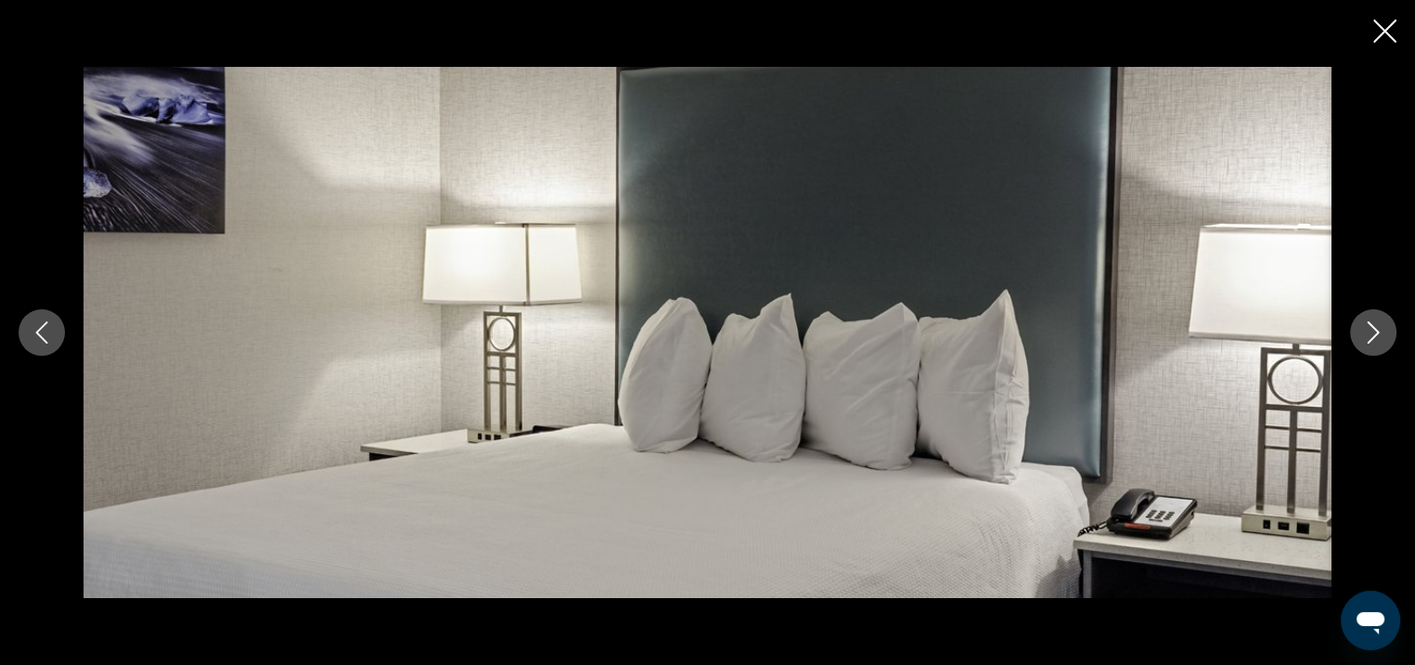
click at [1370, 350] on button "Next image" at bounding box center [1373, 332] width 46 height 46
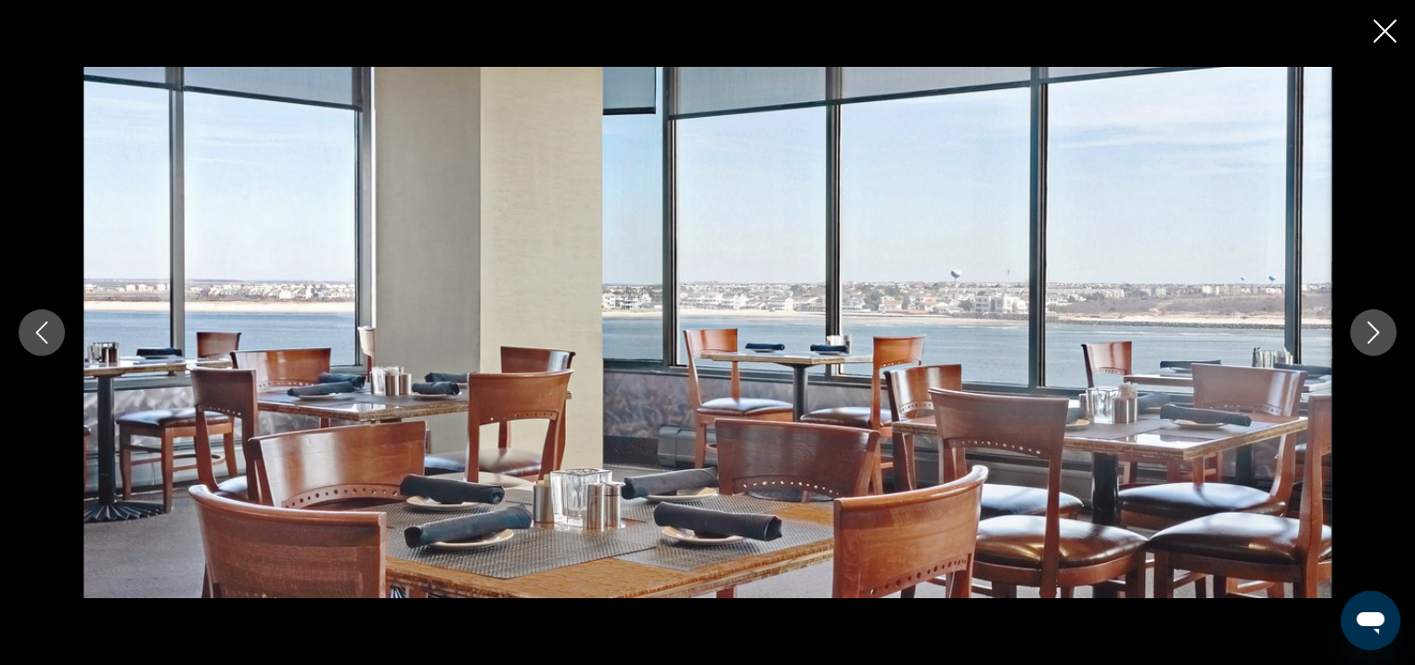
click at [1366, 350] on button "Next image" at bounding box center [1373, 332] width 46 height 46
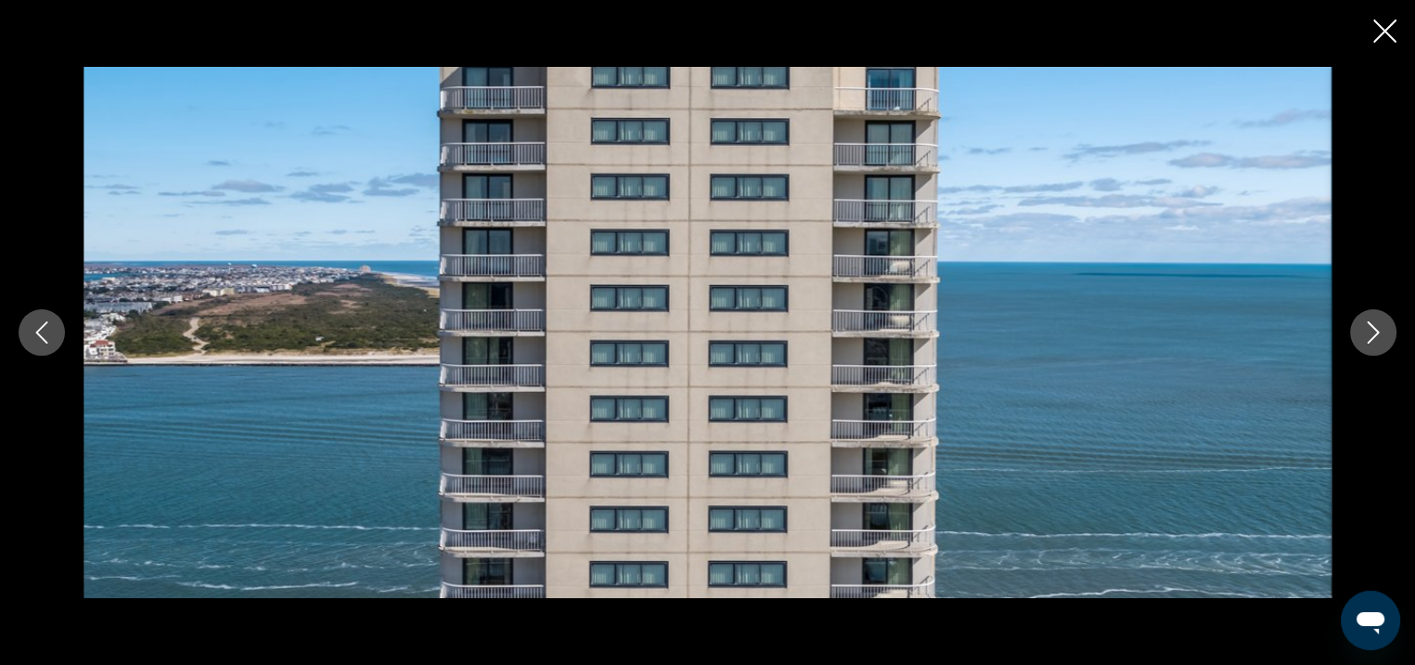
click at [1366, 350] on button "Next image" at bounding box center [1373, 332] width 46 height 46
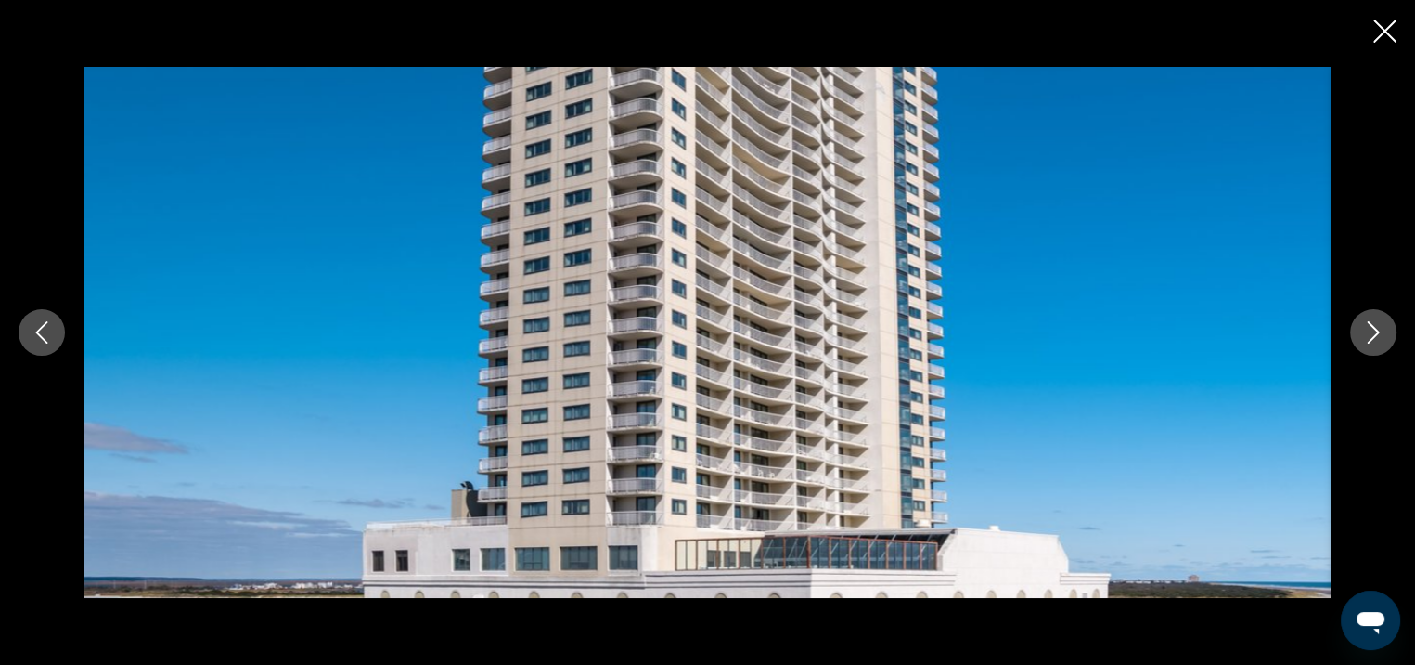
click at [1365, 350] on button "Next image" at bounding box center [1373, 332] width 46 height 46
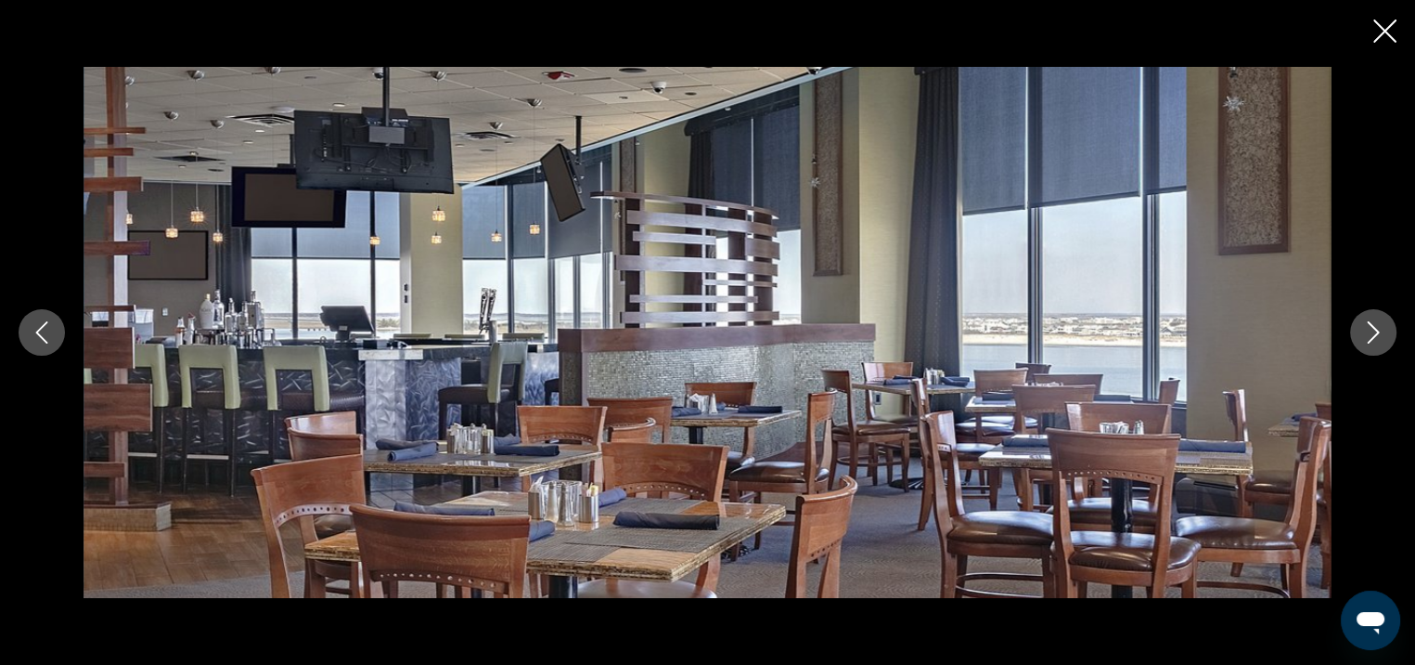
click at [1362, 352] on button "Next image" at bounding box center [1373, 332] width 46 height 46
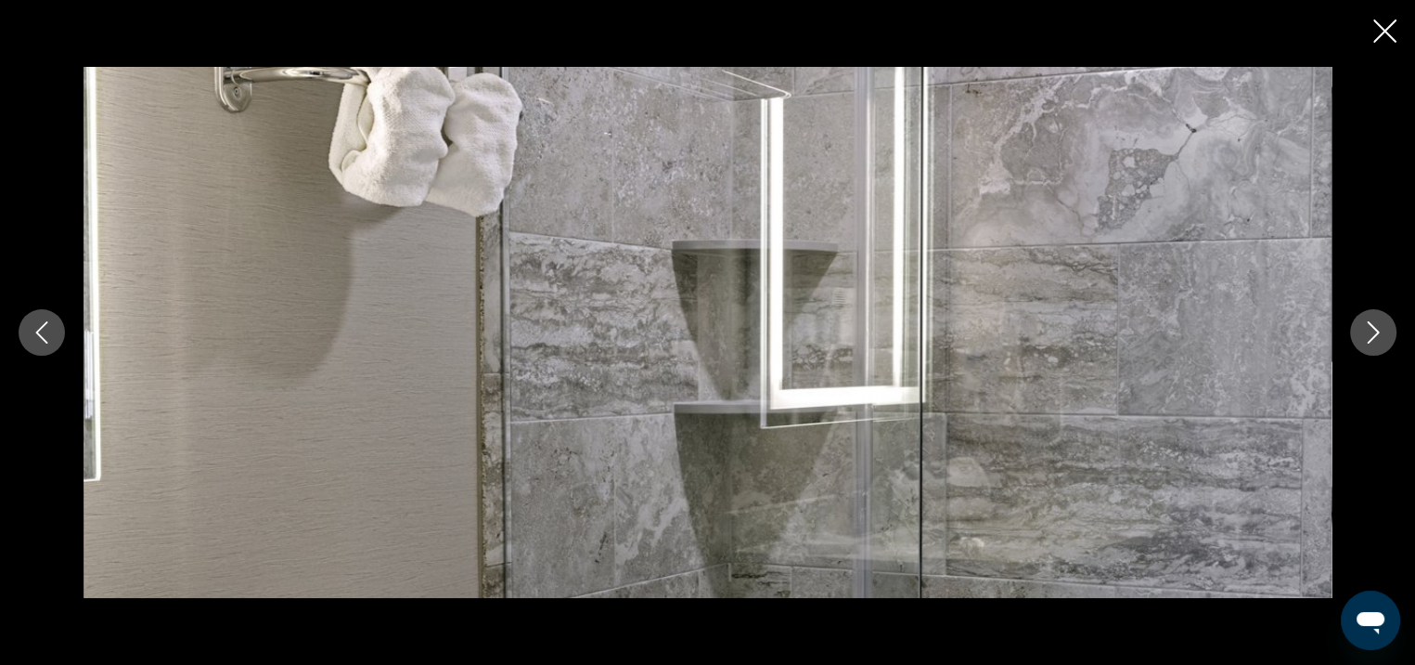
click at [1362, 354] on div "Main content" at bounding box center [707, 333] width 1415 height 532
click at [1370, 329] on icon "Next image" at bounding box center [1373, 332] width 22 height 22
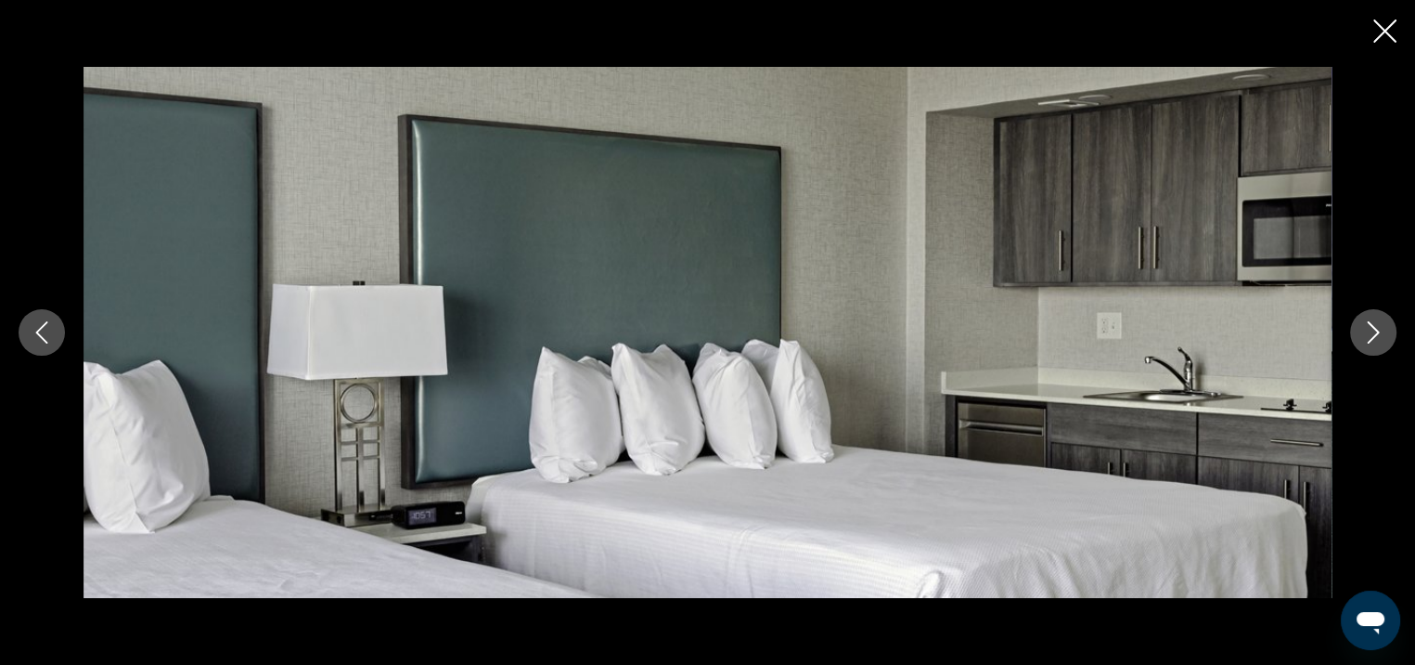
click at [1370, 329] on icon "Next image" at bounding box center [1373, 332] width 22 height 22
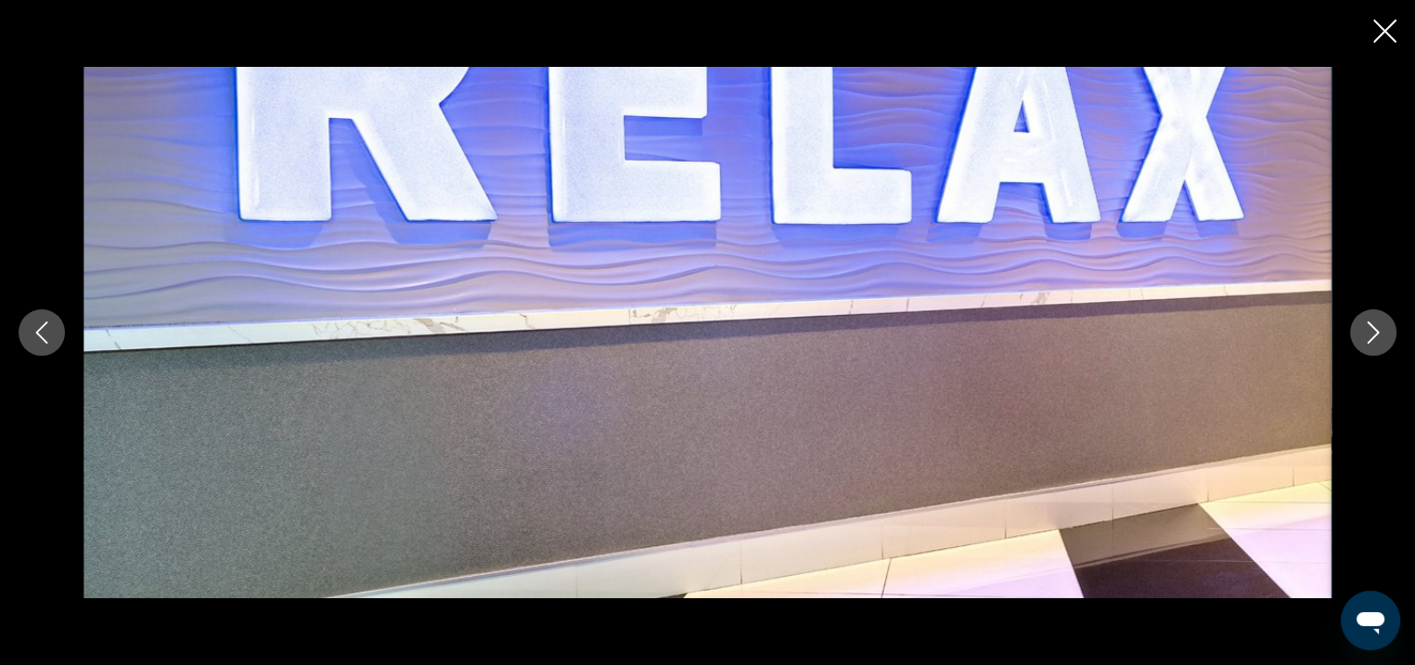
click at [1370, 329] on icon "Next image" at bounding box center [1373, 332] width 22 height 22
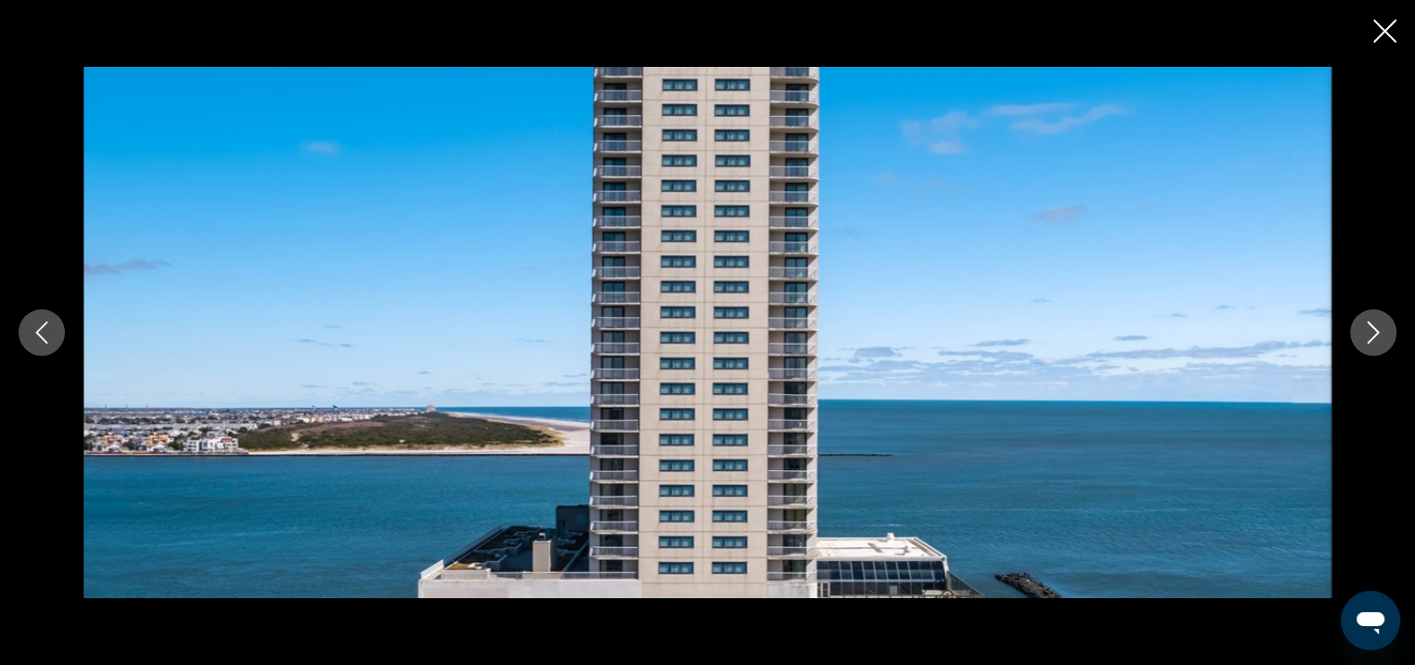
click at [1368, 333] on icon "Next image" at bounding box center [1373, 332] width 22 height 22
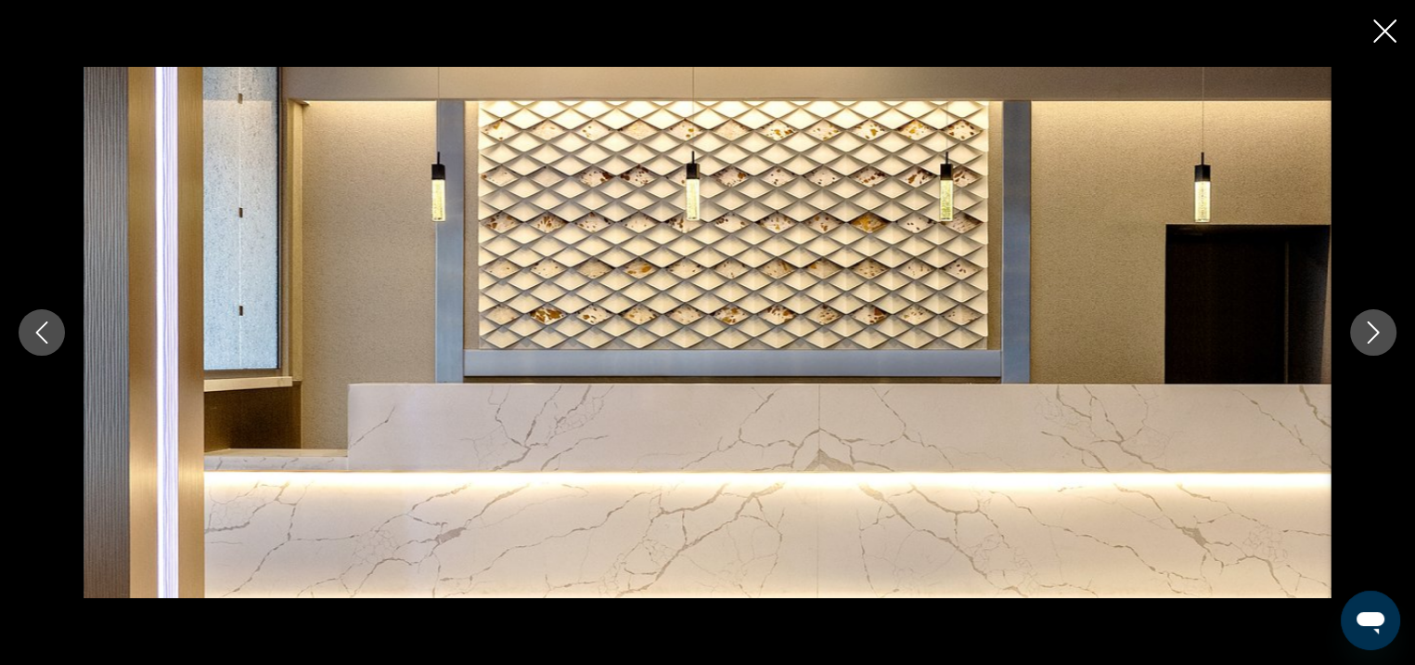
click at [1368, 337] on icon "Next image" at bounding box center [1373, 332] width 22 height 22
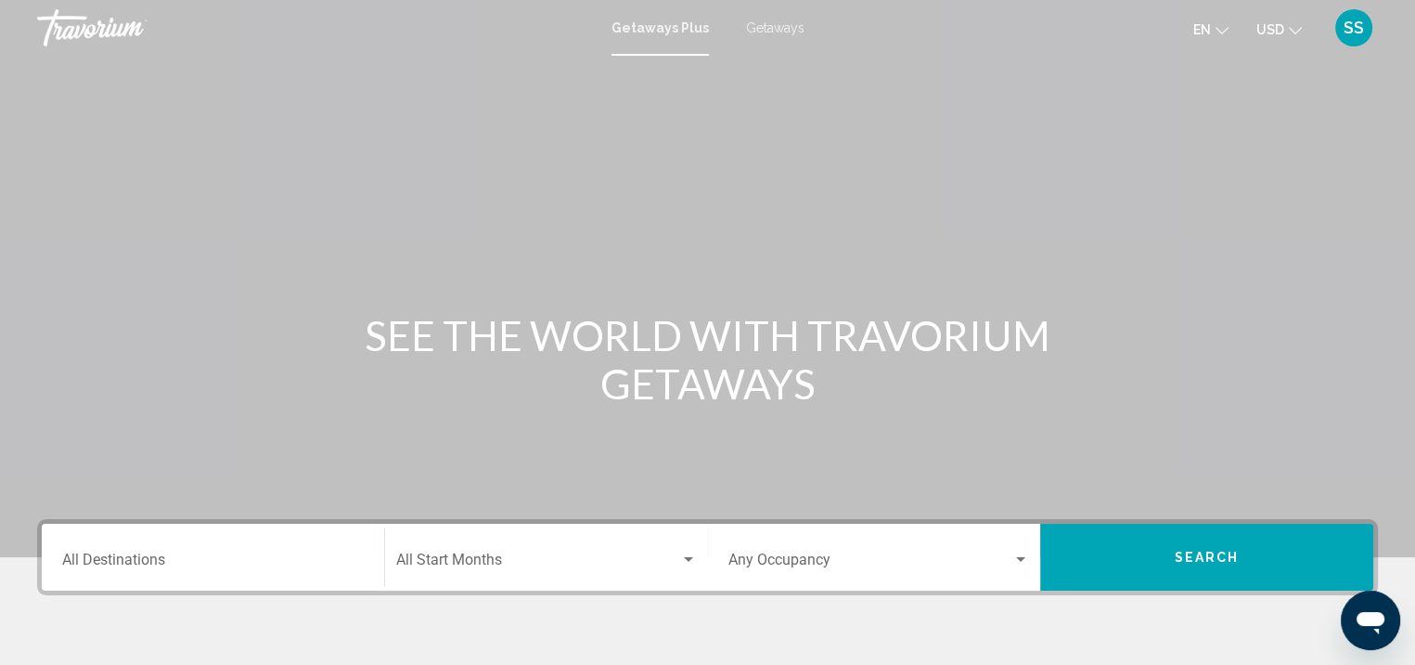
click at [771, 33] on span "Getaways" at bounding box center [775, 27] width 58 height 15
click at [275, 542] on div "Destination All Destinations" at bounding box center [213, 557] width 302 height 58
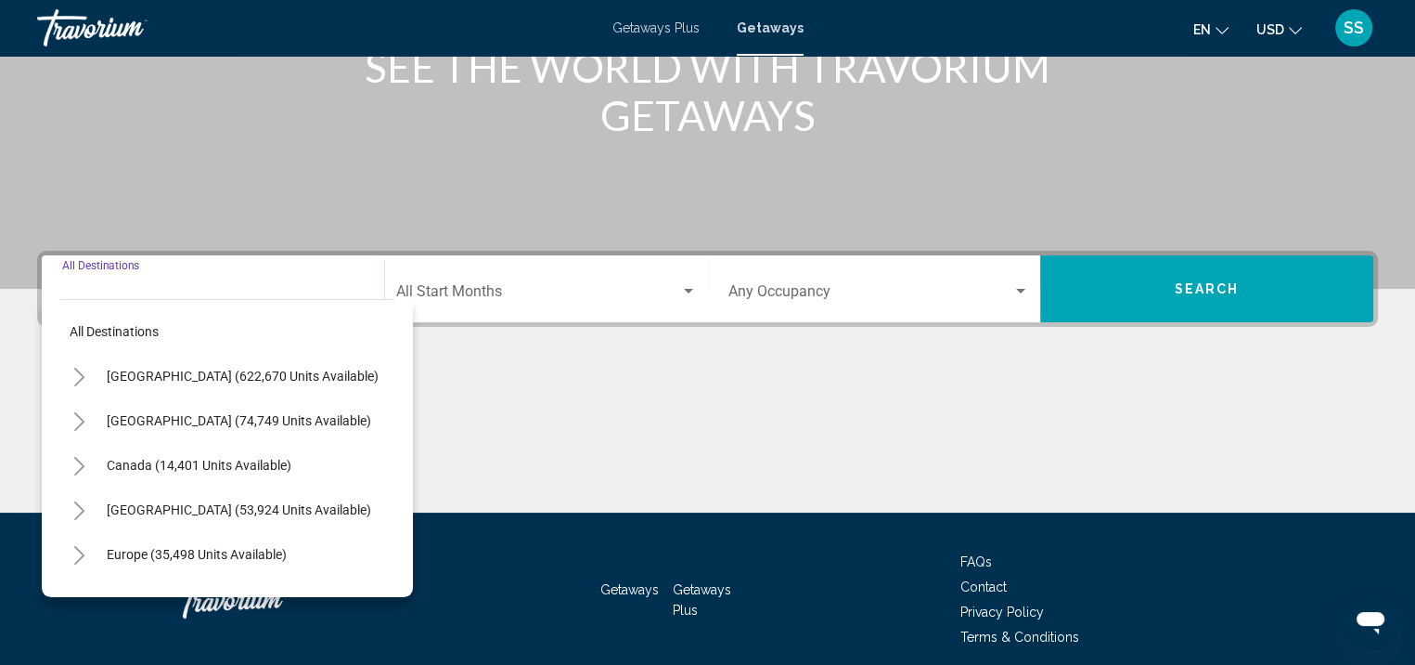
scroll to position [342, 0]
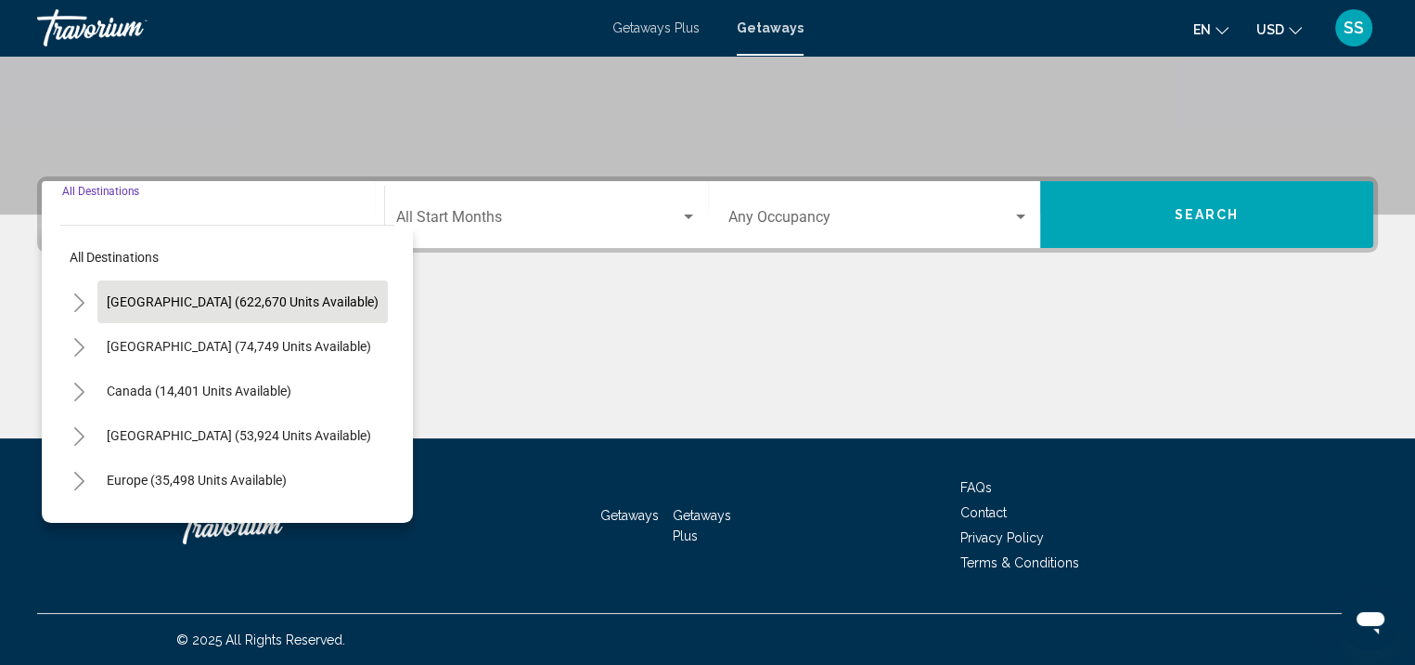
click at [258, 294] on span "[GEOGRAPHIC_DATA] (622,670 units available)" at bounding box center [243, 301] width 272 height 15
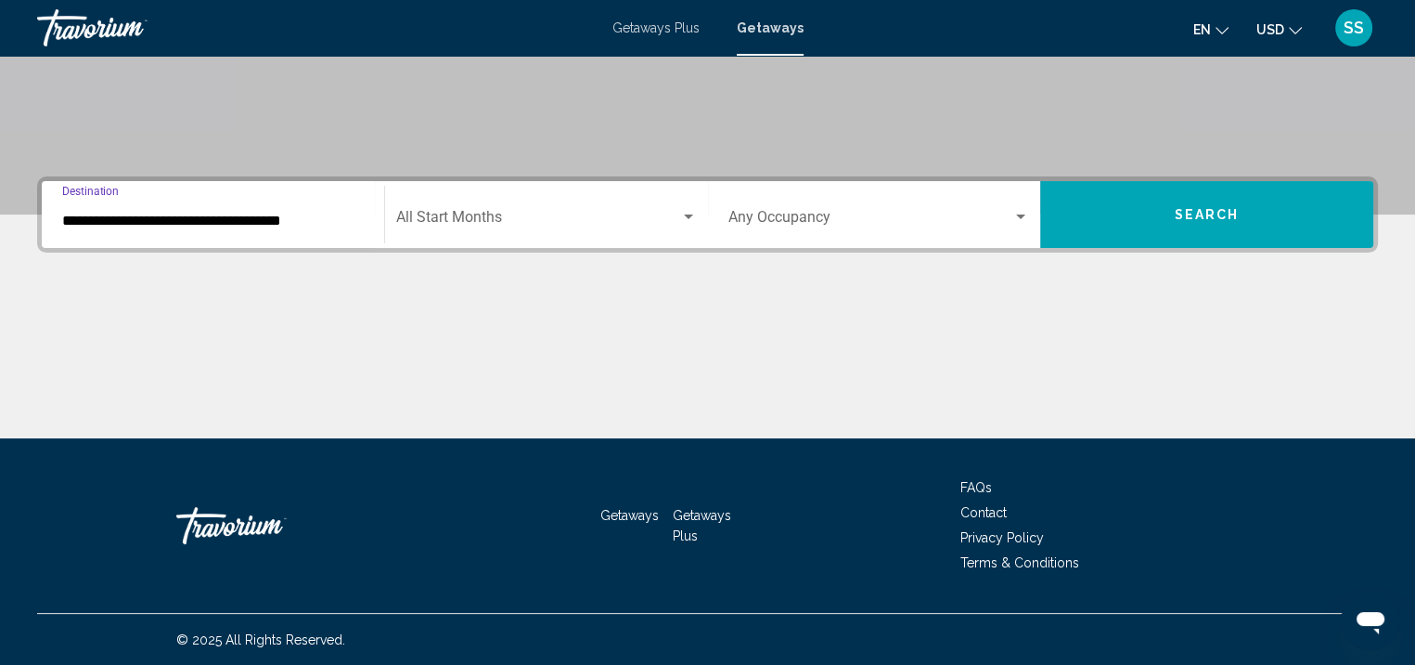
click at [175, 215] on input "**********" at bounding box center [213, 221] width 302 height 17
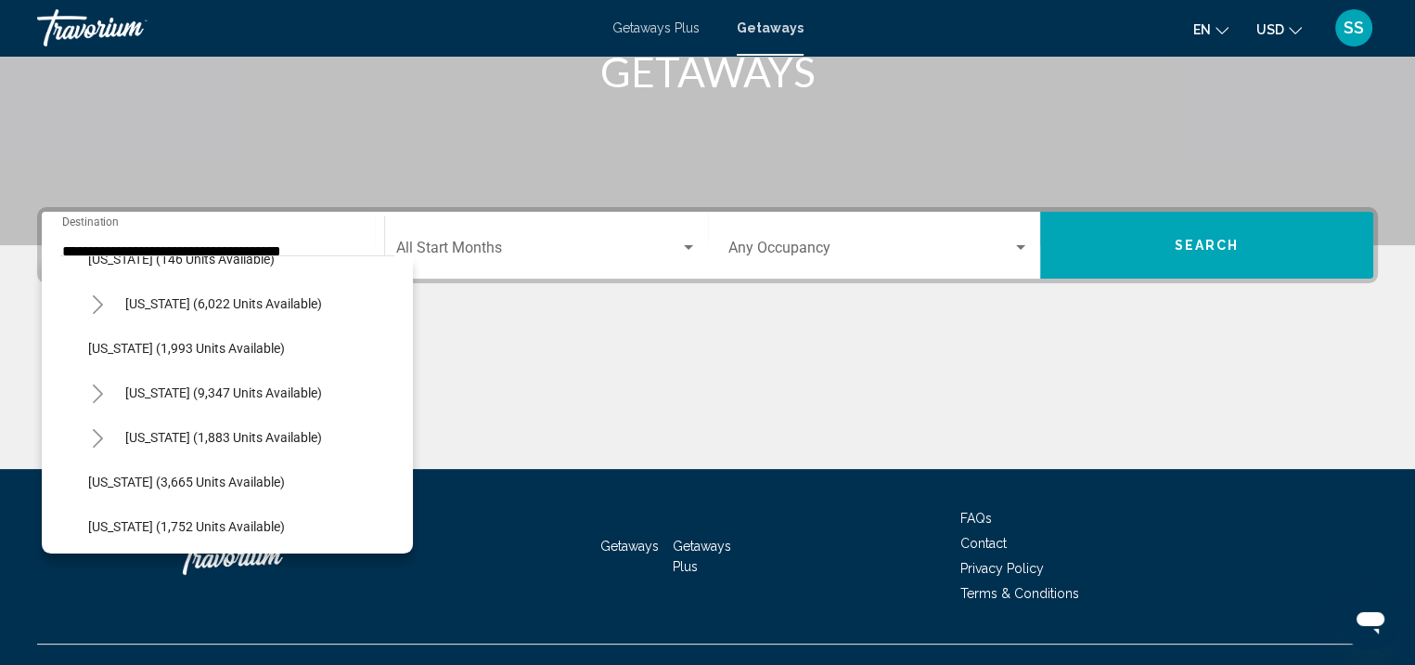
scroll to position [1025, 0]
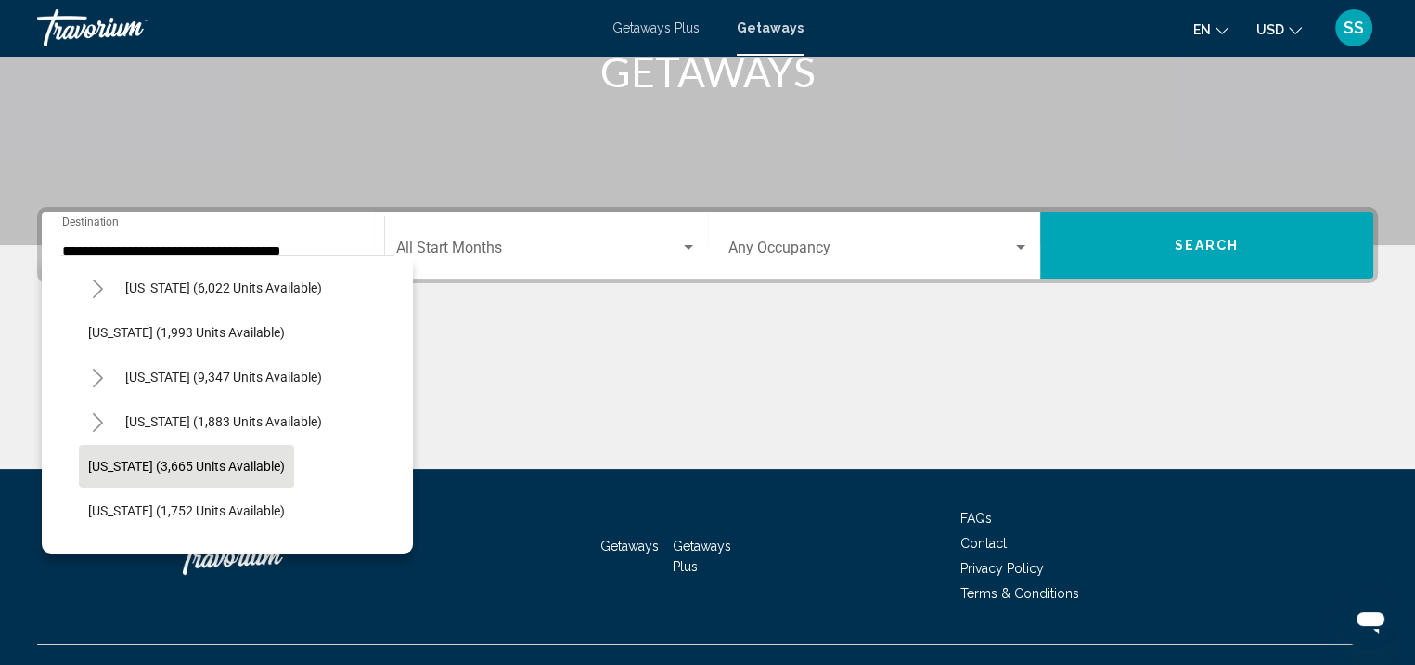
click at [245, 463] on span "[US_STATE] (3,665 units available)" at bounding box center [186, 465] width 197 height 15
type input "**********"
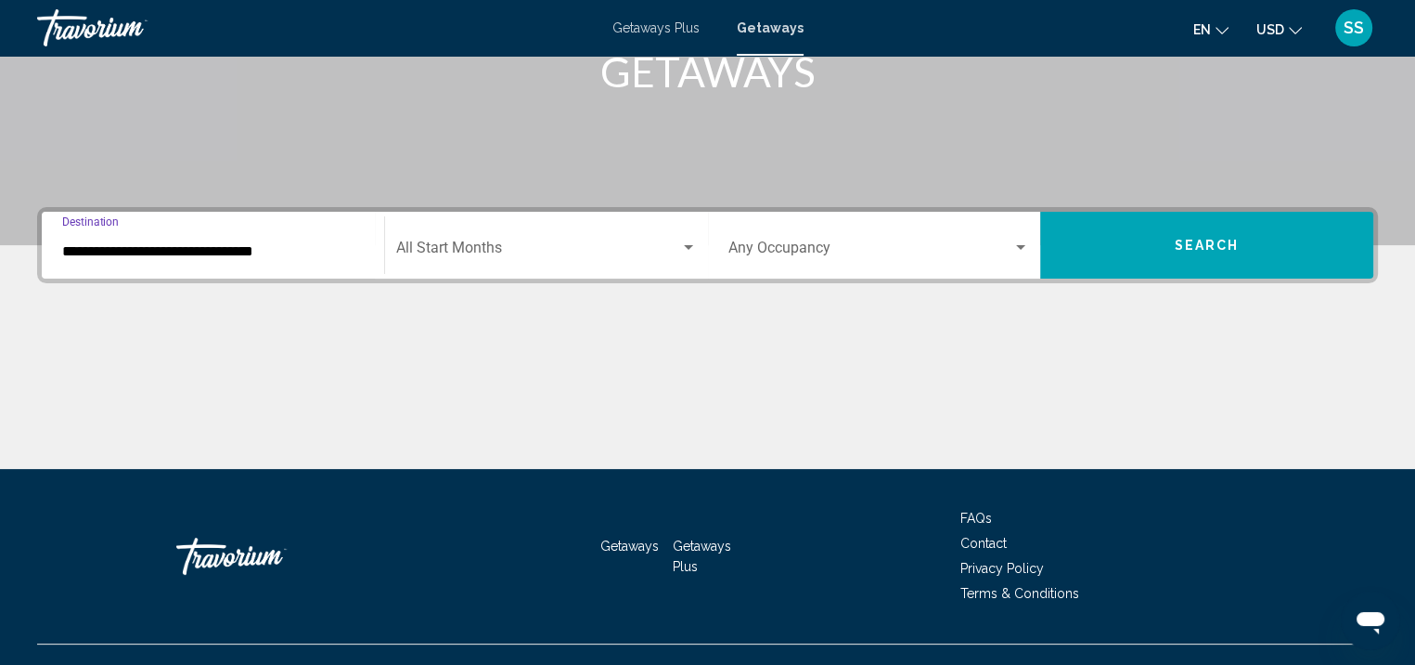
scroll to position [342, 0]
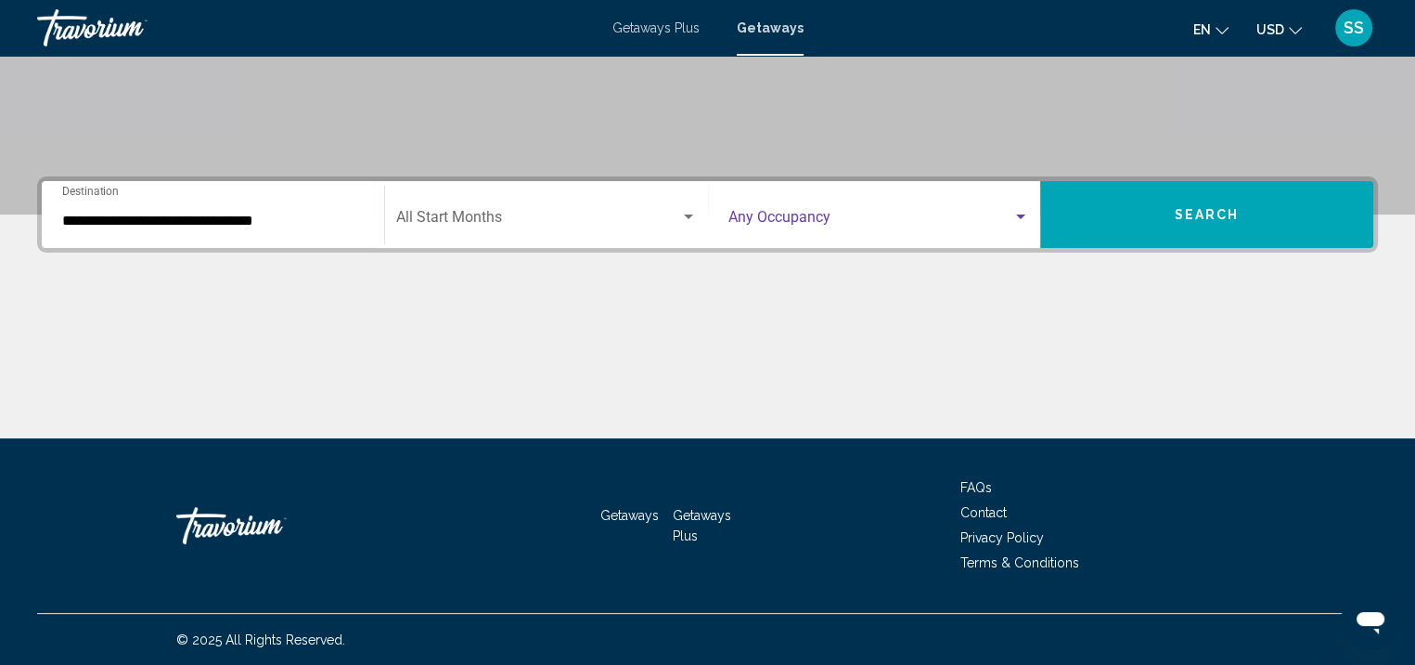
click at [1026, 222] on div "Search widget" at bounding box center [1021, 217] width 17 height 15
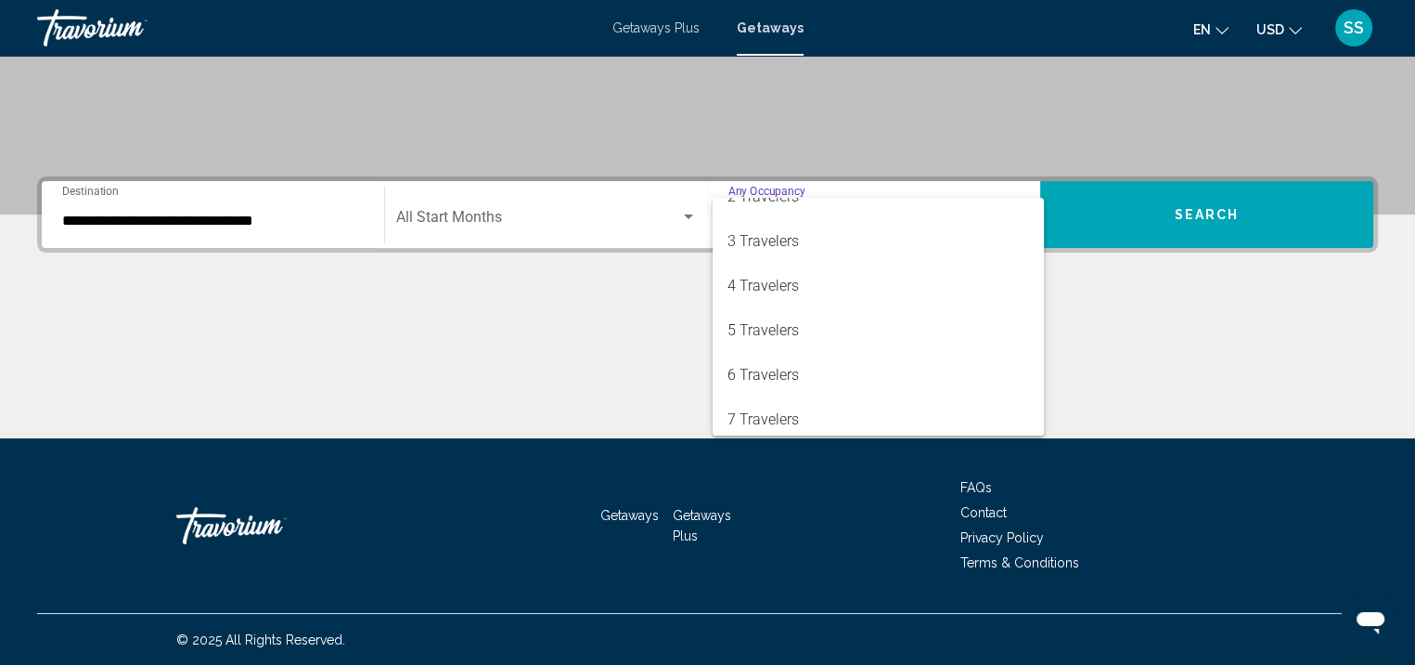
scroll to position [74, 0]
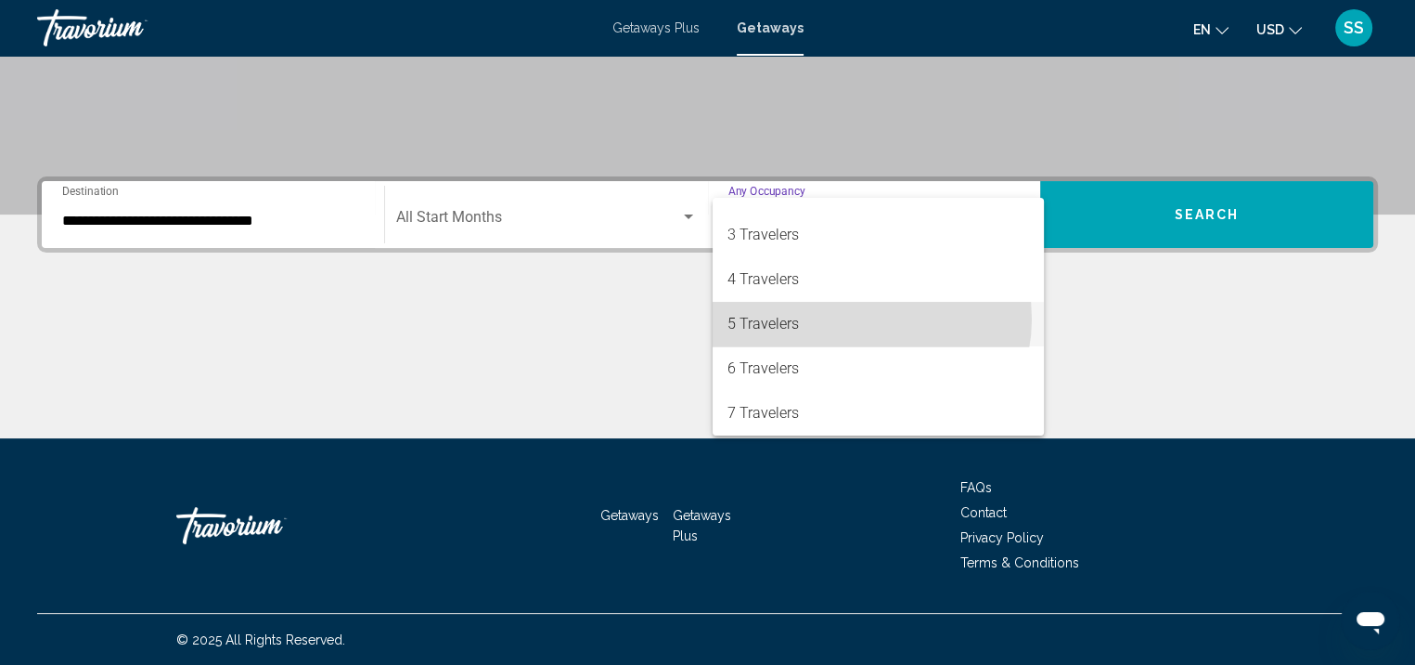
click at [867, 318] on span "5 Travelers" at bounding box center [879, 324] width 302 height 45
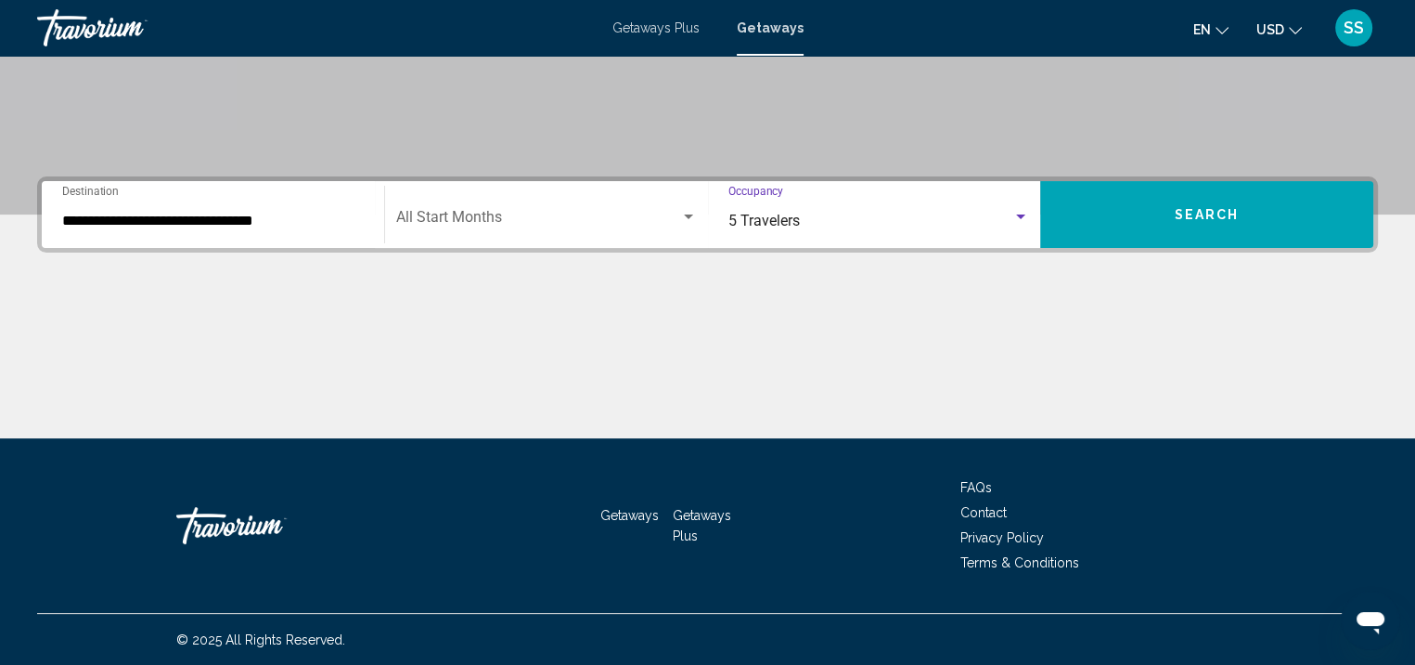
click at [1184, 229] on button "Search" at bounding box center [1206, 214] width 333 height 67
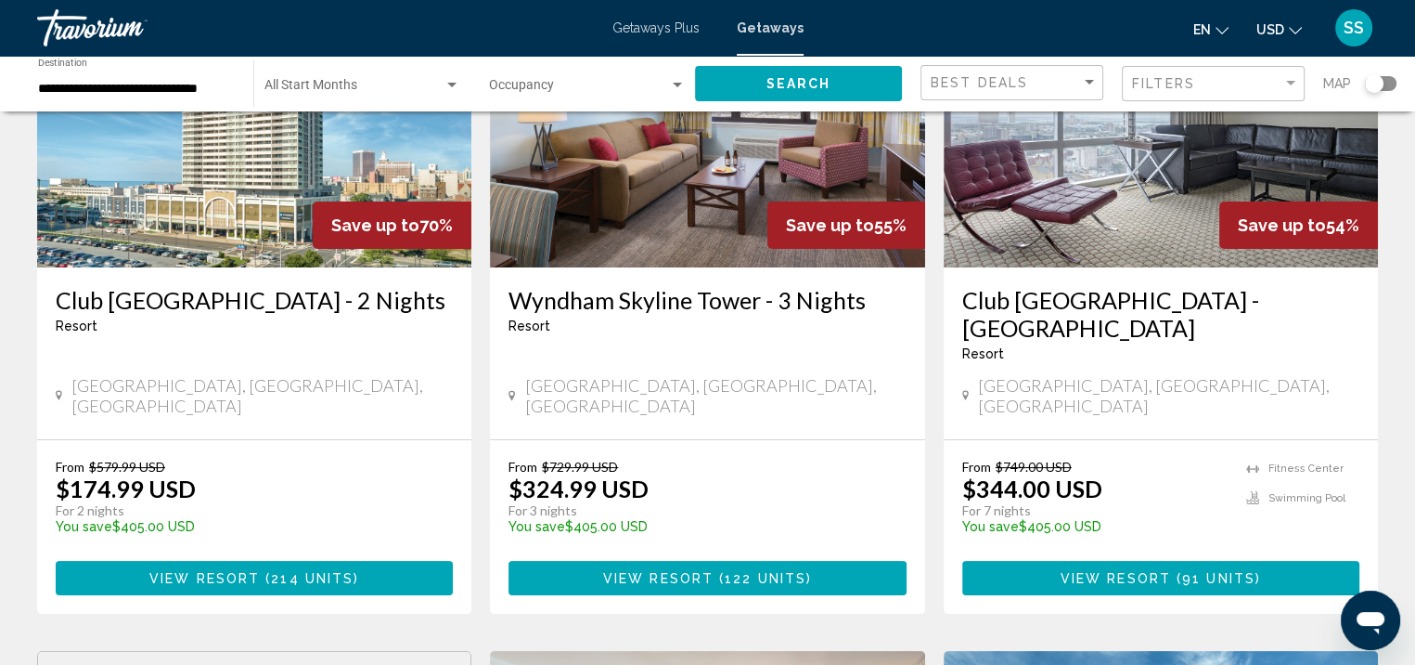
scroll to position [278, 0]
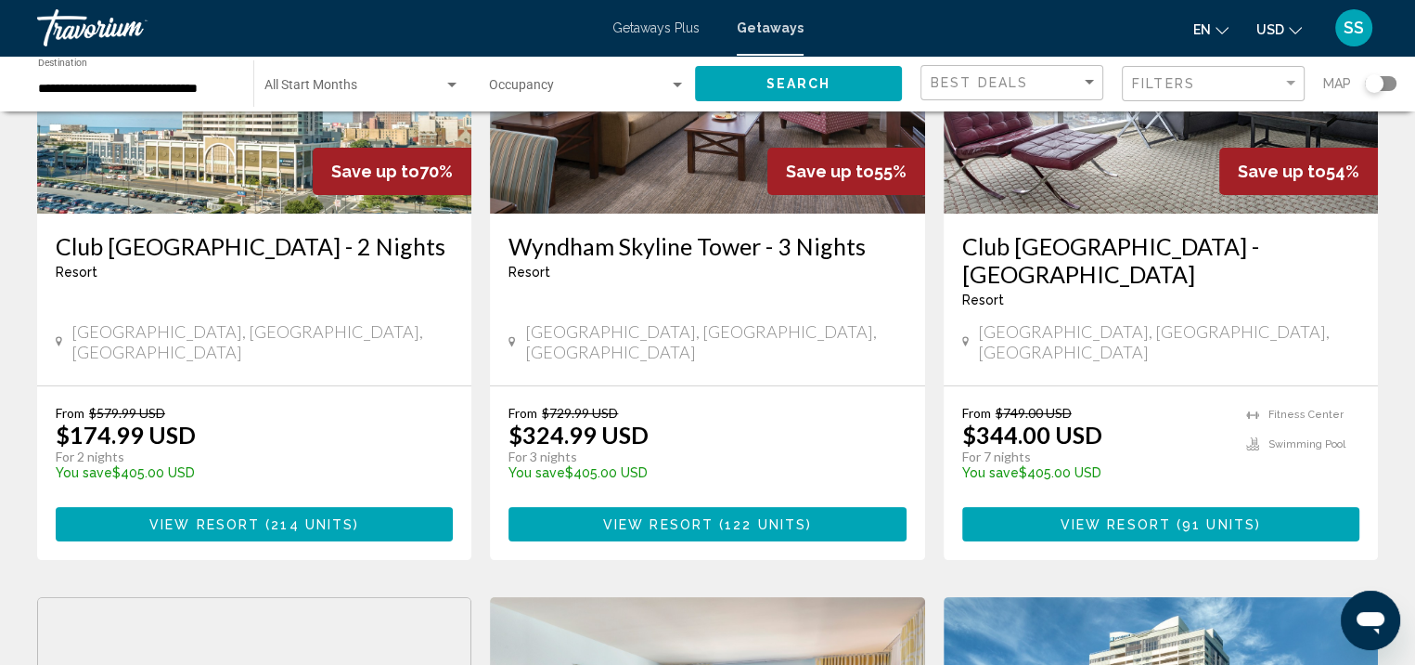
click at [284, 517] on span "214 units" at bounding box center [312, 524] width 83 height 15
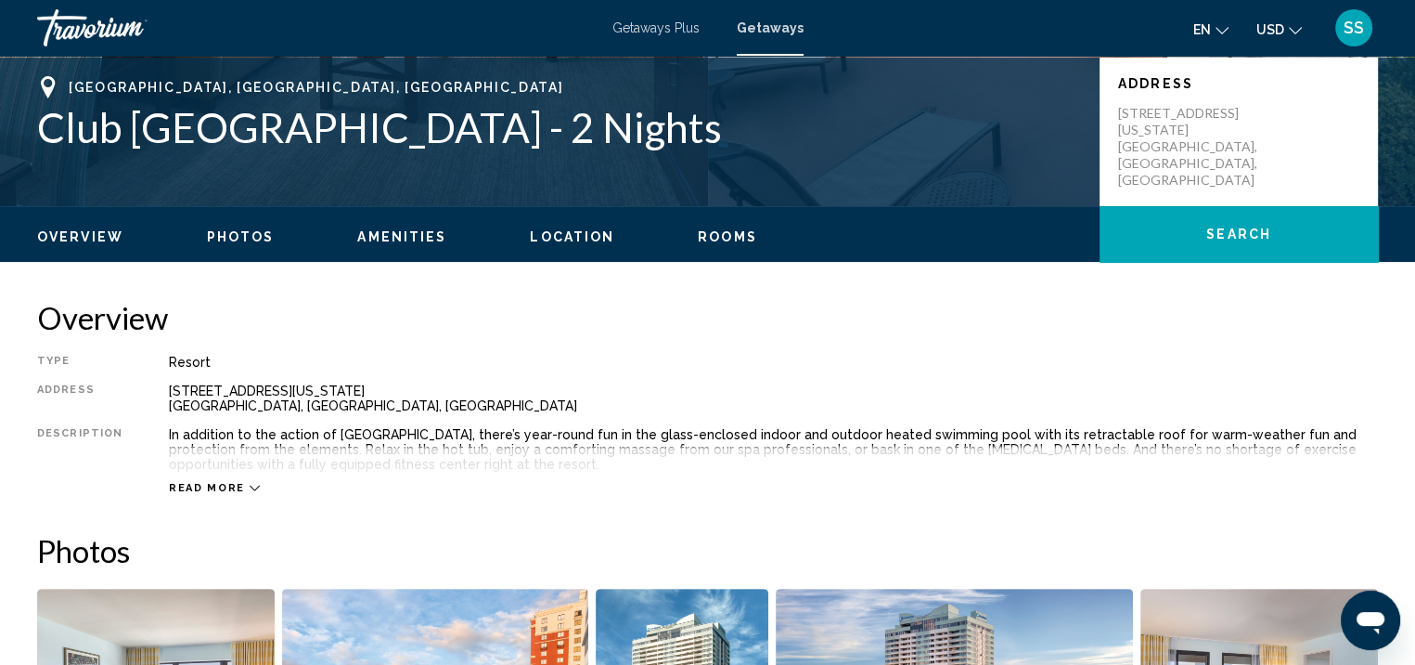
scroll to position [466, 0]
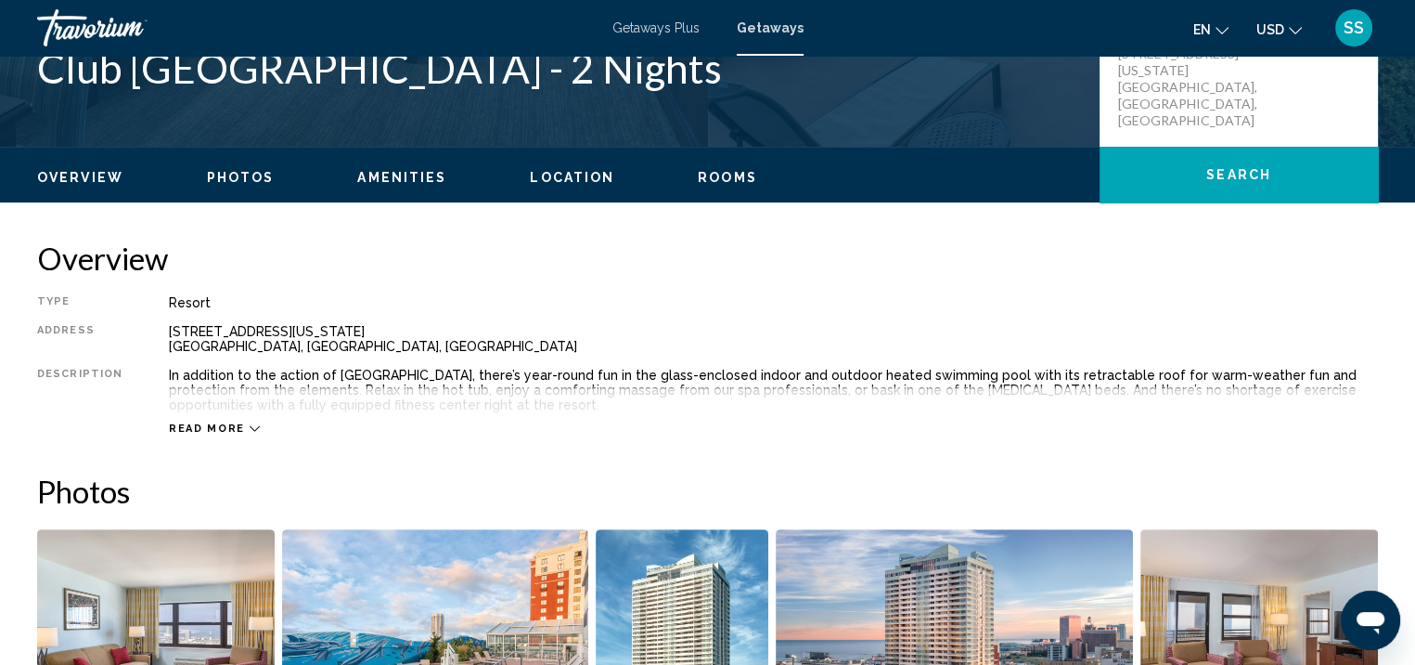
click at [237, 174] on span "Photos" at bounding box center [241, 177] width 68 height 15
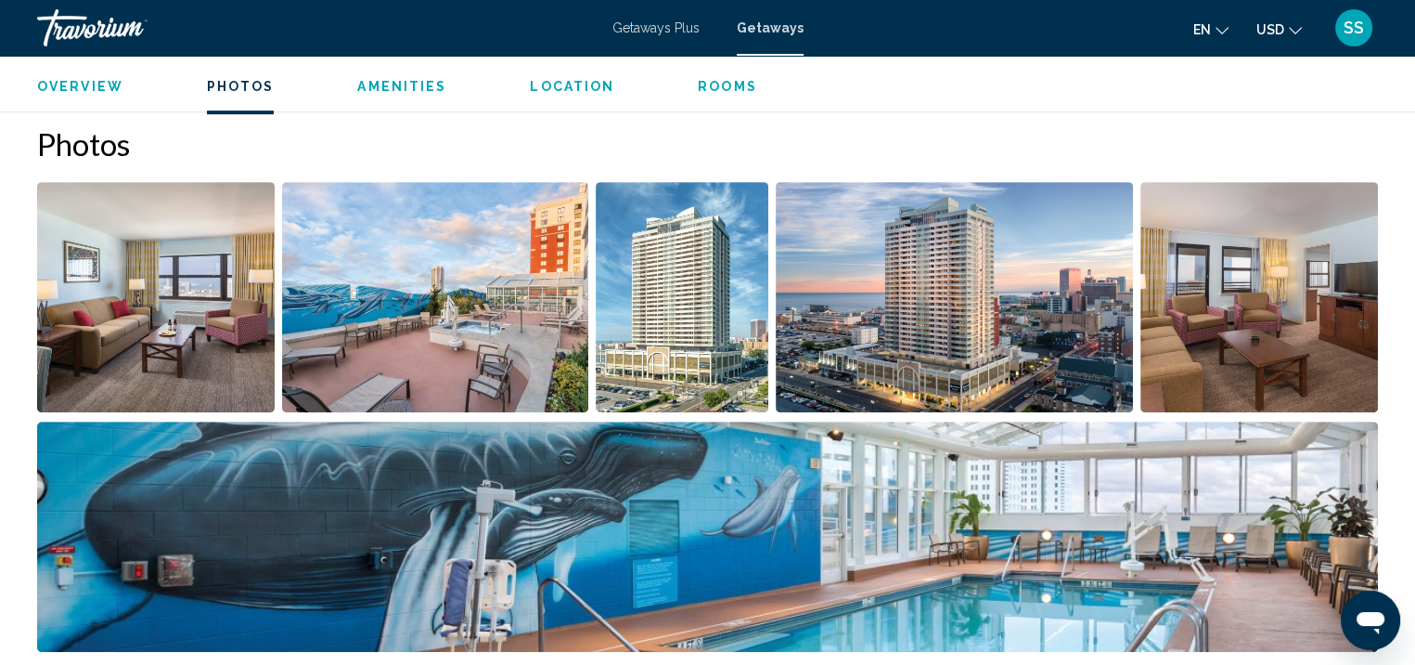
scroll to position [827, 0]
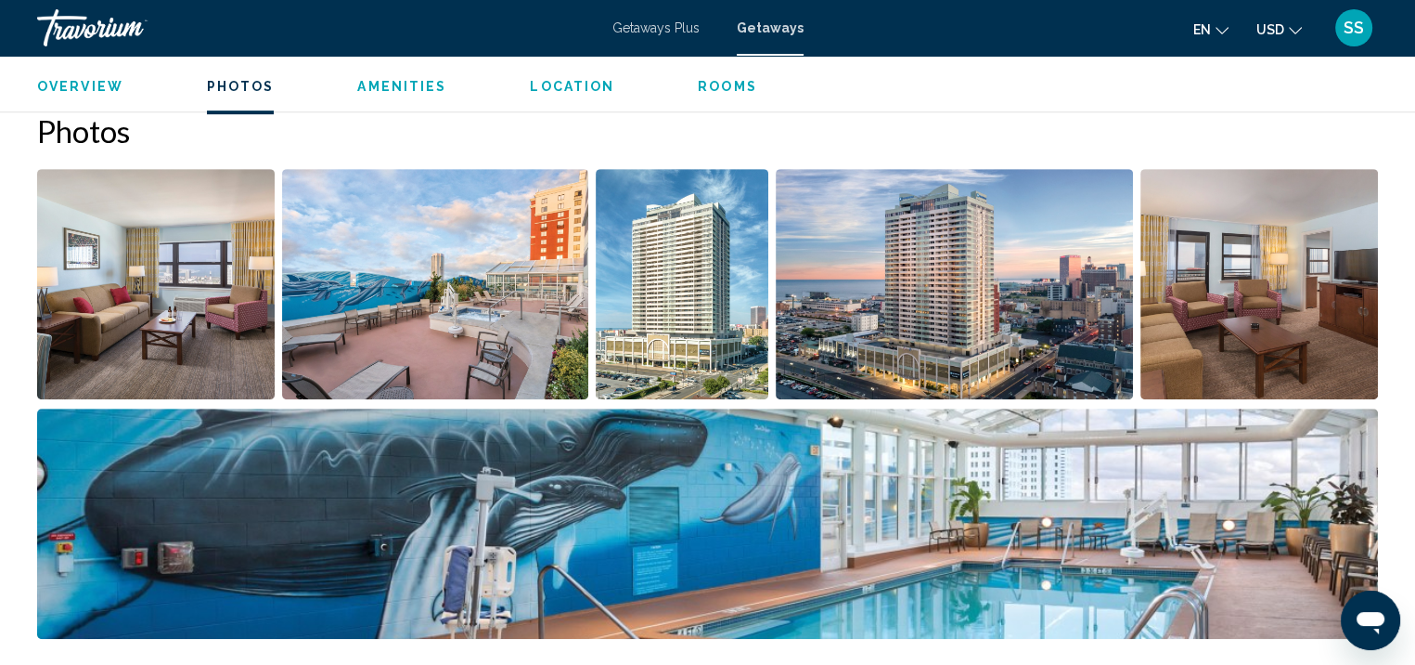
click at [175, 239] on img "Open full-screen image slider" at bounding box center [156, 284] width 238 height 230
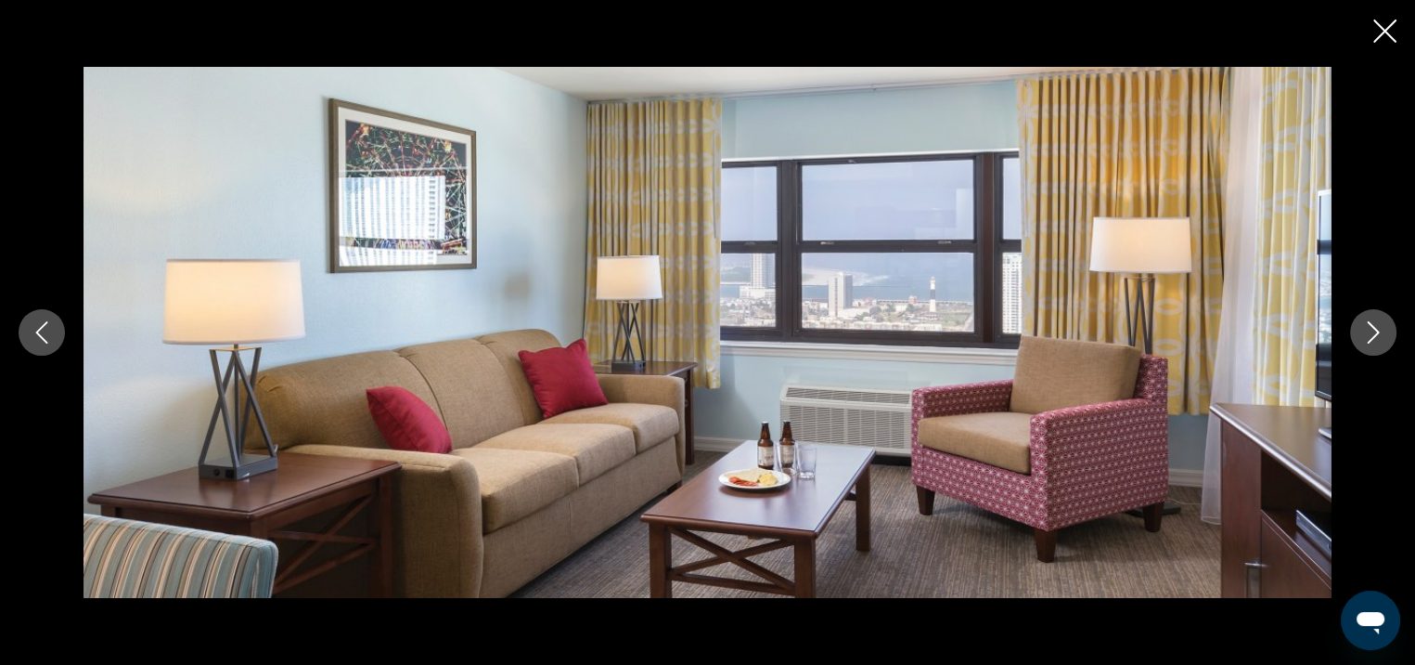
click at [1371, 343] on button "Next image" at bounding box center [1373, 332] width 46 height 46
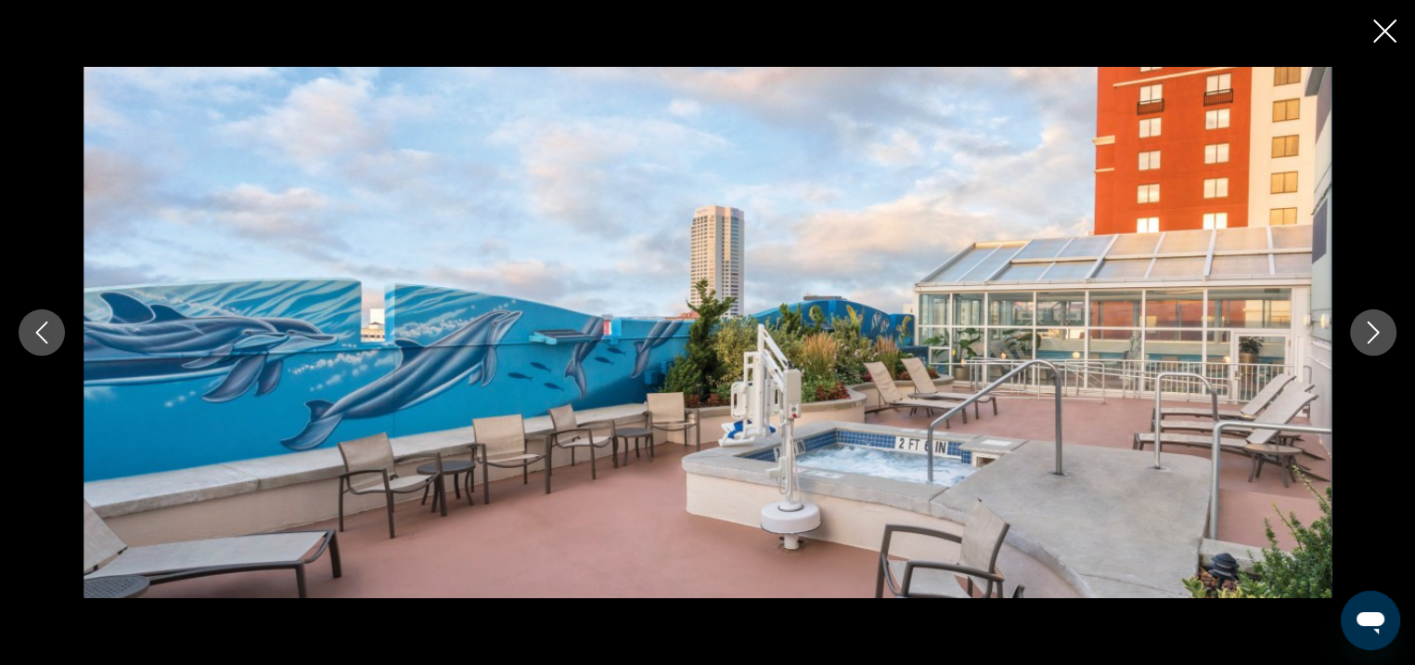
click at [1370, 344] on button "Next image" at bounding box center [1373, 332] width 46 height 46
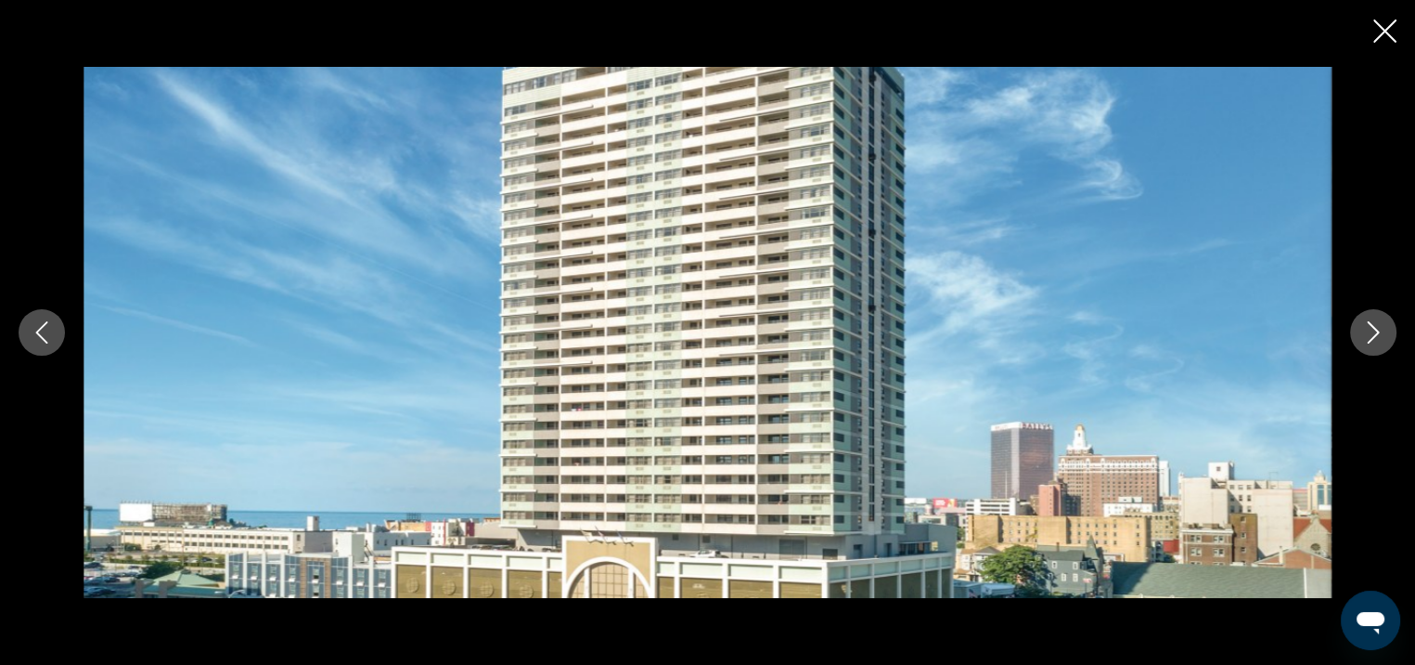
click at [1370, 344] on button "Next image" at bounding box center [1373, 332] width 46 height 46
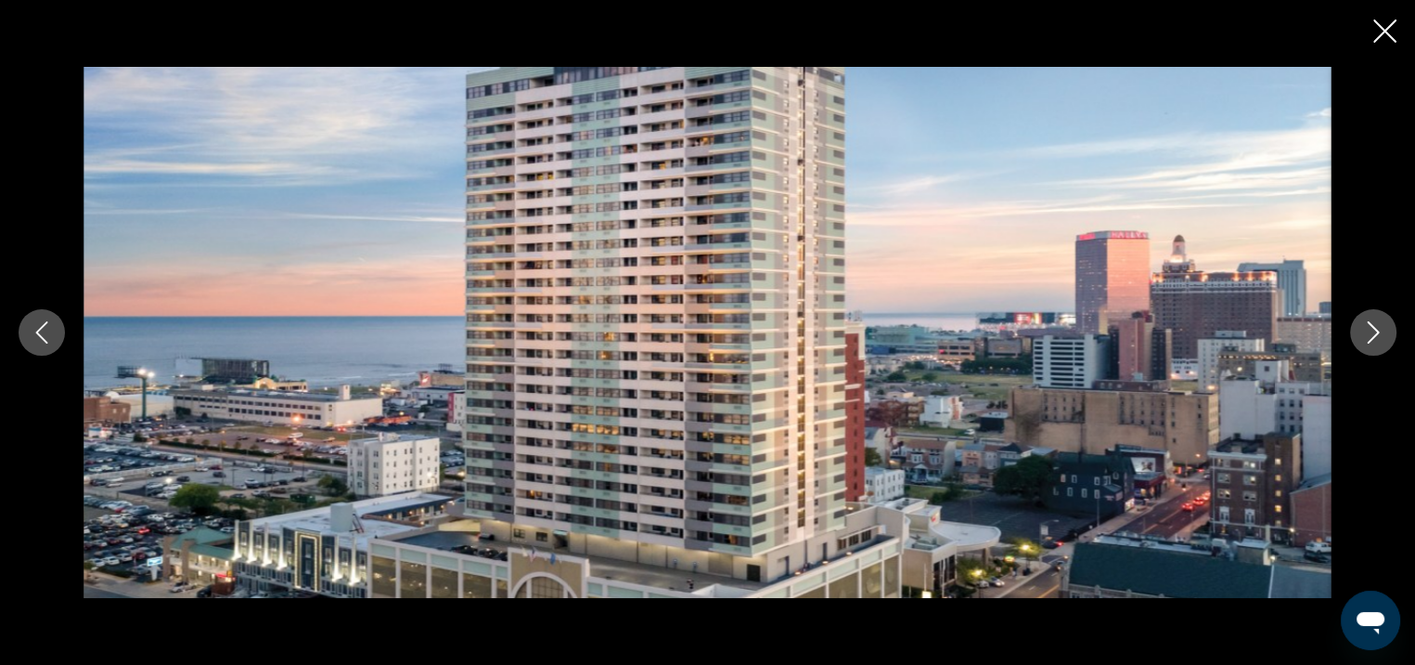
click at [1370, 344] on button "Next image" at bounding box center [1373, 332] width 46 height 46
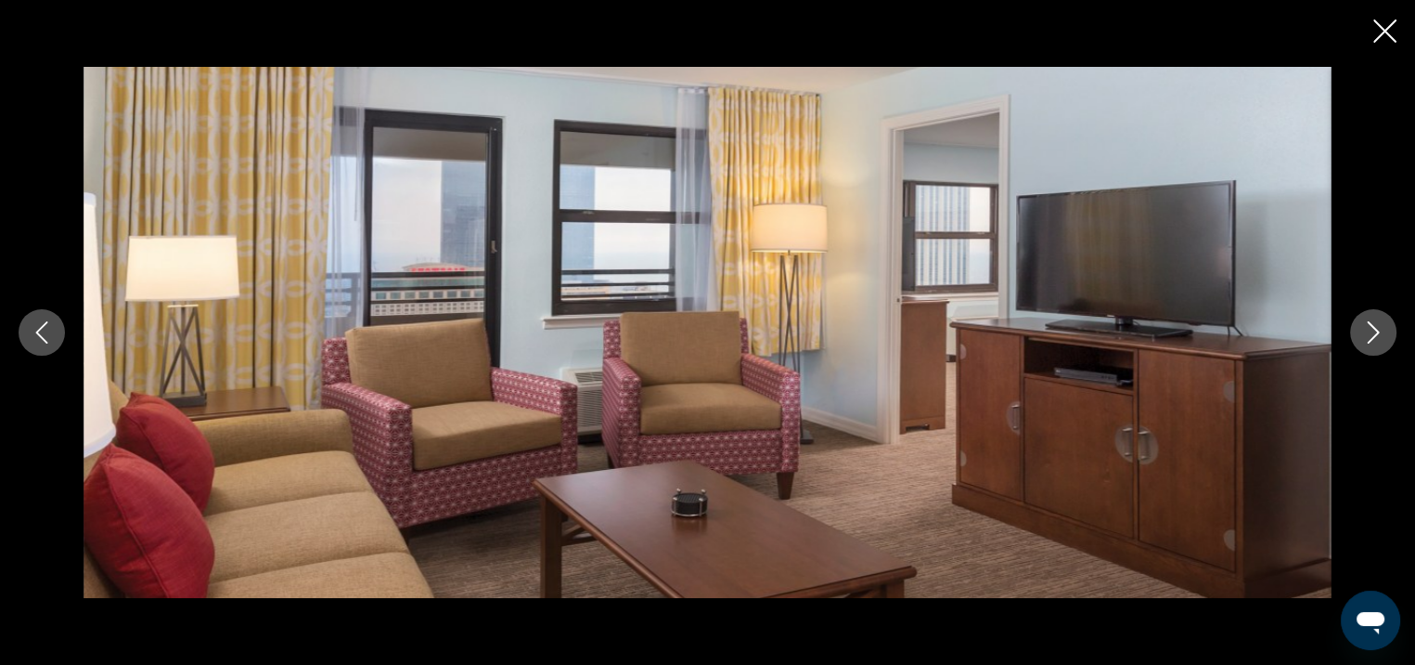
click at [1370, 346] on button "Next image" at bounding box center [1373, 332] width 46 height 46
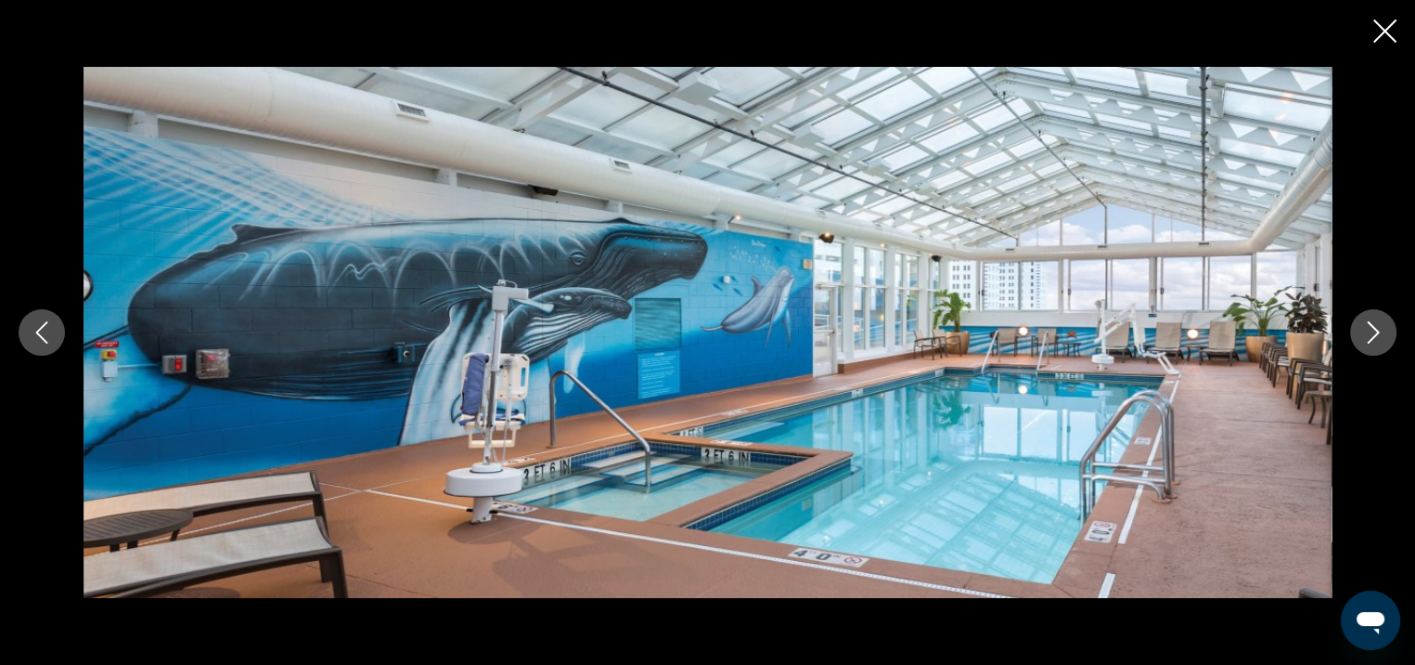
click at [1370, 346] on button "Next image" at bounding box center [1373, 332] width 46 height 46
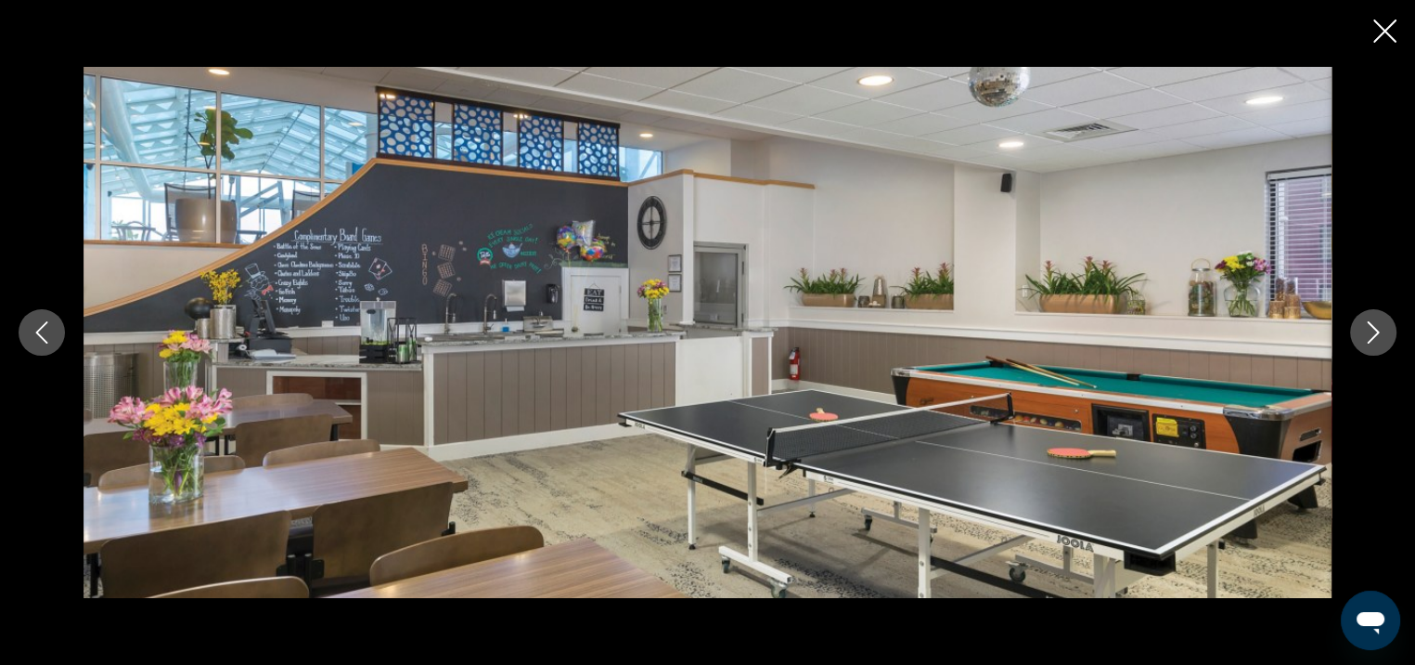
click at [1370, 344] on button "Next image" at bounding box center [1373, 332] width 46 height 46
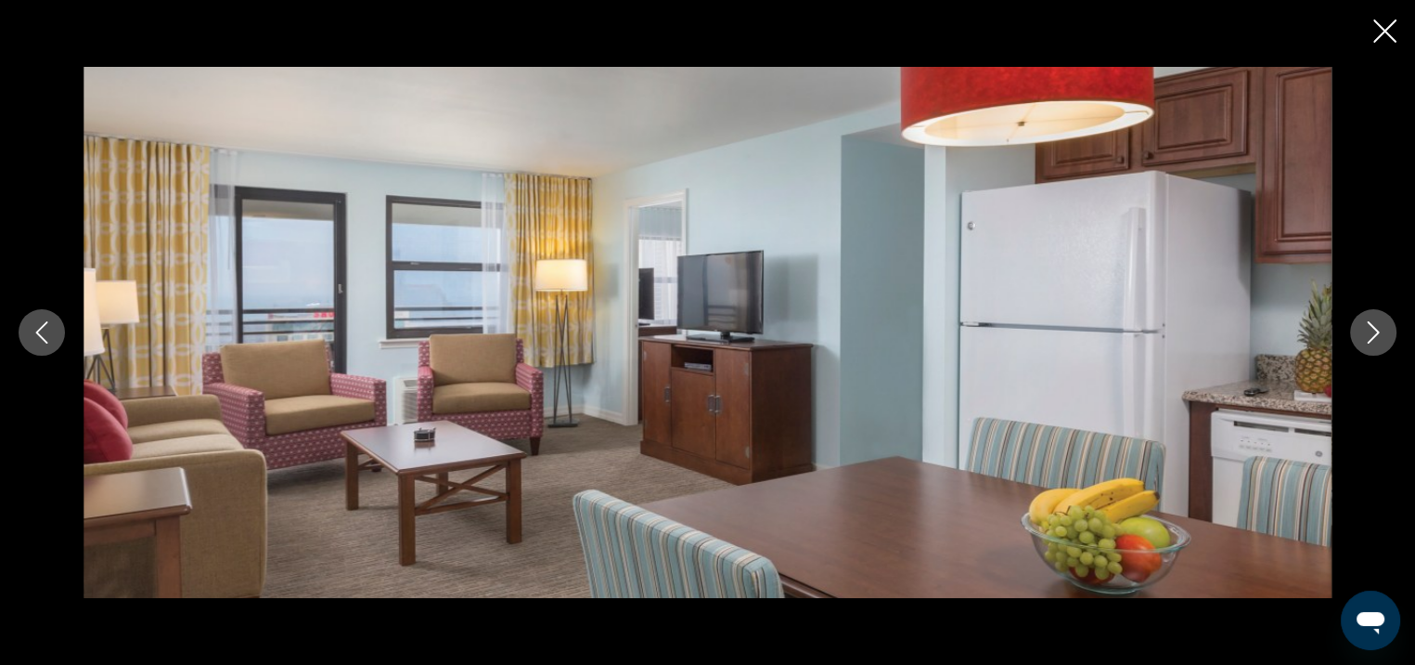
click at [1370, 344] on button "Next image" at bounding box center [1373, 332] width 46 height 46
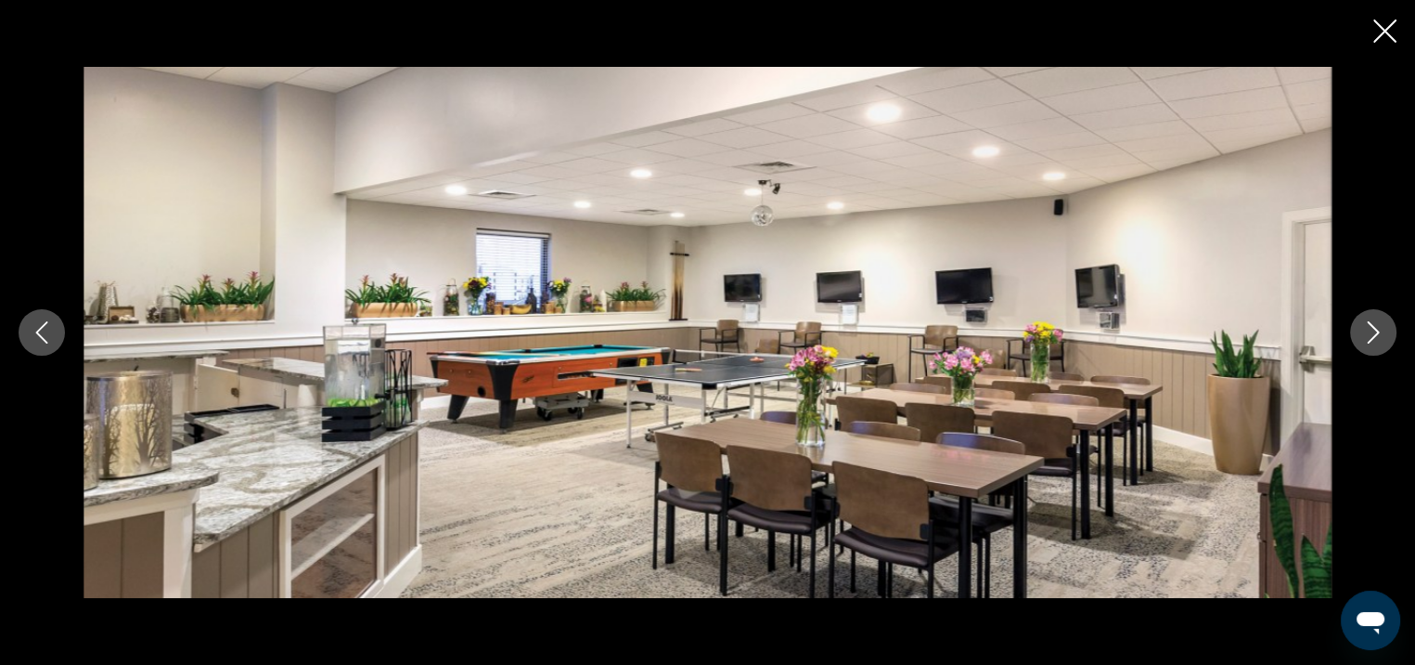
click at [1370, 344] on button "Next image" at bounding box center [1373, 332] width 46 height 46
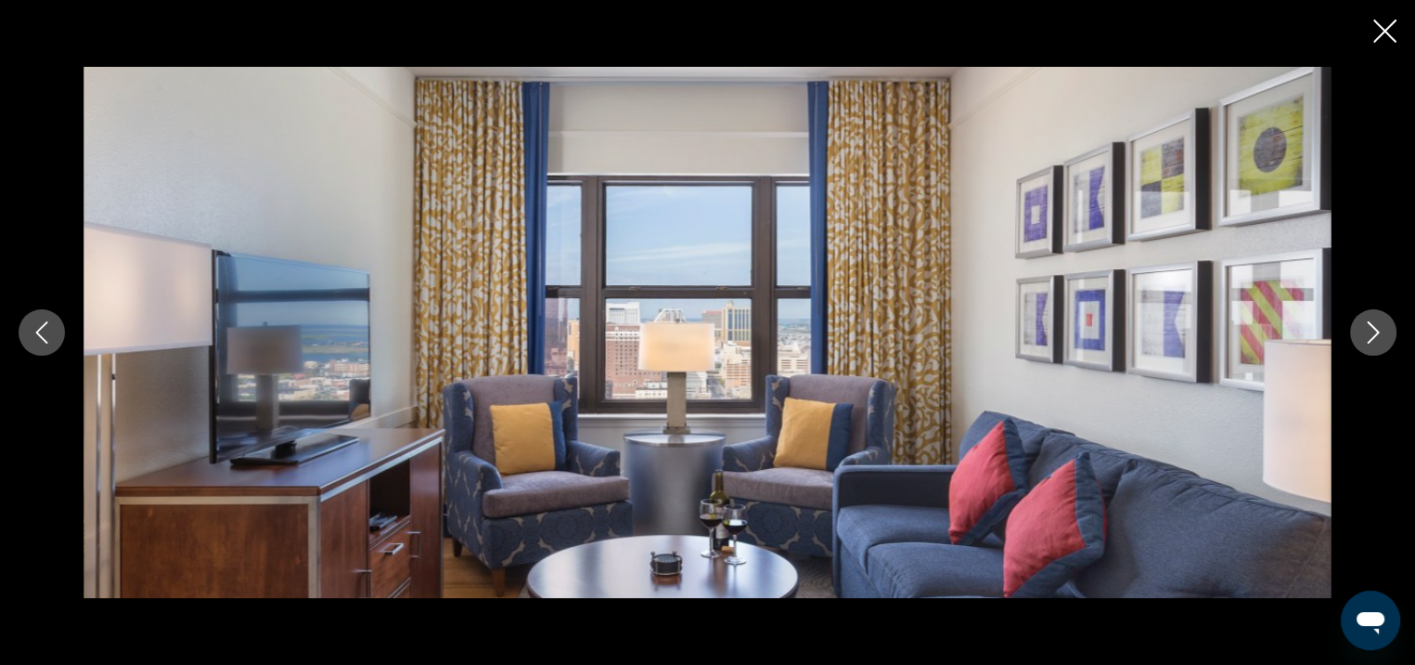
click at [33, 321] on icon "Previous image" at bounding box center [42, 332] width 22 height 22
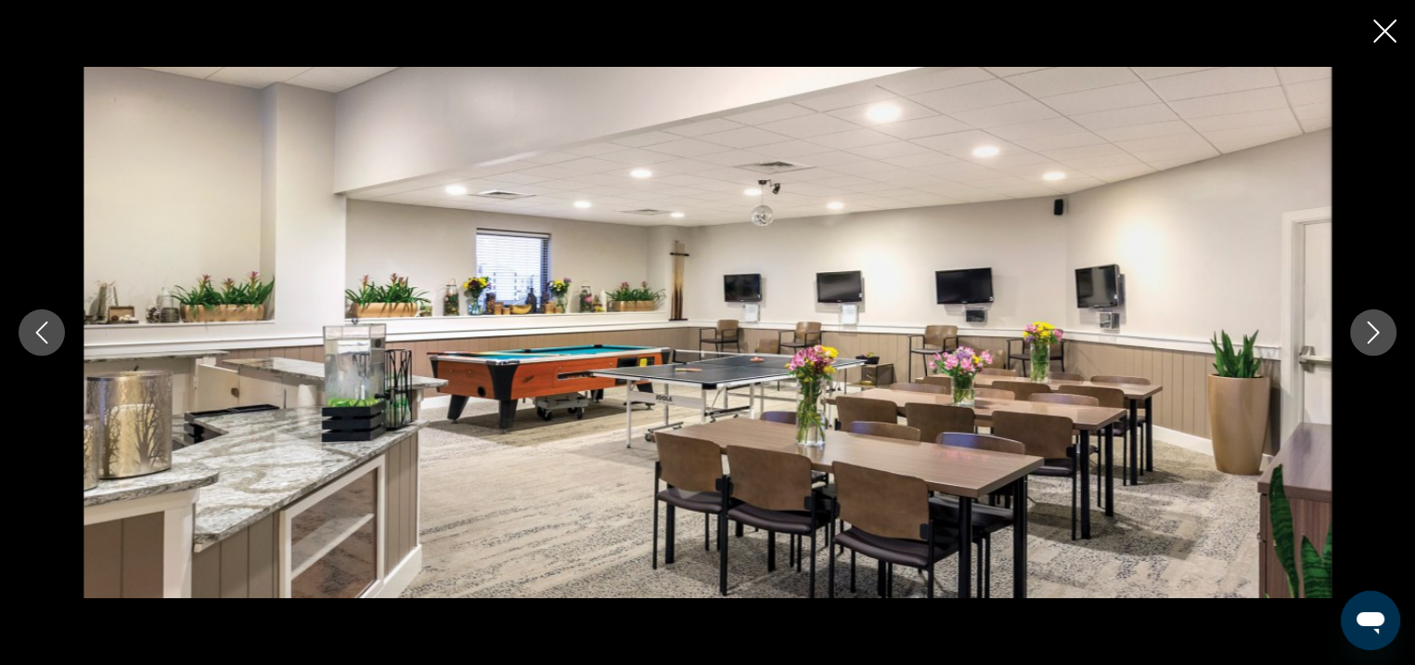
click at [1377, 321] on icon "Next image" at bounding box center [1373, 332] width 22 height 22
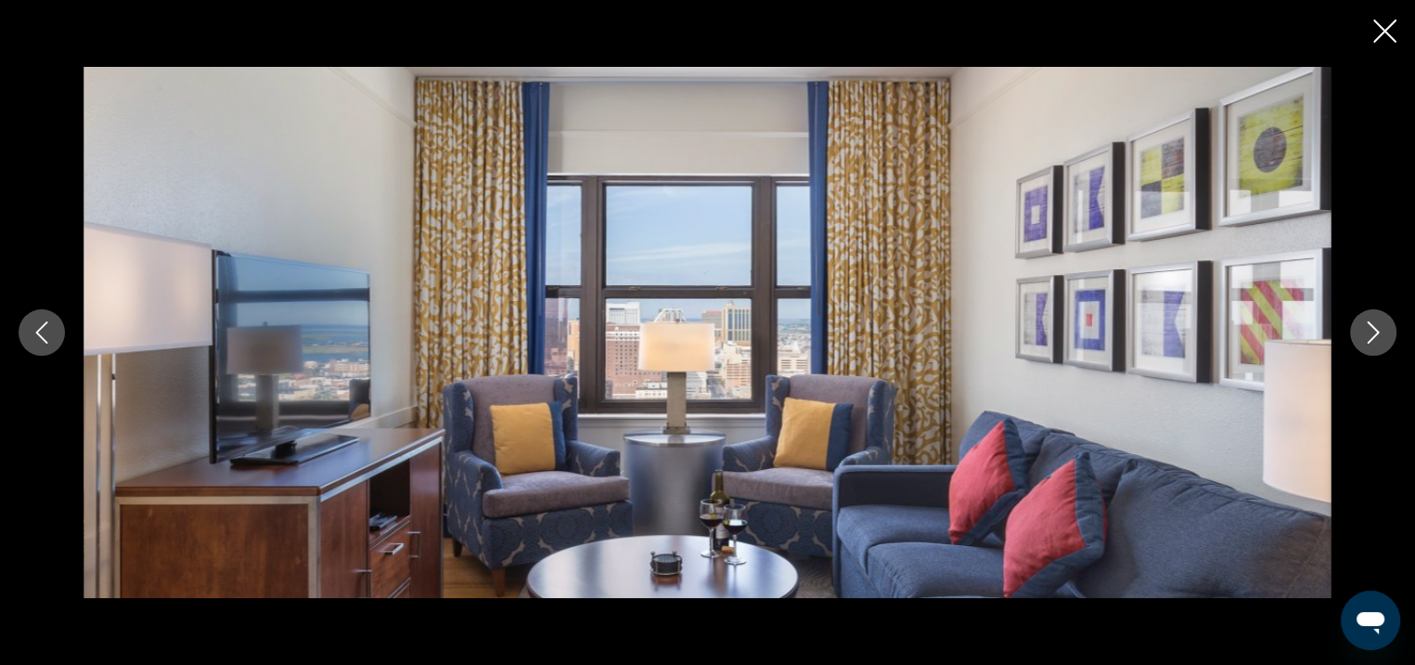
click at [1377, 321] on icon "Next image" at bounding box center [1373, 332] width 22 height 22
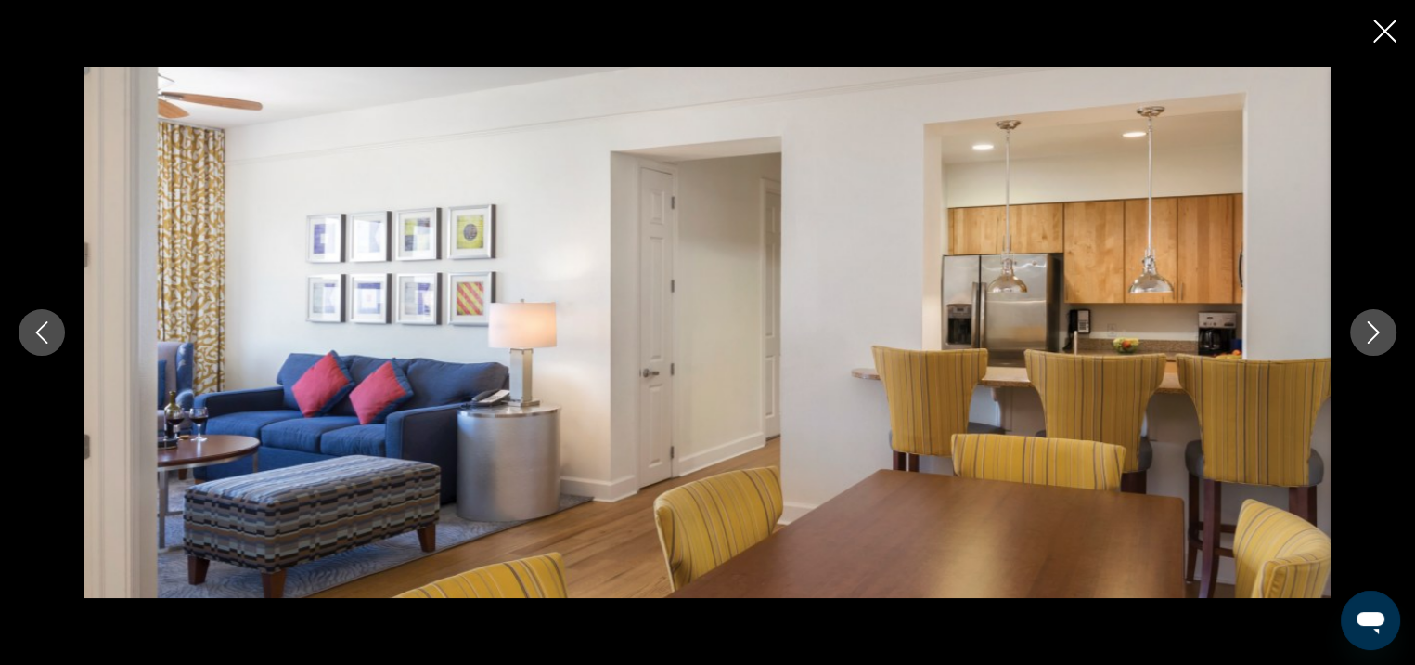
click at [1376, 321] on icon "Next image" at bounding box center [1373, 332] width 22 height 22
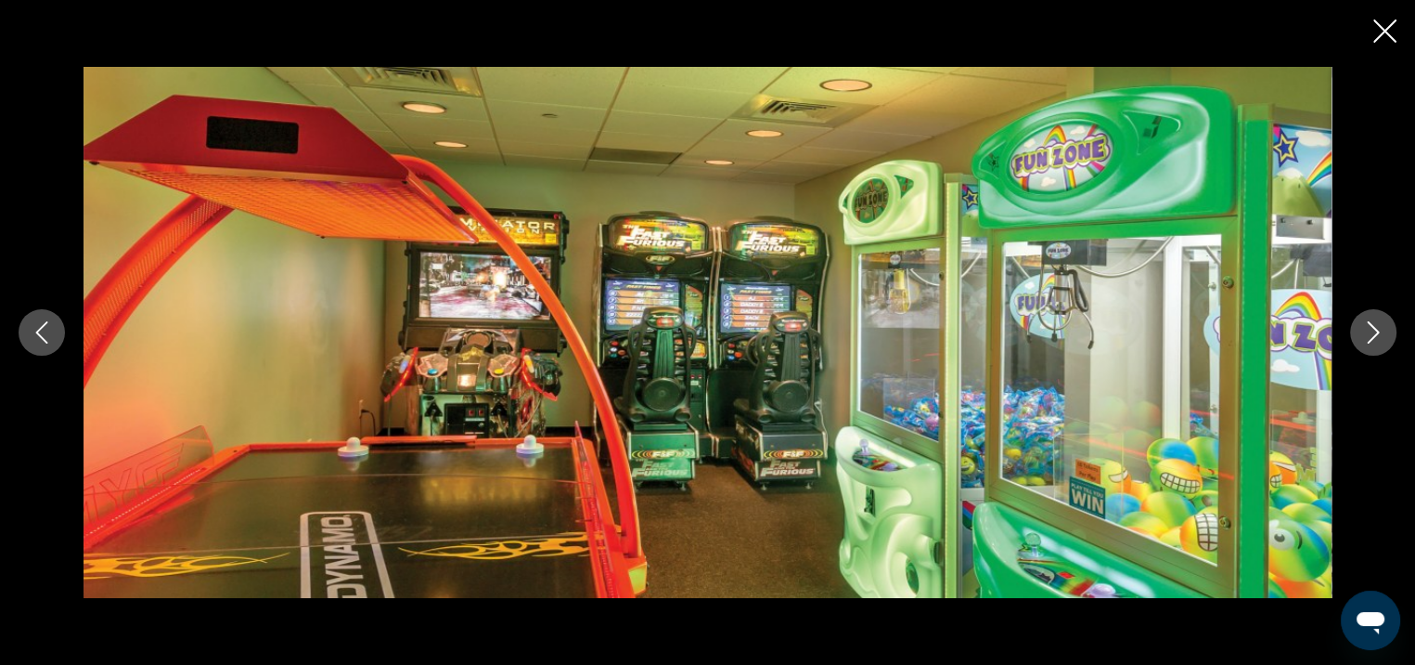
click at [1376, 318] on button "Next image" at bounding box center [1373, 332] width 46 height 46
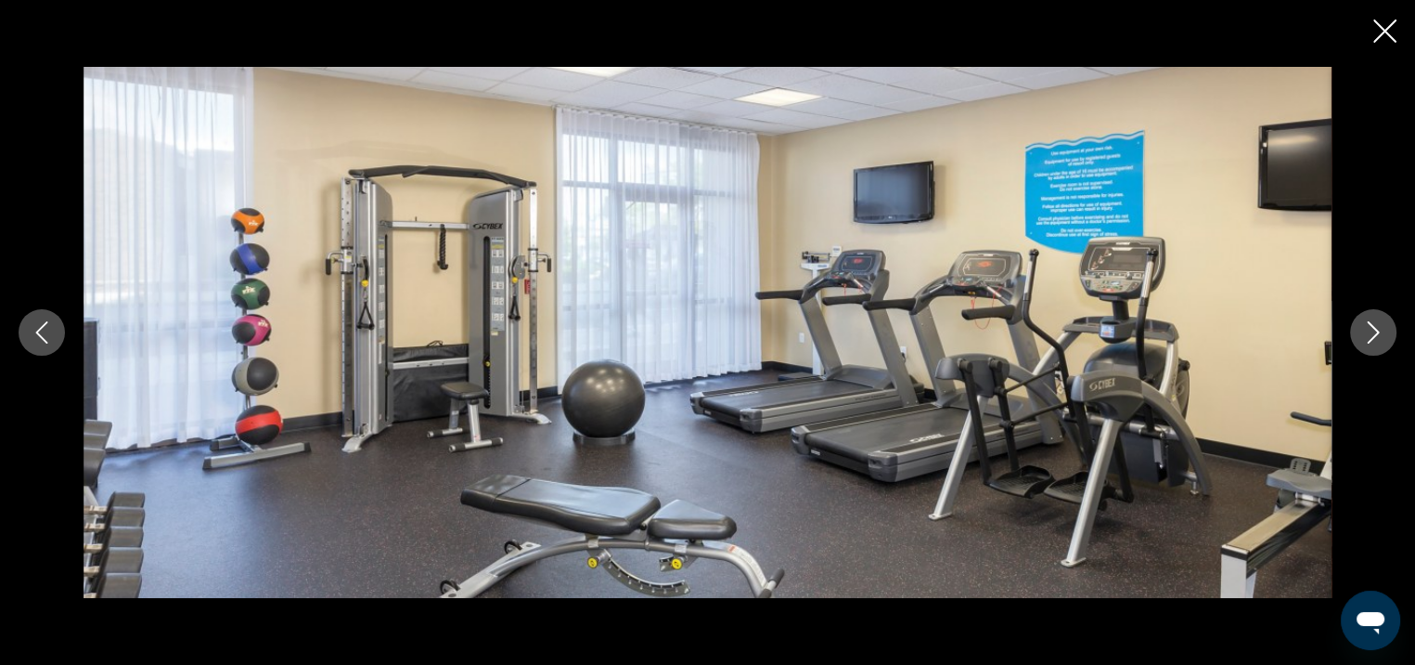
click at [1376, 318] on button "Next image" at bounding box center [1373, 332] width 46 height 46
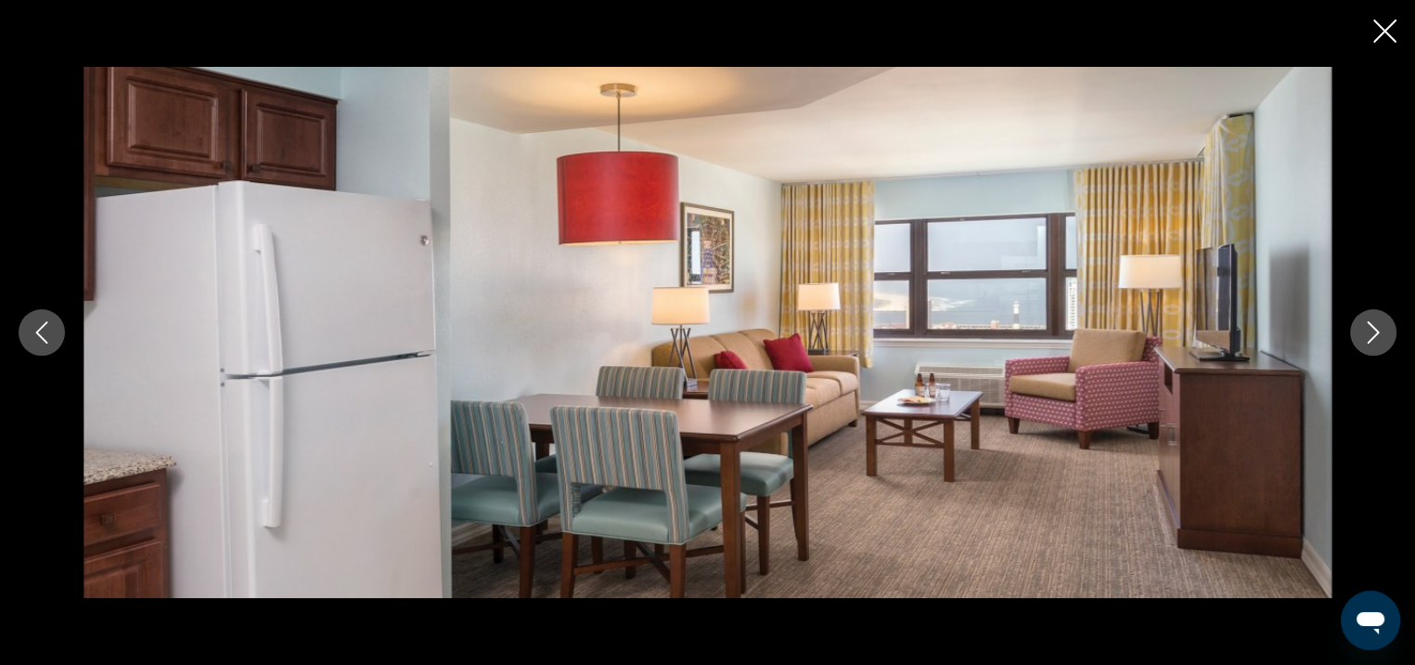
click at [1376, 318] on button "Next image" at bounding box center [1373, 332] width 46 height 46
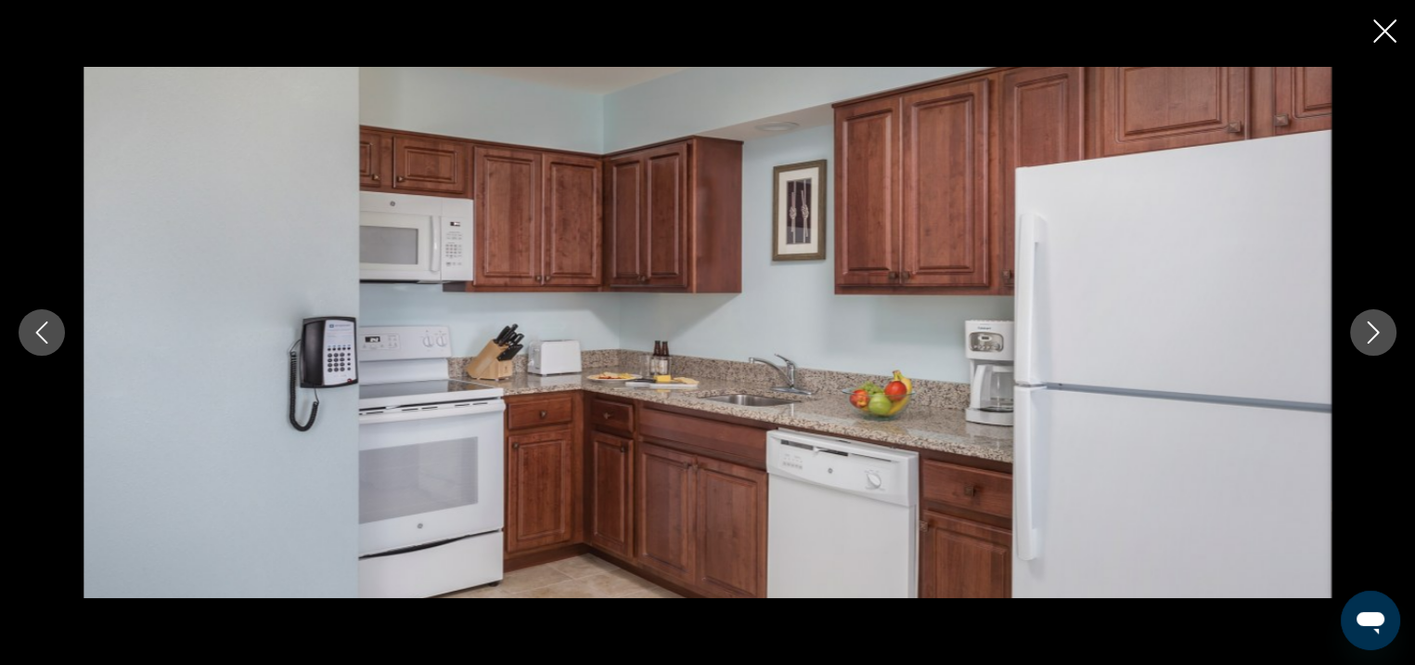
click at [1376, 318] on button "Next image" at bounding box center [1373, 332] width 46 height 46
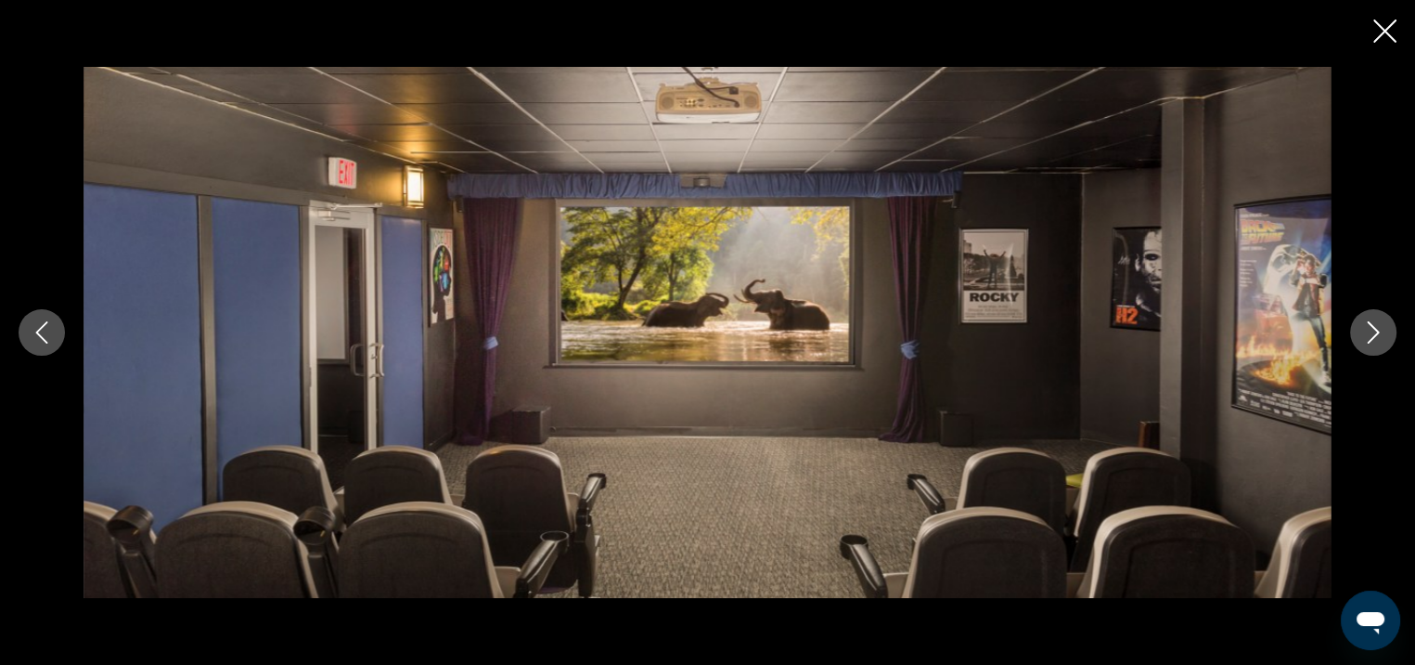
click at [1376, 319] on button "Next image" at bounding box center [1373, 332] width 46 height 46
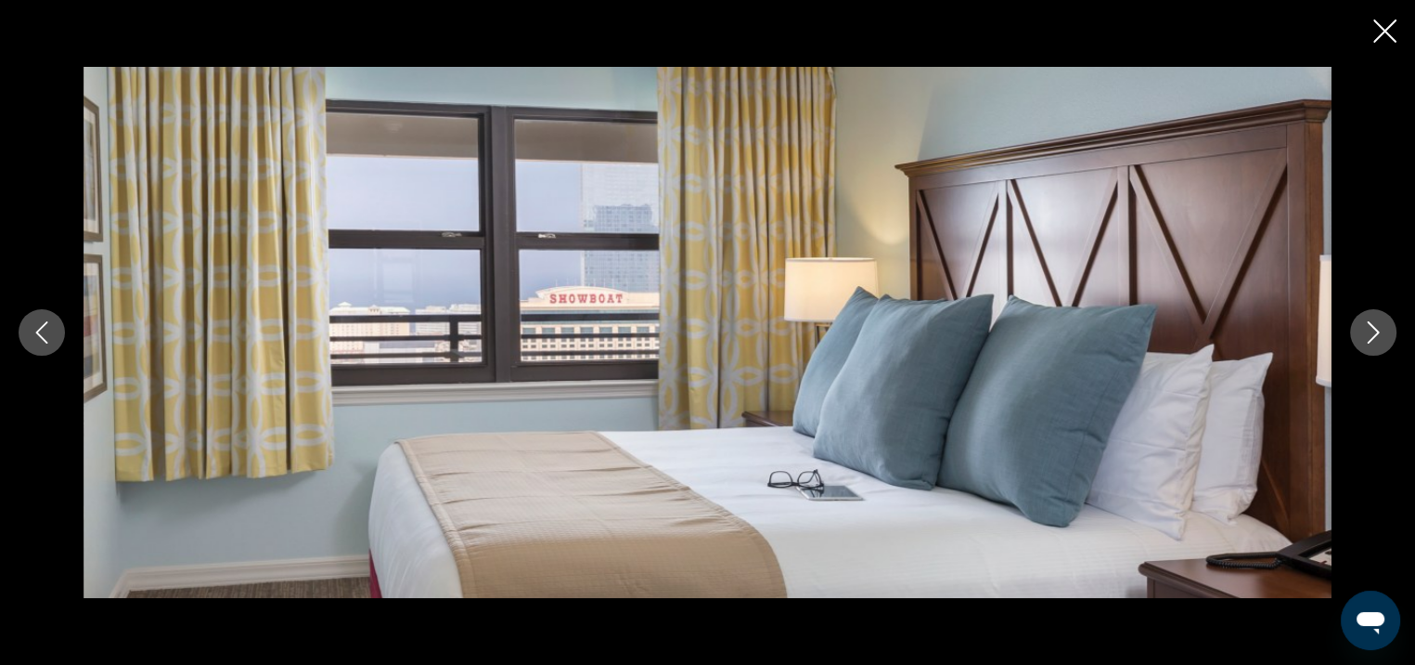
click at [45, 319] on button "Previous image" at bounding box center [42, 332] width 46 height 46
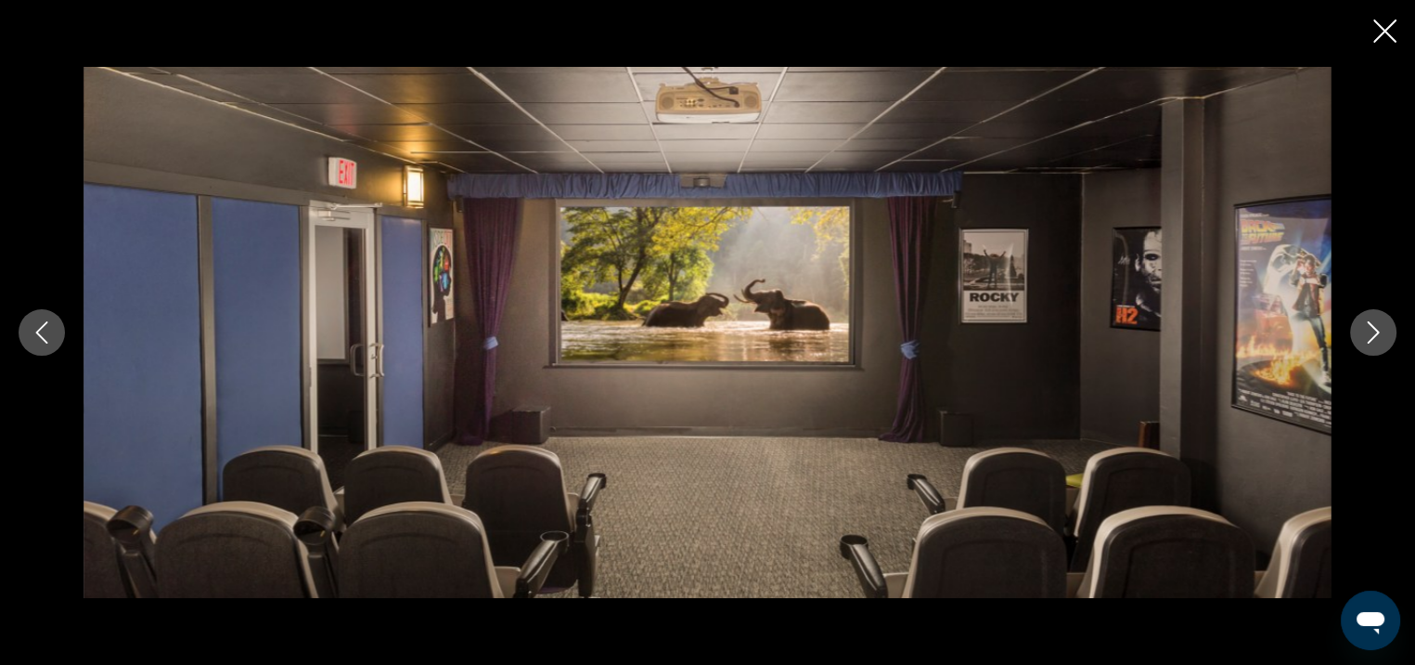
click at [1377, 343] on button "Next image" at bounding box center [1373, 332] width 46 height 46
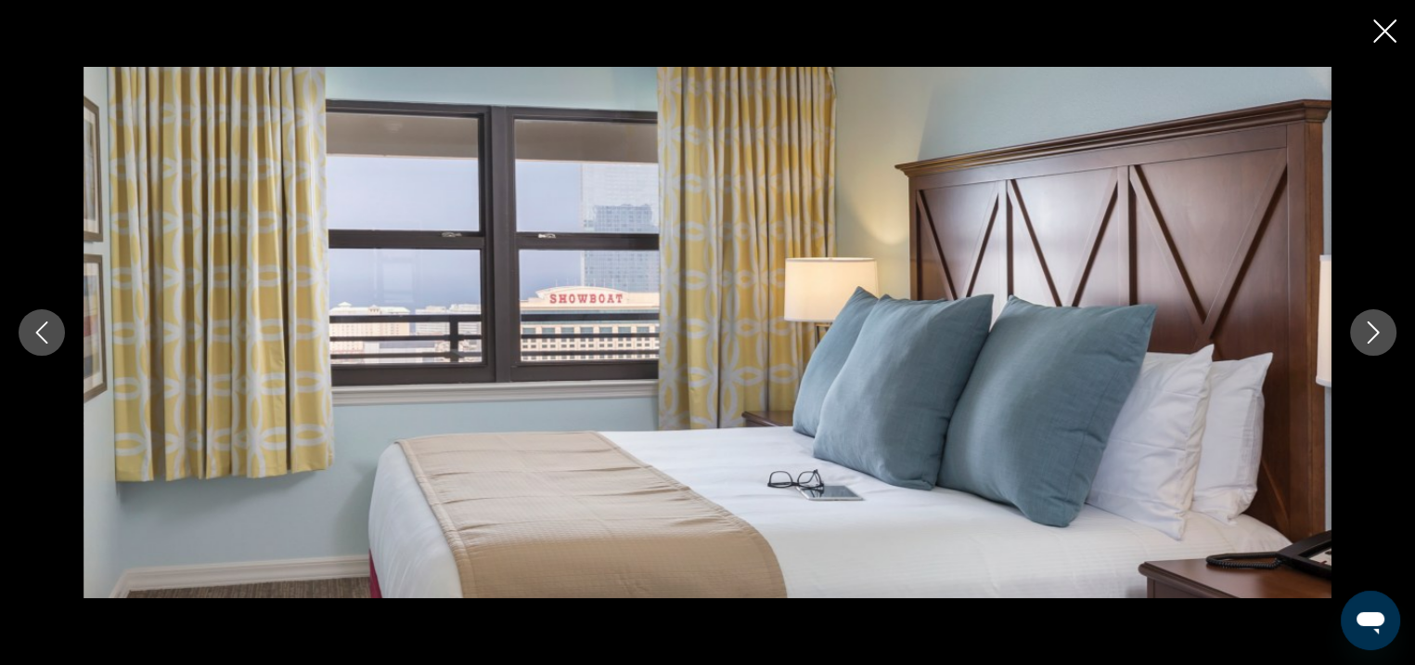
click at [1376, 340] on icon "Next image" at bounding box center [1373, 332] width 22 height 22
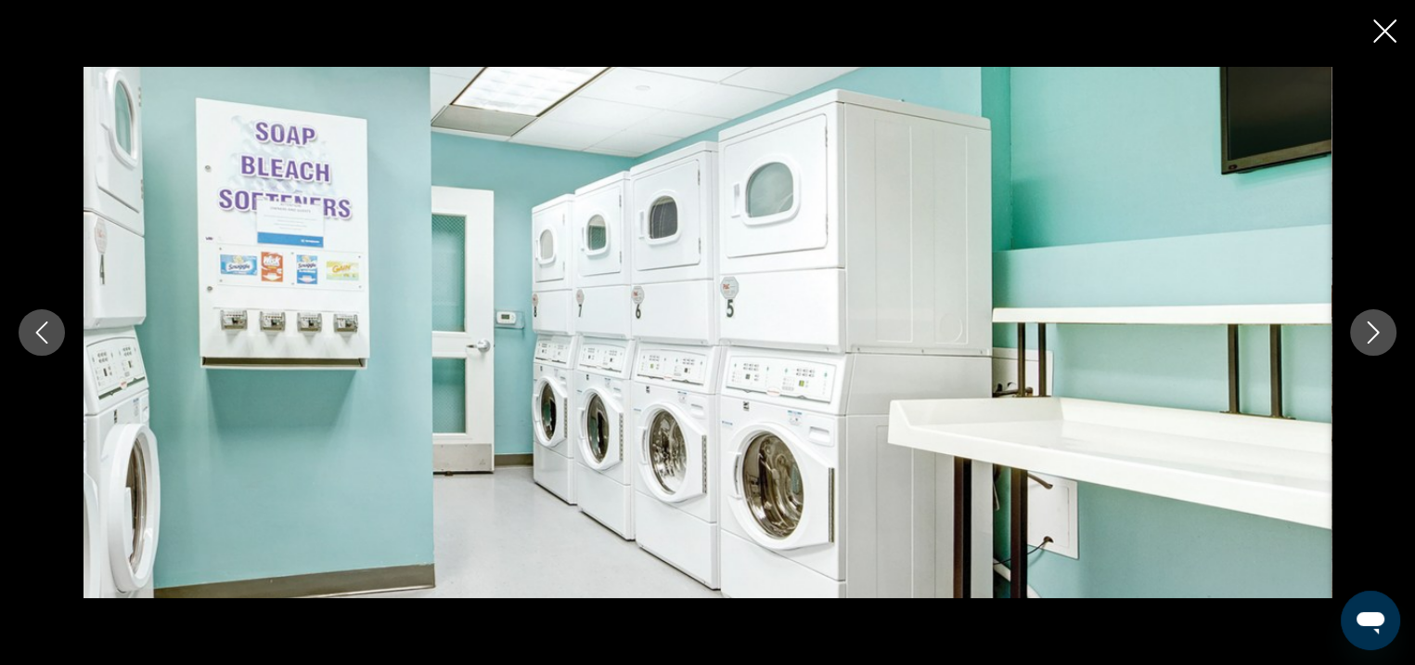
click at [1376, 340] on icon "Next image" at bounding box center [1373, 332] width 22 height 22
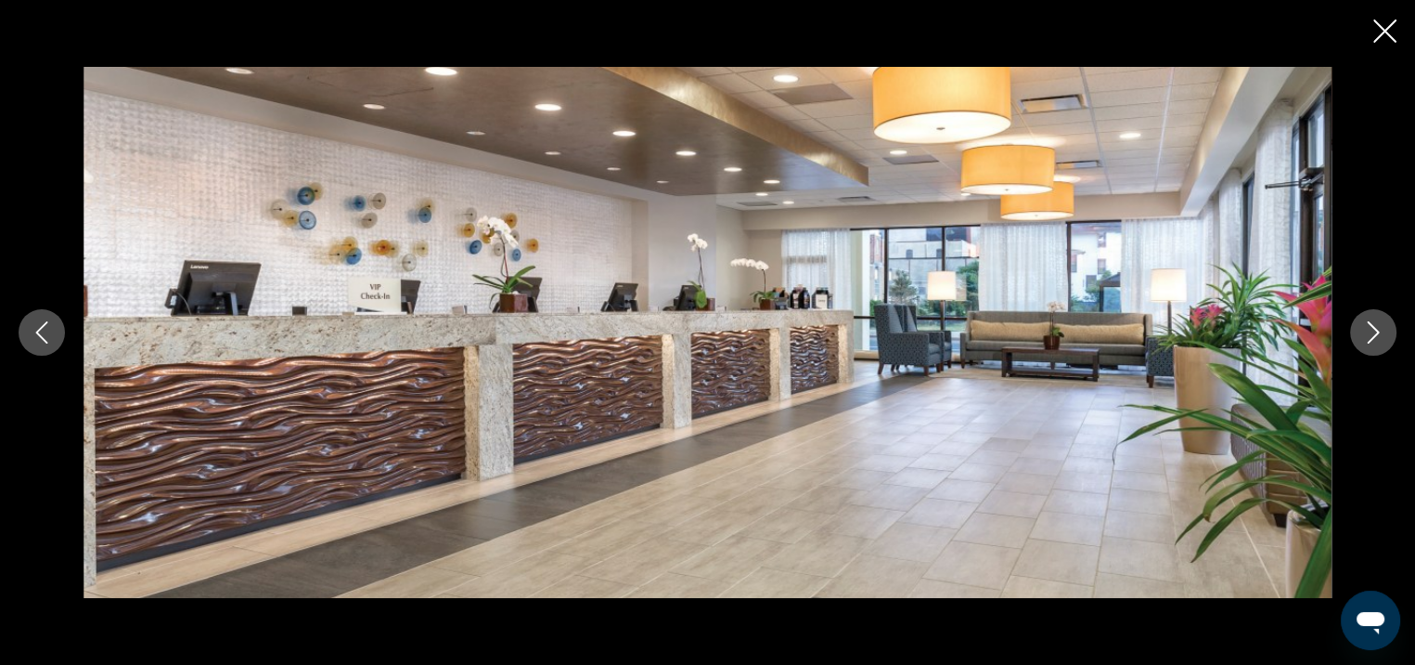
click at [1376, 341] on icon "Next image" at bounding box center [1373, 332] width 22 height 22
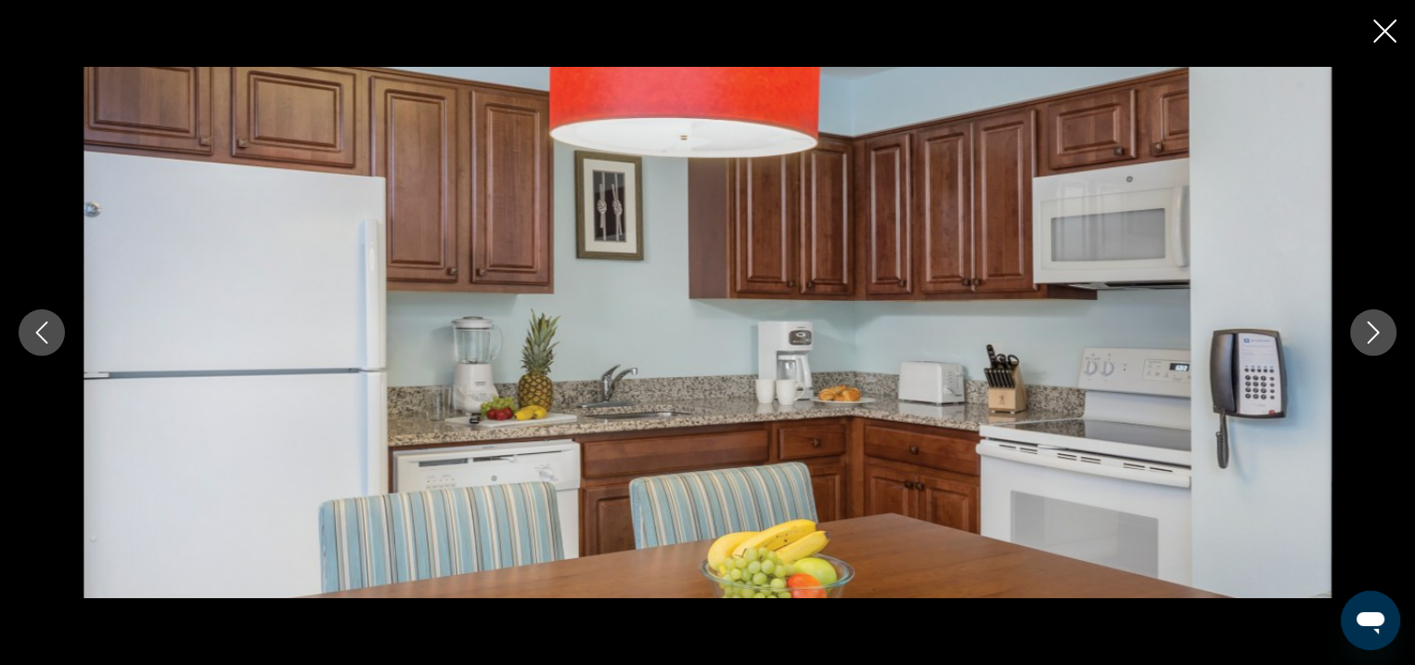
click at [1376, 341] on icon "Next image" at bounding box center [1373, 332] width 22 height 22
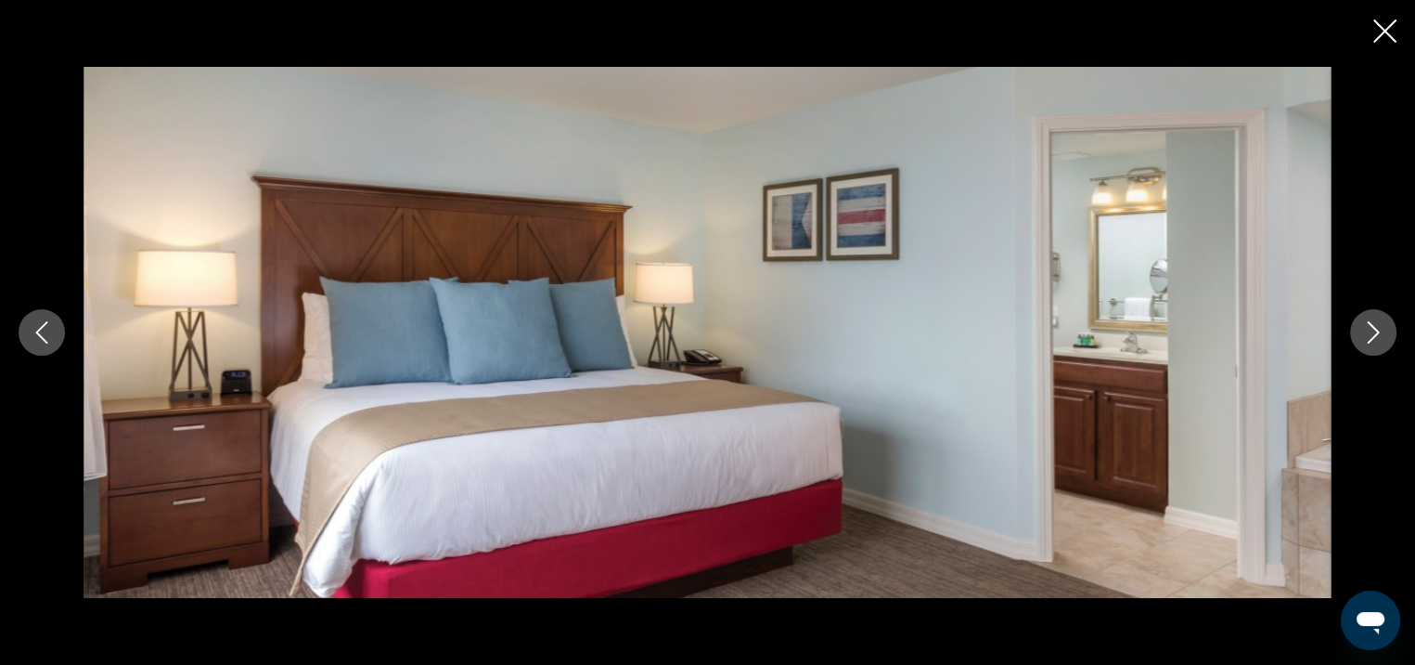
click at [1375, 340] on icon "Next image" at bounding box center [1373, 332] width 22 height 22
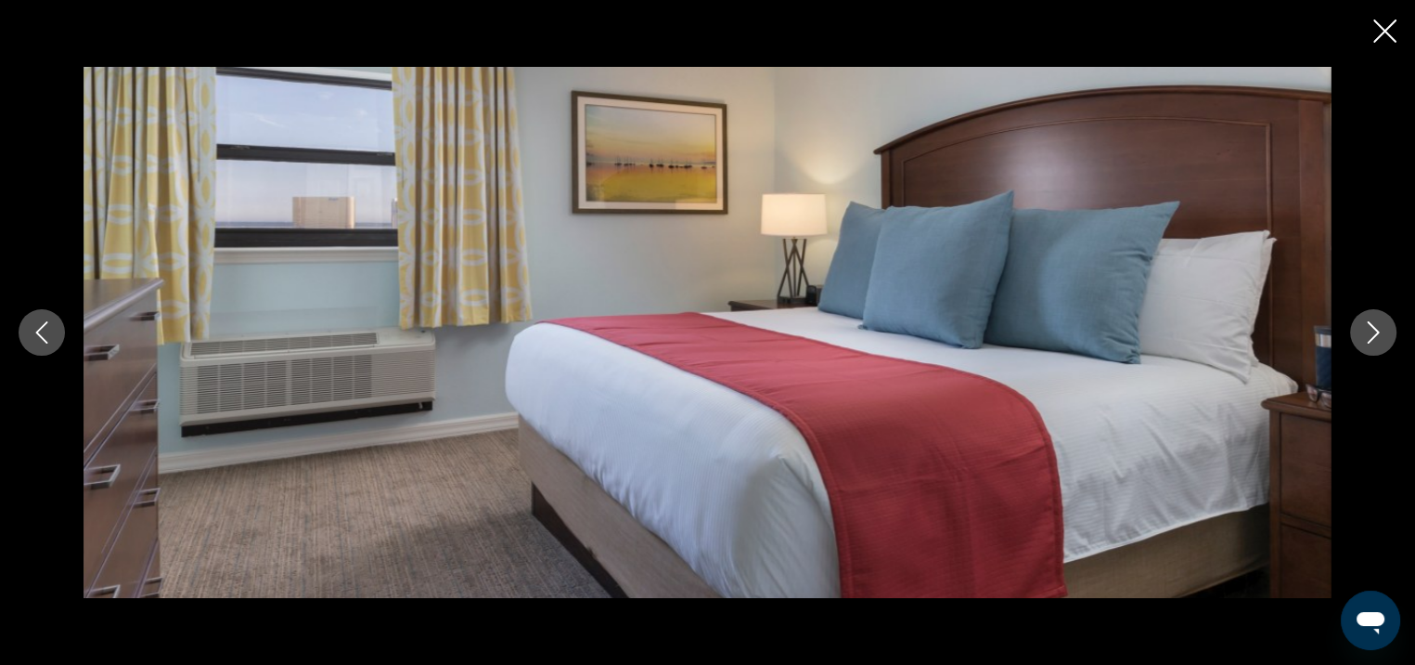
click at [1374, 337] on icon "Next image" at bounding box center [1374, 332] width 12 height 22
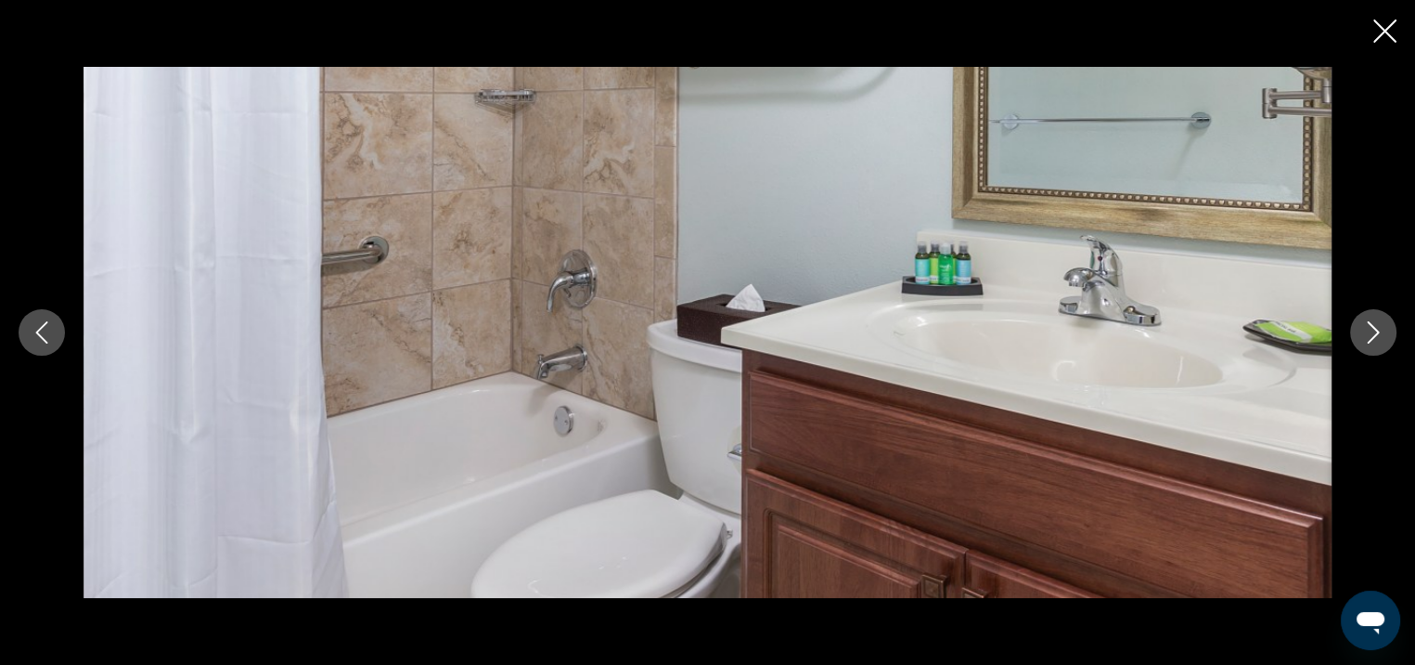
click at [1374, 337] on icon "Next image" at bounding box center [1374, 332] width 12 height 22
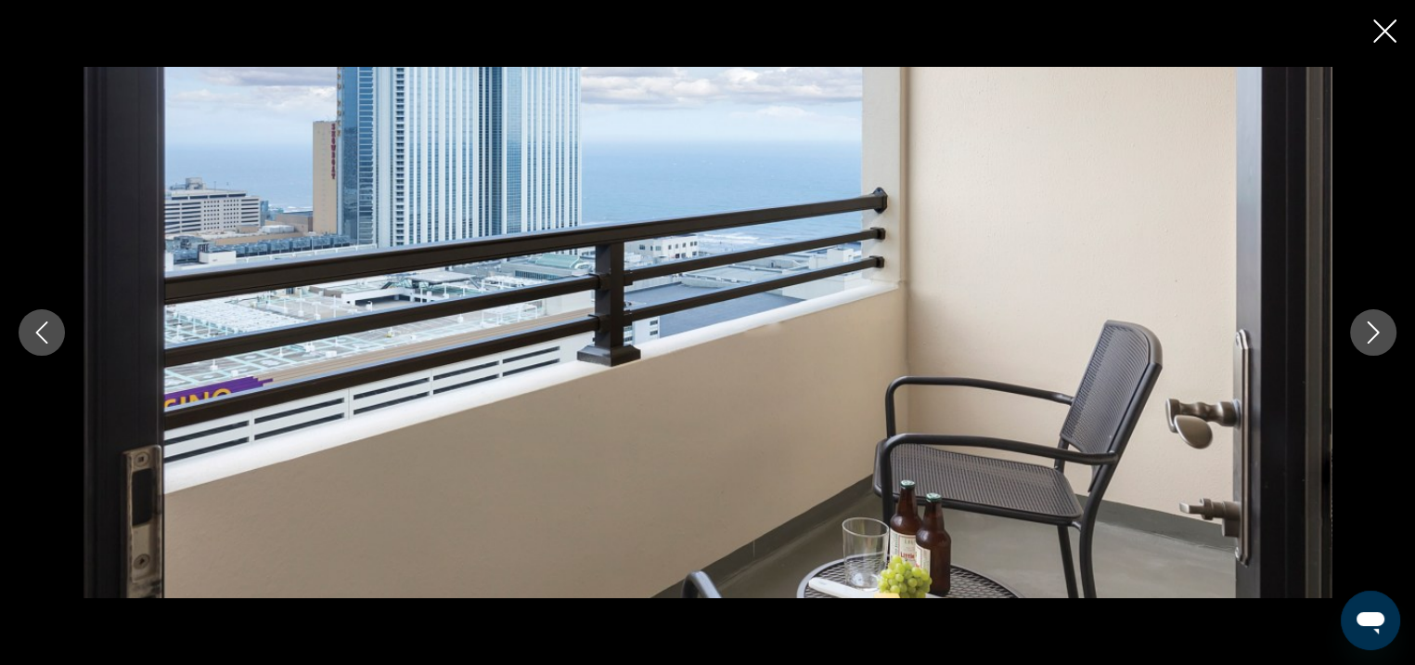
click at [1374, 336] on icon "Next image" at bounding box center [1374, 332] width 12 height 22
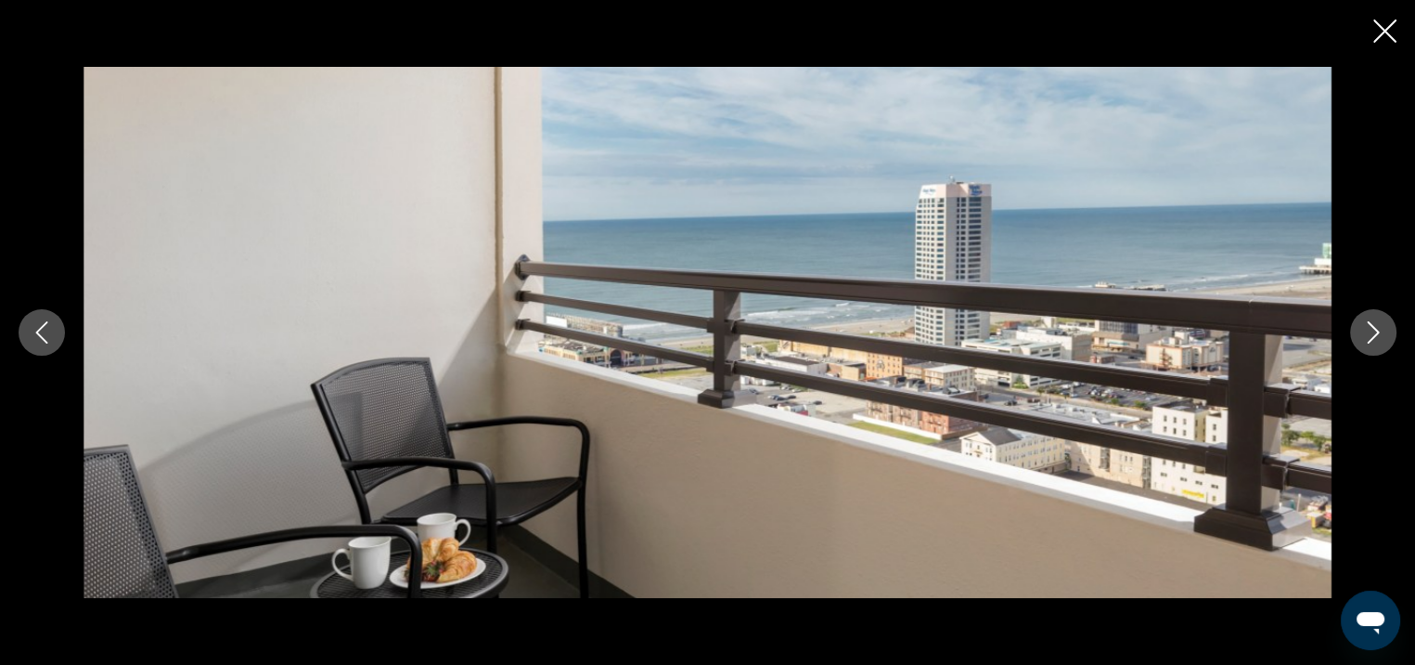
click at [1374, 337] on icon "Next image" at bounding box center [1374, 332] width 12 height 22
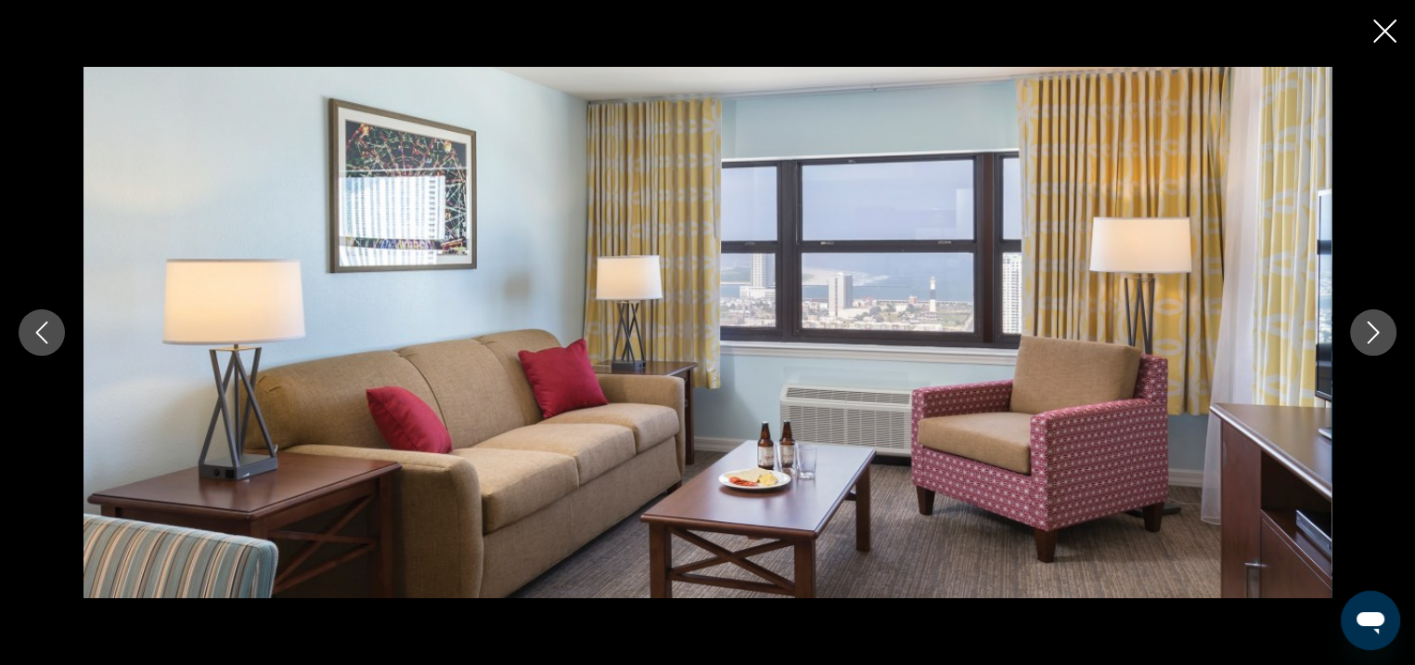
click at [1390, 29] on icon "Close slideshow" at bounding box center [1385, 30] width 23 height 23
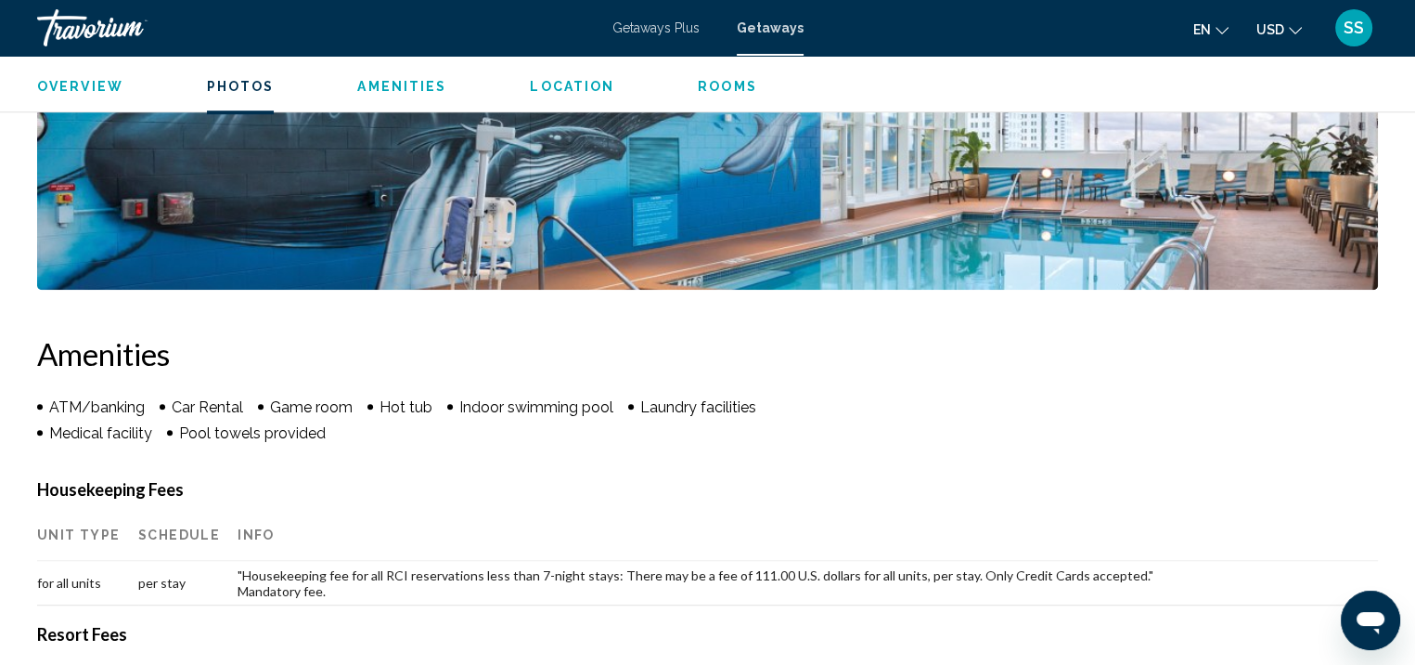
scroll to position [1198, 0]
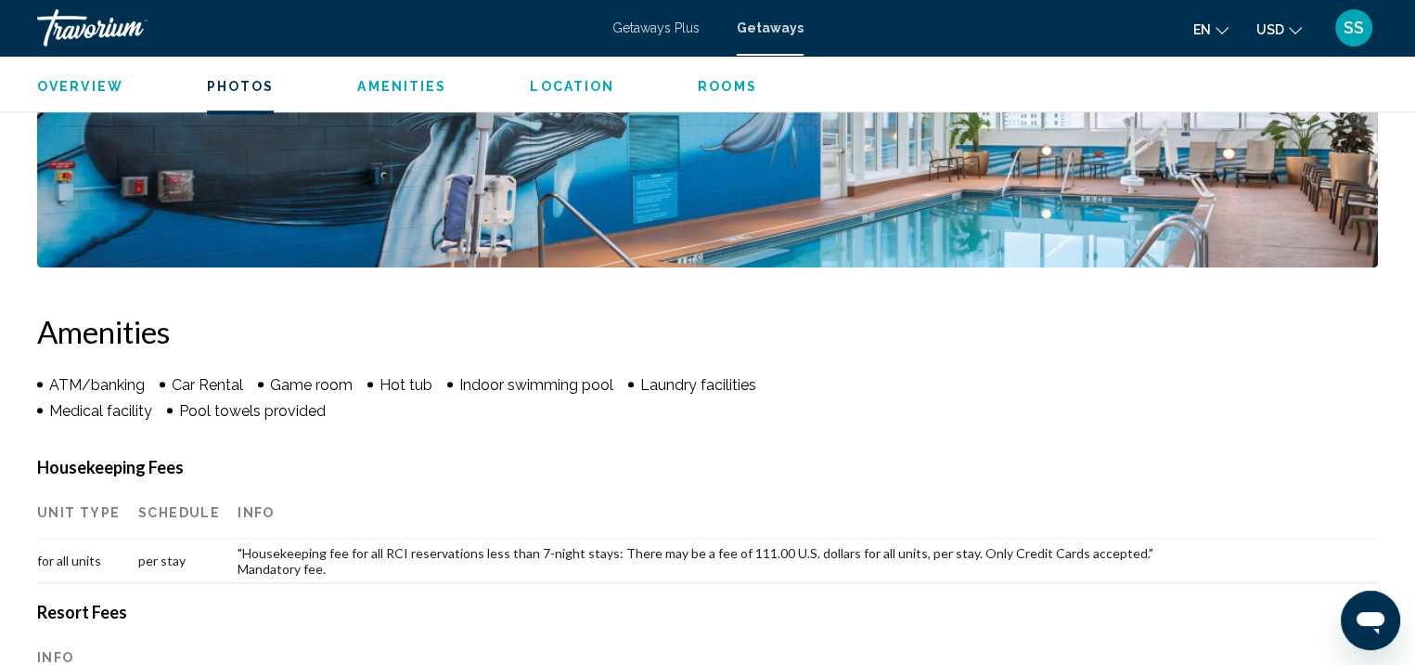
click at [704, 78] on button "Rooms" at bounding box center [727, 86] width 59 height 17
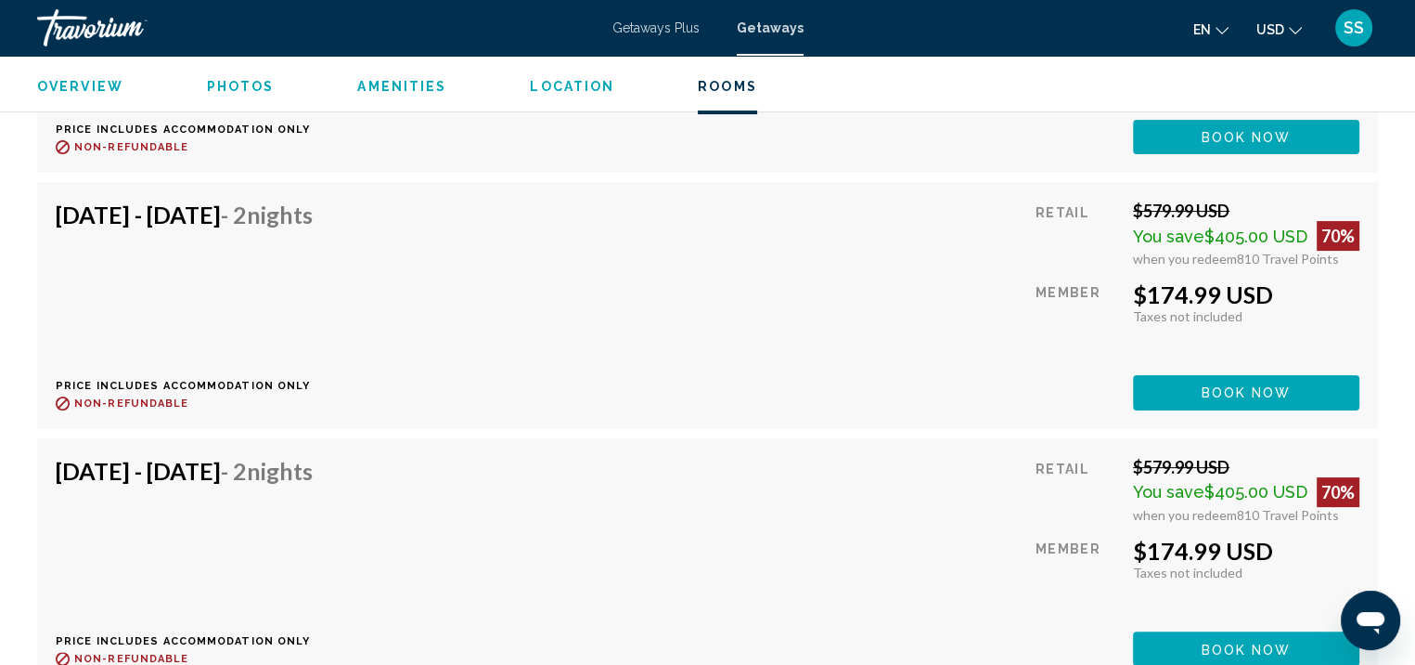
scroll to position [7416, 0]
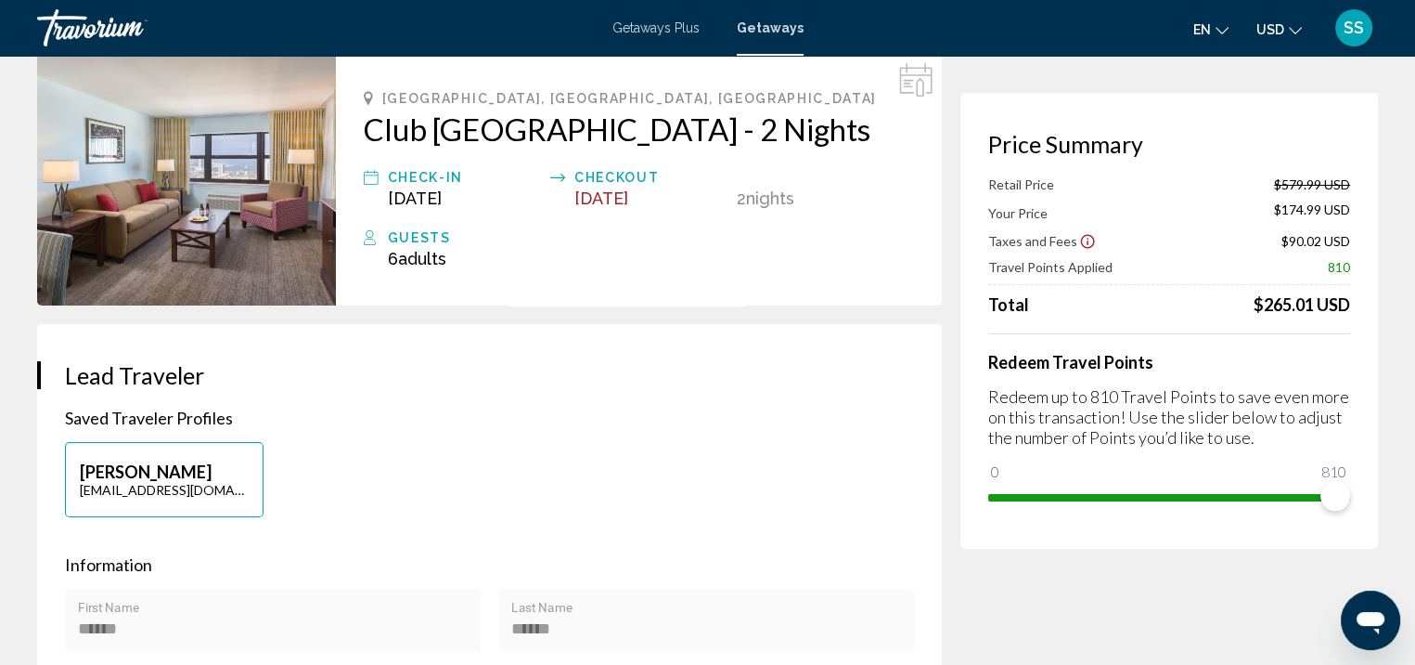
scroll to position [93, 0]
